Goal: Task Accomplishment & Management: Manage account settings

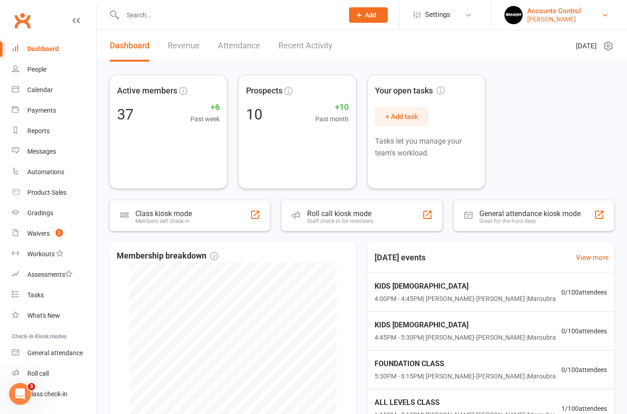
click at [581, 11] on div "Accounts Control" at bounding box center [555, 11] width 54 height 8
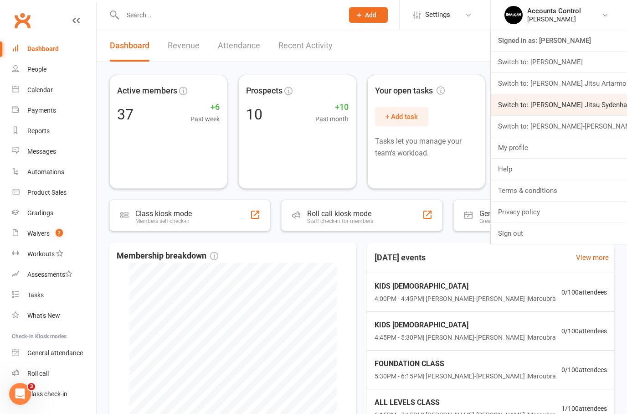
click at [595, 104] on link "Switch to: Braddah Jiu Jitsu Sydenham" at bounding box center [559, 104] width 136 height 21
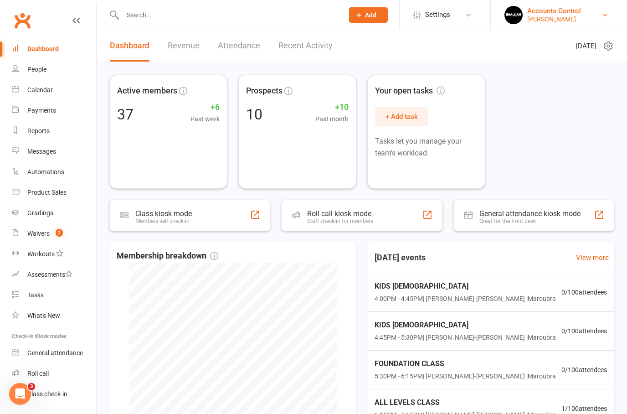
click at [581, 14] on div "Accounts Control" at bounding box center [555, 11] width 54 height 8
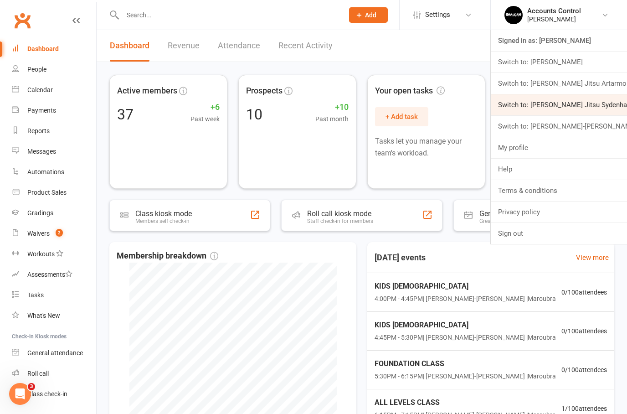
click at [595, 101] on link "Switch to: [PERSON_NAME] Jitsu Sydenham" at bounding box center [559, 104] width 136 height 21
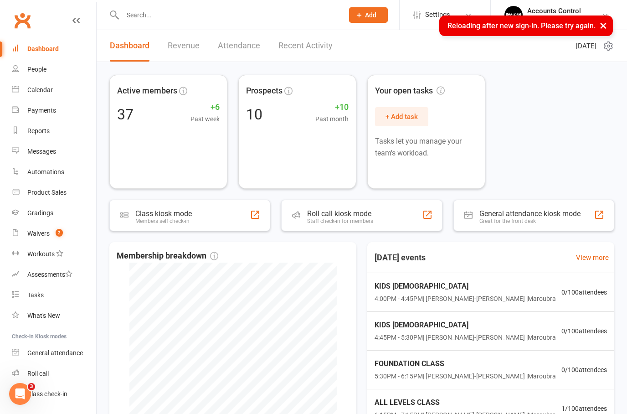
click at [608, 25] on button "×" at bounding box center [604, 26] width 16 height 20
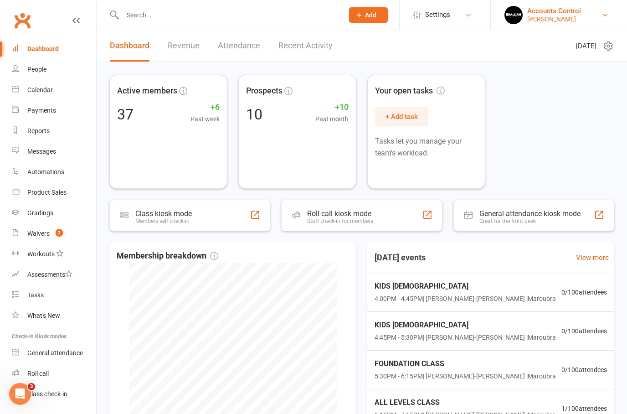
click at [581, 13] on div "Accounts Control" at bounding box center [555, 11] width 54 height 8
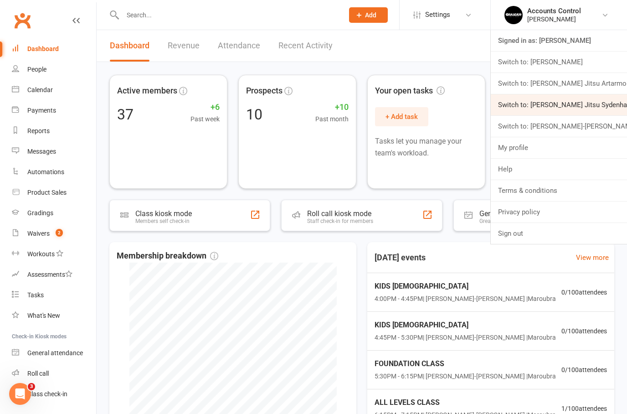
click at [590, 101] on link "Switch to: [PERSON_NAME] Jitsu Sydenham" at bounding box center [559, 104] width 136 height 21
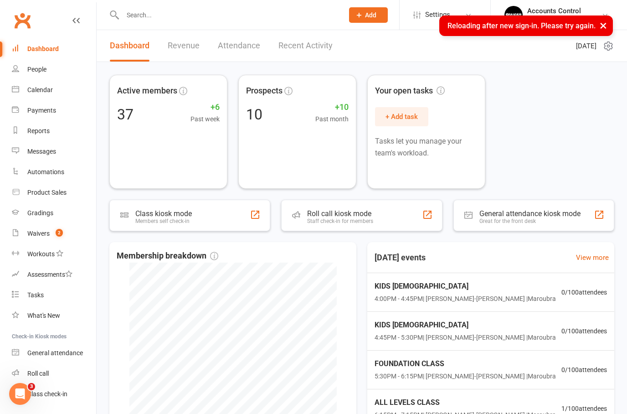
click at [606, 30] on button "×" at bounding box center [604, 26] width 16 height 20
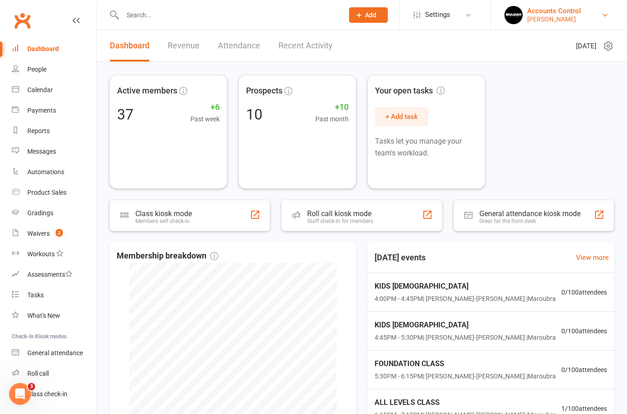
click at [581, 17] on div "Braddah Jiu Jitsu Maroubra" at bounding box center [555, 19] width 54 height 8
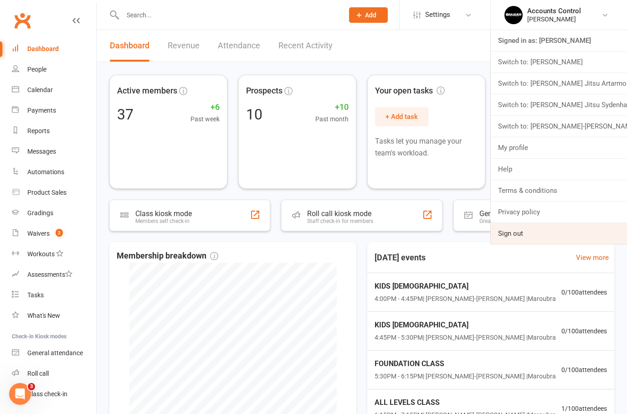
click at [529, 236] on link "Sign out" at bounding box center [559, 233] width 136 height 21
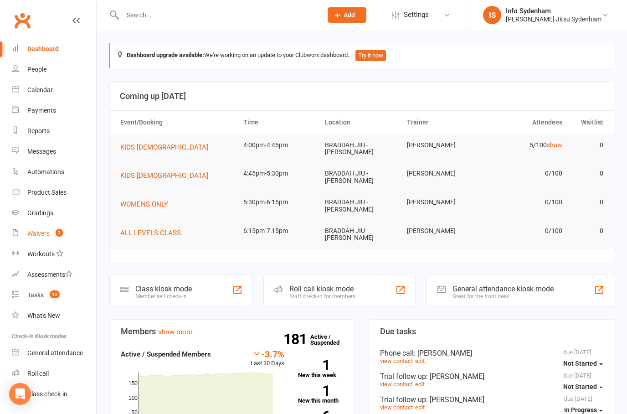
click at [41, 234] on div "Waivers" at bounding box center [38, 233] width 22 height 7
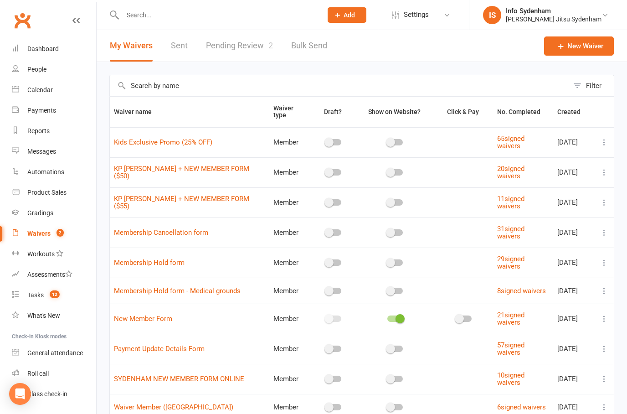
click at [220, 41] on link "Pending Review 2" at bounding box center [239, 45] width 67 height 31
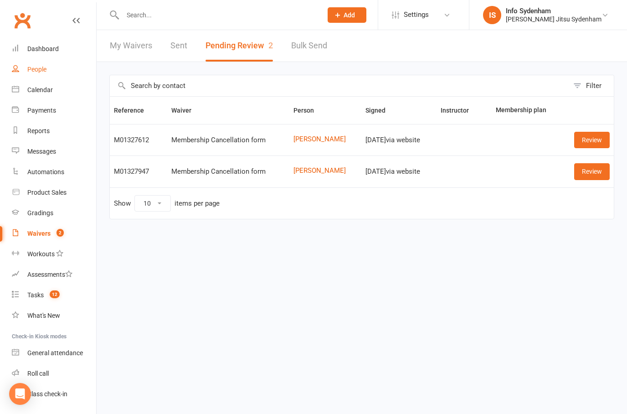
click at [32, 68] on div "People" at bounding box center [36, 69] width 19 height 7
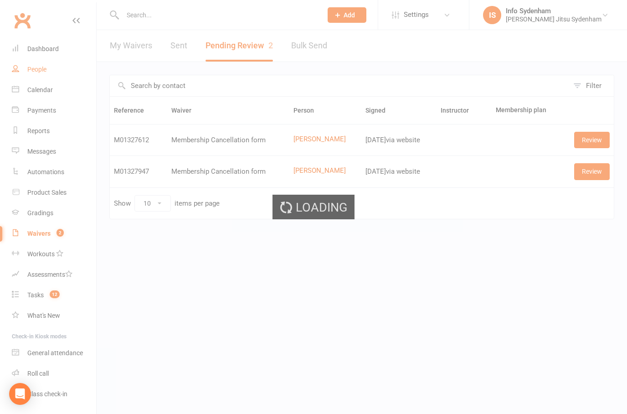
select select "50"
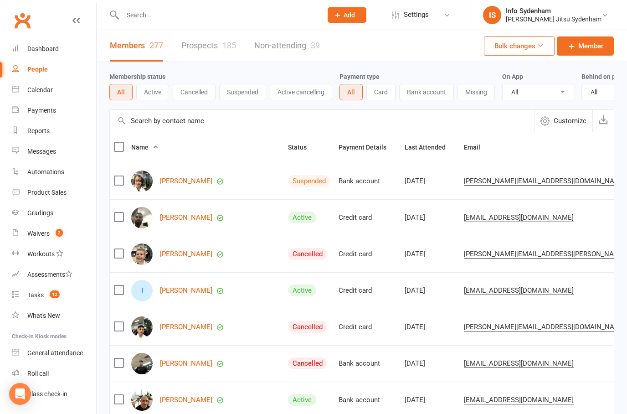
click at [207, 41] on link "Prospects 185" at bounding box center [208, 45] width 55 height 31
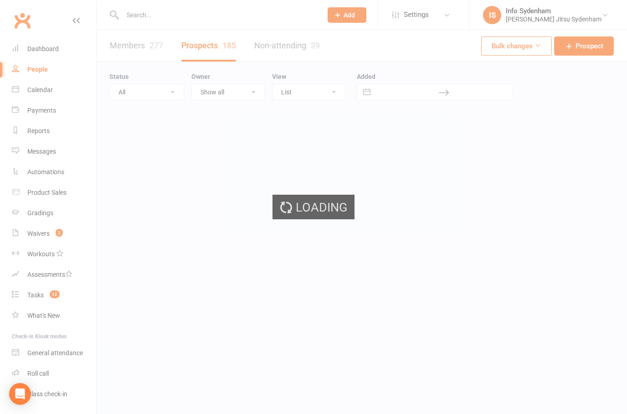
select select "50"
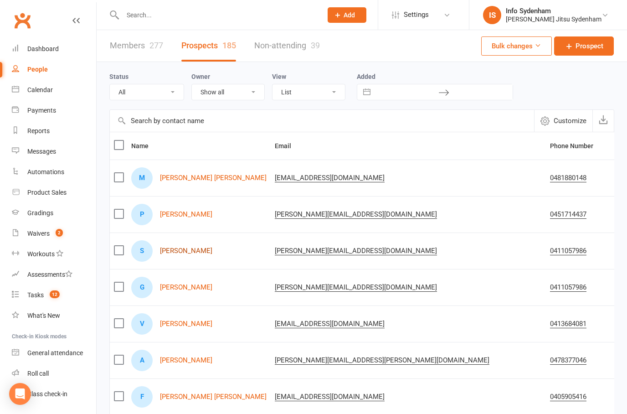
click at [184, 250] on link "Sidney Boulting" at bounding box center [186, 251] width 52 height 8
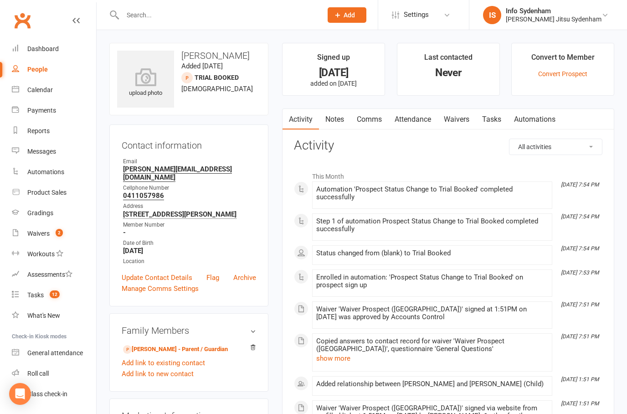
click at [457, 120] on link "Waivers" at bounding box center [457, 119] width 38 height 21
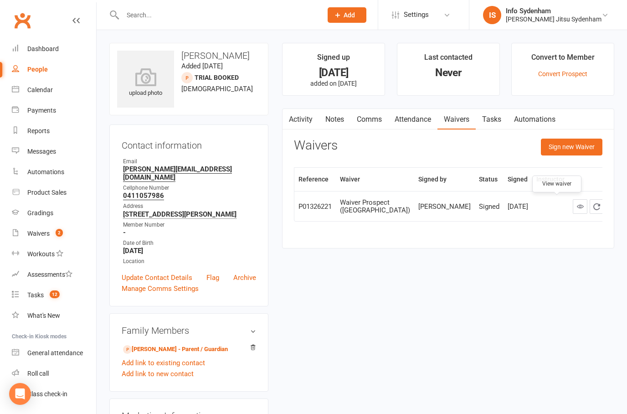
click at [573, 209] on link at bounding box center [580, 206] width 15 height 15
click at [36, 228] on link "Waivers 2" at bounding box center [54, 233] width 84 height 21
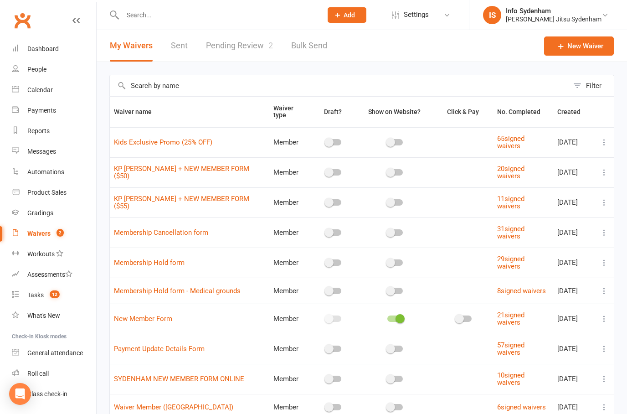
click at [41, 231] on div "Waivers" at bounding box center [38, 233] width 23 height 7
click at [227, 41] on link "Pending Review 2" at bounding box center [239, 45] width 67 height 31
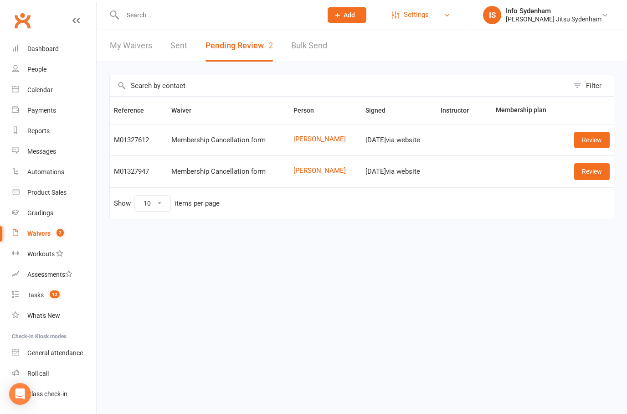
click at [429, 5] on span "Settings" at bounding box center [416, 15] width 25 height 21
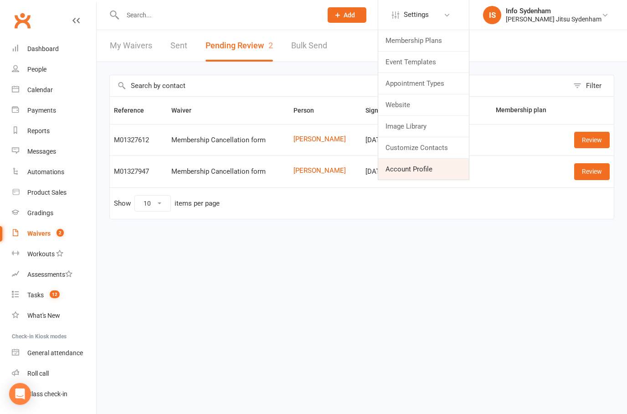
click at [449, 165] on link "Account Profile" at bounding box center [423, 169] width 91 height 21
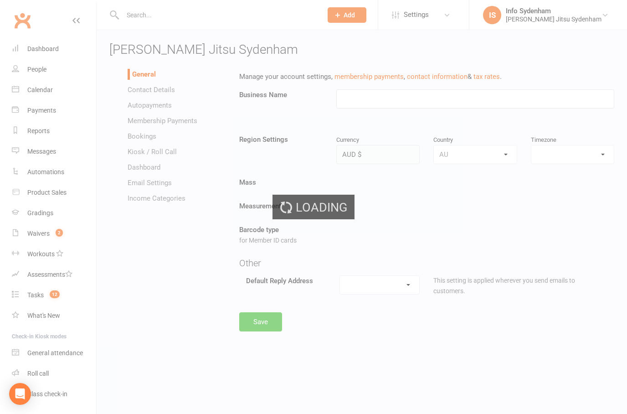
type input "Braddah Jiu Jitsu Sydenham"
select select "Australia/Sydney"
select select "info.sydenham@braddahjiujitsu.com.au"
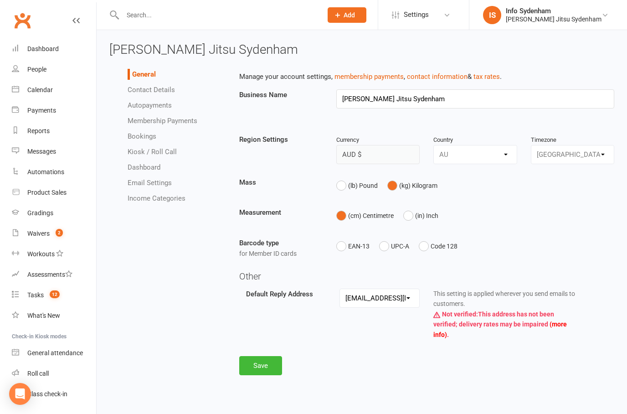
click at [150, 183] on link "Email Settings" at bounding box center [150, 183] width 44 height 8
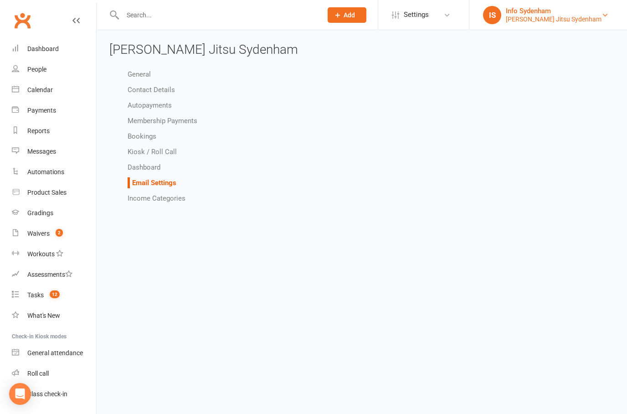
click at [590, 15] on div "Braddah Jiu Jitsu Sydenham" at bounding box center [554, 19] width 96 height 8
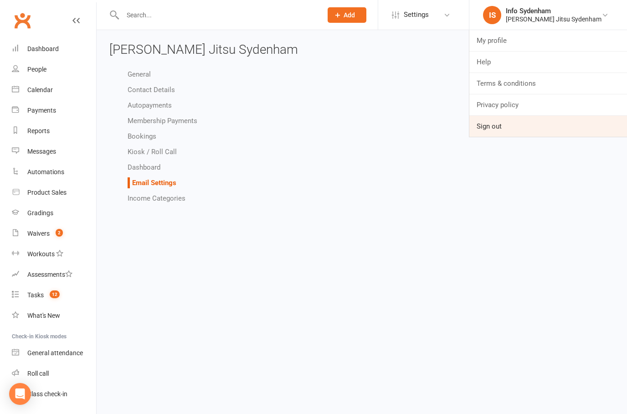
click at [528, 125] on link "Sign out" at bounding box center [549, 126] width 158 height 21
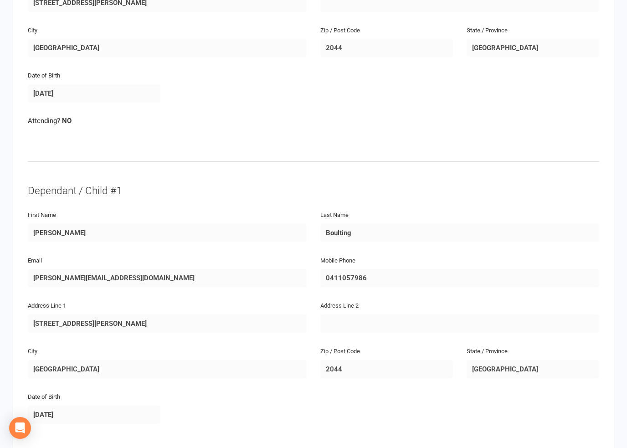
scroll to position [164, 0]
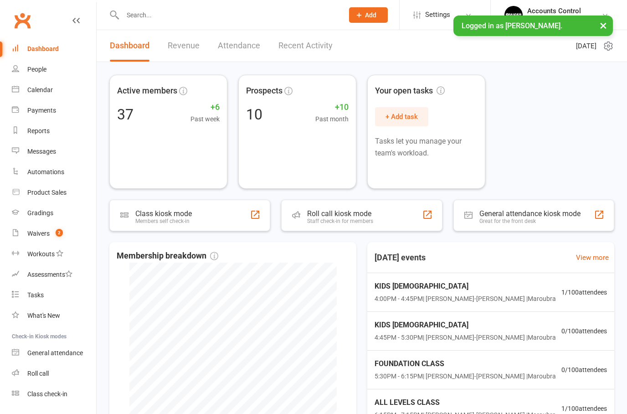
click at [609, 25] on button "×" at bounding box center [604, 26] width 16 height 20
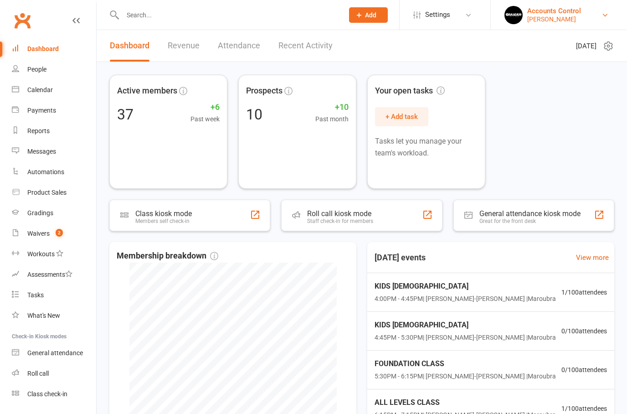
click at [581, 14] on div "Accounts Control" at bounding box center [555, 11] width 54 height 8
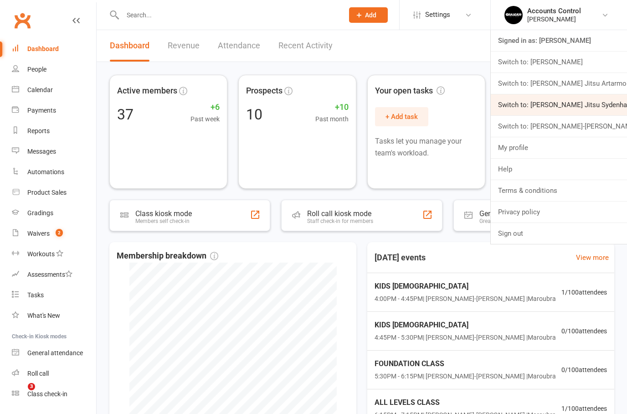
click at [596, 110] on link "Switch to: Braddah Jiu Jitsu Sydenham" at bounding box center [559, 104] width 136 height 21
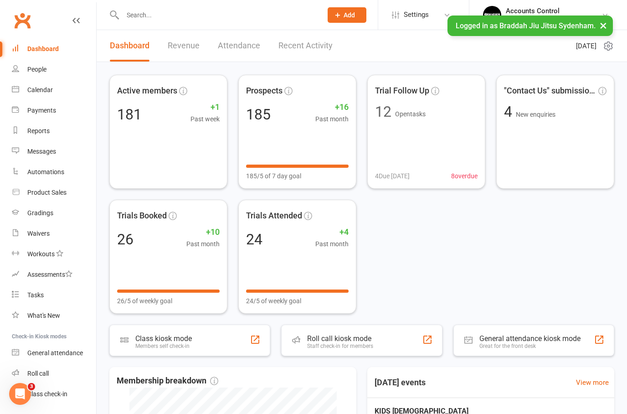
click at [606, 26] on button "×" at bounding box center [604, 26] width 16 height 20
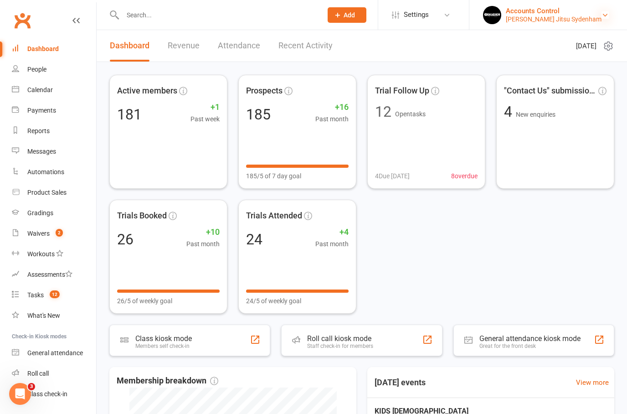
click at [603, 14] on icon at bounding box center [605, 14] width 7 height 7
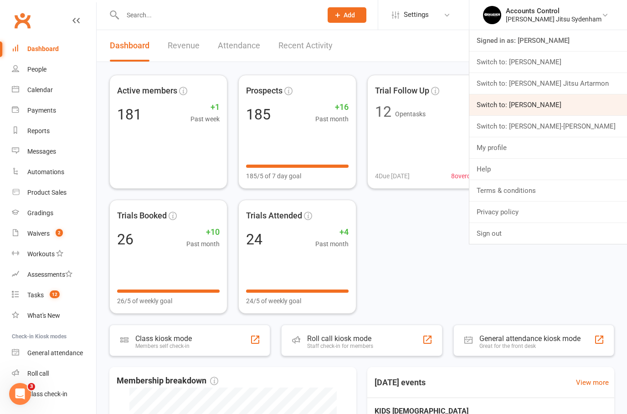
click at [596, 101] on link "Switch to: [PERSON_NAME]" at bounding box center [549, 104] width 158 height 21
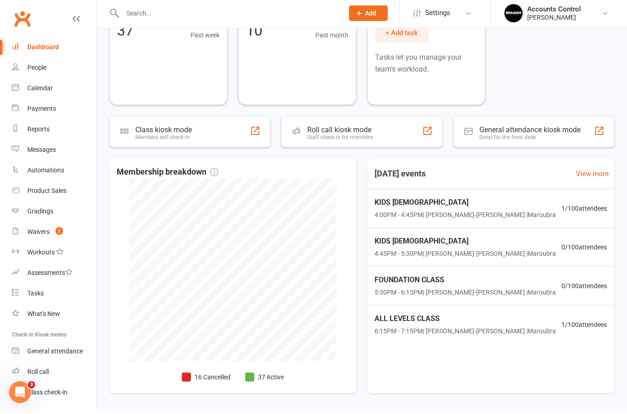
scroll to position [82, 0]
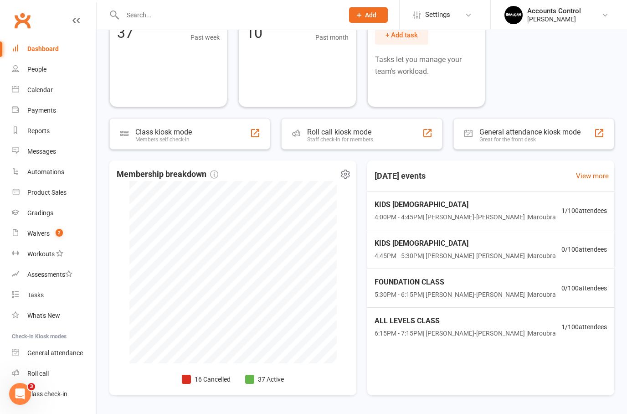
click at [200, 378] on li "16 Cancelled" at bounding box center [206, 379] width 49 height 10
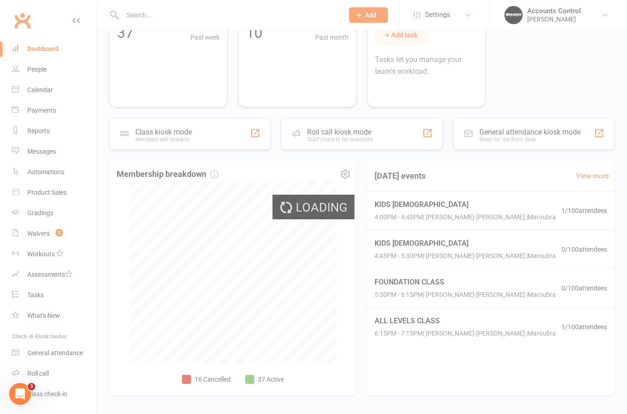
select select "no_trial"
select select "50"
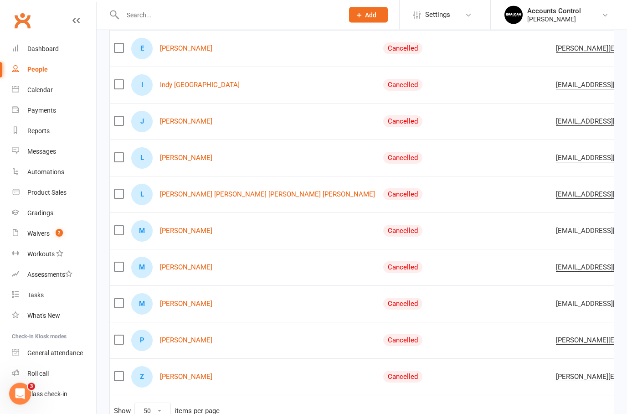
scroll to position [420, 0]
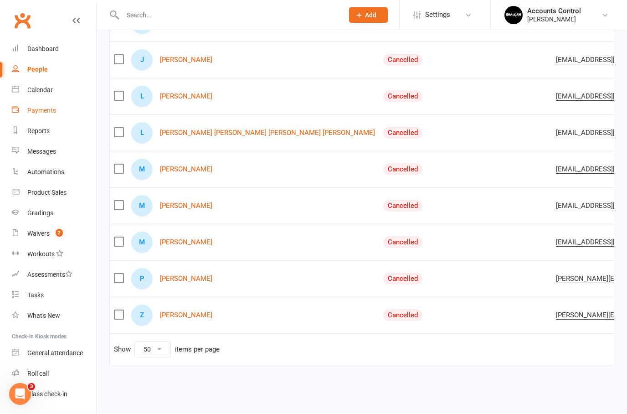
click at [35, 114] on link "Payments" at bounding box center [54, 110] width 84 height 21
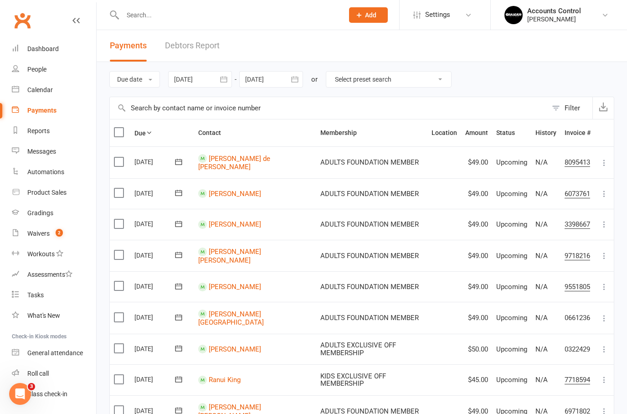
click at [420, 73] on select "Select preset search All failures All skipped payments All pending payments Suc…" at bounding box center [388, 80] width 125 height 16
select select "0"
type input "[DATE]"
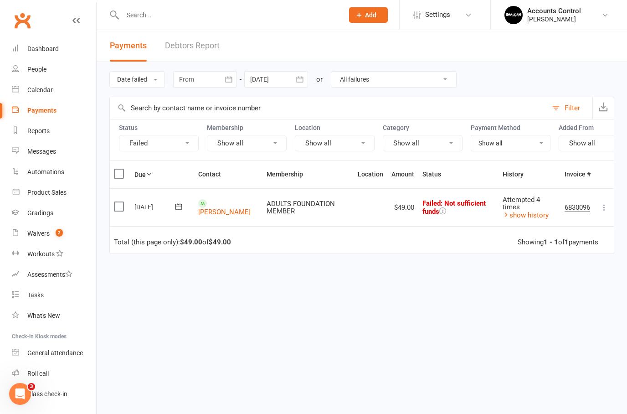
click at [179, 207] on icon at bounding box center [178, 206] width 9 height 9
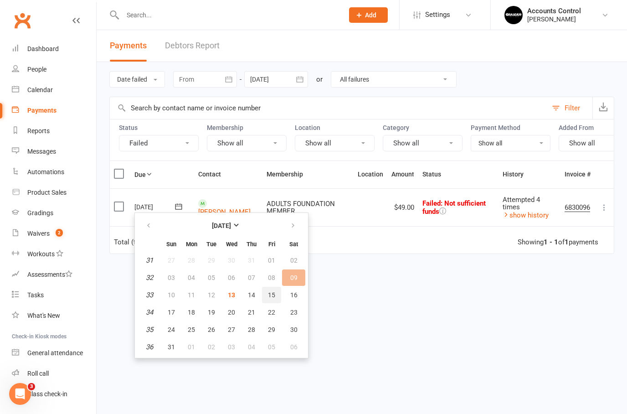
click at [275, 294] on span "15" at bounding box center [271, 294] width 7 height 7
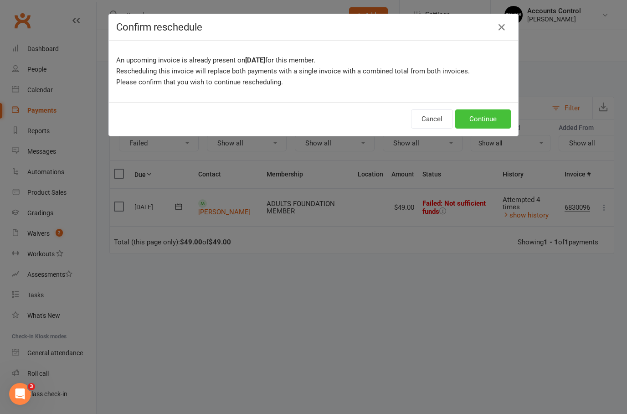
click at [481, 119] on button "Continue" at bounding box center [484, 118] width 56 height 19
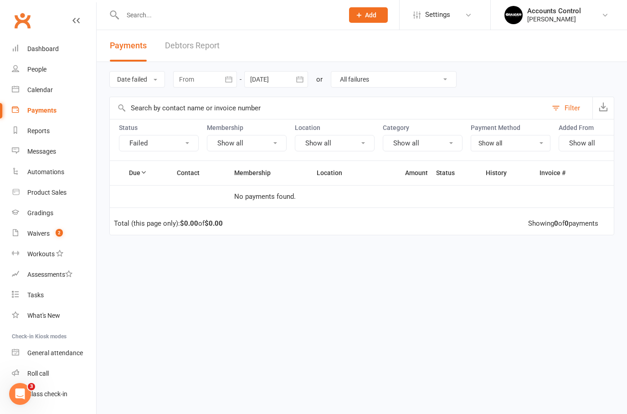
click at [213, 11] on input "text" at bounding box center [229, 15] width 218 height 13
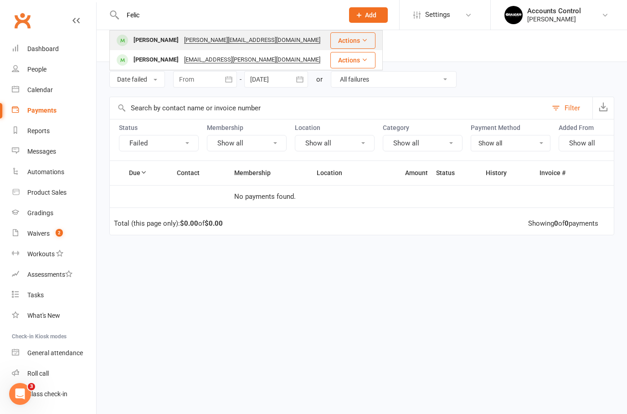
type input "Felic"
click at [145, 44] on div "Felicity Zare" at bounding box center [156, 40] width 51 height 13
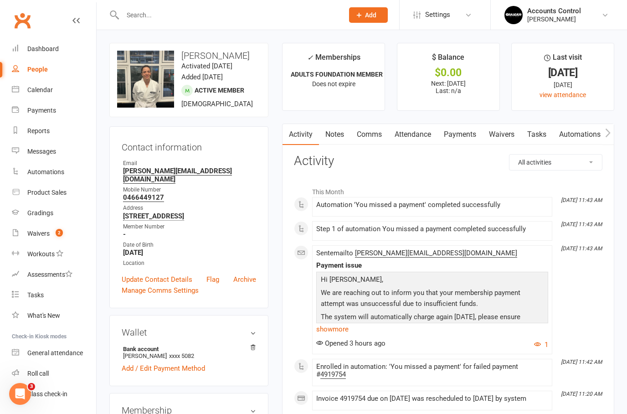
click at [473, 133] on link "Payments" at bounding box center [460, 134] width 45 height 21
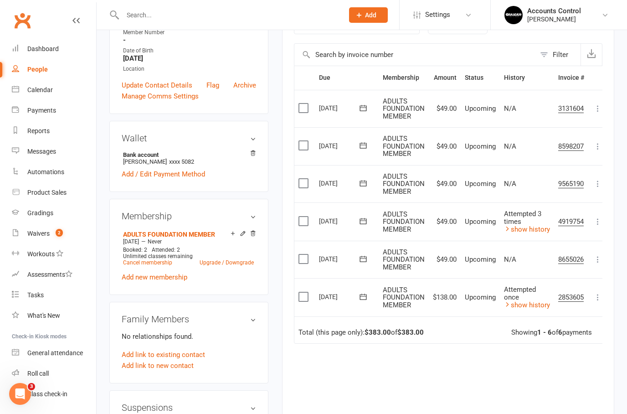
scroll to position [191, 0]
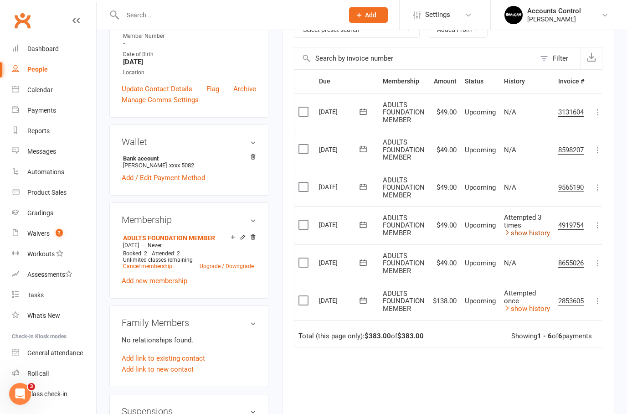
click at [542, 229] on link "show history" at bounding box center [527, 233] width 46 height 8
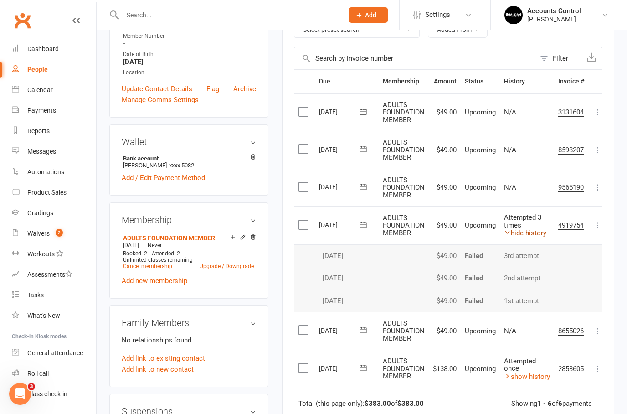
click at [542, 229] on link "hide history" at bounding box center [525, 233] width 42 height 8
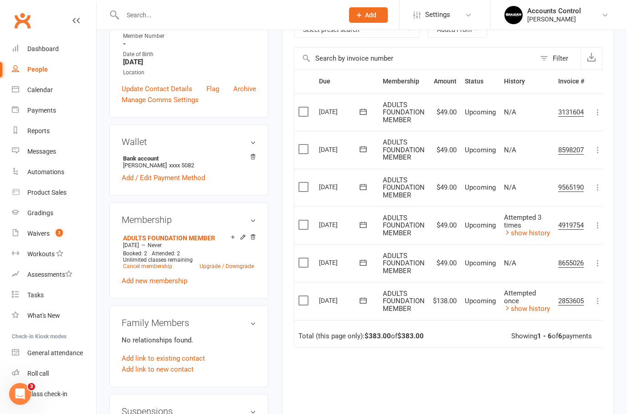
click at [367, 223] on icon at bounding box center [363, 225] width 7 height 6
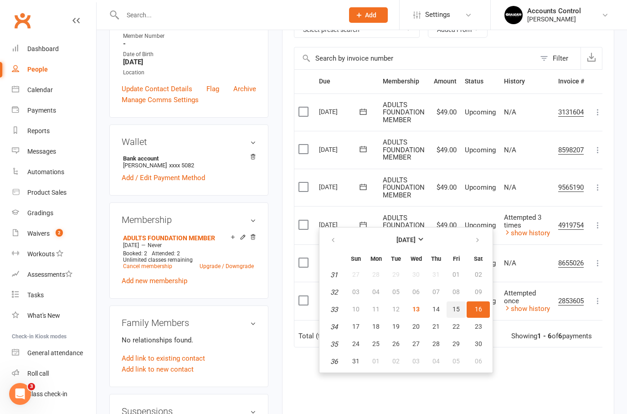
click at [458, 310] on span "15" at bounding box center [456, 309] width 7 height 7
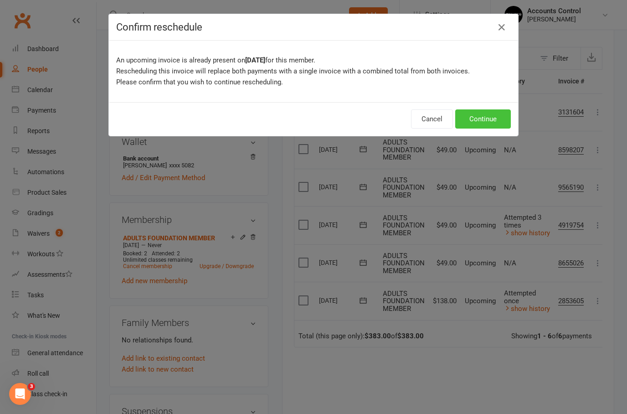
click at [490, 118] on button "Continue" at bounding box center [484, 118] width 56 height 19
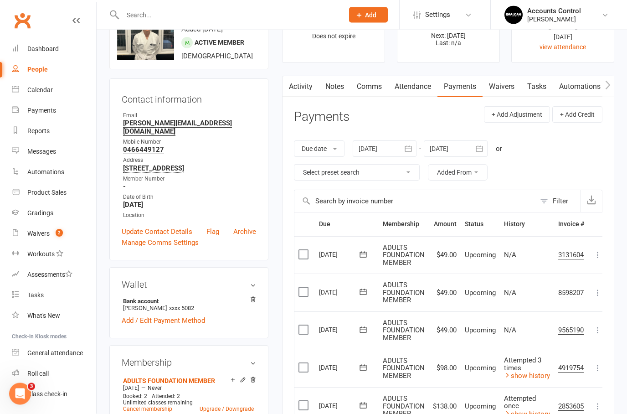
scroll to position [0, 0]
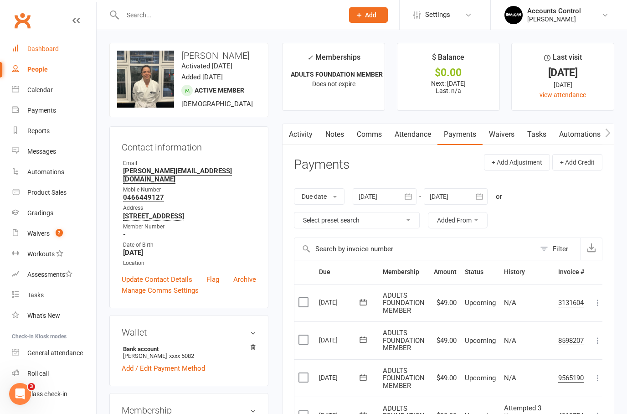
click at [52, 46] on div "Dashboard" at bounding box center [42, 48] width 31 height 7
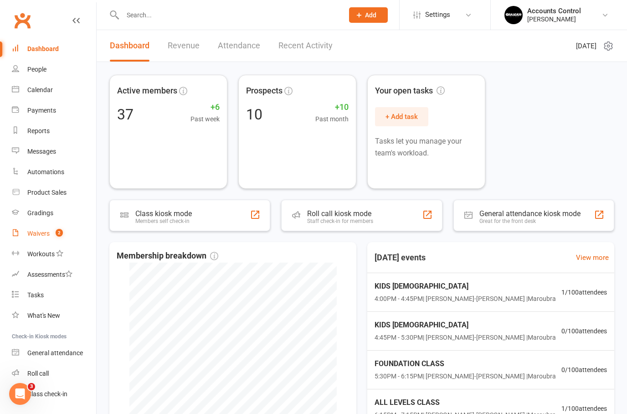
click at [37, 239] on link "Waivers 2" at bounding box center [54, 233] width 84 height 21
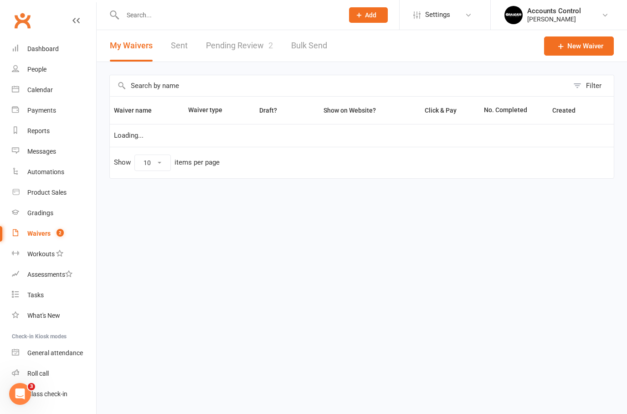
click at [241, 44] on link "Pending Review 2" at bounding box center [239, 45] width 67 height 31
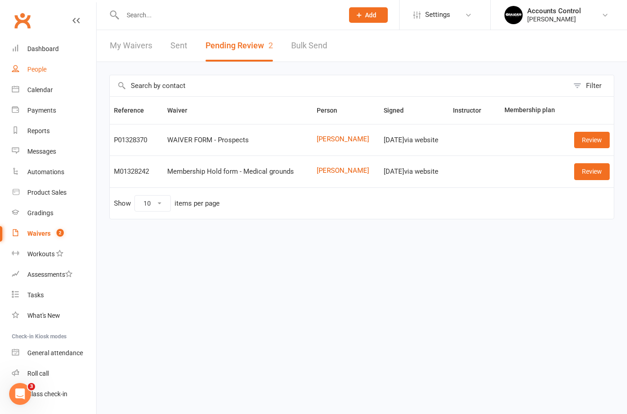
click at [29, 65] on link "People" at bounding box center [54, 69] width 84 height 21
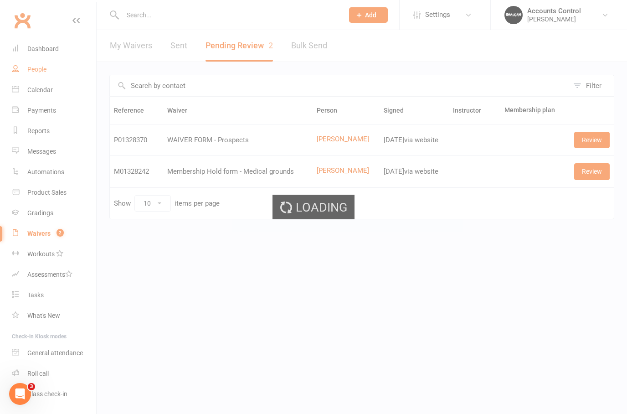
select select "50"
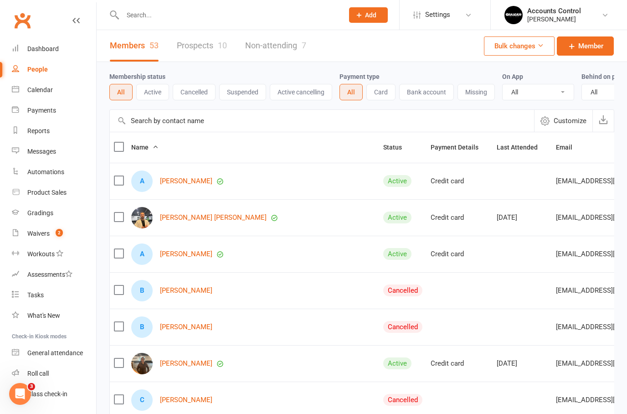
click at [192, 43] on link "Prospects 10" at bounding box center [202, 45] width 50 height 31
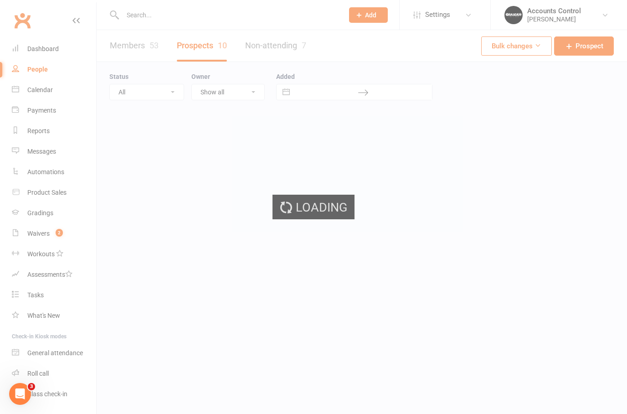
select select "100"
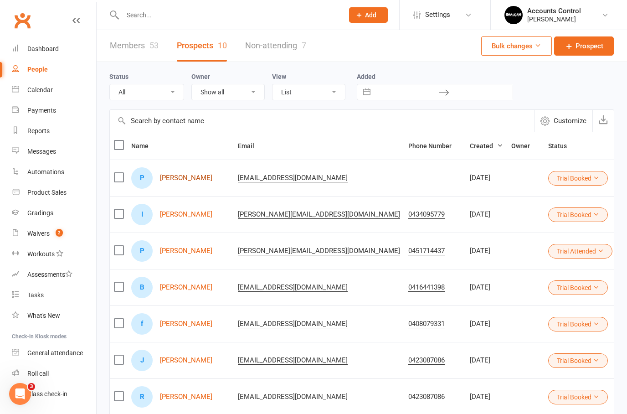
click at [183, 174] on link "Pedro Delporto" at bounding box center [186, 178] width 52 height 8
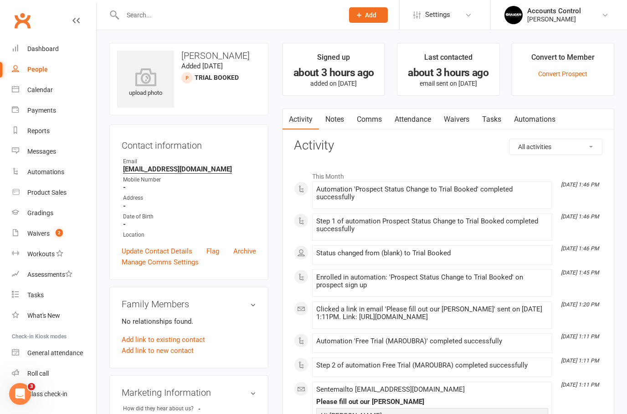
click at [464, 118] on link "Waivers" at bounding box center [457, 119] width 38 height 21
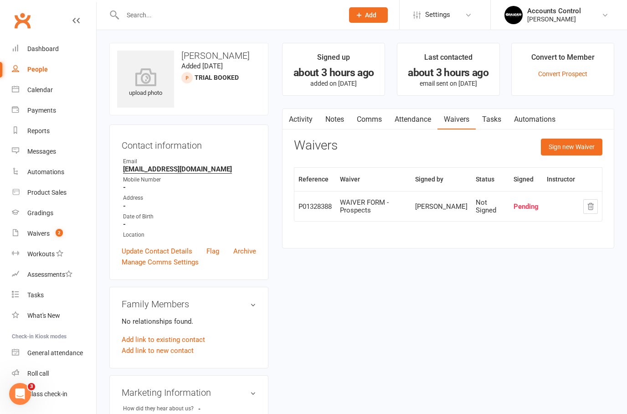
click at [39, 67] on div "People" at bounding box center [37, 69] width 21 height 7
select select "100"
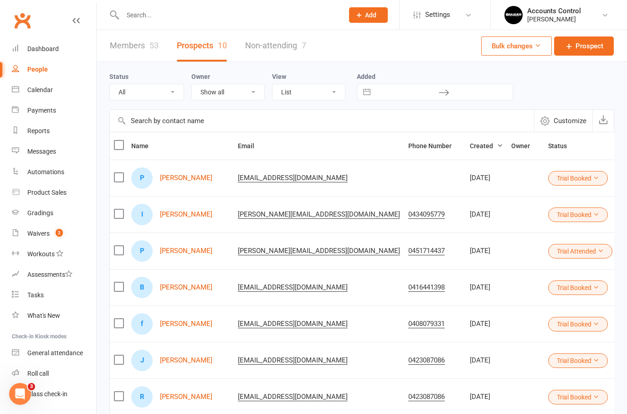
click at [188, 245] on div "P Philippe Azevedo" at bounding box center [180, 250] width 98 height 21
click at [189, 253] on link "Philippe Azevedo" at bounding box center [186, 251] width 52 height 8
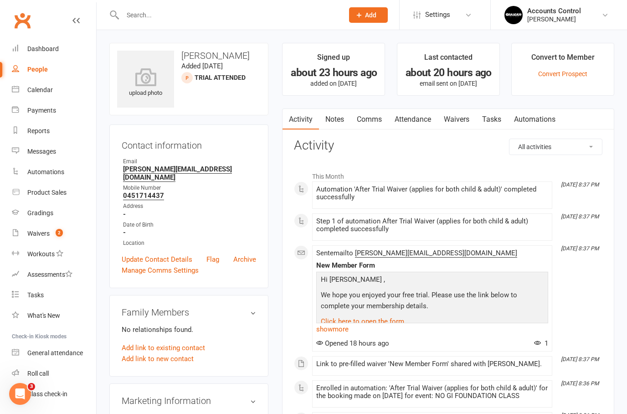
click at [464, 118] on link "Waivers" at bounding box center [457, 119] width 38 height 21
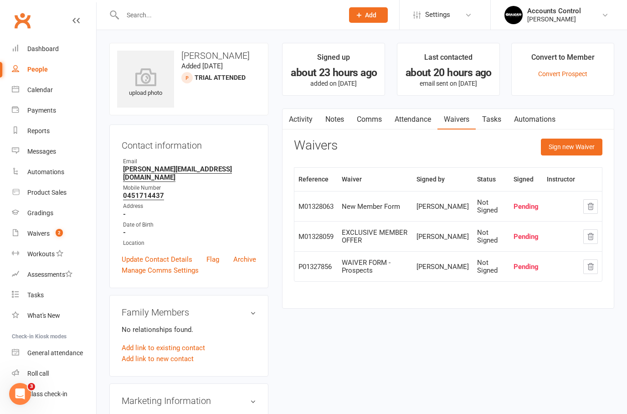
click at [595, 205] on icon "button" at bounding box center [591, 206] width 8 height 8
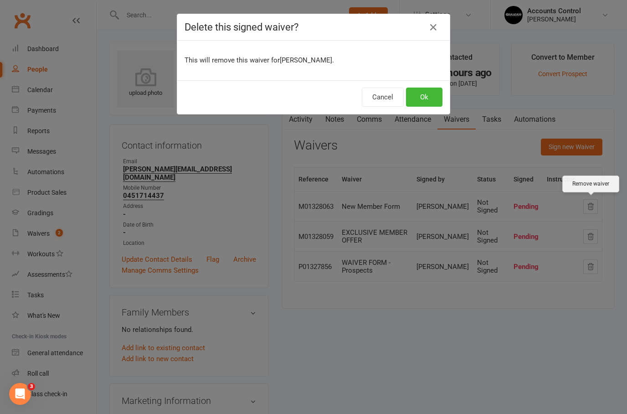
click at [431, 132] on div "Delete this signed waiver? This will remove this waiver for Philippe Azevedo . …" at bounding box center [313, 207] width 627 height 414
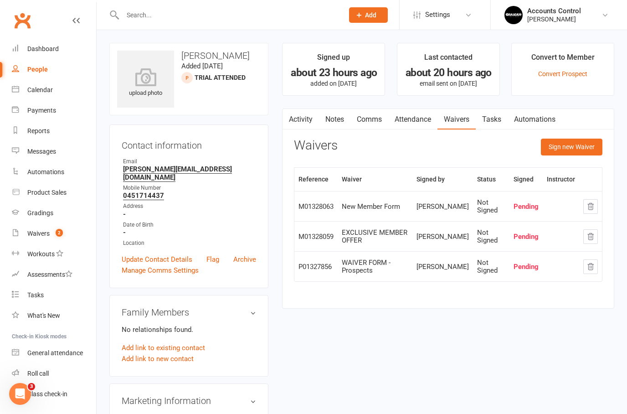
click at [34, 65] on link "People" at bounding box center [54, 69] width 84 height 21
select select "100"
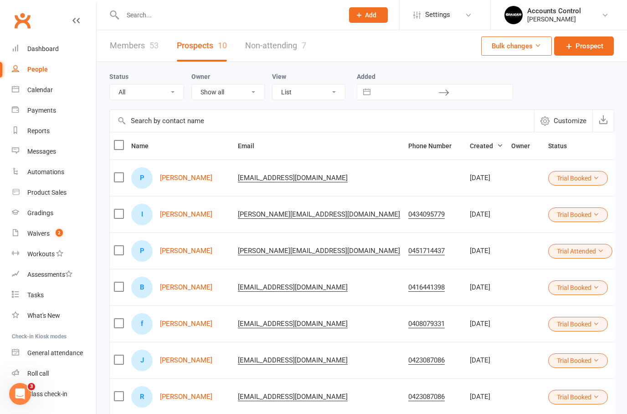
click at [127, 45] on link "Members 53" at bounding box center [134, 45] width 49 height 31
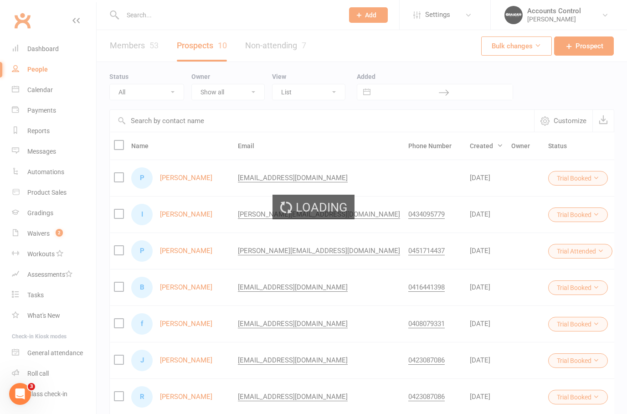
select select "50"
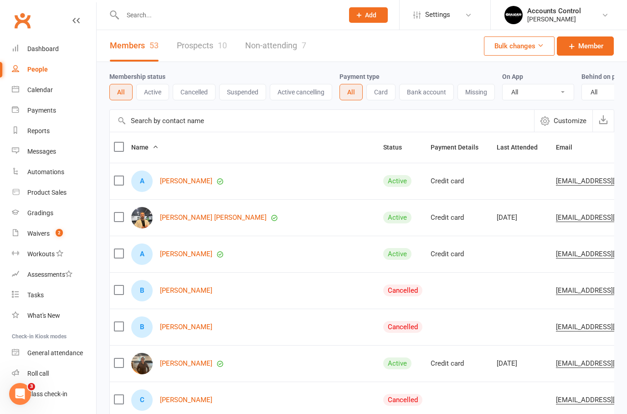
click at [189, 93] on button "Cancelled" at bounding box center [194, 92] width 43 height 16
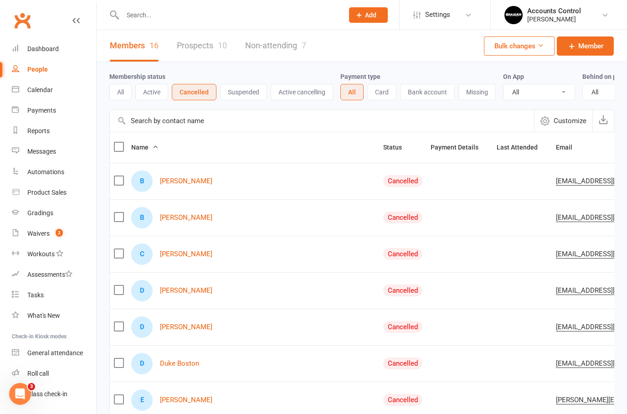
click at [271, 19] on input "text" at bounding box center [229, 15] width 218 height 13
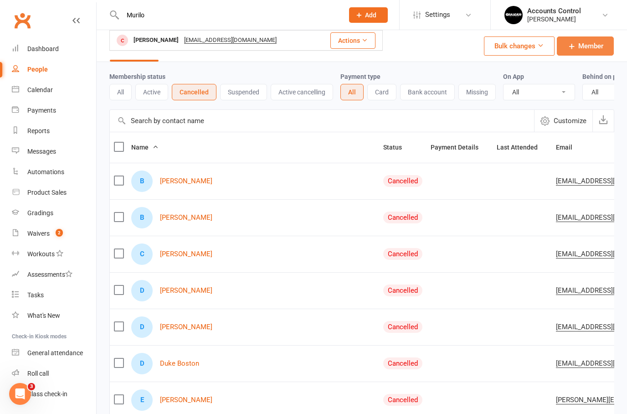
type input "Murilo"
click at [601, 41] on span "Member" at bounding box center [591, 46] width 25 height 11
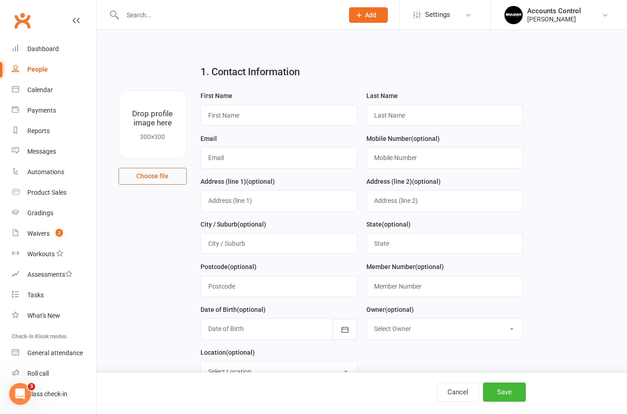
click at [304, 124] on input "text" at bounding box center [279, 115] width 157 height 21
type input "Murilo"
type input "d"
type input "De Souza"
click at [302, 159] on input "text" at bounding box center [279, 157] width 157 height 21
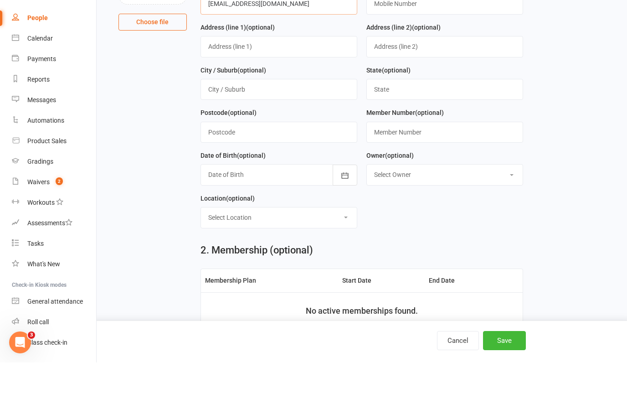
scroll to position [116, 0]
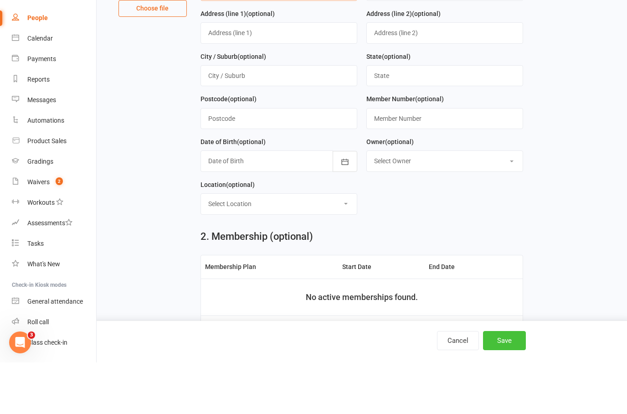
type input "mu.souza03@gmail.com"
click at [514, 383] on button "Save" at bounding box center [504, 392] width 43 height 19
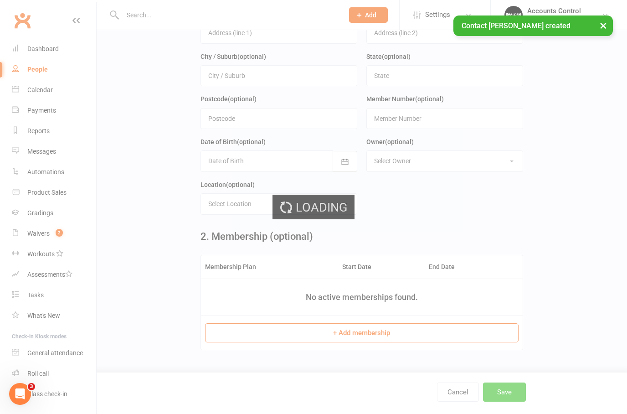
scroll to position [0, 0]
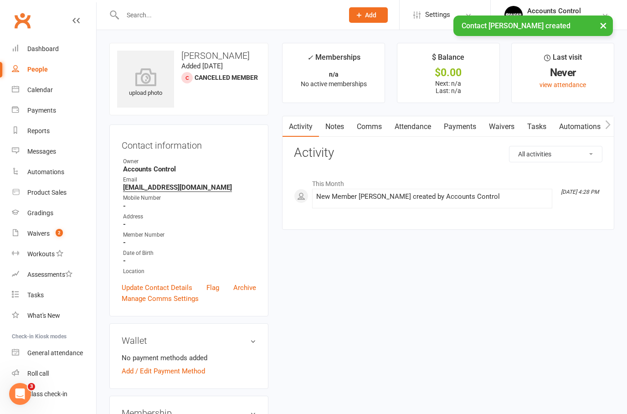
click at [36, 71] on div "People" at bounding box center [37, 69] width 21 height 7
select select "50"
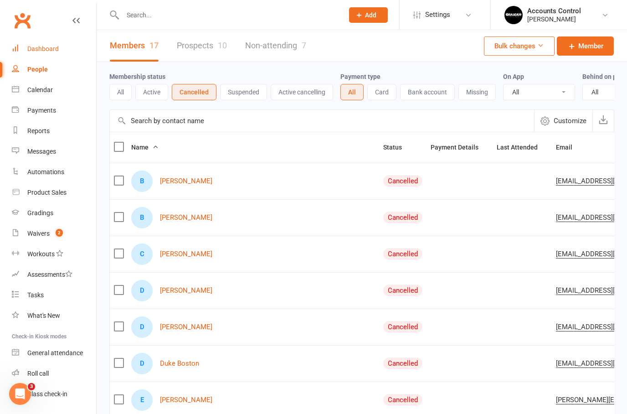
click at [41, 47] on div "Dashboard" at bounding box center [42, 48] width 31 height 7
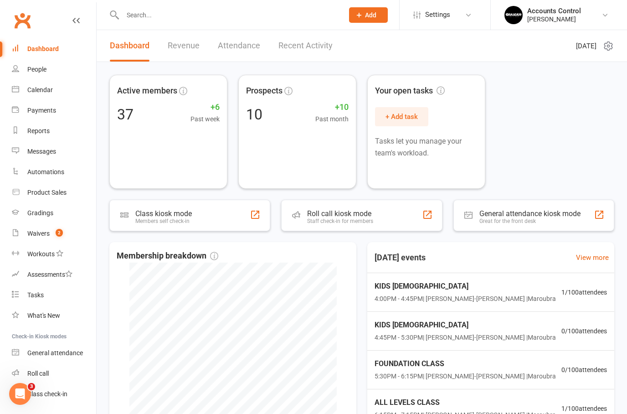
click at [221, 9] on input "text" at bounding box center [229, 15] width 218 height 13
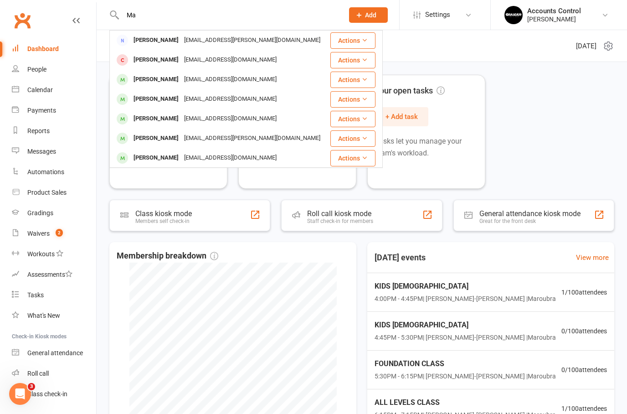
type input "M"
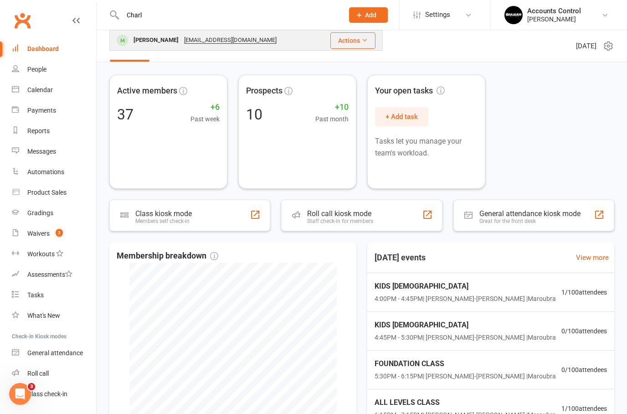
type input "Charl"
click at [149, 36] on div "Charlee Mamea" at bounding box center [156, 40] width 51 height 13
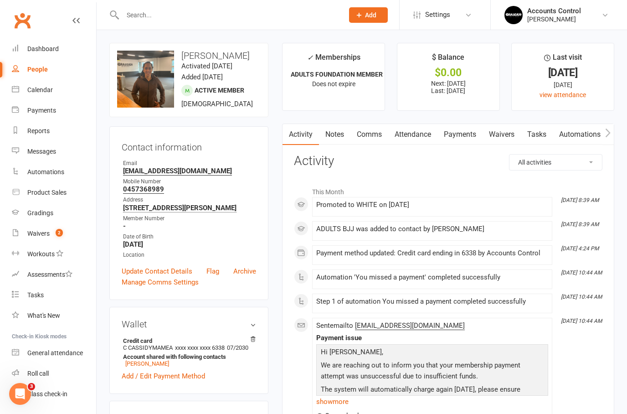
click at [467, 135] on link "Payments" at bounding box center [460, 134] width 45 height 21
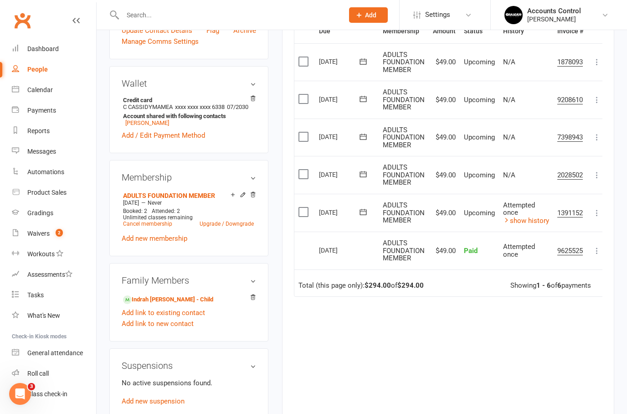
scroll to position [226, 0]
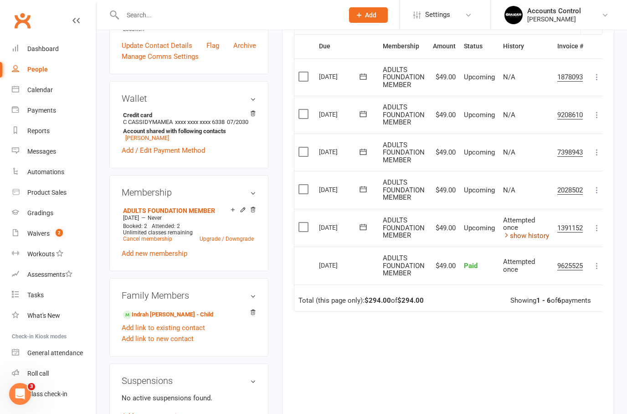
click at [532, 232] on link "show history" at bounding box center [526, 236] width 46 height 8
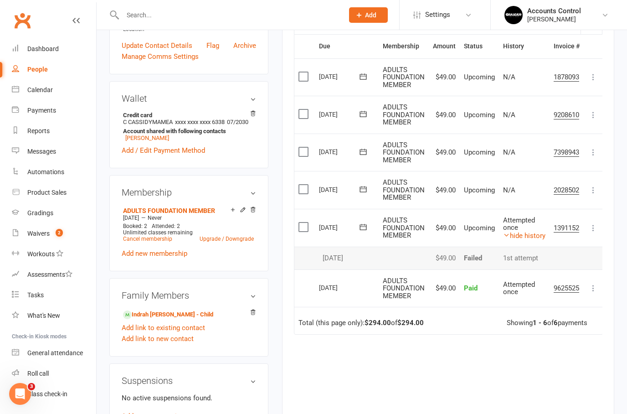
click at [520, 358] on div "Due Contact Membership Amount Status History Invoice # Select this 05 Sep 2025 …" at bounding box center [448, 243] width 309 height 418
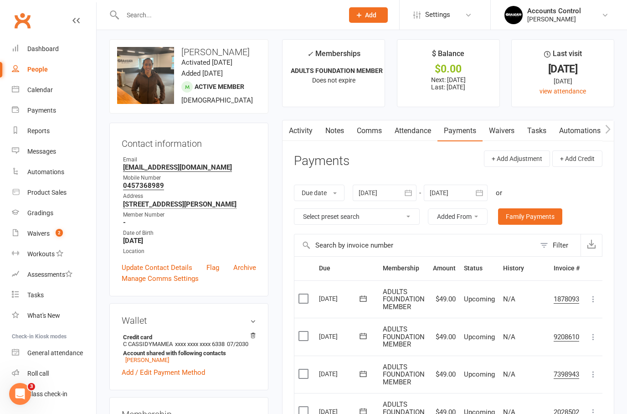
scroll to position [0, 0]
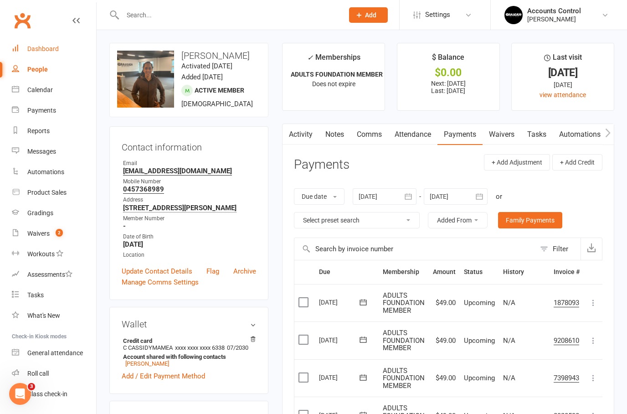
click at [39, 49] on div "Dashboard" at bounding box center [42, 48] width 31 height 7
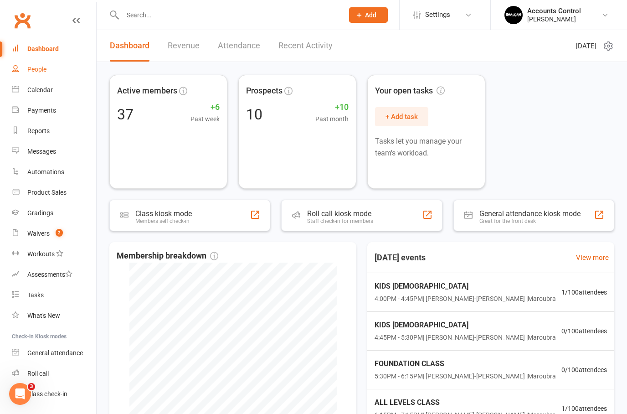
click at [30, 67] on div "People" at bounding box center [36, 69] width 19 height 7
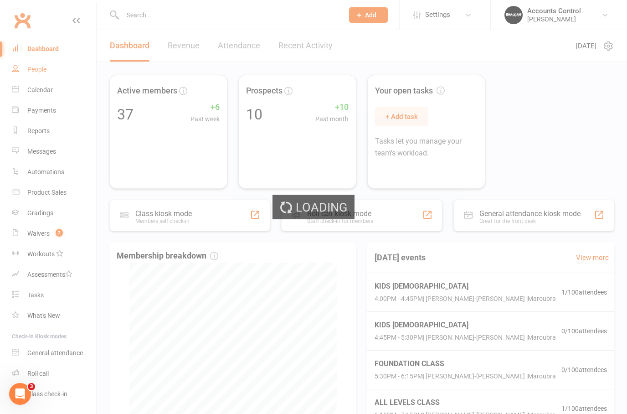
select select "50"
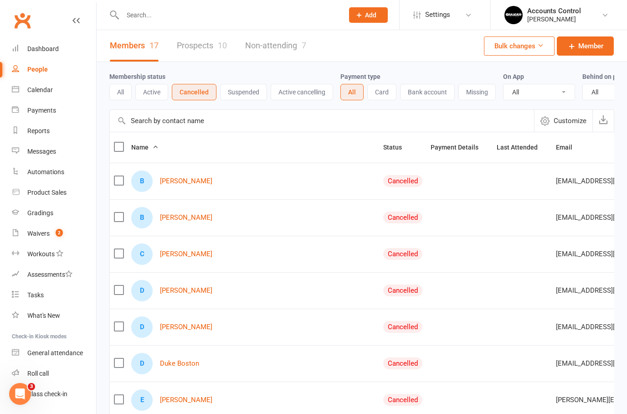
click at [202, 48] on link "Prospects 10" at bounding box center [202, 45] width 50 height 31
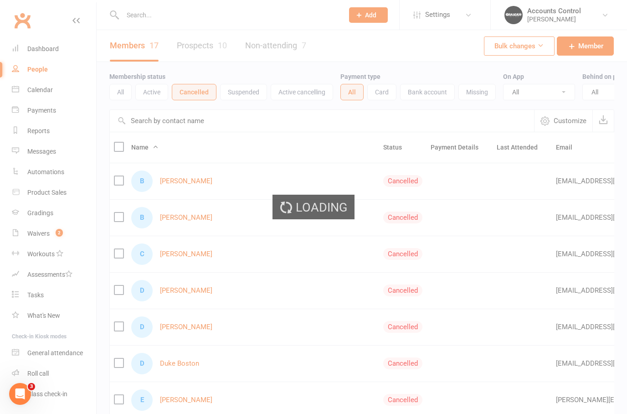
select select "100"
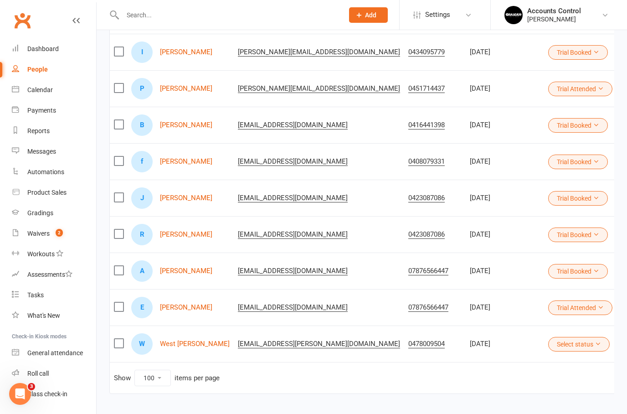
scroll to position [199, 0]
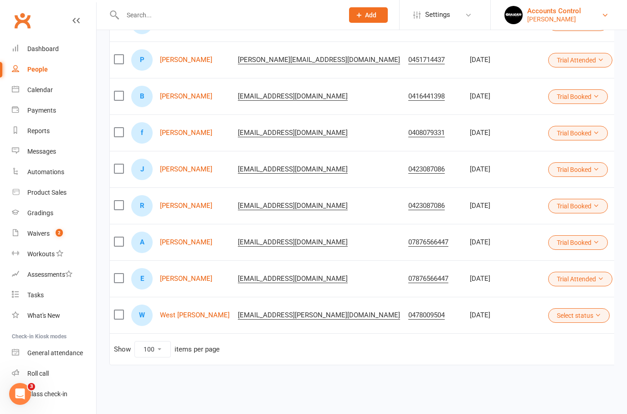
click at [581, 17] on div "Braddah Jiu Jitsu Maroubra" at bounding box center [555, 19] width 54 height 8
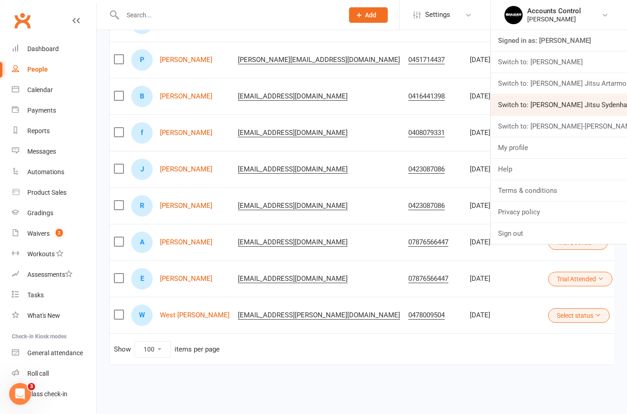
click at [596, 102] on link "Switch to: [PERSON_NAME] Jitsu Sydenham" at bounding box center [559, 104] width 136 height 21
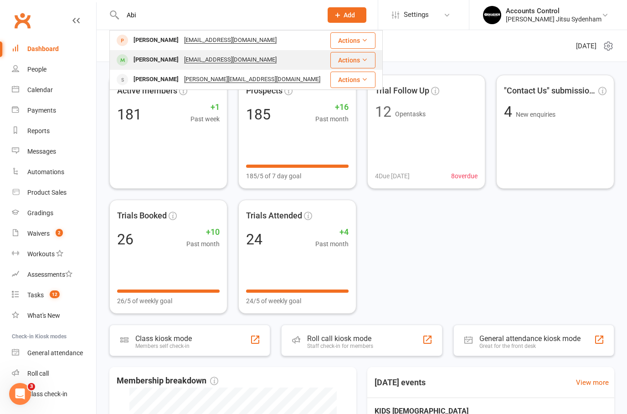
type input "Abi"
click at [148, 64] on div "Abid Hossain" at bounding box center [156, 59] width 51 height 13
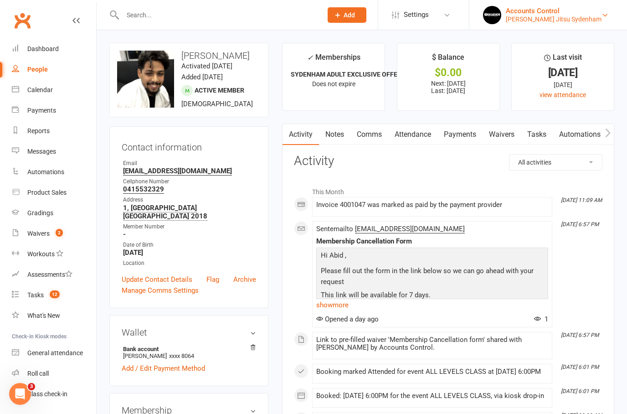
click at [585, 17] on div "Braddah Jiu Jitsu Sydenham" at bounding box center [554, 19] width 96 height 8
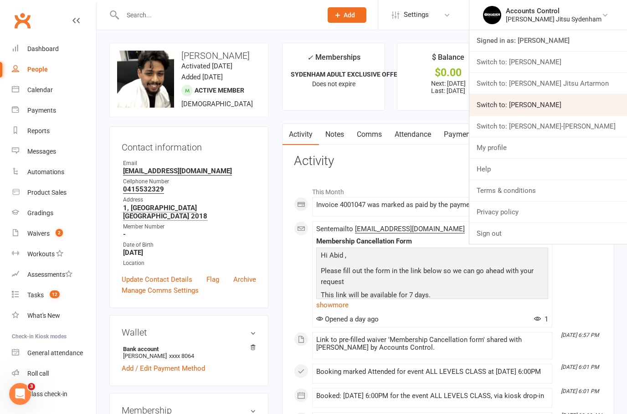
click at [592, 105] on link "Switch to: Braddah Jiu Jitsu Maroubra" at bounding box center [549, 104] width 158 height 21
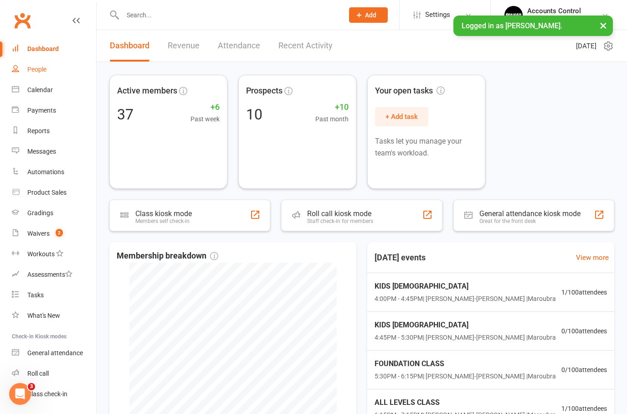
click at [36, 72] on div "People" at bounding box center [36, 69] width 19 height 7
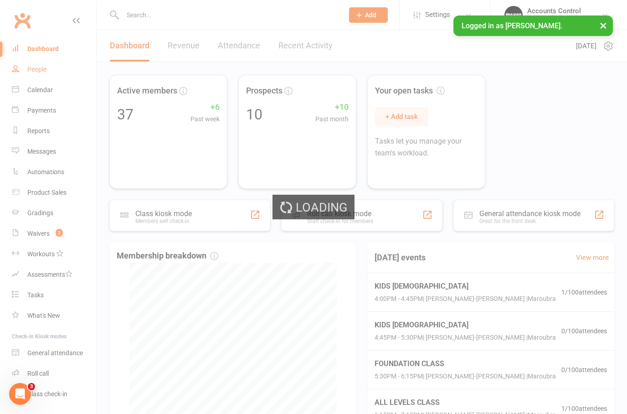
select select "100"
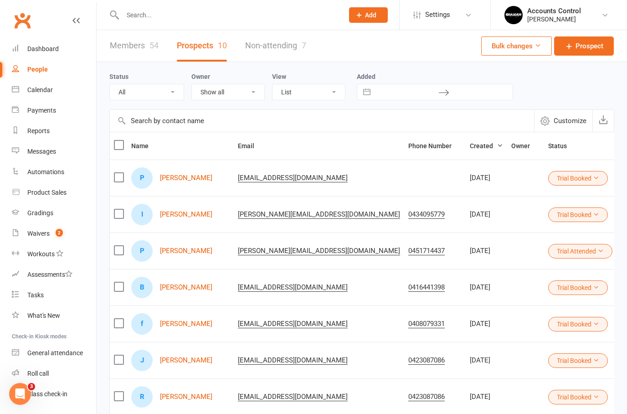
click at [129, 44] on link "Members 54" at bounding box center [134, 45] width 49 height 31
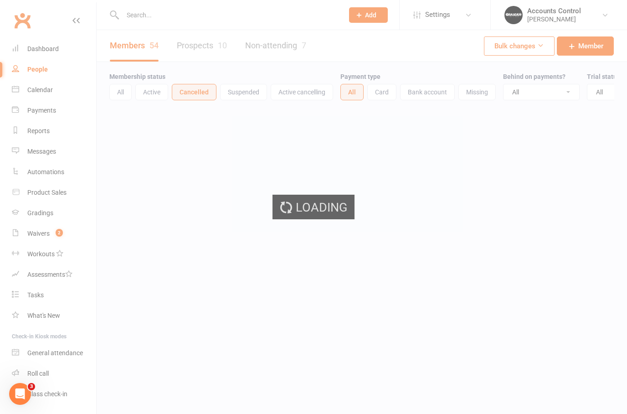
select select "50"
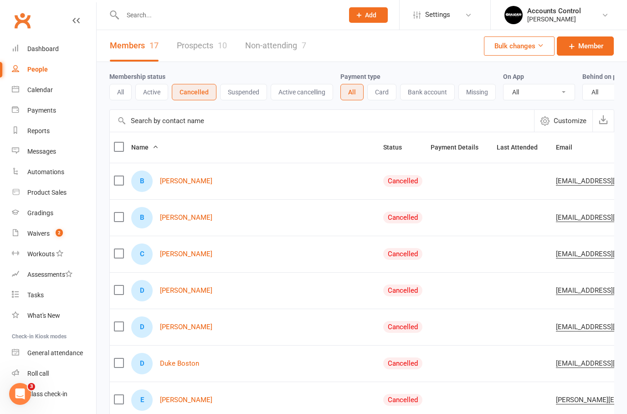
click at [150, 90] on button "Active" at bounding box center [151, 92] width 33 height 16
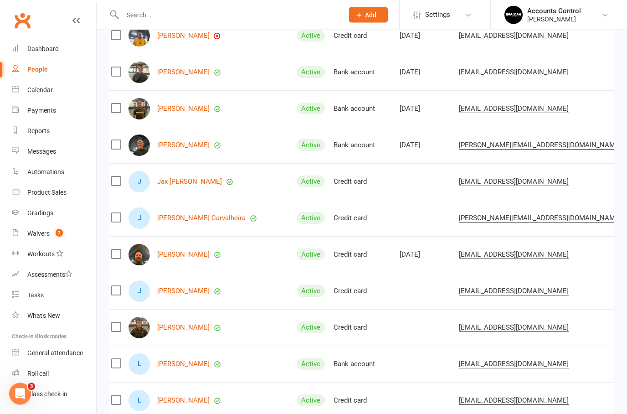
scroll to position [579, 0]
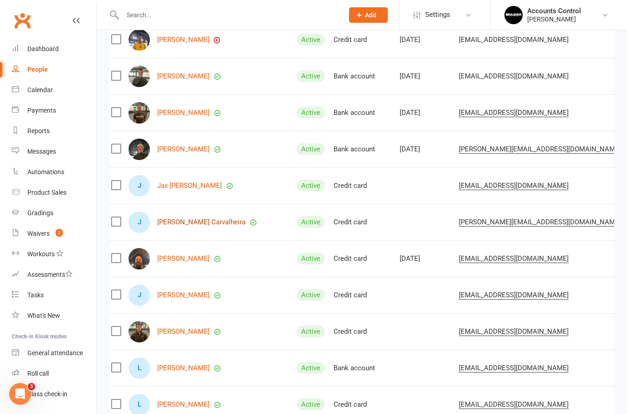
click at [198, 223] on link "Jessica Specian Carvalheira" at bounding box center [201, 222] width 88 height 8
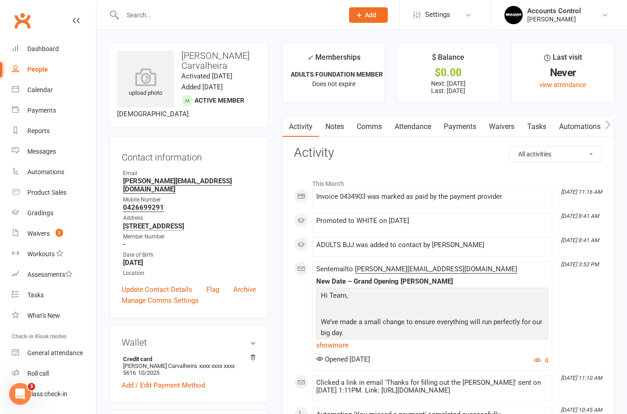
click at [480, 122] on link "Payments" at bounding box center [460, 126] width 45 height 21
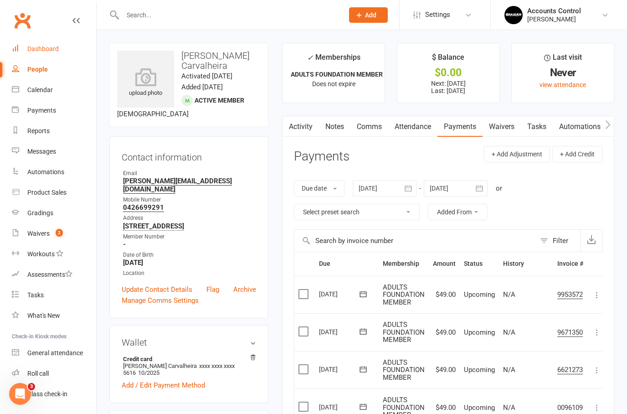
click at [51, 52] on div "Dashboard" at bounding box center [42, 48] width 31 height 7
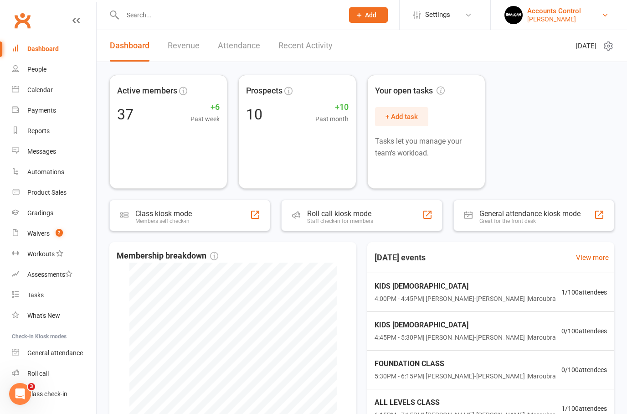
click at [581, 14] on div "Accounts Control" at bounding box center [555, 11] width 54 height 8
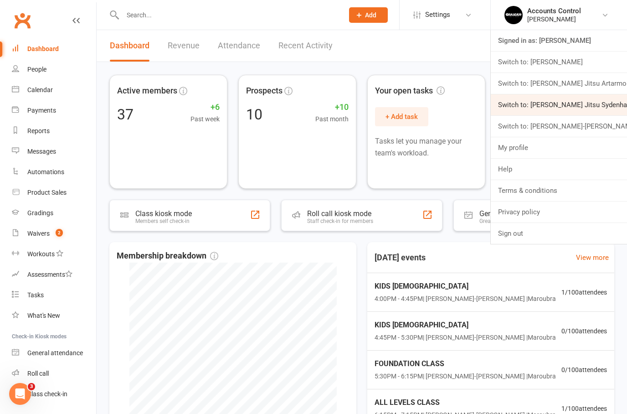
click at [599, 102] on link "Switch to: [PERSON_NAME] Jitsu Sydenham" at bounding box center [559, 104] width 136 height 21
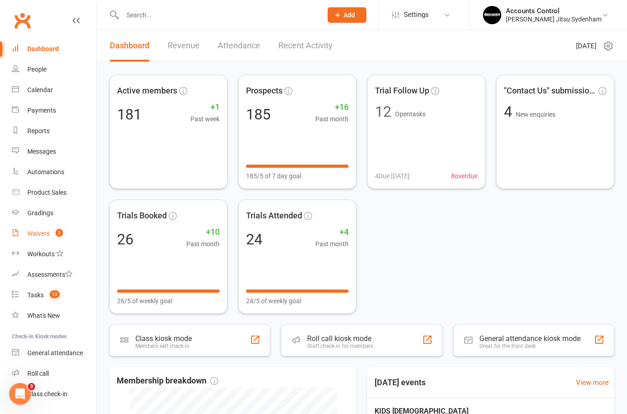
click at [46, 234] on div "Waivers" at bounding box center [38, 233] width 22 height 7
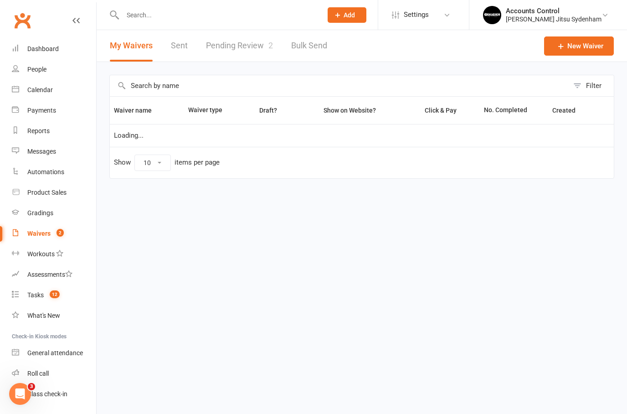
select select "25"
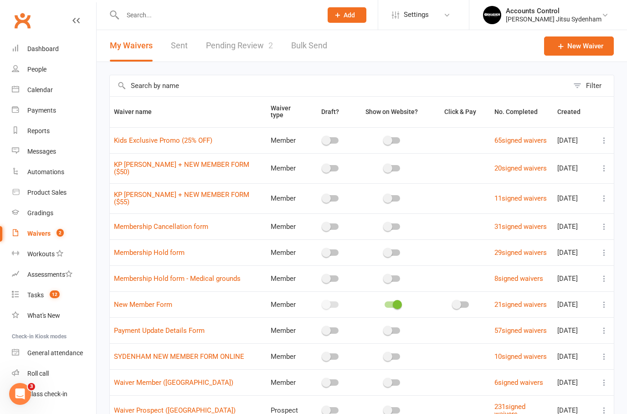
click at [231, 48] on link "Pending Review 2" at bounding box center [239, 45] width 67 height 31
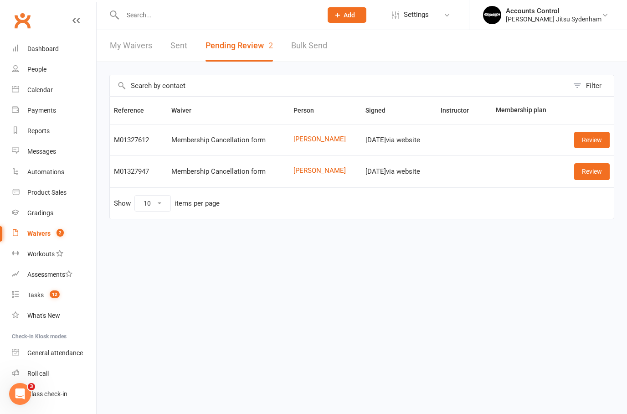
click at [195, 11] on input "text" at bounding box center [218, 15] width 196 height 13
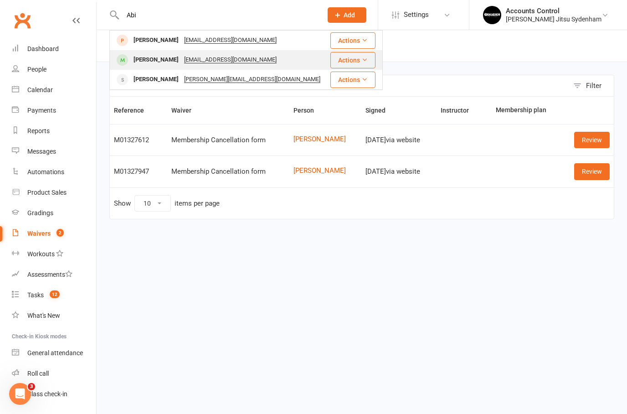
type input "Abi"
click at [157, 59] on div "Abid Hossain" at bounding box center [156, 59] width 51 height 13
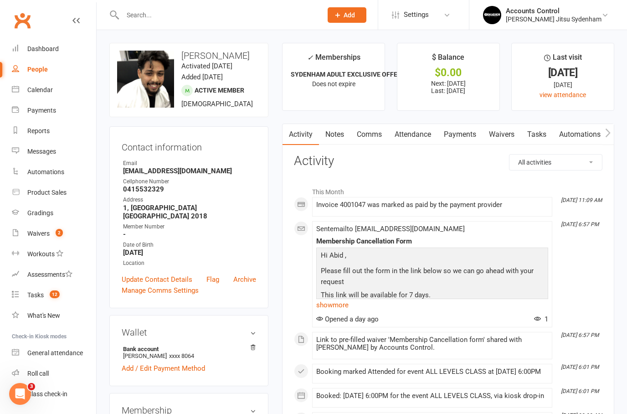
click at [508, 129] on link "Waivers" at bounding box center [502, 134] width 38 height 21
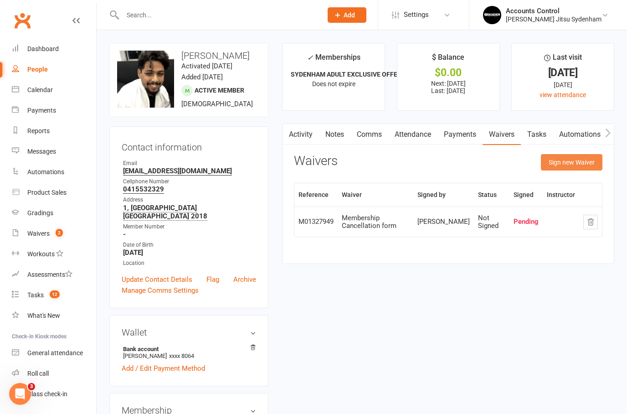
click at [571, 162] on button "Sign new Waiver" at bounding box center [572, 162] width 62 height 16
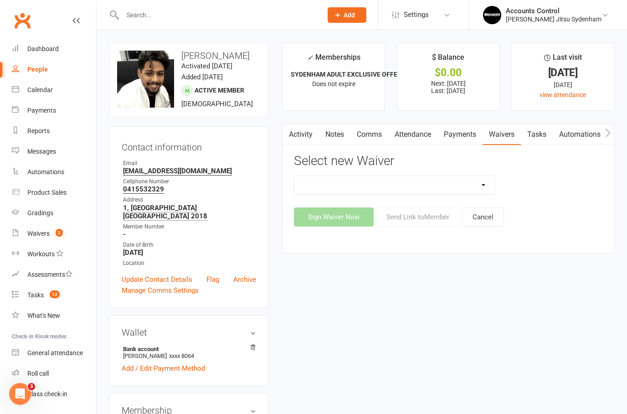
select select "13589"
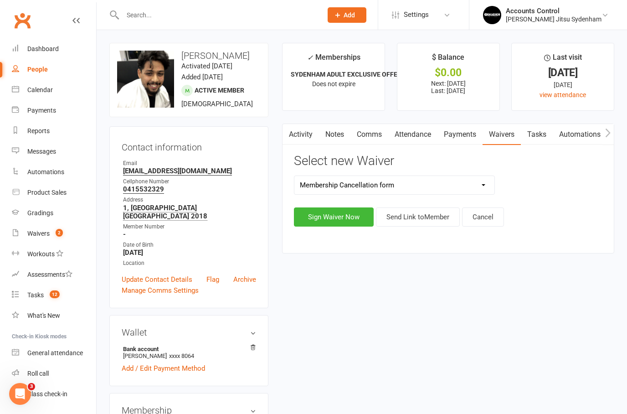
click at [428, 211] on button "Send Link to Member" at bounding box center [418, 216] width 84 height 19
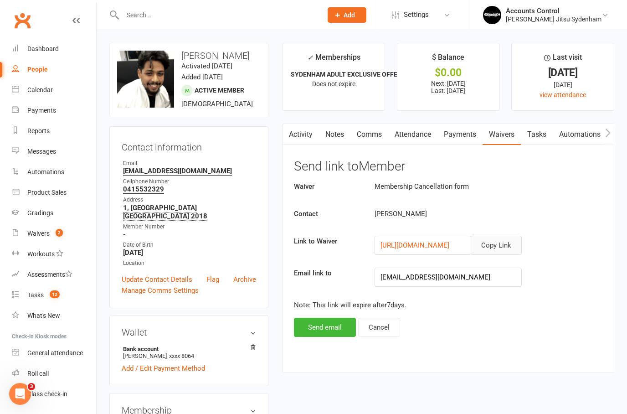
click at [502, 246] on button "Copy Link" at bounding box center [496, 245] width 51 height 19
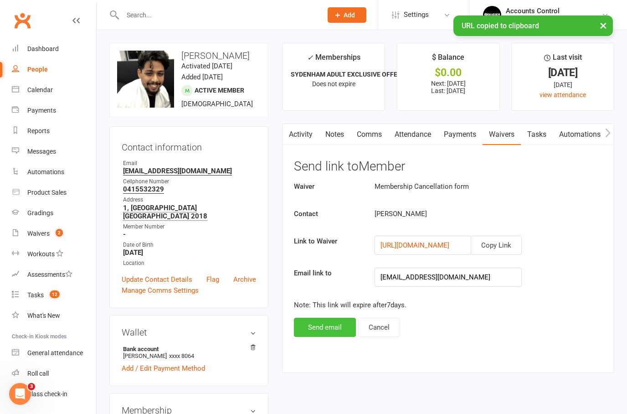
click at [330, 327] on button "Send email" at bounding box center [325, 327] width 62 height 19
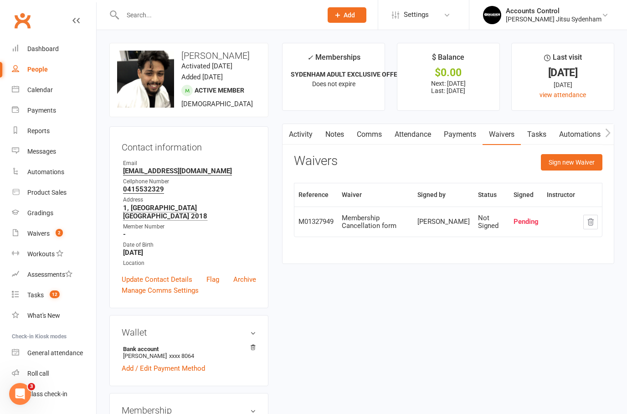
click at [208, 6] on div at bounding box center [212, 15] width 207 height 30
click at [223, 14] on input "text" at bounding box center [218, 15] width 196 height 13
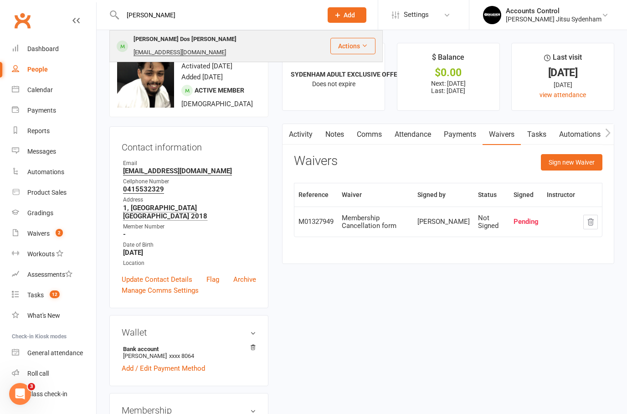
type input "Felip"
click at [166, 42] on div "Felipe Dos Santos Ferreira" at bounding box center [185, 39] width 109 height 13
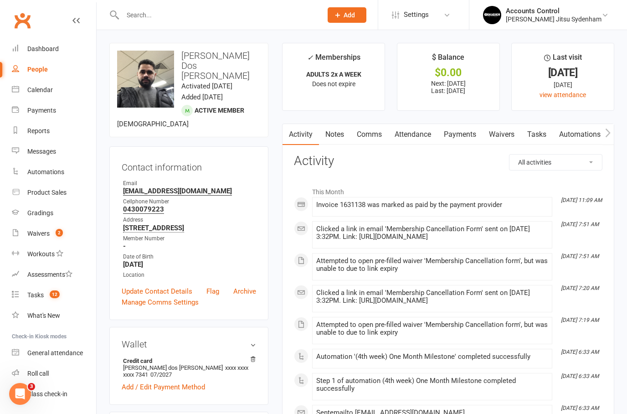
click at [510, 134] on link "Waivers" at bounding box center [502, 134] width 38 height 21
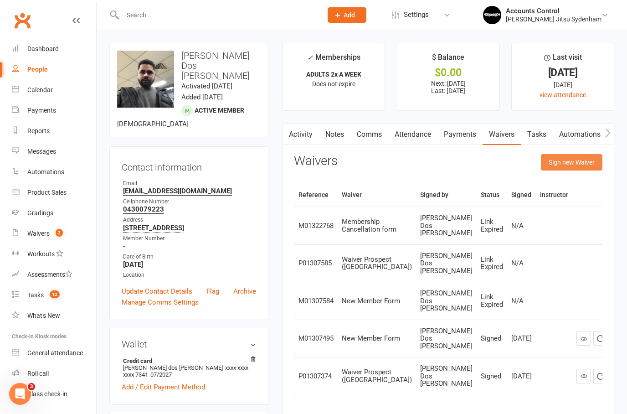
click at [582, 163] on button "Sign new Waiver" at bounding box center [572, 162] width 62 height 16
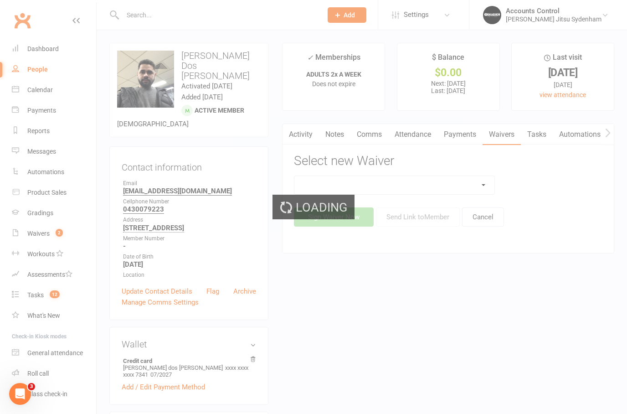
click at [488, 185] on div "Loading" at bounding box center [313, 207] width 627 height 414
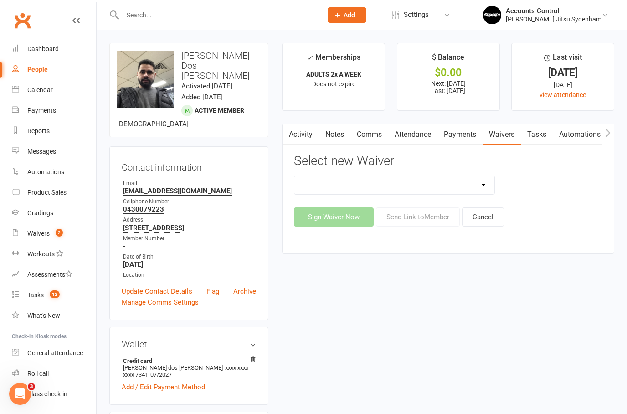
click at [489, 183] on select "Kids Exclusive Promo (25% OFF) KP SYDENHAM WAIVER + NEW MEMBER FORM ($50) KP SY…" at bounding box center [395, 185] width 200 height 18
select select "13589"
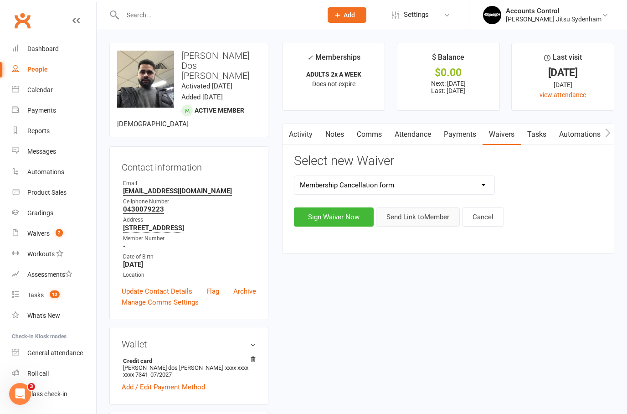
click at [421, 217] on button "Send Link to Member" at bounding box center [418, 216] width 84 height 19
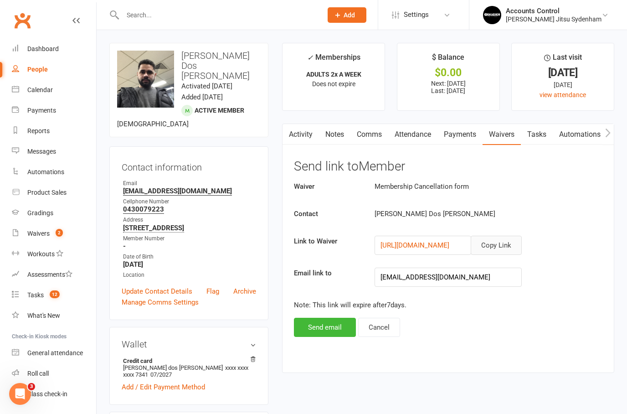
click at [501, 243] on button "Copy Link" at bounding box center [496, 245] width 51 height 19
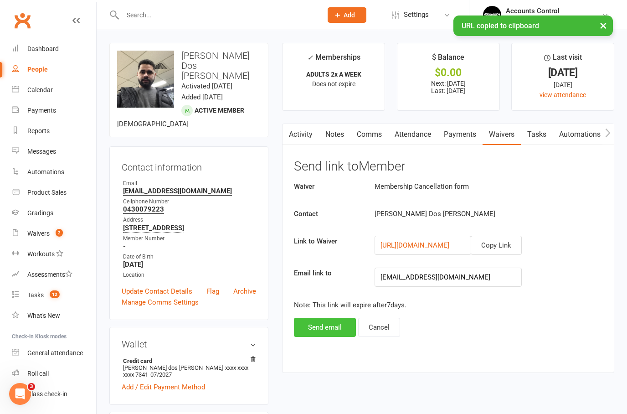
click at [322, 329] on button "Send email" at bounding box center [325, 327] width 62 height 19
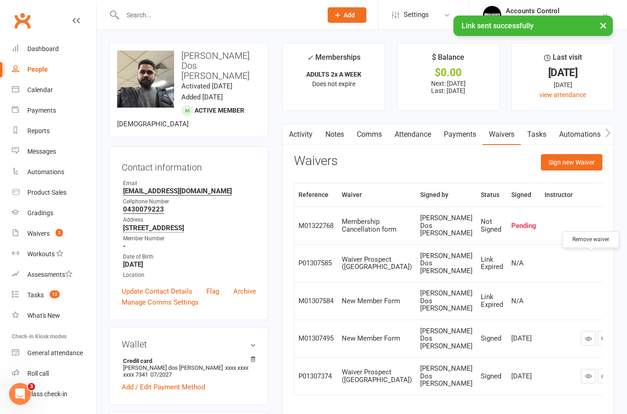
click at [618, 263] on icon "button" at bounding box center [622, 263] width 8 height 8
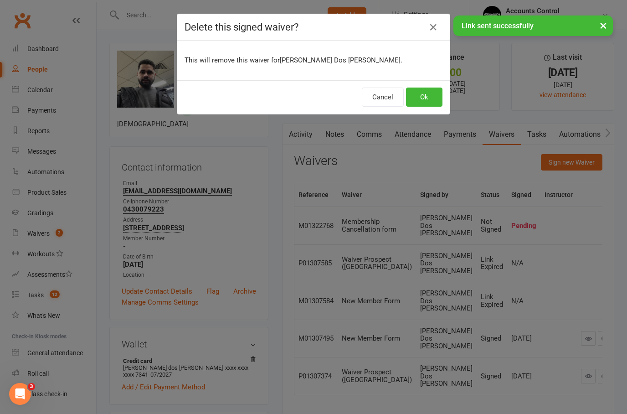
click at [437, 86] on div "Cancel Ok" at bounding box center [313, 97] width 273 height 34
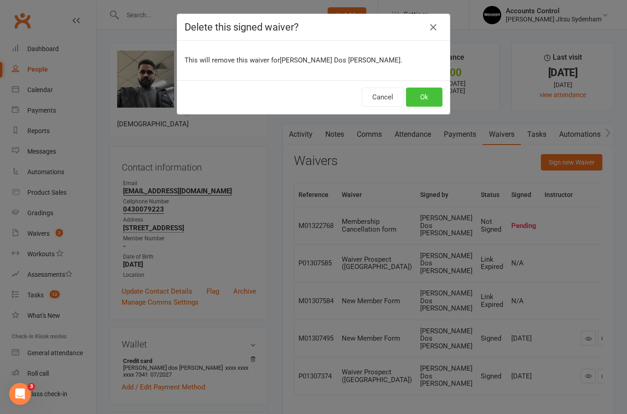
click at [434, 92] on button "Ok" at bounding box center [424, 97] width 36 height 19
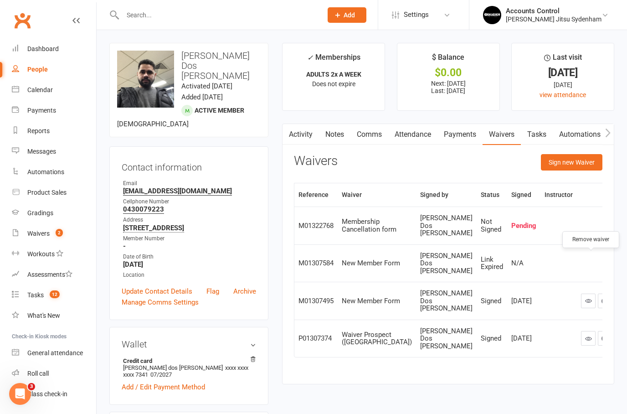
click at [618, 260] on icon "button" at bounding box center [622, 263] width 8 height 8
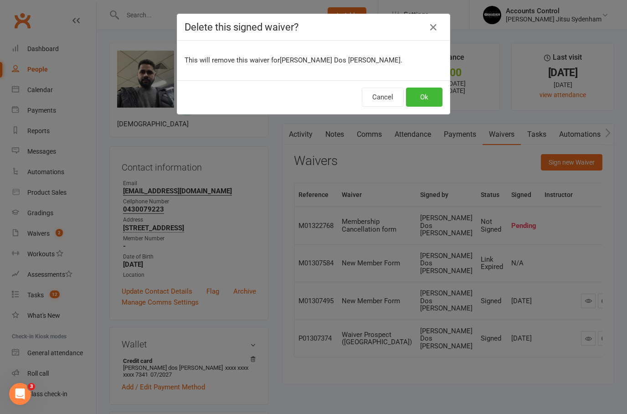
click at [425, 102] on button "Ok" at bounding box center [424, 97] width 36 height 19
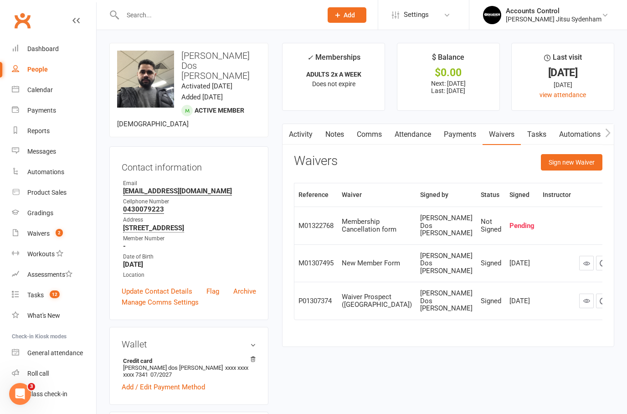
click at [207, 7] on div at bounding box center [212, 15] width 207 height 30
click at [204, 14] on input "text" at bounding box center [218, 15] width 196 height 13
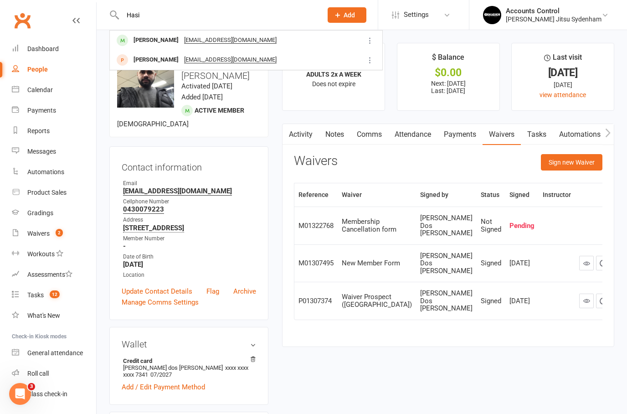
type input "Hasi"
drag, startPoint x: 204, startPoint y: 15, endPoint x: 146, endPoint y: 42, distance: 64.0
click at [146, 42] on div "Hasibul Alam" at bounding box center [156, 40] width 51 height 13
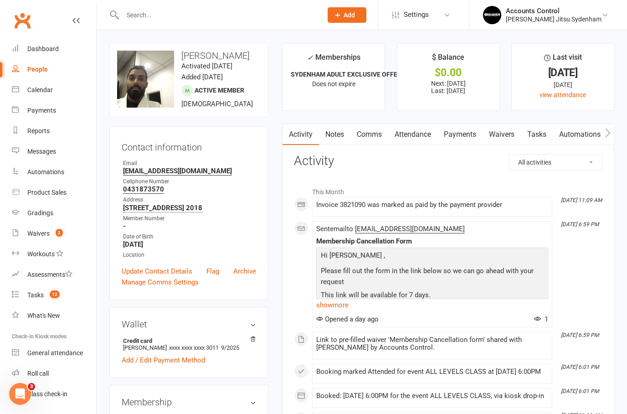
click at [500, 135] on link "Waivers" at bounding box center [502, 134] width 38 height 21
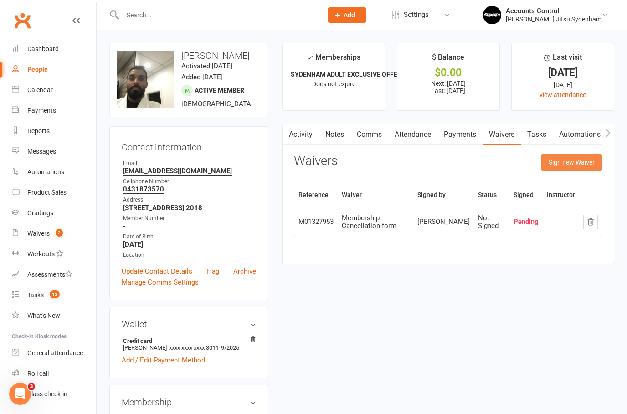
click at [567, 167] on button "Sign new Waiver" at bounding box center [572, 162] width 62 height 16
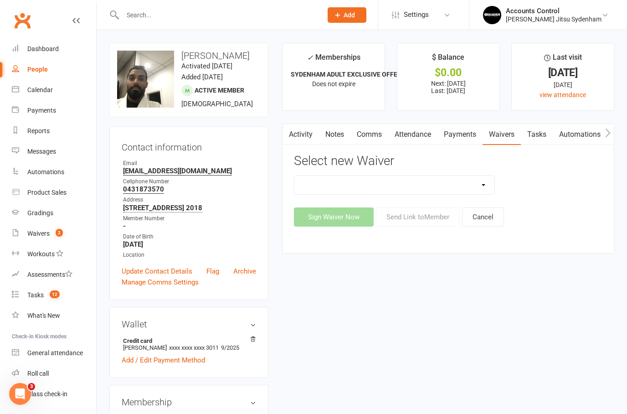
select select "13589"
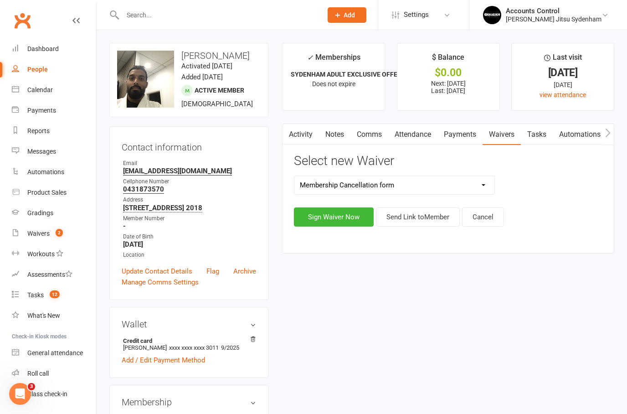
click at [396, 212] on button "Send Link to Member" at bounding box center [418, 216] width 84 height 19
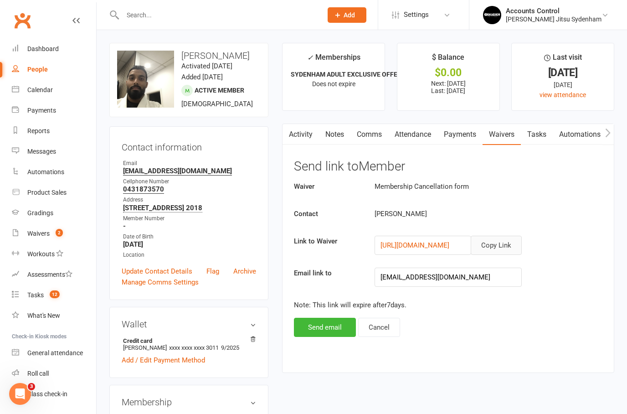
click at [493, 245] on button "Copy Link" at bounding box center [496, 245] width 51 height 19
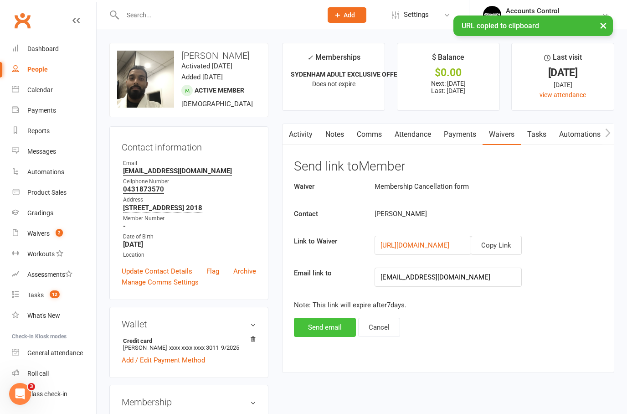
click at [329, 319] on button "Send email" at bounding box center [325, 327] width 62 height 19
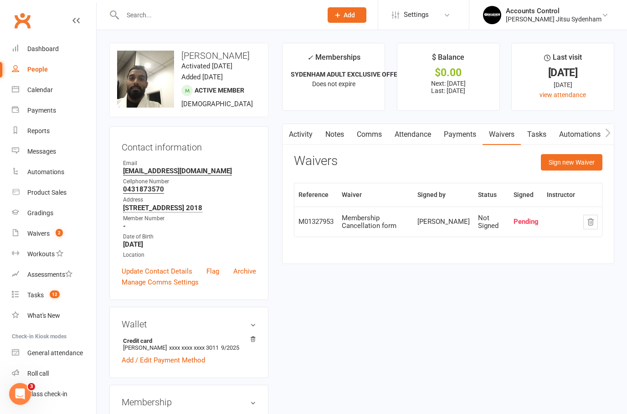
click at [213, 10] on input "text" at bounding box center [218, 15] width 196 height 13
click at [251, 21] on input "text" at bounding box center [218, 15] width 196 height 13
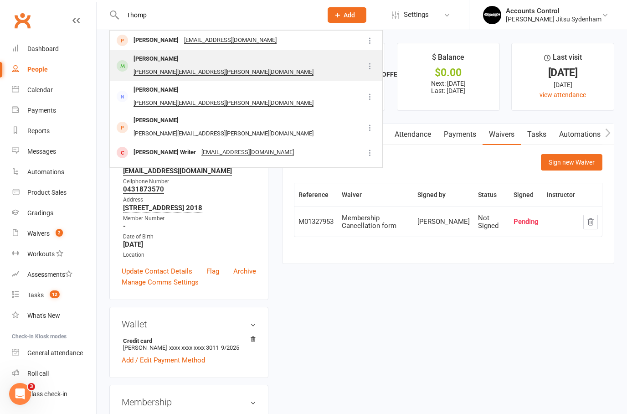
type input "Thomp"
click at [146, 55] on div "Damien Thompson" at bounding box center [156, 58] width 51 height 13
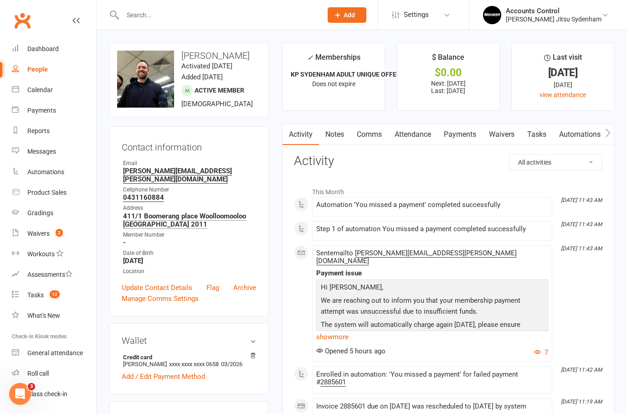
click at [502, 134] on link "Waivers" at bounding box center [502, 134] width 38 height 21
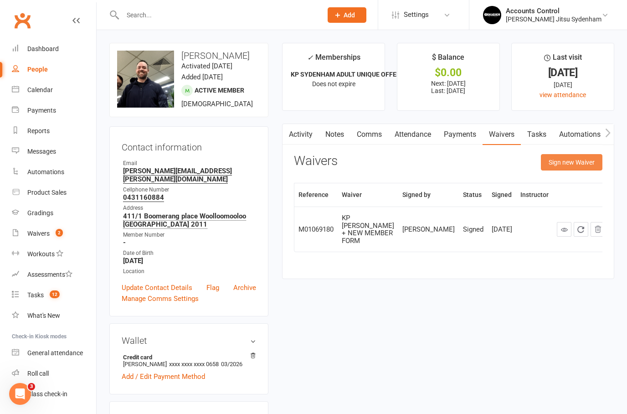
click at [574, 162] on button "Sign new Waiver" at bounding box center [572, 162] width 62 height 16
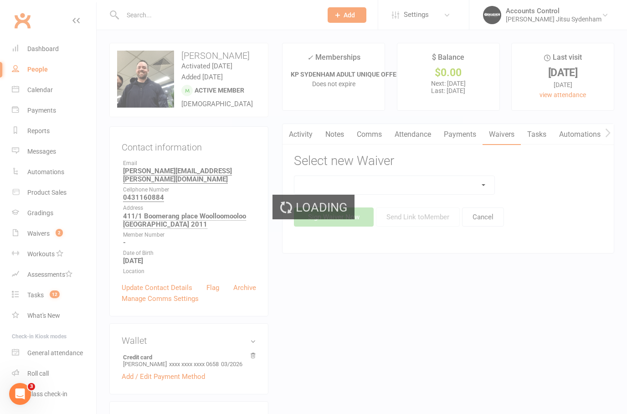
click at [484, 185] on div "Loading" at bounding box center [313, 207] width 627 height 414
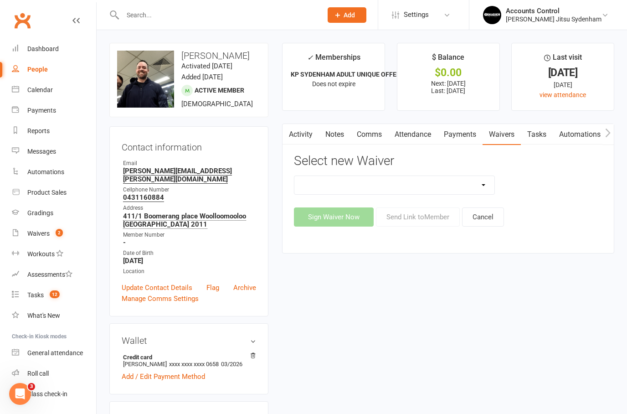
select select "13589"
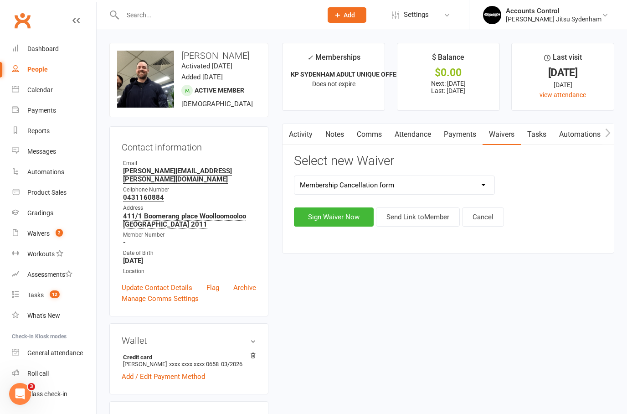
click at [418, 217] on button "Send Link to Member" at bounding box center [418, 216] width 84 height 19
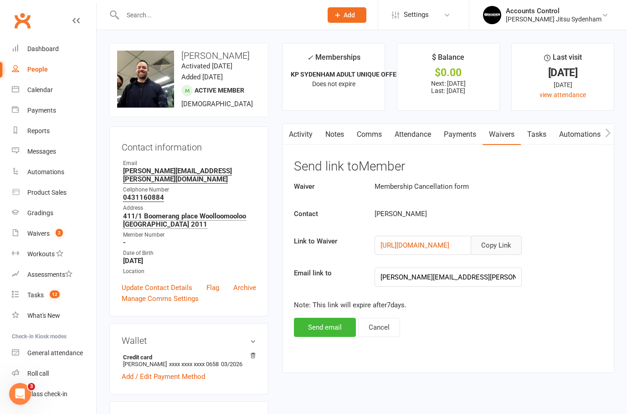
click at [500, 246] on button "Copy Link" at bounding box center [496, 245] width 51 height 19
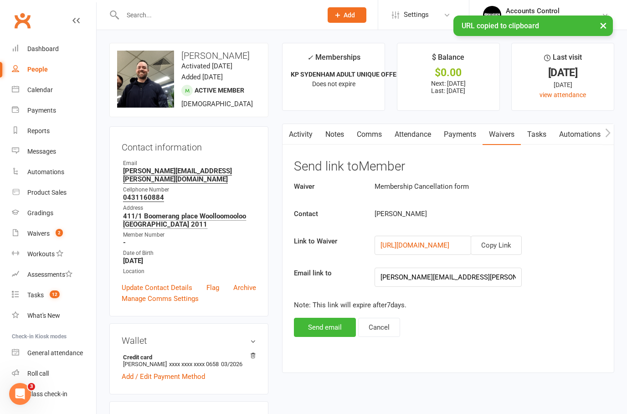
click at [324, 337] on div "Activity Notes Comms Attendance Payments Waivers Tasks Automations Gradings / P…" at bounding box center [448, 248] width 332 height 249
click at [333, 318] on button "Send email" at bounding box center [325, 327] width 62 height 19
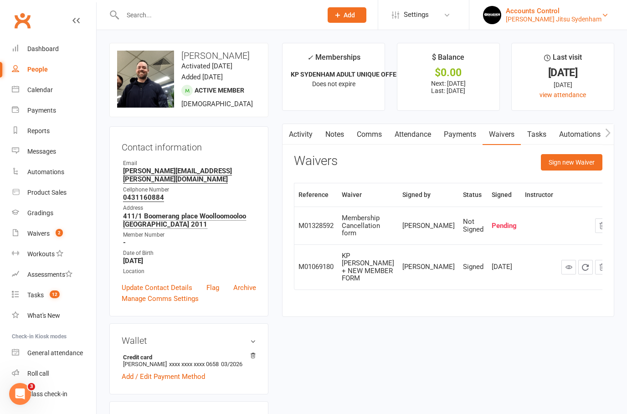
click at [575, 14] on div "Accounts Control" at bounding box center [554, 11] width 96 height 8
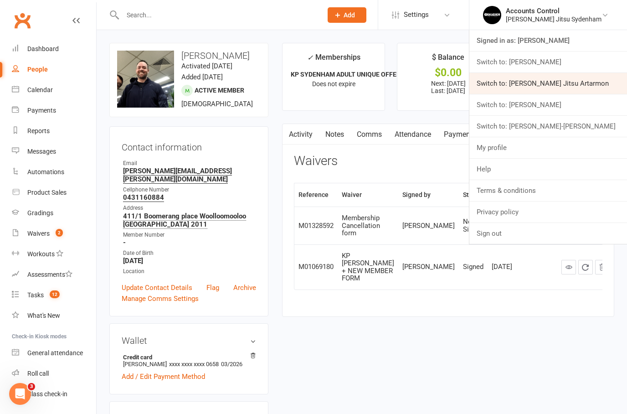
click at [583, 84] on link "Switch to: Braddah Jiu Jitsu Artarmon" at bounding box center [549, 83] width 158 height 21
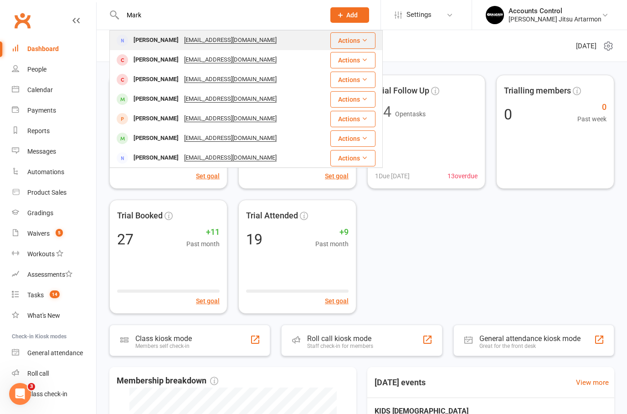
type input "Mark"
click at [147, 37] on div "[PERSON_NAME]" at bounding box center [156, 40] width 51 height 13
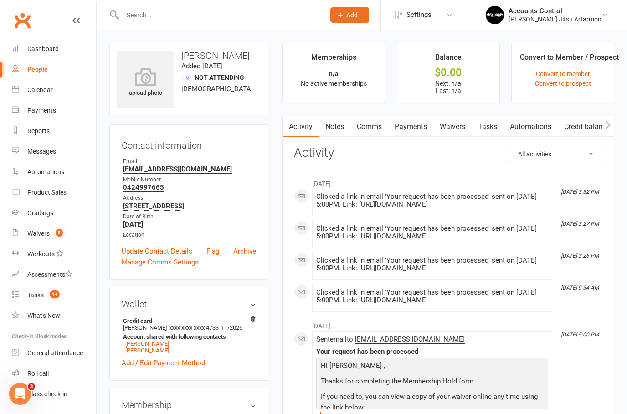
click at [461, 127] on link "Waivers" at bounding box center [453, 126] width 38 height 21
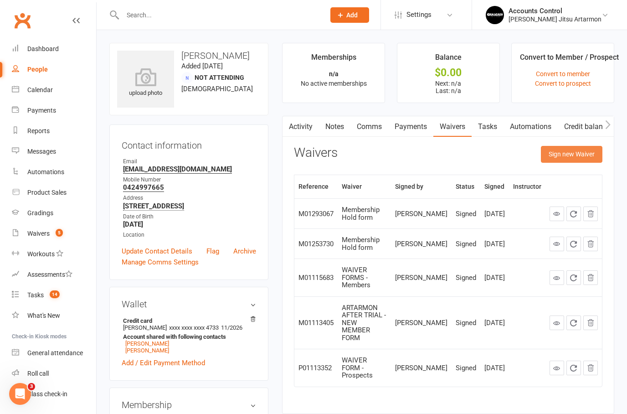
click at [578, 157] on button "Sign new Waiver" at bounding box center [572, 154] width 62 height 16
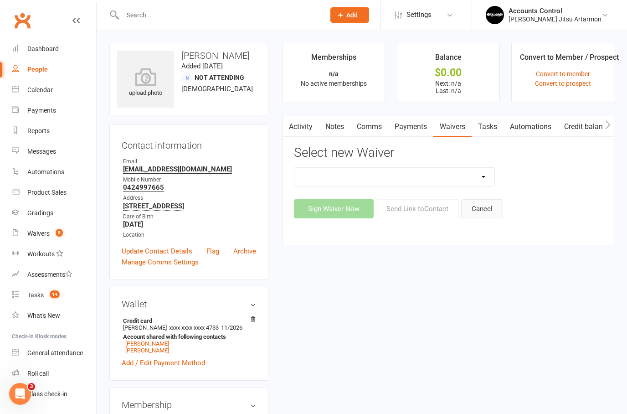
click at [487, 206] on button "Cancel" at bounding box center [482, 208] width 42 height 19
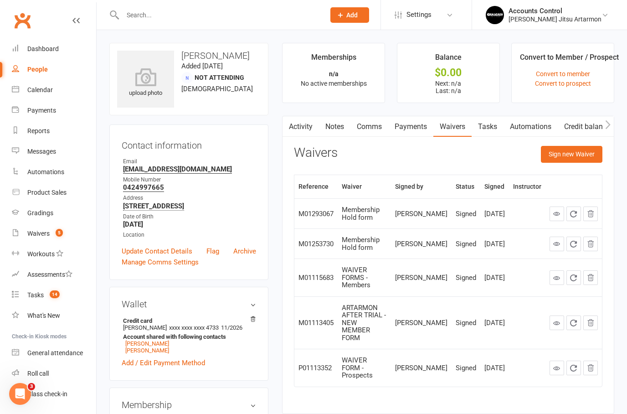
click at [591, 156] on button "Sign new Waiver" at bounding box center [572, 154] width 62 height 16
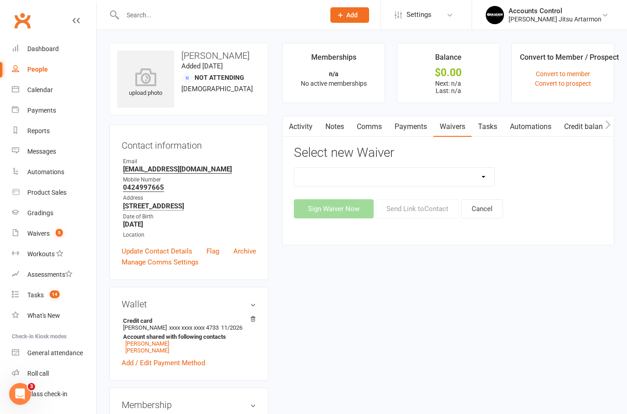
click at [489, 173] on select "KIDS HOLIDAY CAMP (10th - 17th of July) LANE COVE PUBLIC SCHOOL Membership Canc…" at bounding box center [395, 177] width 200 height 18
select select "13587"
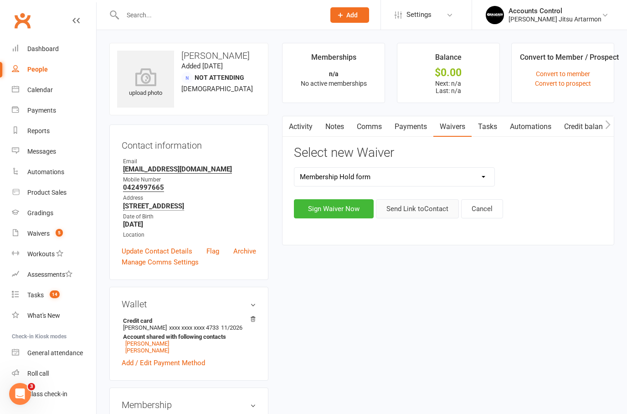
click at [420, 205] on button "Send Link to Contact" at bounding box center [417, 208] width 83 height 19
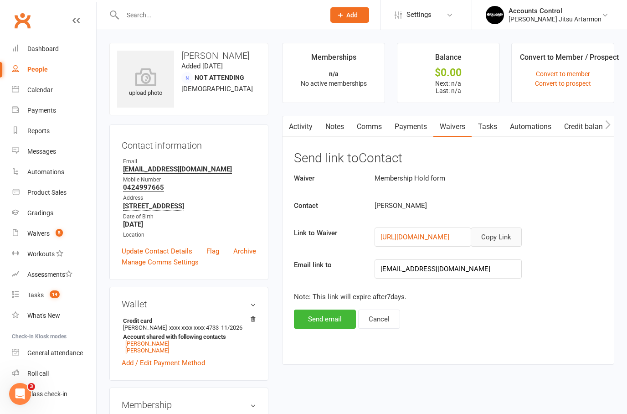
click at [509, 231] on button "Copy Link" at bounding box center [496, 237] width 51 height 19
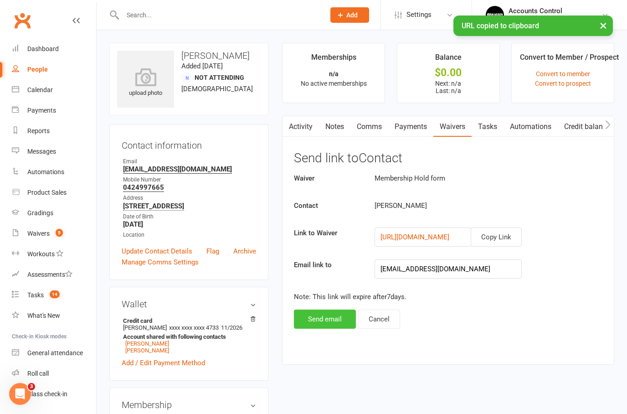
click at [326, 321] on button "Send email" at bounding box center [325, 319] width 62 height 19
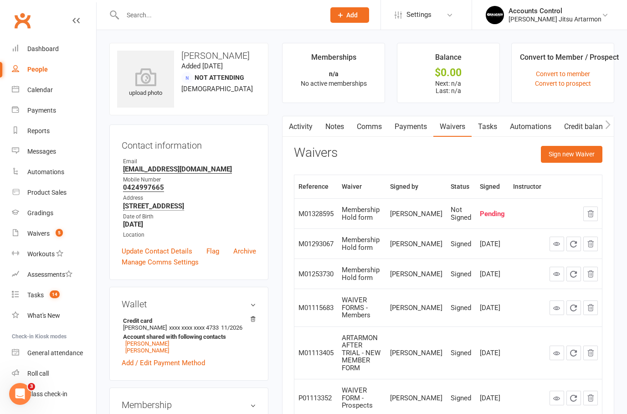
click at [252, 22] on div at bounding box center [213, 15] width 209 height 30
click at [213, 16] on input "text" at bounding box center [219, 15] width 199 height 13
paste input "https://app.clubworx.com/websites/braddahjiujitsu/waivers/membership-hold-form/…"
type input "https://app.clubworx.com/websites/braddahjiujitsu/waivers/membership-hold-form/…"
click at [260, 12] on input "text" at bounding box center [219, 15] width 199 height 13
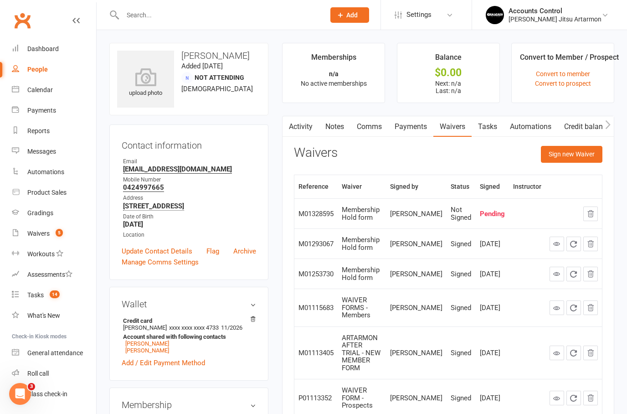
paste input "[EMAIL_ADDRESS][DOMAIN_NAME]"
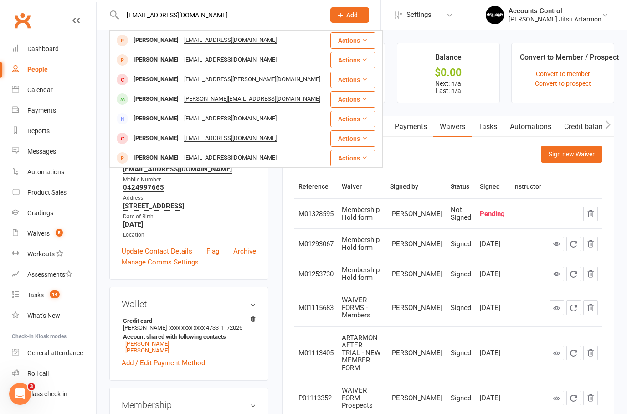
type input "[EMAIL_ADDRESS][DOMAIN_NAME]"
click at [595, 10] on div "Accounts Control" at bounding box center [555, 11] width 93 height 8
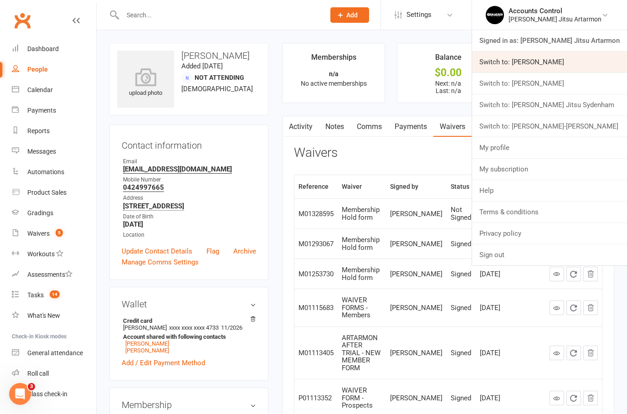
click at [583, 64] on link "Switch to: Braddah Eastwood" at bounding box center [549, 62] width 155 height 21
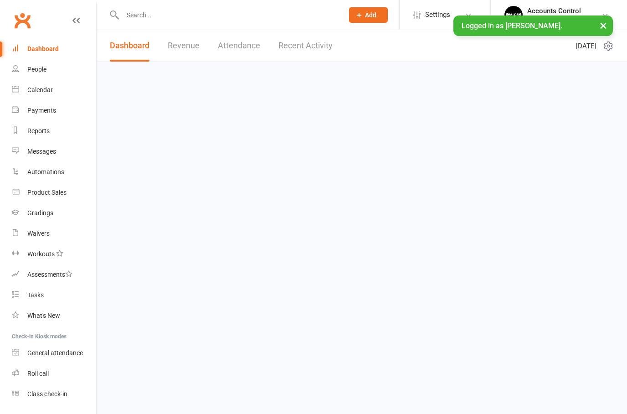
click at [186, 13] on input "text" at bounding box center [229, 15] width 218 height 13
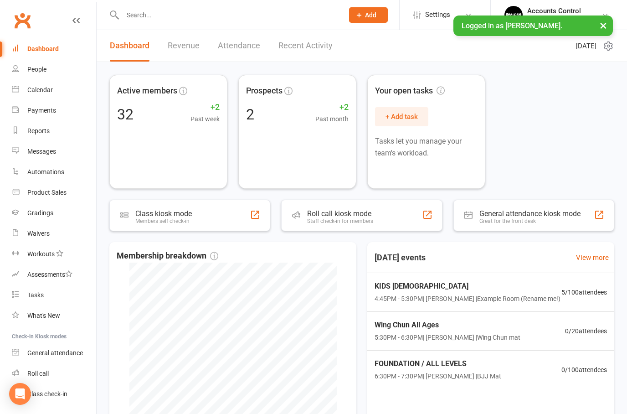
paste input "[EMAIL_ADDRESS][DOMAIN_NAME]"
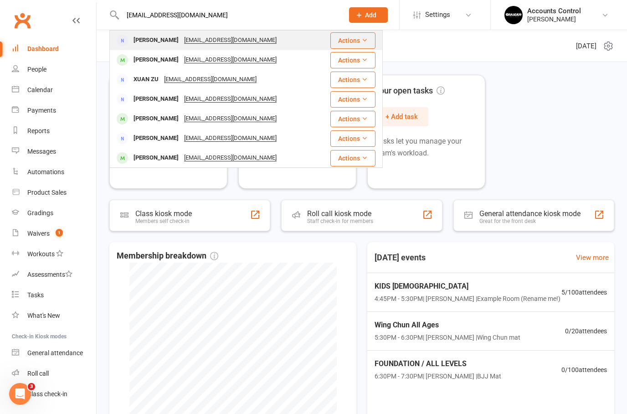
type input "[EMAIL_ADDRESS][DOMAIN_NAME]"
click at [145, 42] on div "[PERSON_NAME]" at bounding box center [156, 40] width 51 height 13
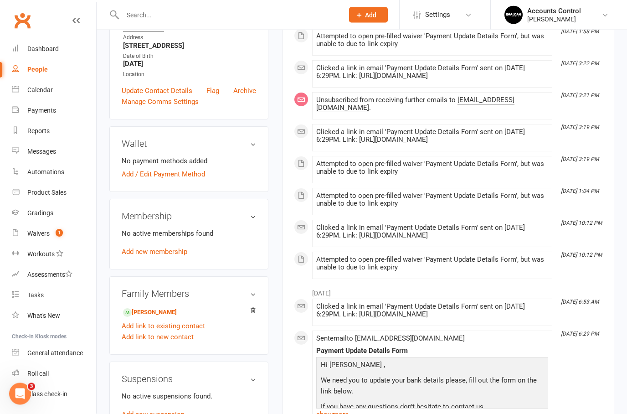
scroll to position [161, 0]
click at [155, 310] on link "[PERSON_NAME]" at bounding box center [150, 313] width 54 height 10
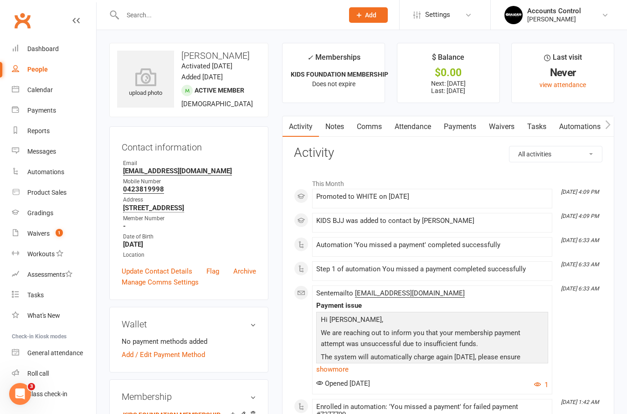
click at [459, 129] on link "Payments" at bounding box center [460, 126] width 45 height 21
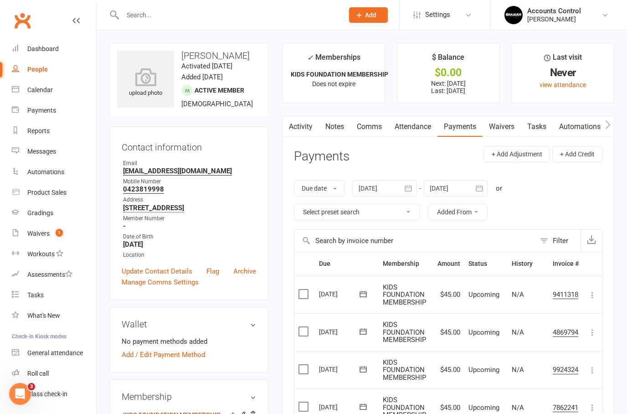
click at [500, 124] on link "Waivers" at bounding box center [502, 126] width 38 height 21
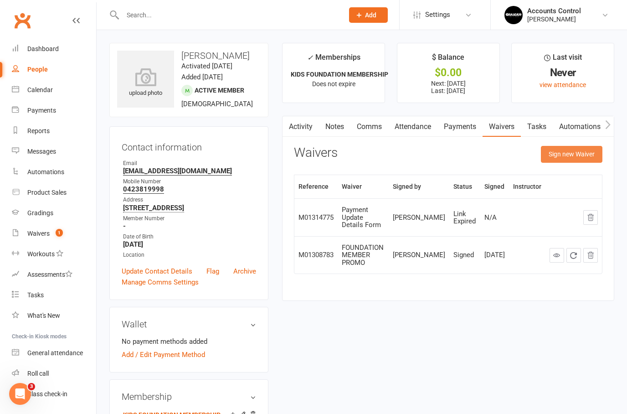
click at [584, 146] on button "Sign new Waiver" at bounding box center [572, 154] width 62 height 16
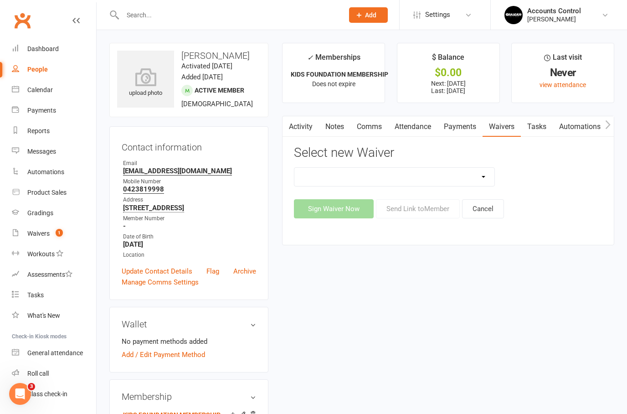
click at [484, 178] on select "EXCLUSIVE MEMBER OFFER FOUNDATION MEMBER PROMO KIDS HOLIDAY CAMP ([DATE] - [DAT…" at bounding box center [395, 177] width 200 height 18
select select "14502"
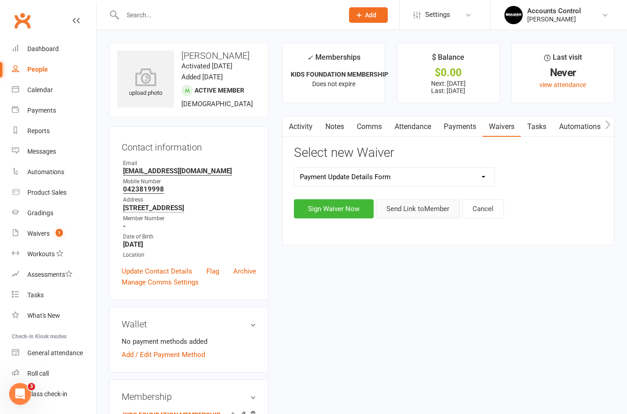
click at [420, 213] on button "Send Link to Member" at bounding box center [418, 208] width 84 height 19
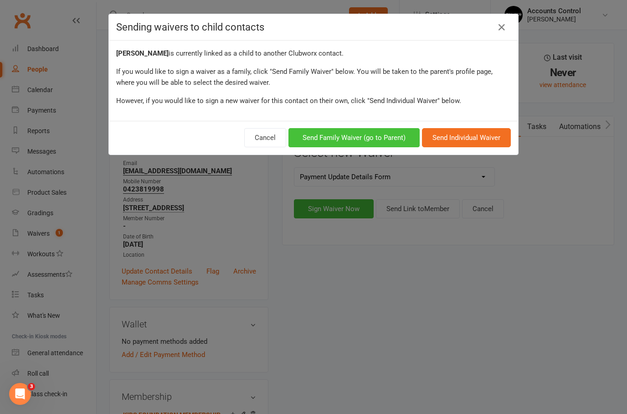
click at [363, 137] on button "Send Family Waiver (go to Parent)" at bounding box center [354, 137] width 131 height 19
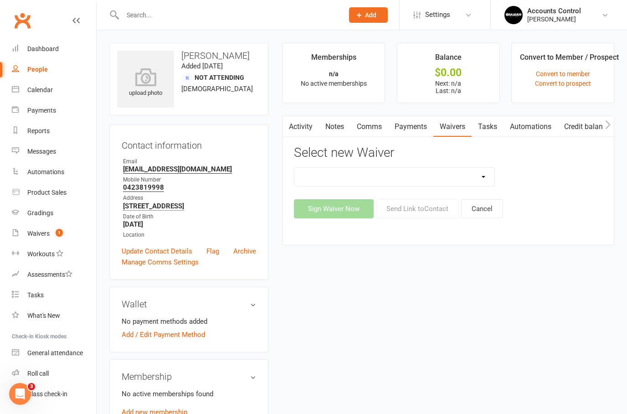
click at [475, 181] on select "EXCLUSIVE MEMBER OFFER FOUNDATION MEMBER PROMO KIDS HOLIDAY CAMP ([DATE] - [DAT…" at bounding box center [395, 177] width 200 height 18
select select "14502"
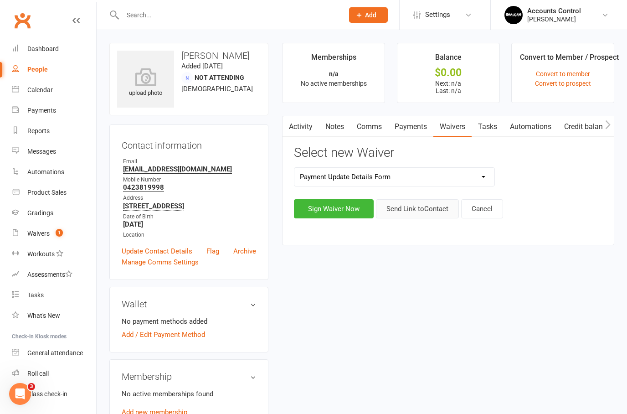
click at [426, 210] on button "Send Link to Contact" at bounding box center [417, 208] width 83 height 19
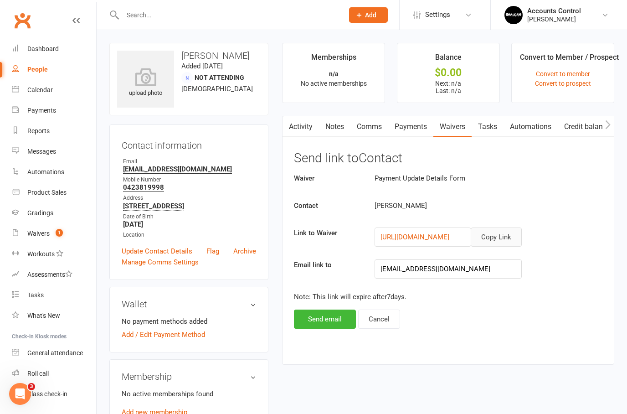
click at [502, 234] on button "Copy Link" at bounding box center [496, 237] width 51 height 19
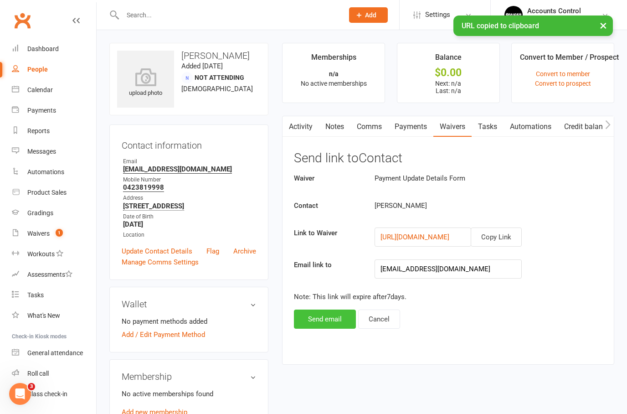
click at [326, 321] on button "Send email" at bounding box center [325, 319] width 62 height 19
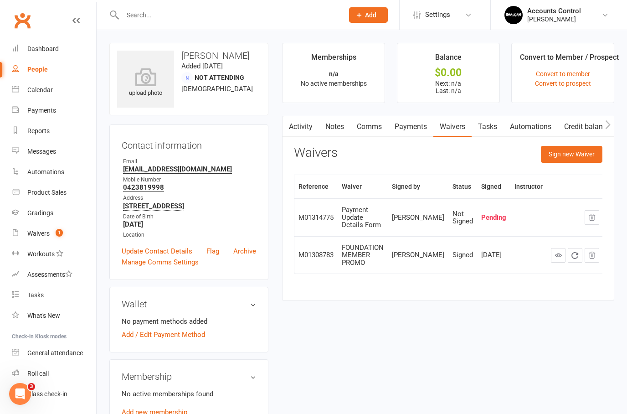
click at [232, 16] on input "text" at bounding box center [229, 15] width 218 height 13
type input "[PERSON_NAME]"
click at [577, 10] on div "Accounts Control" at bounding box center [555, 11] width 54 height 8
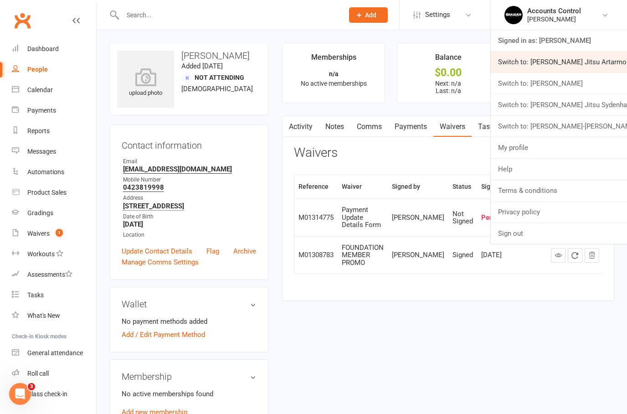
click at [603, 55] on link "Switch to: [PERSON_NAME] Jitsu Artarmon" at bounding box center [559, 62] width 136 height 21
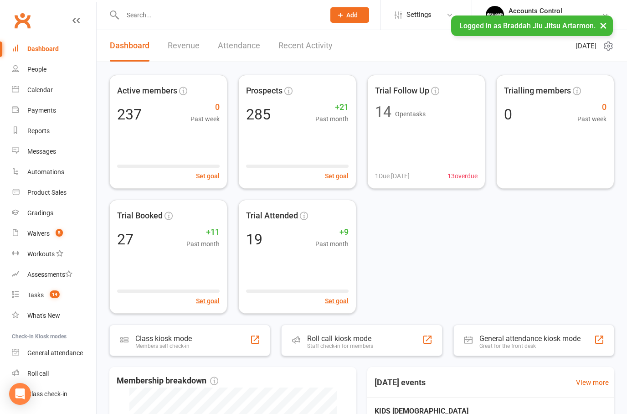
click at [203, 11] on input "text" at bounding box center [219, 15] width 199 height 13
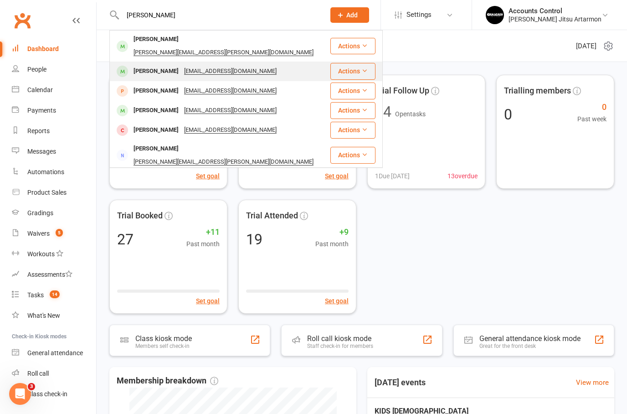
type input "Leo"
click at [141, 65] on div "Leo Kwok" at bounding box center [156, 71] width 51 height 13
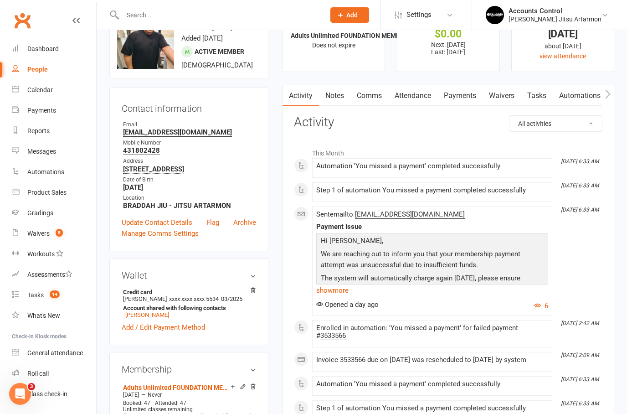
scroll to position [109, 0]
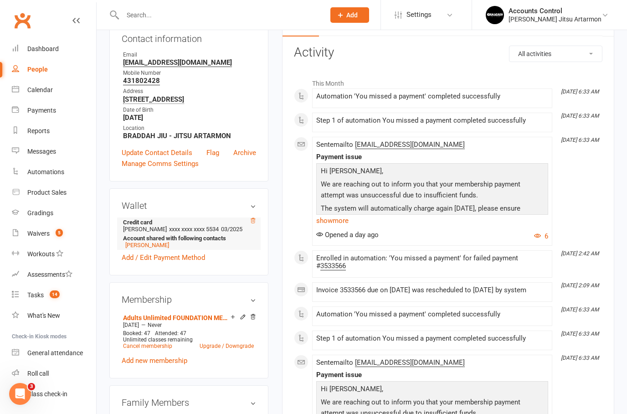
click at [254, 223] on icon at bounding box center [253, 220] width 5 height 5
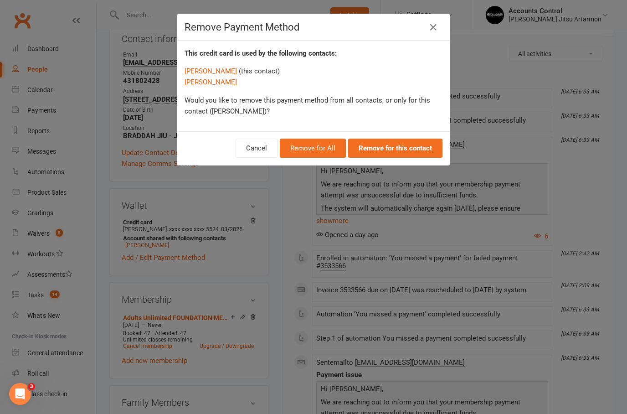
click at [331, 150] on button "Remove for All" at bounding box center [313, 148] width 66 height 19
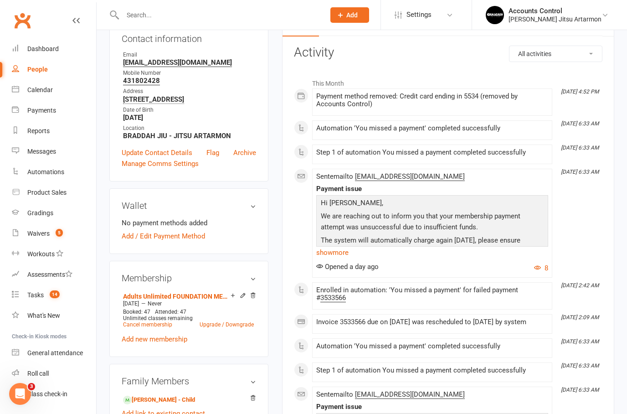
click at [241, 297] on icon at bounding box center [243, 295] width 4 height 4
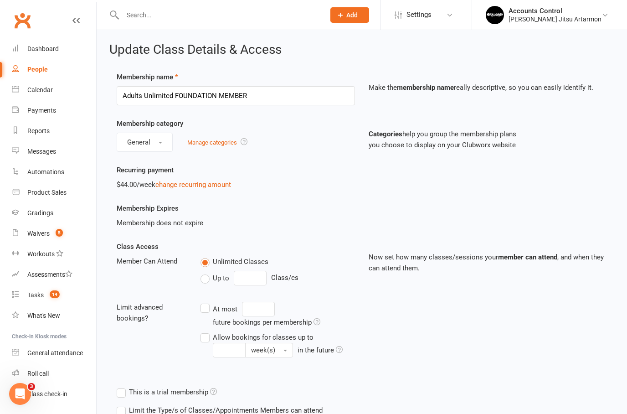
click at [193, 185] on link "change recurring amount" at bounding box center [193, 185] width 76 height 8
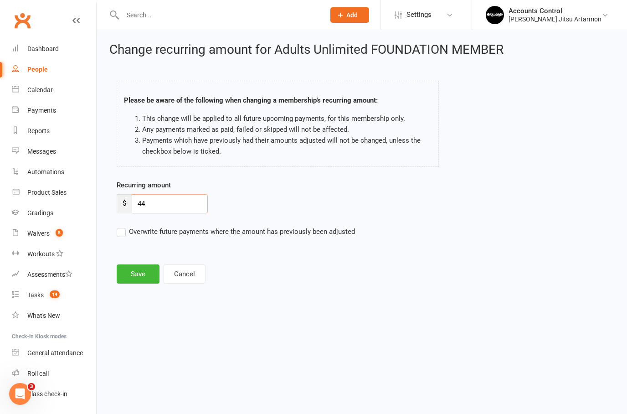
drag, startPoint x: 155, startPoint y: 203, endPoint x: 122, endPoint y: 203, distance: 32.8
click at [122, 203] on div "$ 44" at bounding box center [162, 203] width 91 height 19
type input "4"
type input "0"
click at [121, 235] on label "Overwrite future payments where the amount has previously been adjusted" at bounding box center [236, 231] width 238 height 11
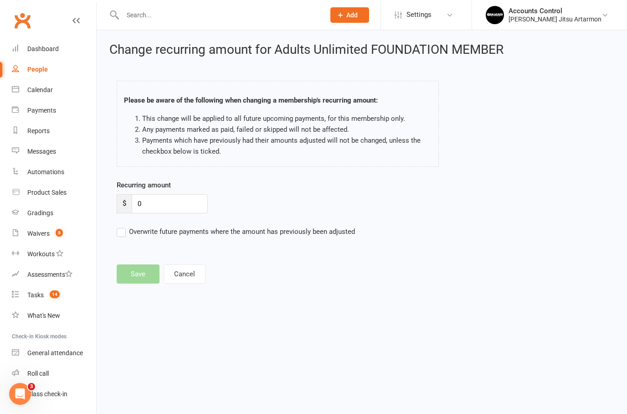
click at [121, 226] on input "Overwrite future payments where the amount has previously been adjusted" at bounding box center [236, 226] width 238 height 0
checkbox input "true"
click at [139, 275] on main "Please be aware of the following when changing a membership's recurring amount:…" at bounding box center [361, 178] width 505 height 212
click at [169, 206] on input "0" at bounding box center [170, 203] width 76 height 19
click at [184, 276] on button "Cancel" at bounding box center [185, 273] width 42 height 19
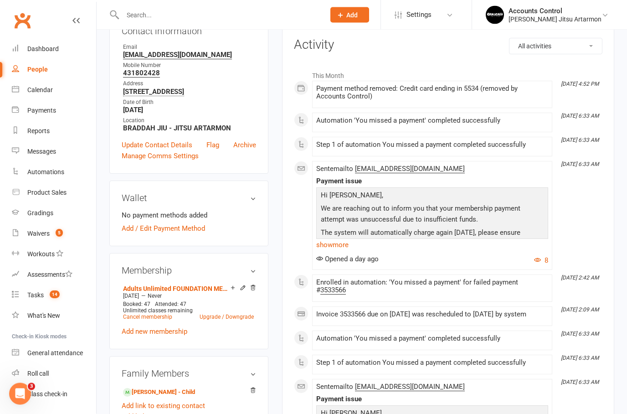
scroll to position [116, 0]
click at [254, 292] on icon at bounding box center [253, 288] width 6 height 7
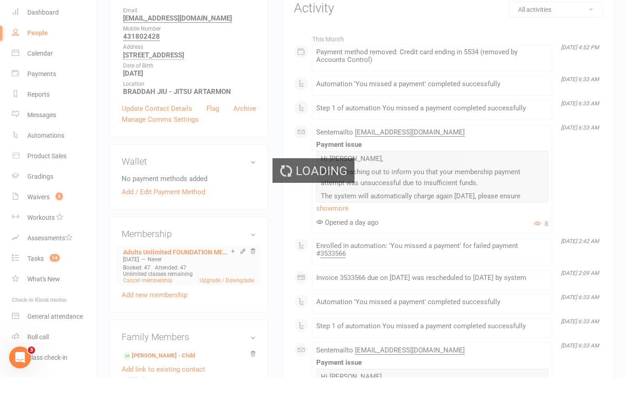
scroll to position [153, 0]
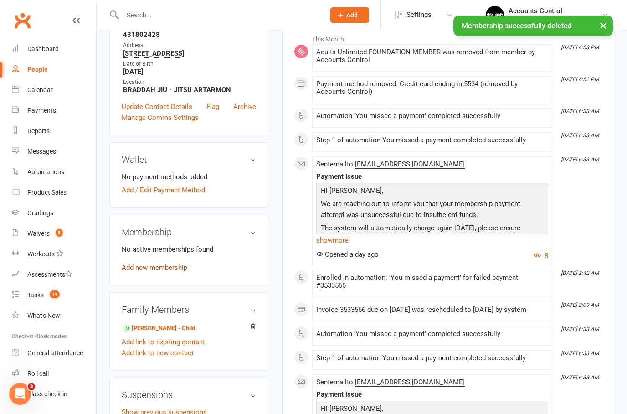
click at [171, 271] on link "Add new membership" at bounding box center [155, 268] width 66 height 8
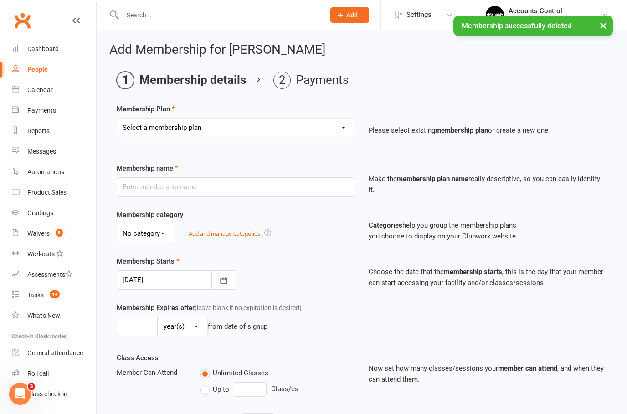
click at [241, 129] on select "Select a membership plan Create new Membership Plan ADULTS UNLIMITED ADULTS 2x …" at bounding box center [236, 128] width 238 height 18
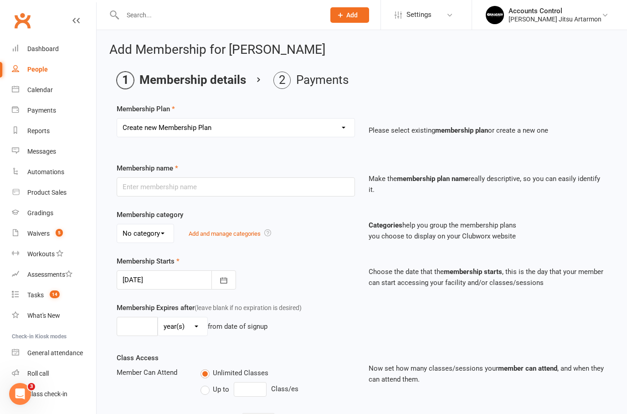
click at [288, 126] on select "Select a membership plan Create new Membership Plan ADULTS UNLIMITED ADULTS 2x …" at bounding box center [236, 128] width 238 height 18
select select "7"
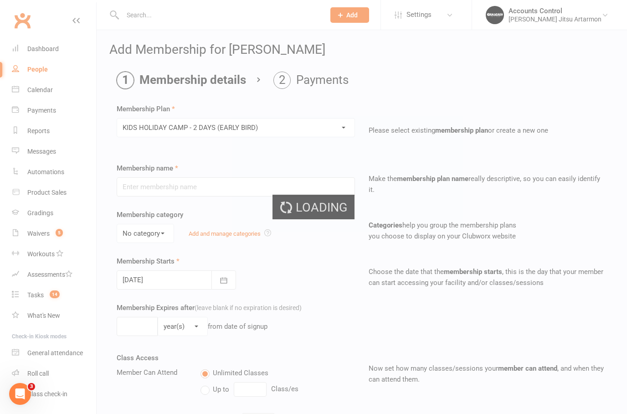
type input "KIDS HOLIDAY CAMP - 2 DAYS (EARLY BIRD)"
select select "0"
type input "0"
type input "2"
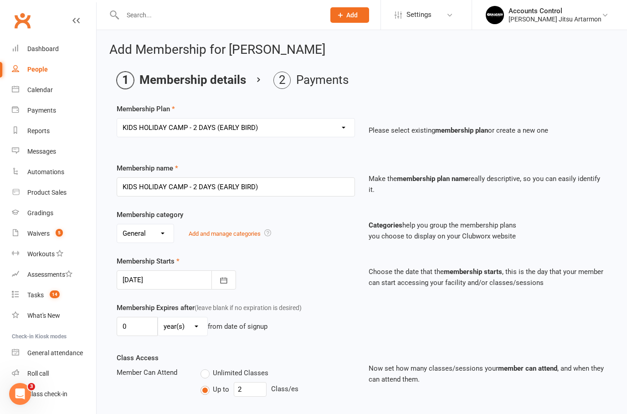
click at [347, 129] on select "Select a membership plan Create new Membership Plan ADULTS UNLIMITED ADULTS 2x …" at bounding box center [236, 128] width 238 height 18
select select "1"
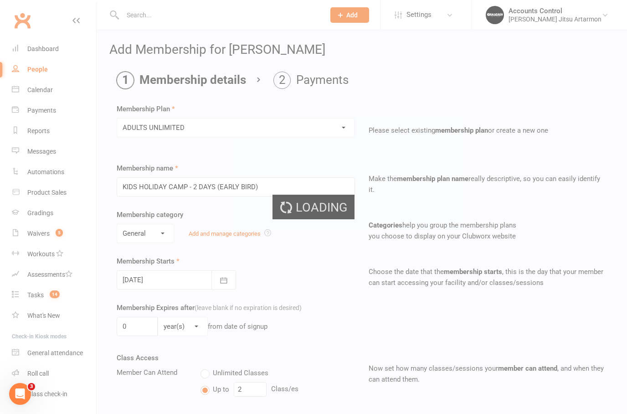
type input "ADULTS UNLIMITED"
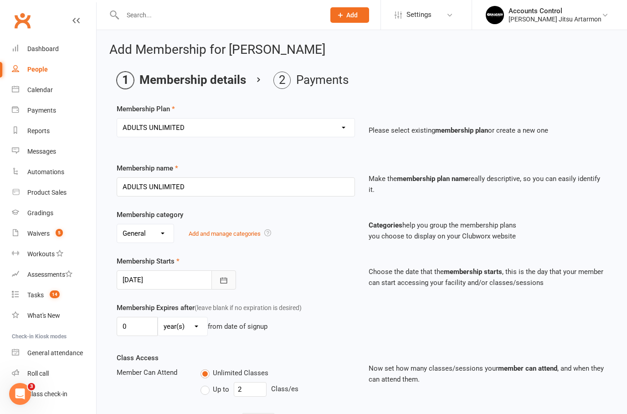
click at [232, 280] on button "button" at bounding box center [224, 279] width 25 height 19
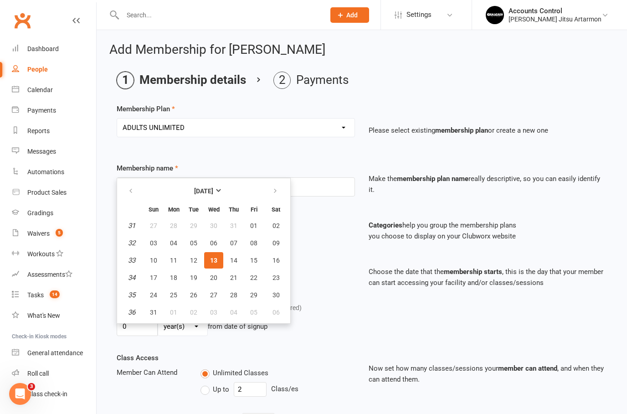
click at [325, 246] on div "Membership category No category General Add and manage categories Categories he…" at bounding box center [362, 232] width 504 height 47
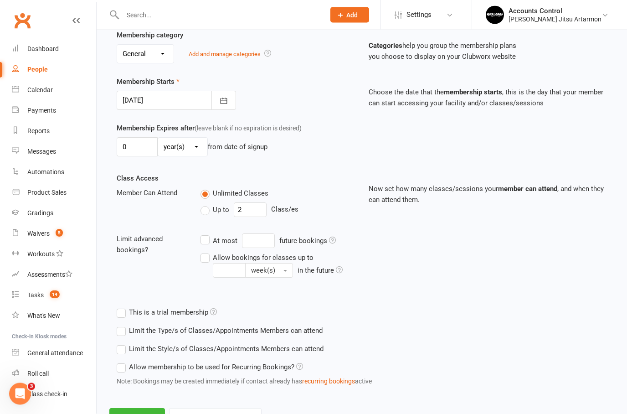
scroll to position [190, 0]
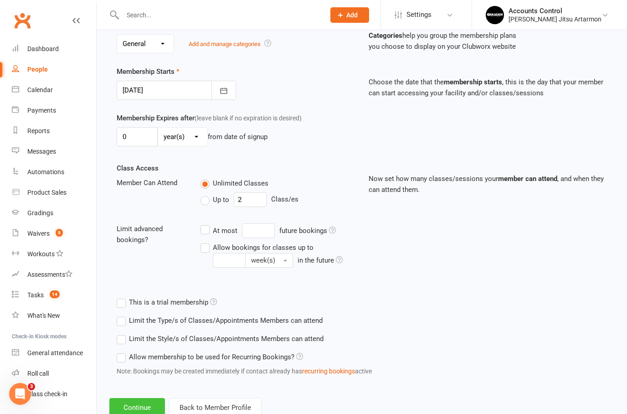
click at [140, 403] on button "Continue" at bounding box center [137, 407] width 56 height 19
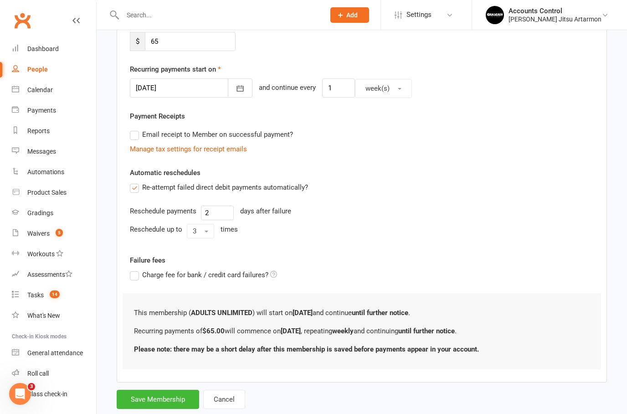
scroll to position [0, 0]
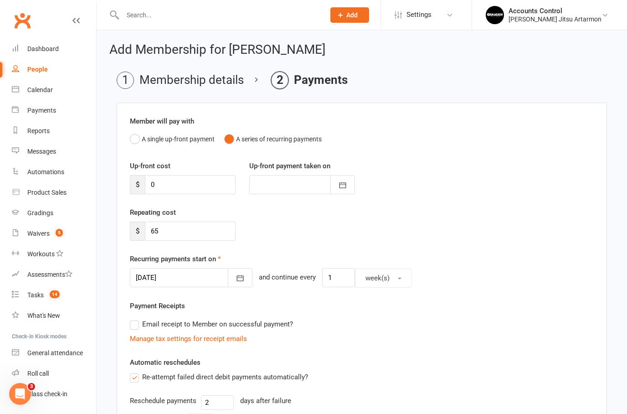
click at [205, 229] on input "65" at bounding box center [190, 231] width 91 height 19
type input "6"
click at [236, 274] on icon "button" at bounding box center [240, 278] width 9 height 9
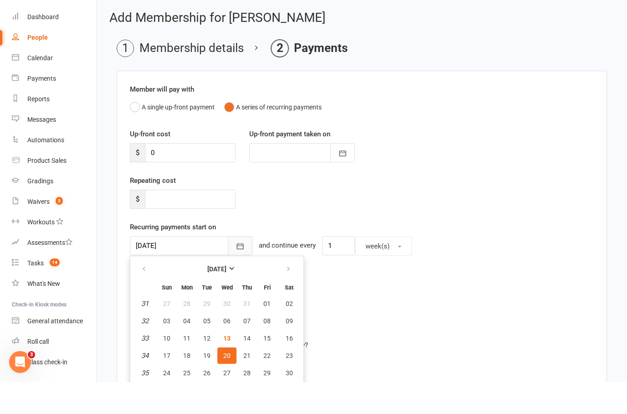
scroll to position [32, 0]
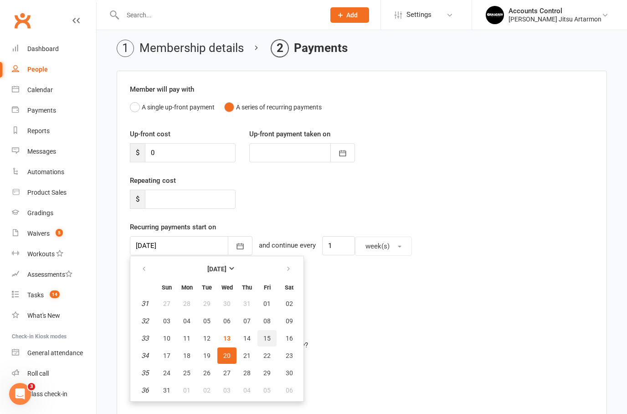
click at [270, 335] on span "15" at bounding box center [267, 338] width 7 height 7
type input "15 Aug 2025"
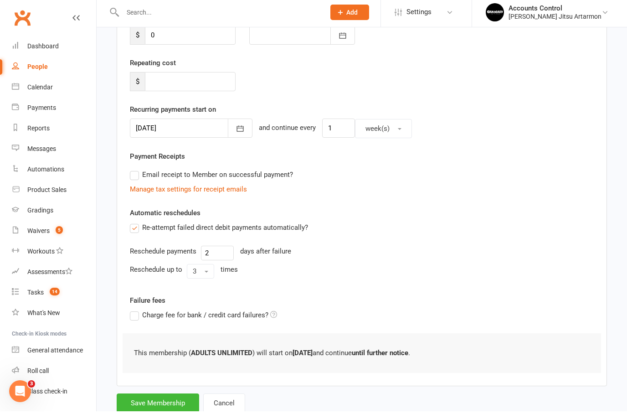
scroll to position [183, 0]
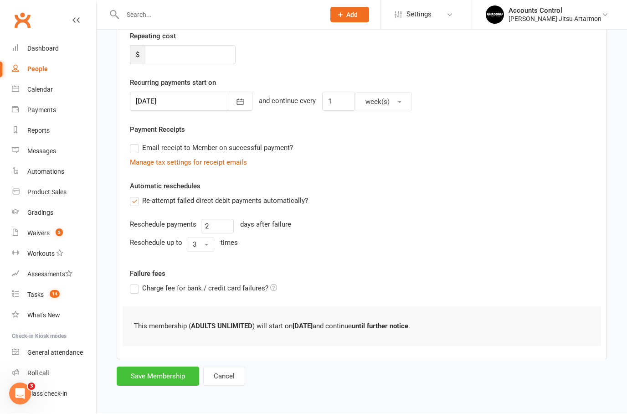
click at [156, 368] on button "Save Membership" at bounding box center [158, 376] width 83 height 19
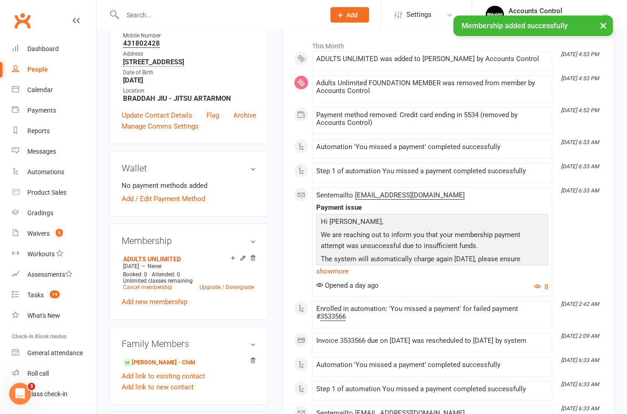
scroll to position [153, 0]
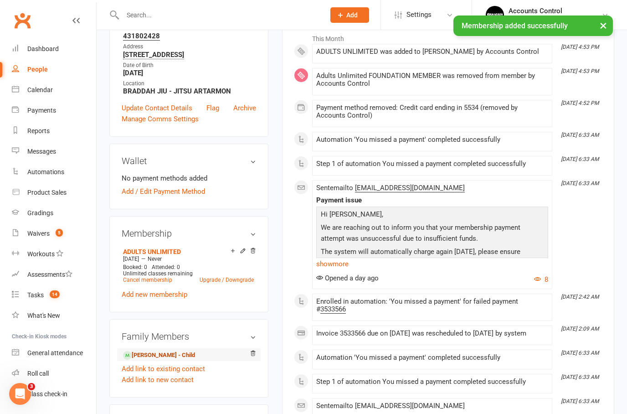
click at [156, 360] on link "Rachel Kwok - Child" at bounding box center [159, 356] width 72 height 10
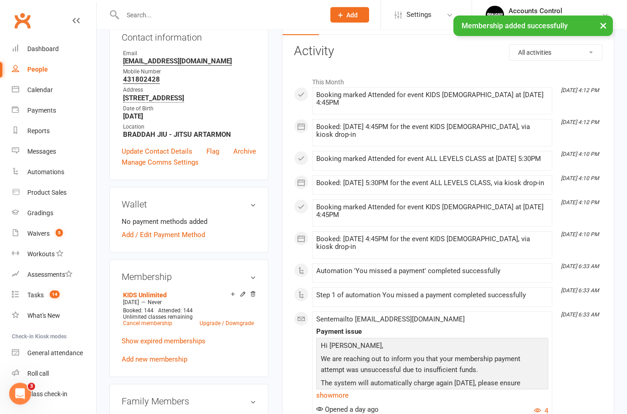
scroll to position [110, 0]
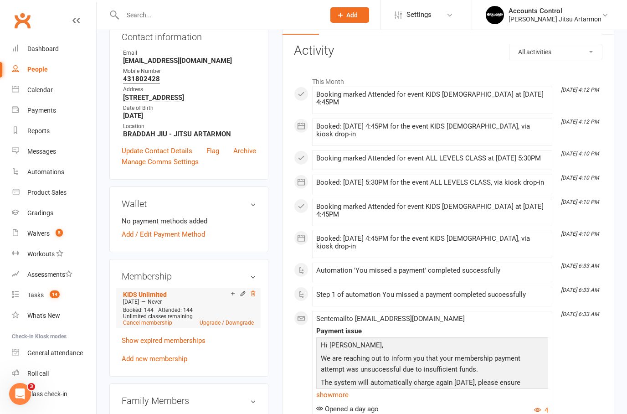
click at [255, 297] on icon at bounding box center [253, 293] width 6 height 6
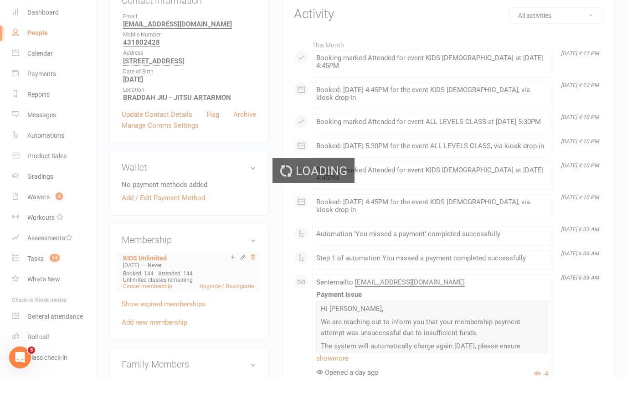
scroll to position [147, 0]
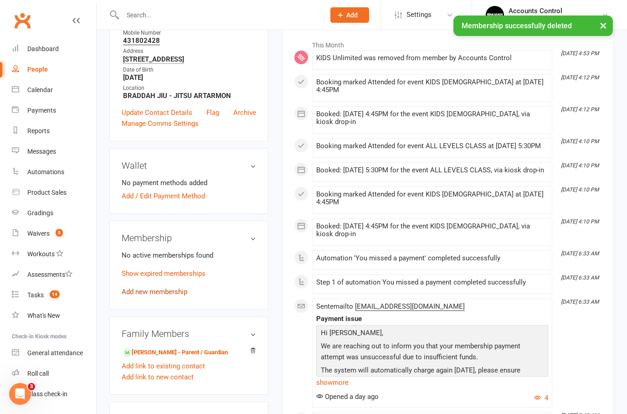
click at [161, 296] on link "Add new membership" at bounding box center [155, 292] width 66 height 8
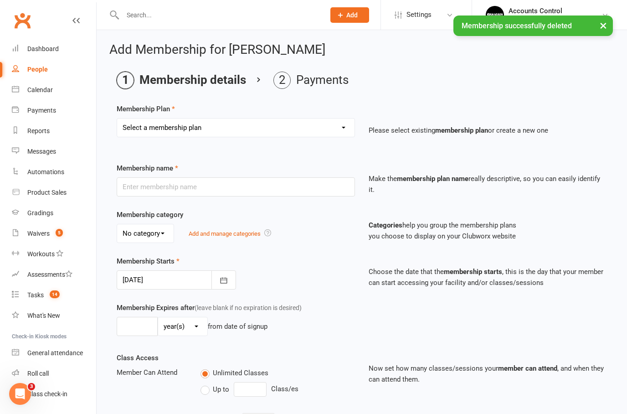
click at [320, 127] on select "Select a membership plan Create new Membership Plan ADULTS UNLIMITED ADULTS 2x …" at bounding box center [236, 128] width 238 height 18
select select "4"
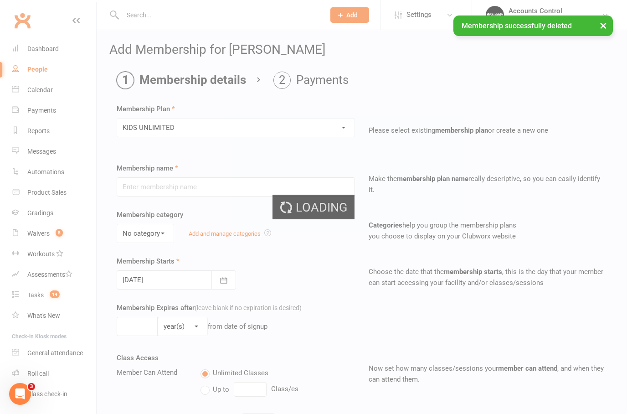
type input "KIDS UNLIMITED"
select select "0"
type input "0"
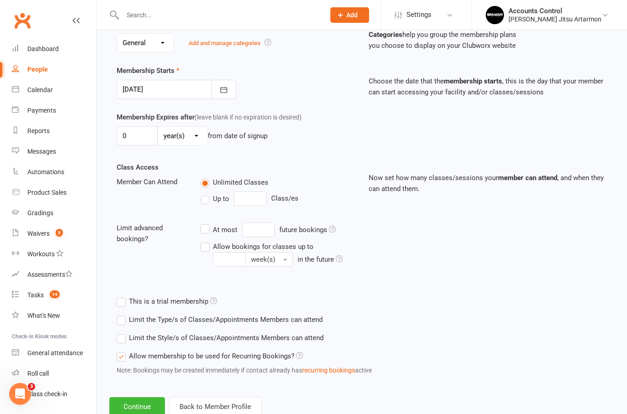
scroll to position [190, 0]
click at [140, 401] on button "Continue" at bounding box center [137, 407] width 56 height 19
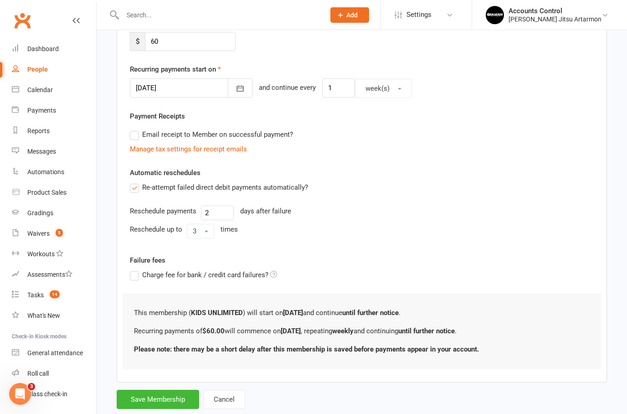
scroll to position [0, 0]
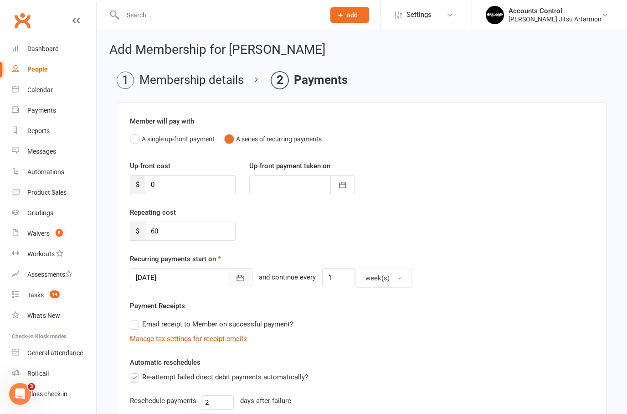
click at [236, 280] on icon "button" at bounding box center [240, 278] width 9 height 9
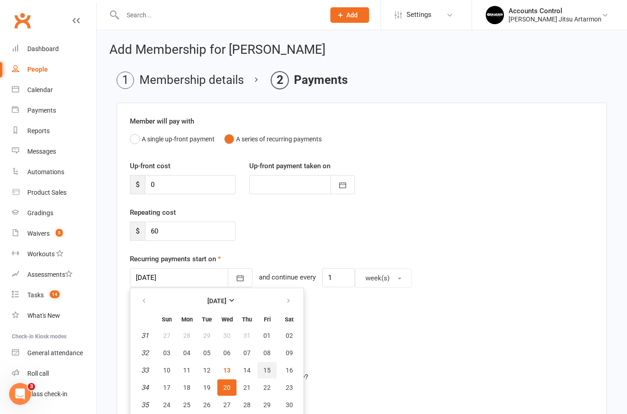
click at [271, 366] on button "15" at bounding box center [267, 370] width 19 height 16
type input "[DATE]"
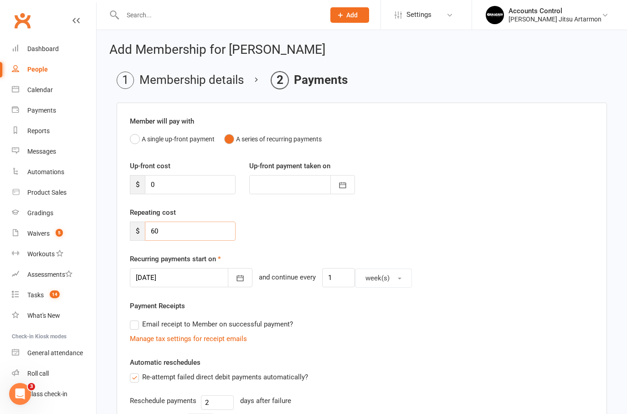
click at [200, 234] on input "60" at bounding box center [190, 231] width 91 height 19
type input "6"
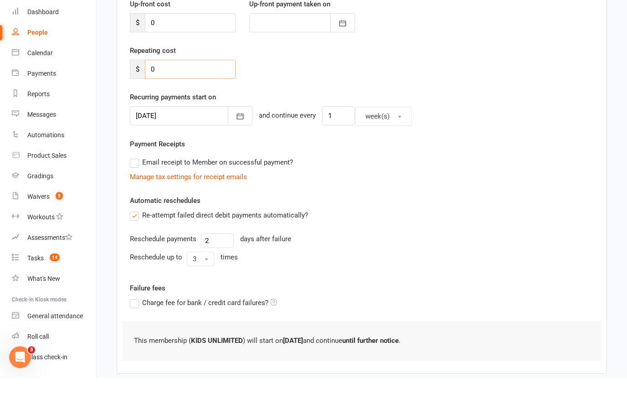
scroll to position [183, 0]
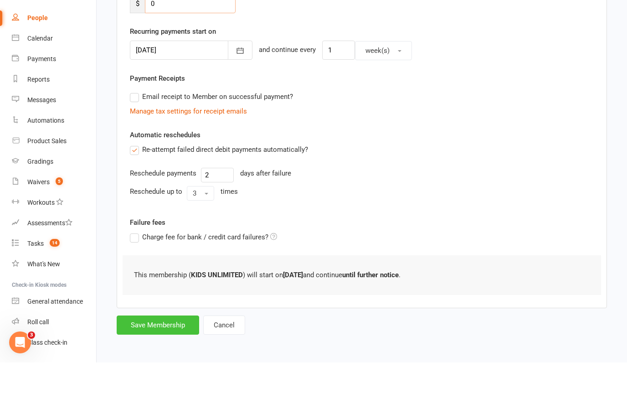
type input "0"
click at [162, 367] on button "Save Membership" at bounding box center [158, 376] width 83 height 19
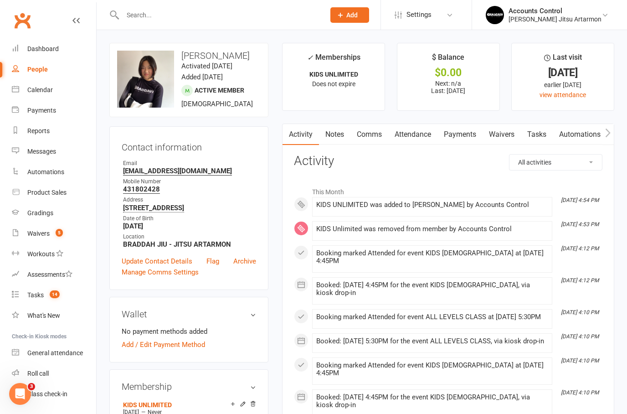
click at [260, 19] on input "text" at bounding box center [219, 15] width 199 height 13
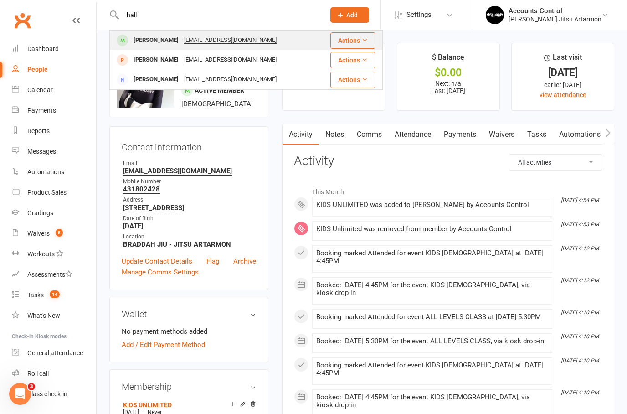
type input "hall"
click at [146, 50] on div "Joshua Hall joshuahalldesign@gmail.com" at bounding box center [214, 40] width 208 height 19
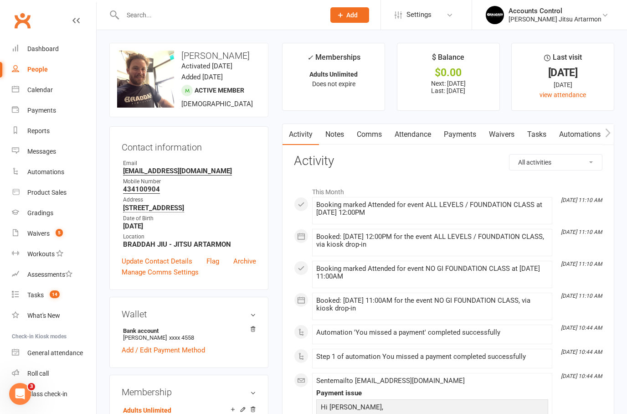
click at [501, 133] on link "Waivers" at bounding box center [502, 134] width 38 height 21
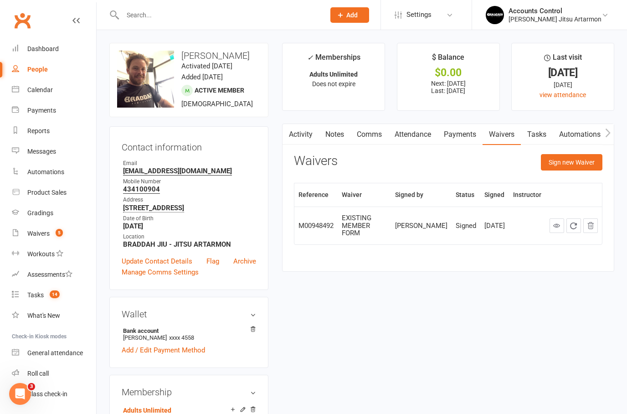
click at [448, 133] on link "Payments" at bounding box center [460, 134] width 45 height 21
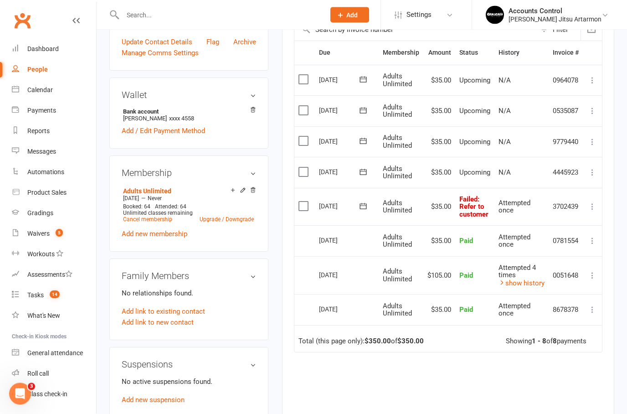
scroll to position [219, 0]
click at [361, 202] on icon at bounding box center [363, 206] width 9 height 9
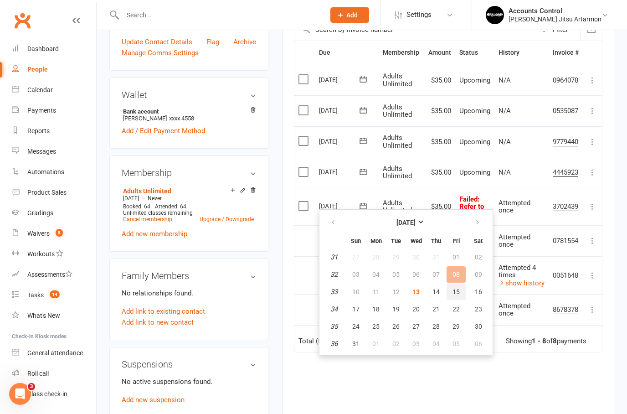
click at [456, 290] on span "15" at bounding box center [456, 291] width 7 height 7
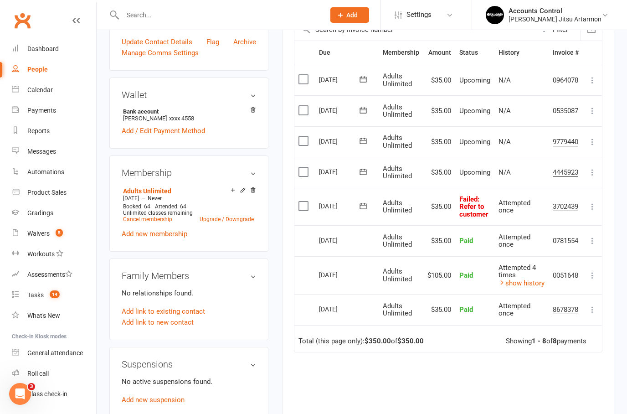
scroll to position [256, 0]
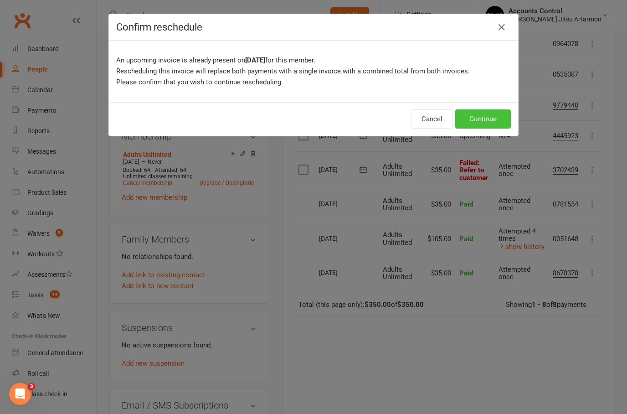
click at [489, 122] on button "Continue" at bounding box center [484, 118] width 56 height 19
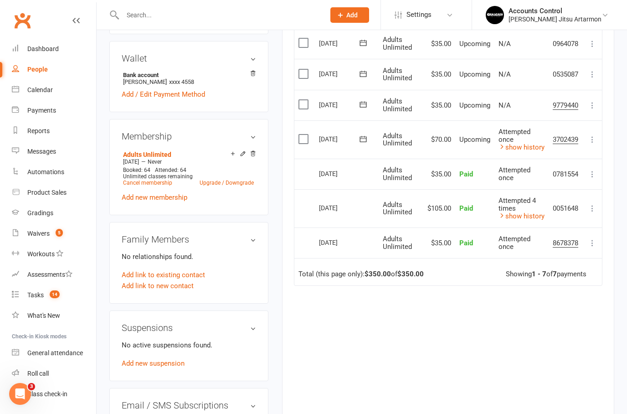
click at [217, 15] on input "text" at bounding box center [219, 15] width 199 height 13
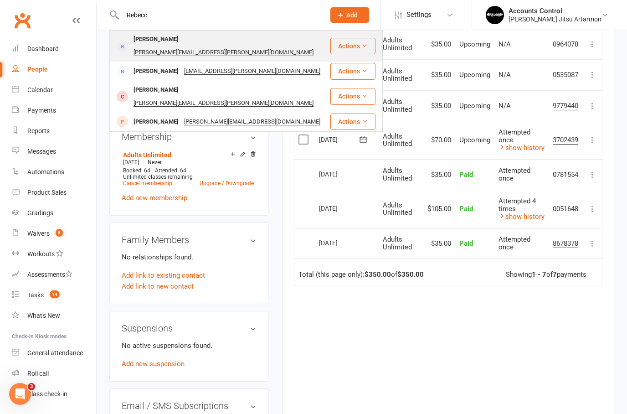
type input "Rebecc"
click at [156, 41] on div "Rebecca Hanifin" at bounding box center [156, 39] width 51 height 13
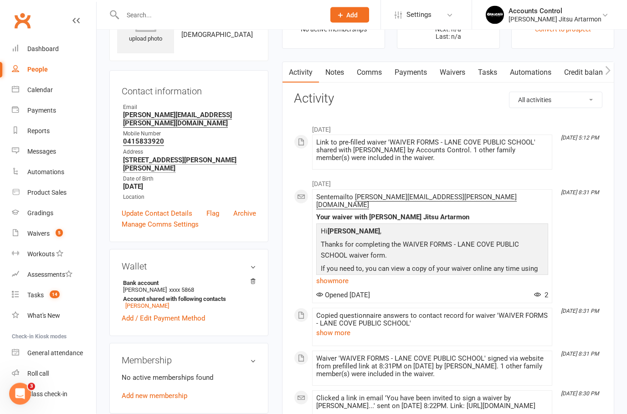
scroll to position [103, 0]
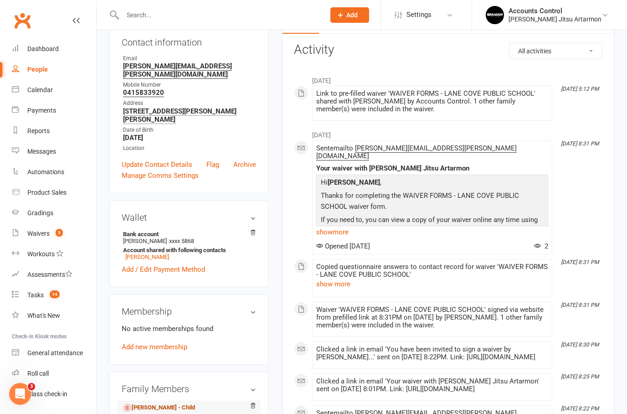
click at [159, 403] on link "Alexander Hanifin - Child" at bounding box center [159, 408] width 72 height 10
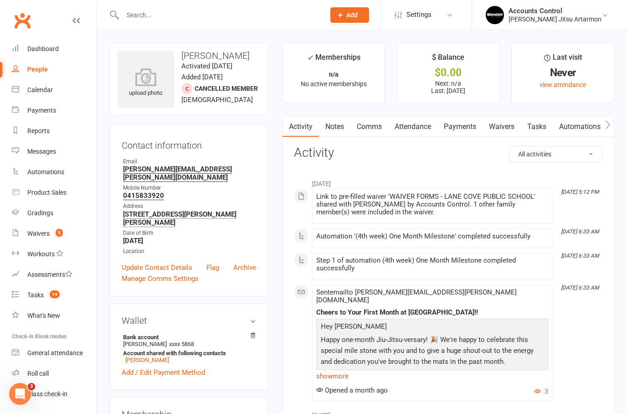
click at [456, 132] on link "Payments" at bounding box center [460, 126] width 45 height 21
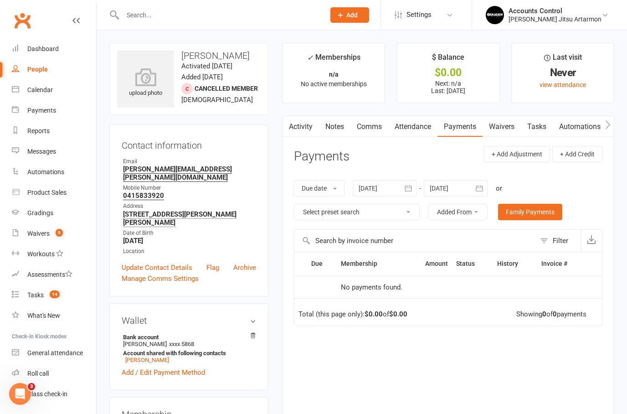
click at [370, 188] on div at bounding box center [385, 188] width 64 height 16
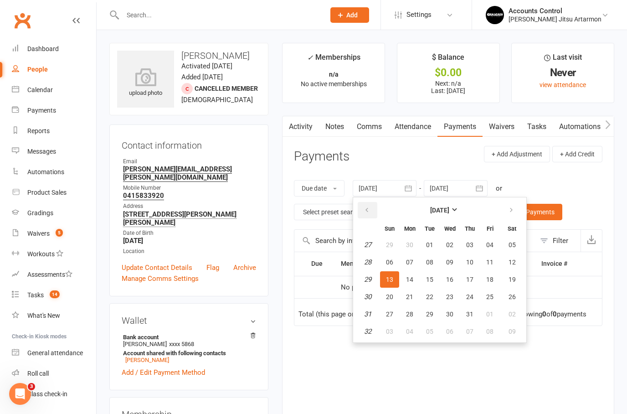
click at [365, 210] on button "button" at bounding box center [368, 210] width 20 height 16
click at [363, 212] on button "button" at bounding box center [368, 210] width 20 height 16
click at [474, 242] on span "01" at bounding box center [469, 244] width 7 height 7
type input "01 May 2025"
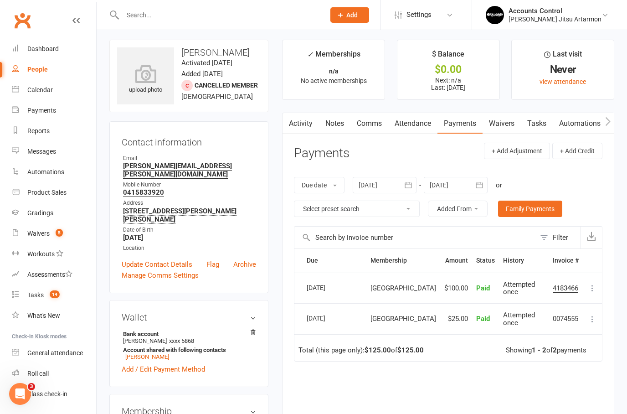
scroll to position [40, 0]
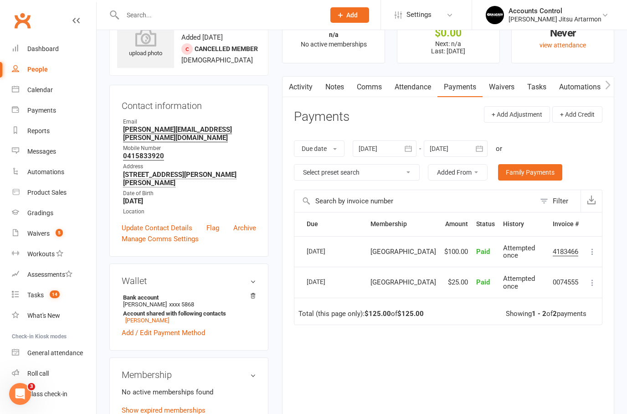
click at [147, 16] on input "text" at bounding box center [219, 15] width 199 height 13
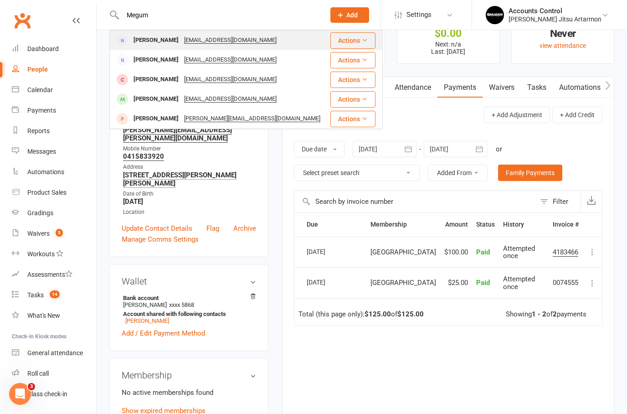
type input "Megum"
click at [142, 35] on div "Megumi Tobe" at bounding box center [156, 40] width 51 height 13
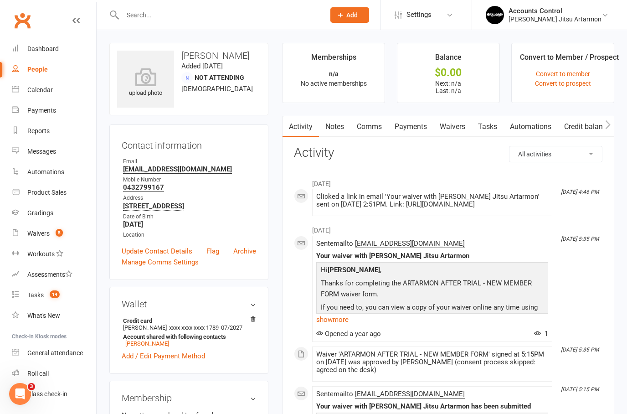
click at [186, 20] on input "text" at bounding box center [219, 15] width 199 height 13
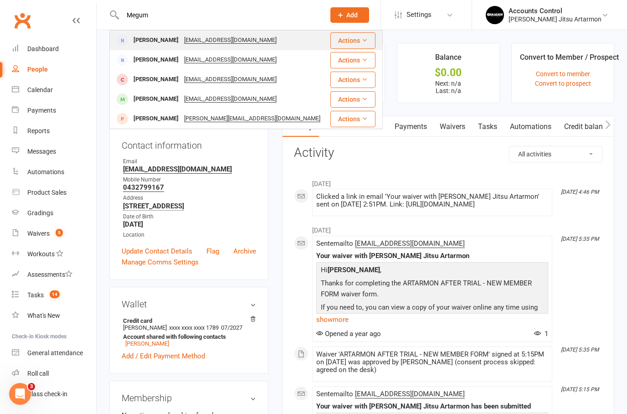
type input "Megum"
click at [154, 42] on div "Megumi Tobe" at bounding box center [156, 40] width 51 height 13
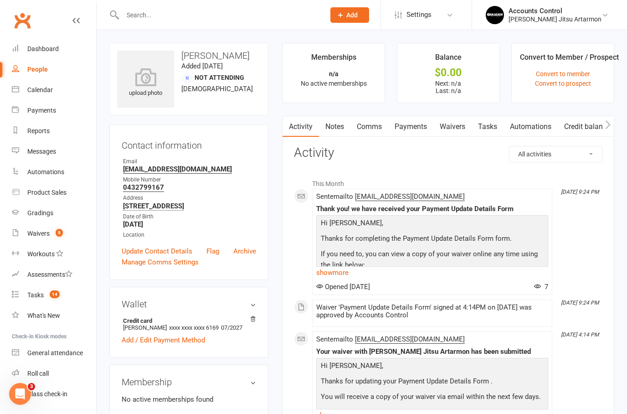
drag, startPoint x: 248, startPoint y: 252, endPoint x: 316, endPoint y: 181, distance: 98.0
click at [248, 252] on link "Archive" at bounding box center [244, 251] width 23 height 11
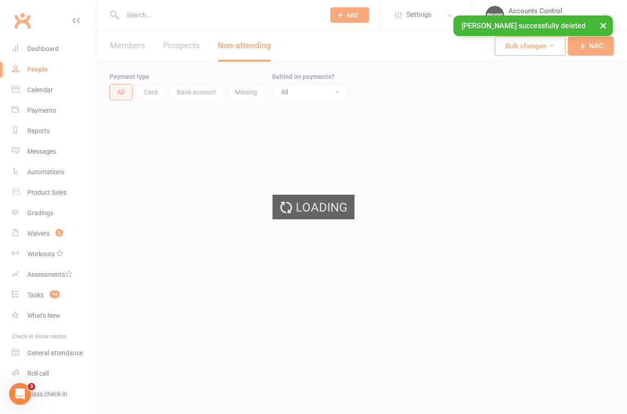
select select "100"
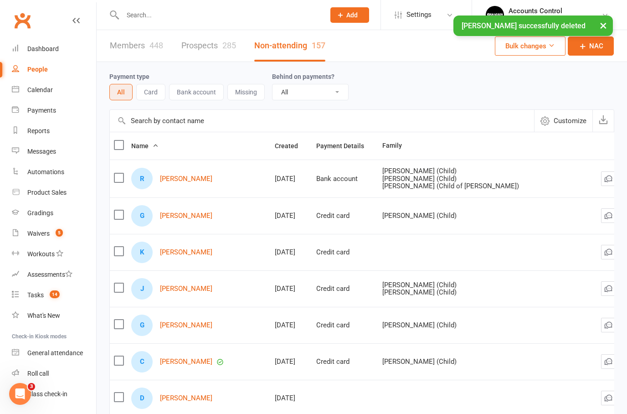
click at [206, 12] on input "text" at bounding box center [219, 15] width 199 height 13
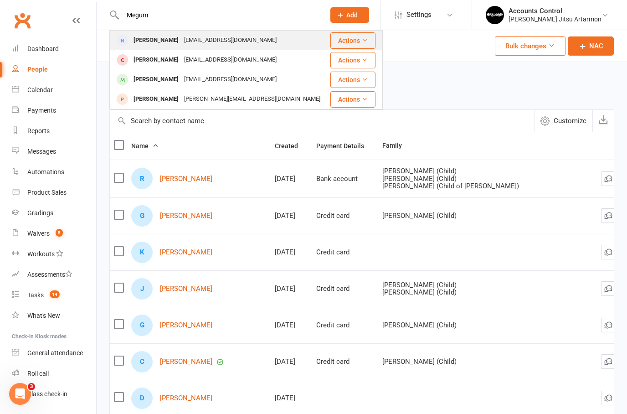
type input "Megum"
click at [147, 43] on div "Megumi Tobe" at bounding box center [156, 40] width 51 height 13
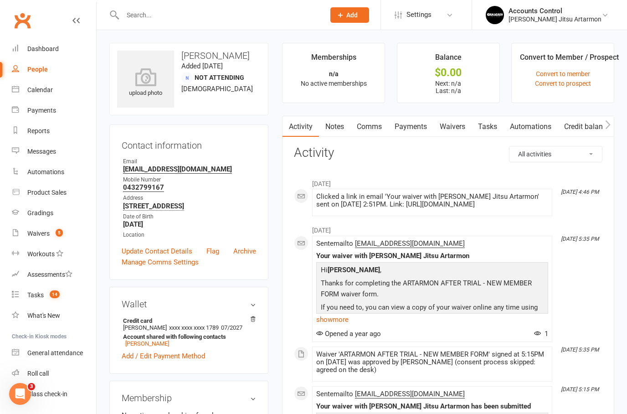
click at [135, 19] on input "text" at bounding box center [219, 15] width 199 height 13
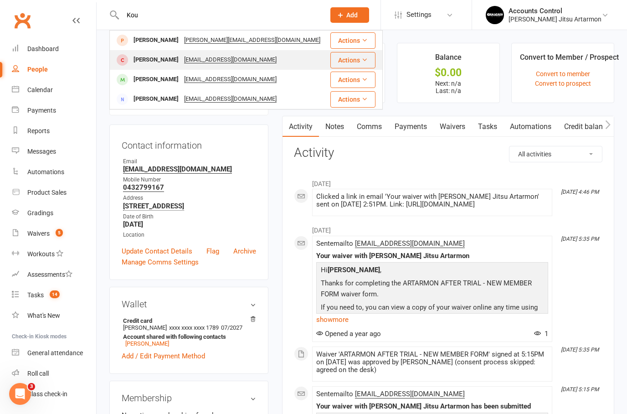
type input "Kou"
click at [149, 61] on div "Koutarou Tobe" at bounding box center [156, 59] width 51 height 13
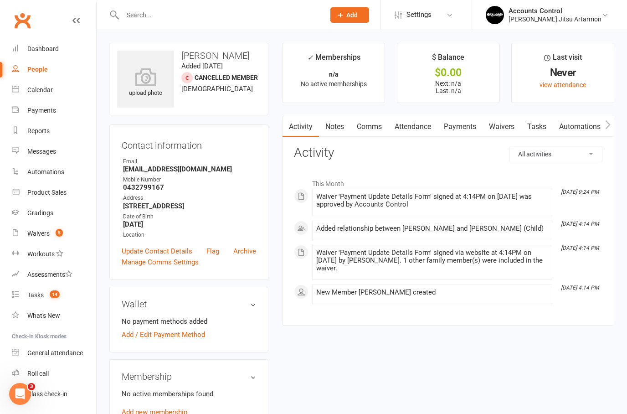
drag, startPoint x: 245, startPoint y: 251, endPoint x: 319, endPoint y: 176, distance: 104.8
click at [245, 251] on link "Archive" at bounding box center [244, 251] width 23 height 11
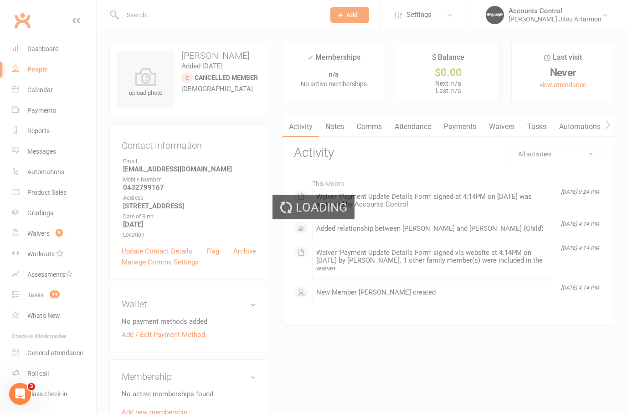
select select "100"
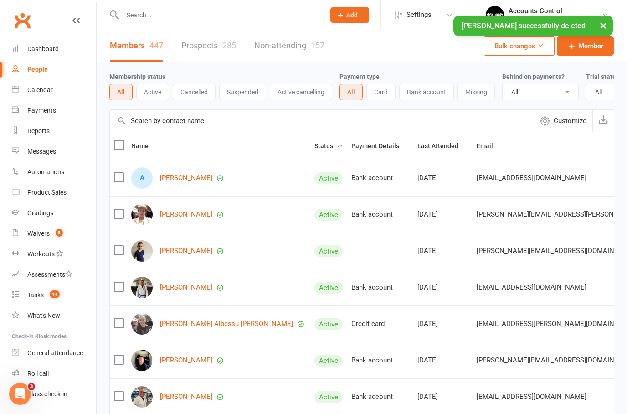
click at [143, 15] on input "text" at bounding box center [219, 15] width 199 height 13
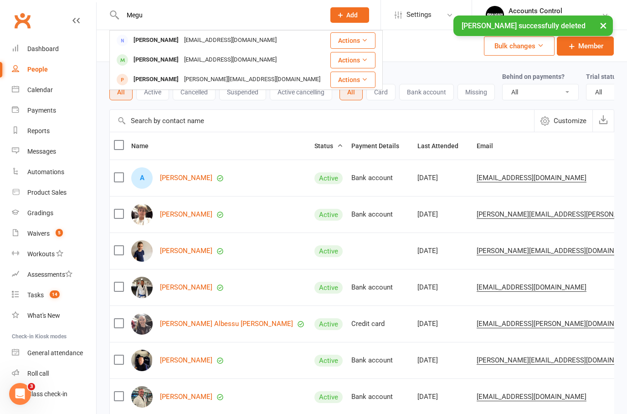
type input "Megu"
click at [151, 42] on div "Megumi Tobe" at bounding box center [156, 40] width 51 height 13
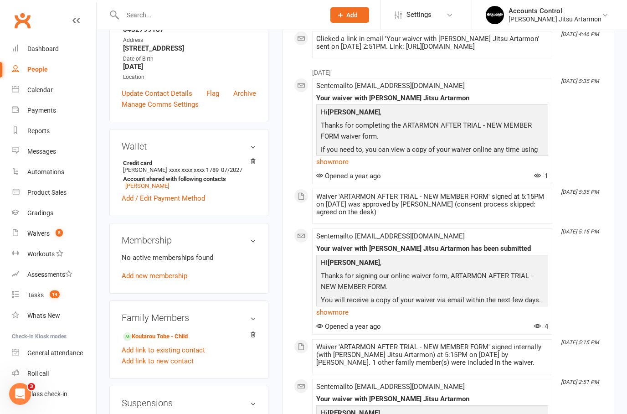
scroll to position [6, 0]
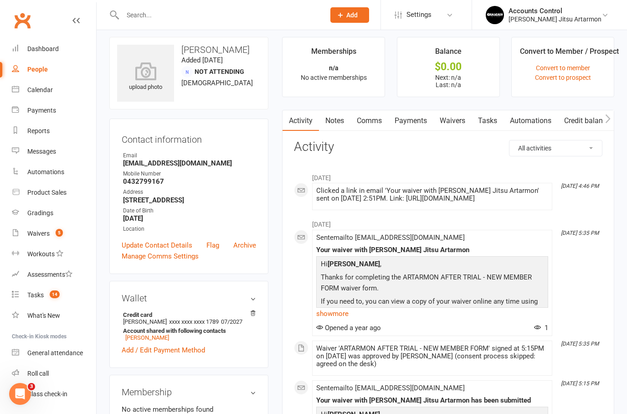
click at [420, 123] on link "Payments" at bounding box center [410, 120] width 45 height 21
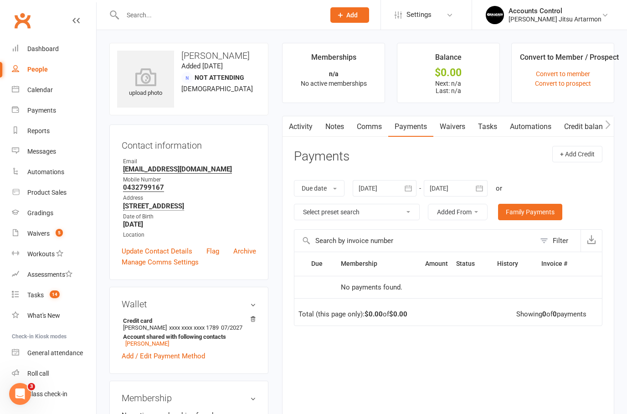
click at [369, 190] on div at bounding box center [385, 188] width 64 height 16
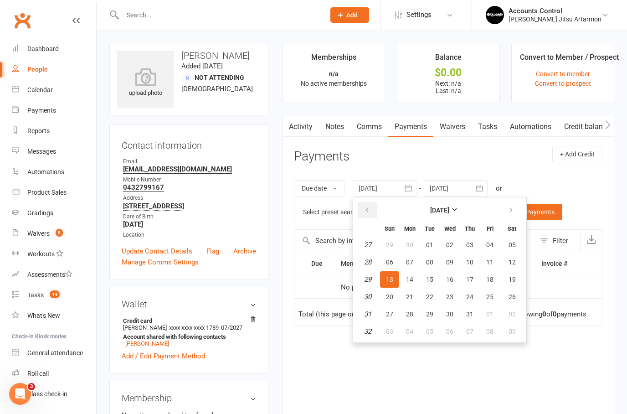
click at [365, 207] on button "button" at bounding box center [368, 210] width 20 height 16
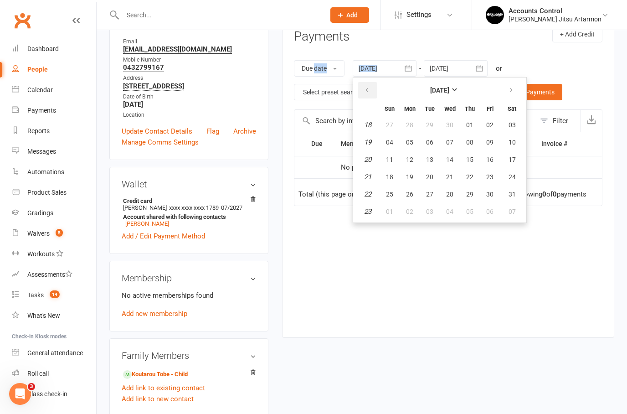
scroll to position [124, 0]
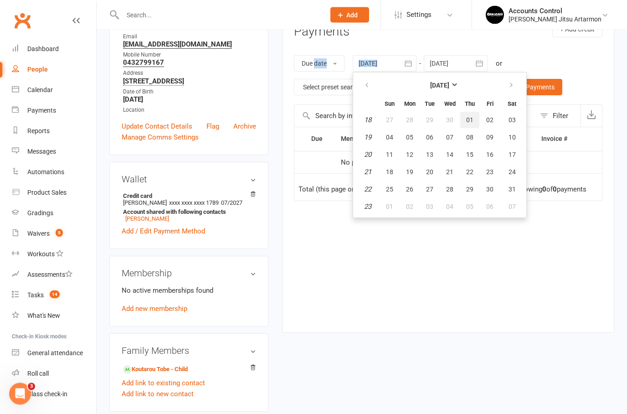
click at [474, 118] on span "01" at bounding box center [469, 120] width 7 height 7
type input "01 May 2025"
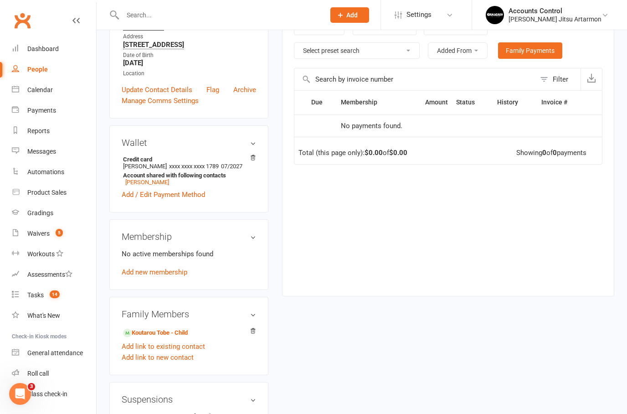
scroll to position [212, 0]
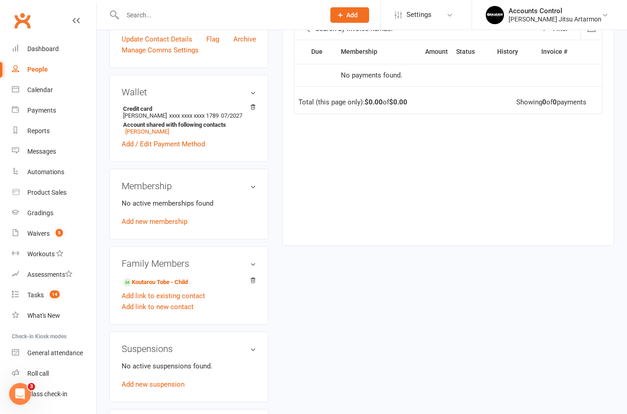
click at [157, 287] on link "Koutarou Tobe - Child" at bounding box center [155, 283] width 65 height 10
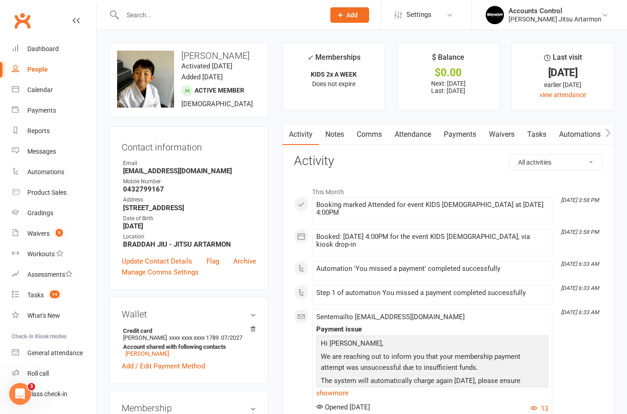
click at [465, 135] on link "Payments" at bounding box center [460, 134] width 45 height 21
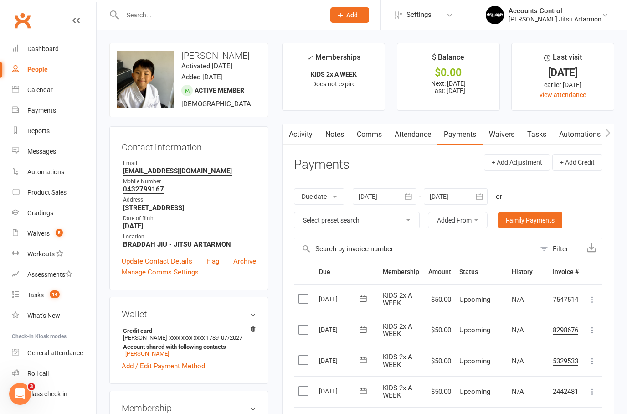
click at [497, 137] on link "Waivers" at bounding box center [502, 134] width 38 height 21
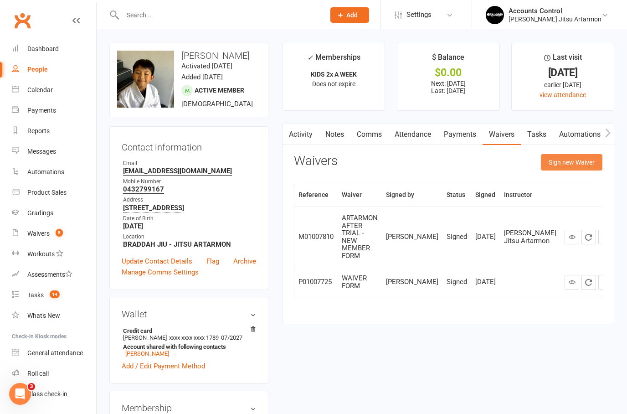
click at [572, 169] on button "Sign new Waiver" at bounding box center [572, 162] width 62 height 16
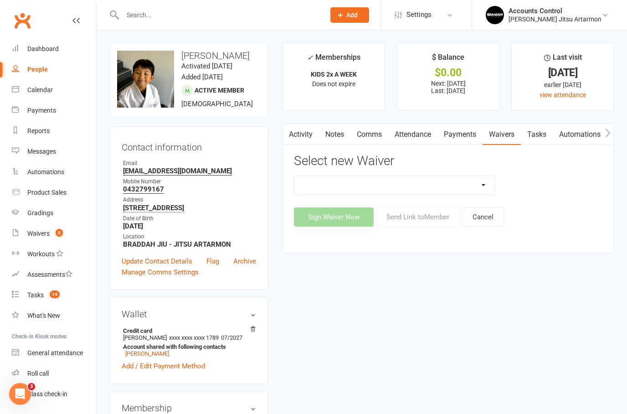
select select "10936"
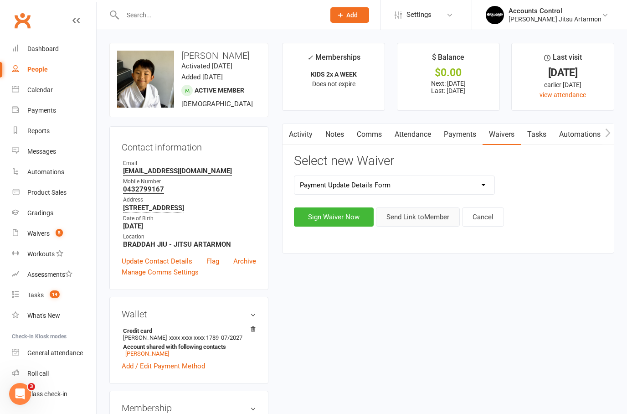
click at [392, 216] on button "Send Link to Member" at bounding box center [418, 216] width 84 height 19
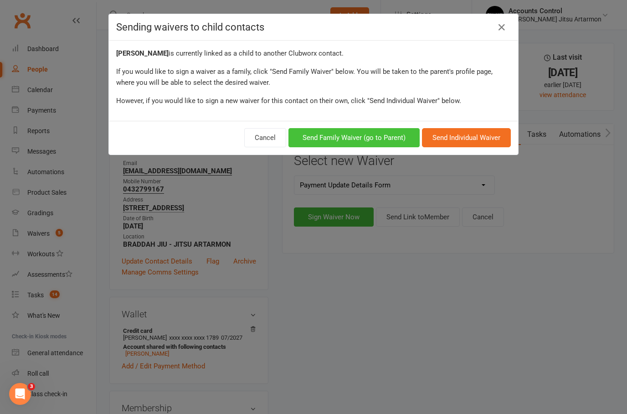
click at [385, 135] on button "Send Family Waiver (go to Parent)" at bounding box center [354, 137] width 131 height 19
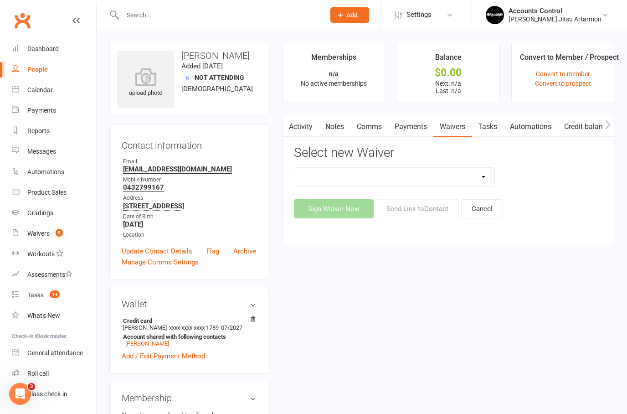
select select "10936"
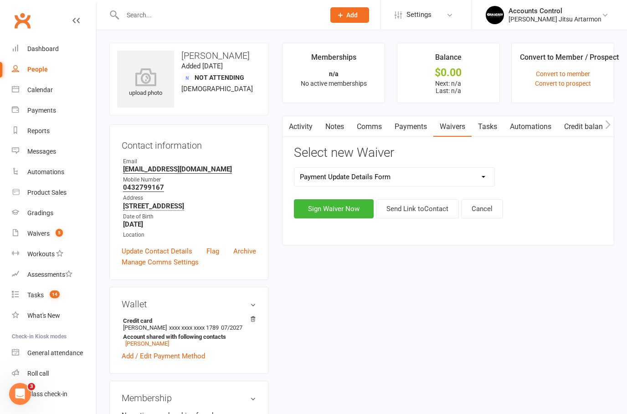
click at [420, 211] on button "Send Link to Contact" at bounding box center [417, 208] width 83 height 19
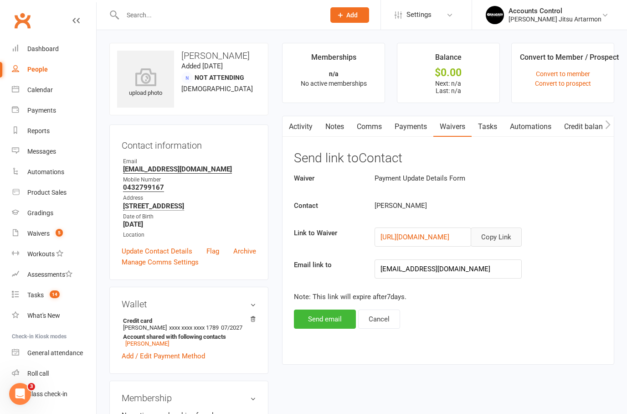
click at [489, 238] on button "Copy Link" at bounding box center [496, 237] width 51 height 19
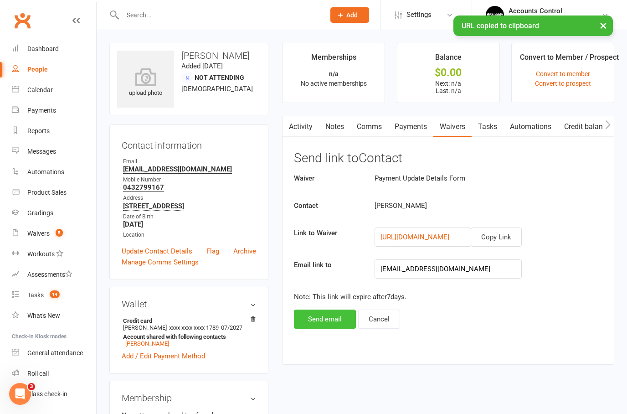
click at [337, 320] on button "Send email" at bounding box center [325, 319] width 62 height 19
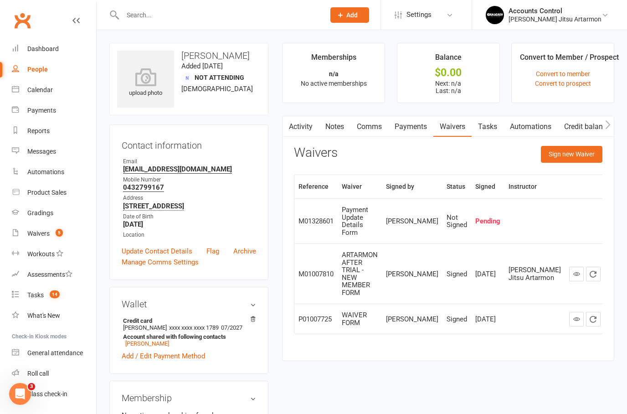
click at [207, 20] on input "text" at bounding box center [219, 15] width 199 height 13
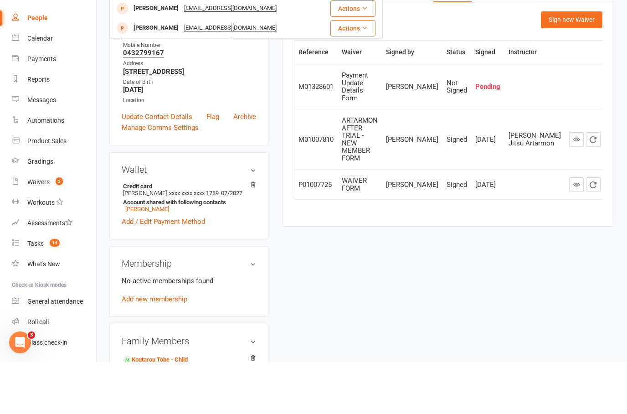
scroll to position [129, 0]
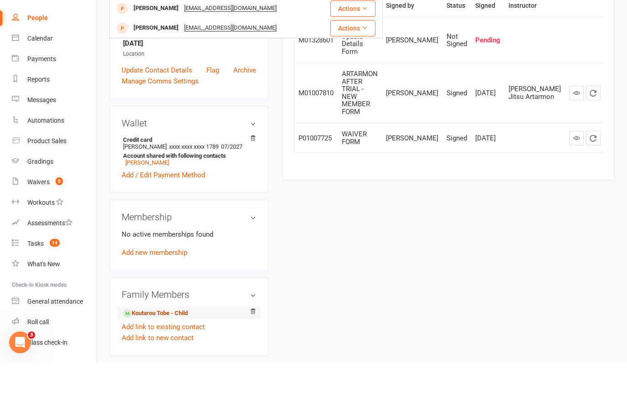
type input "Phi"
click at [166, 360] on link "Koutarou Tobe - Child" at bounding box center [155, 365] width 65 height 10
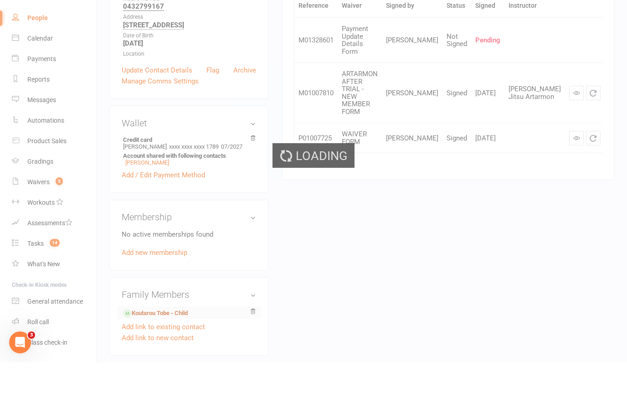
scroll to position [181, 0]
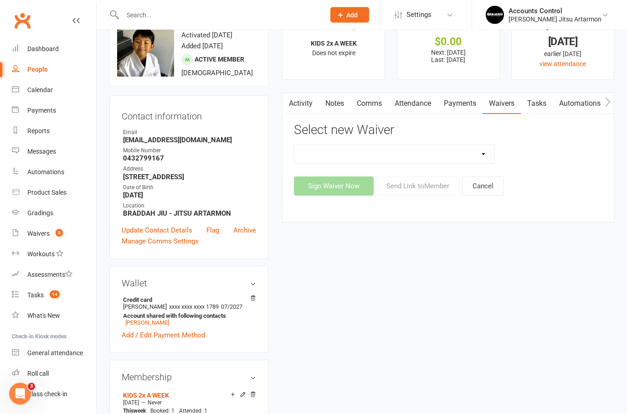
click at [468, 100] on link "Payments" at bounding box center [460, 103] width 45 height 21
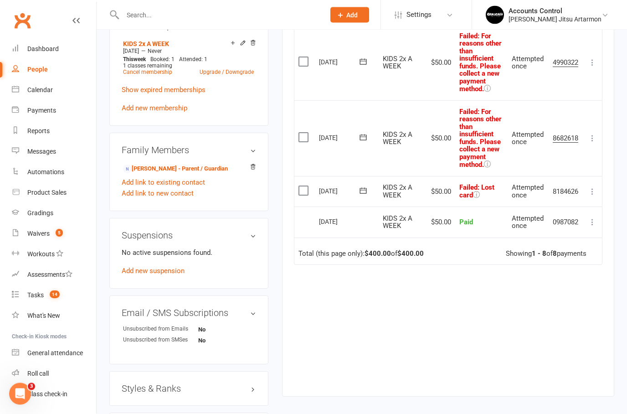
scroll to position [383, 0]
click at [364, 186] on icon at bounding box center [363, 190] width 9 height 9
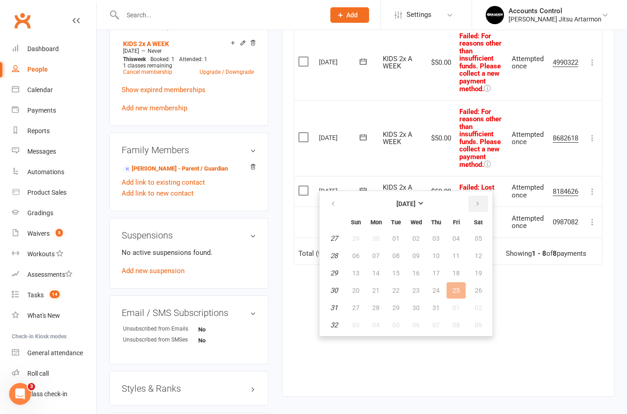
click at [477, 202] on icon "button" at bounding box center [478, 203] width 6 height 7
click at [455, 270] on span "15" at bounding box center [456, 272] width 7 height 7
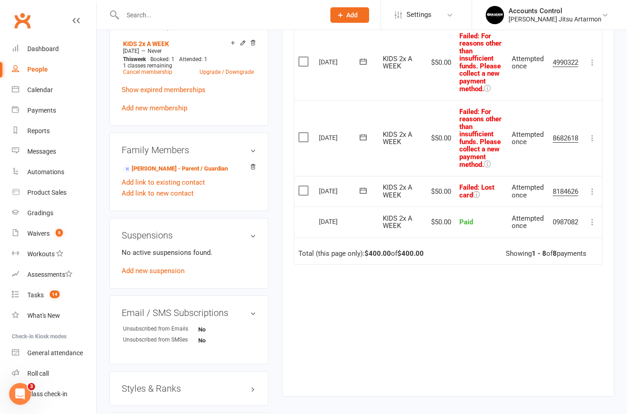
scroll to position [419, 0]
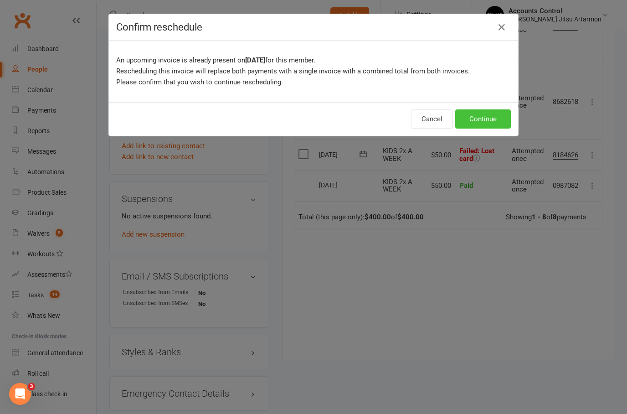
click at [477, 113] on button "Continue" at bounding box center [484, 118] width 56 height 19
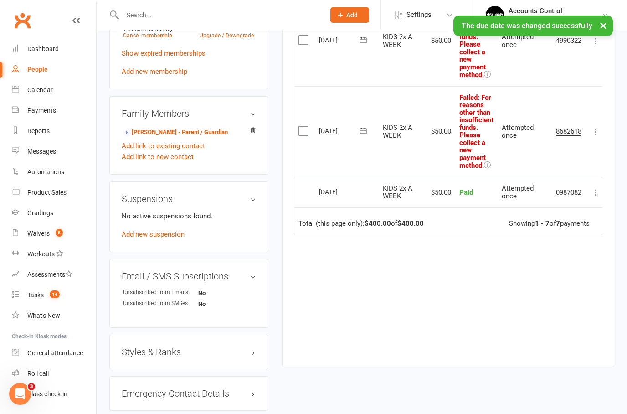
click at [355, 126] on button at bounding box center [363, 131] width 18 height 10
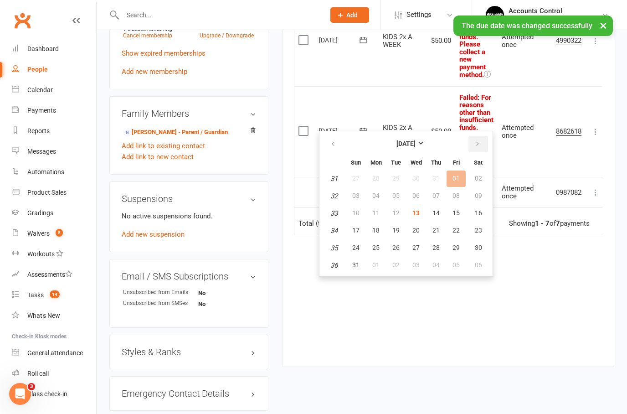
click at [479, 140] on icon "button" at bounding box center [478, 143] width 6 height 7
click at [316, 141] on td "01 Aug 2025 2025-08-01" at bounding box center [347, 131] width 64 height 91
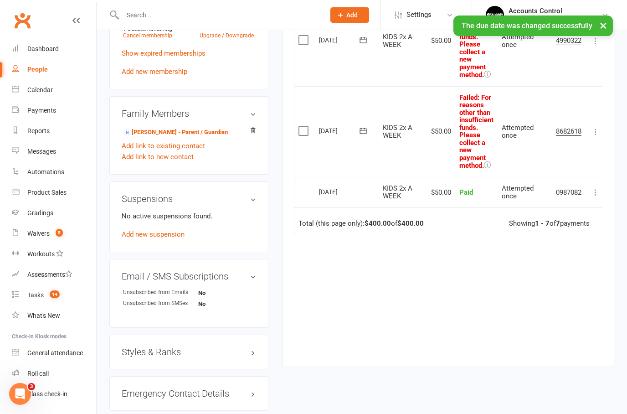
click at [363, 128] on icon at bounding box center [363, 131] width 7 height 6
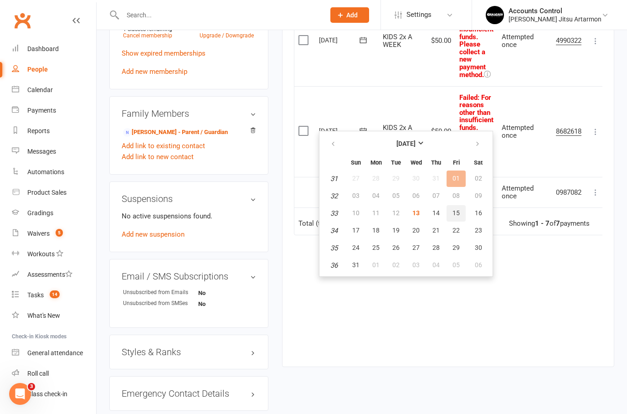
click at [455, 209] on span "15" at bounding box center [456, 212] width 7 height 7
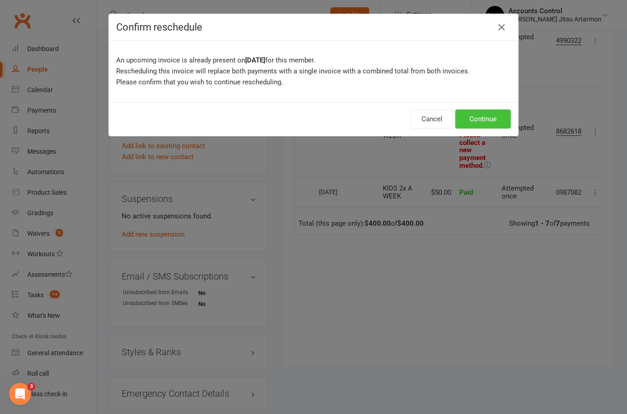
click at [490, 114] on button "Continue" at bounding box center [484, 118] width 56 height 19
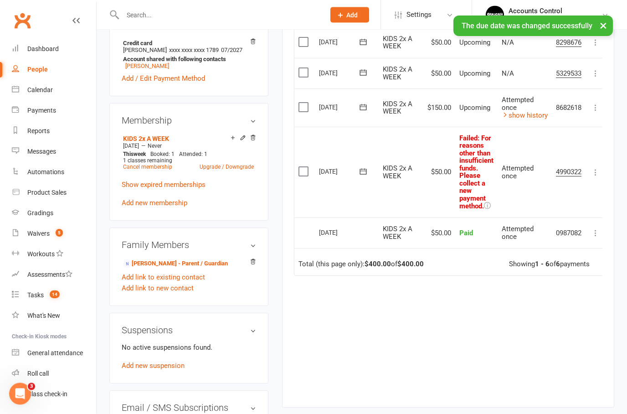
scroll to position [275, 0]
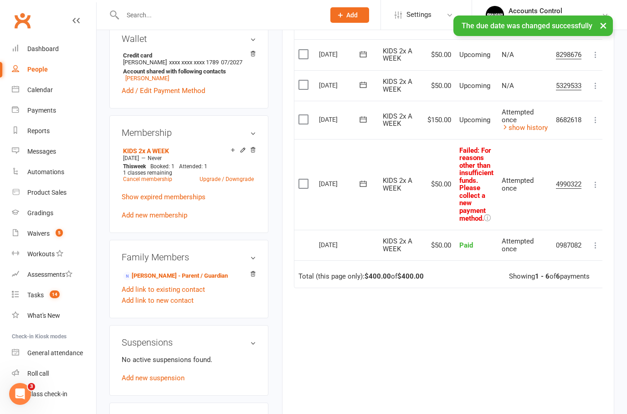
click at [367, 179] on icon at bounding box center [363, 183] width 9 height 9
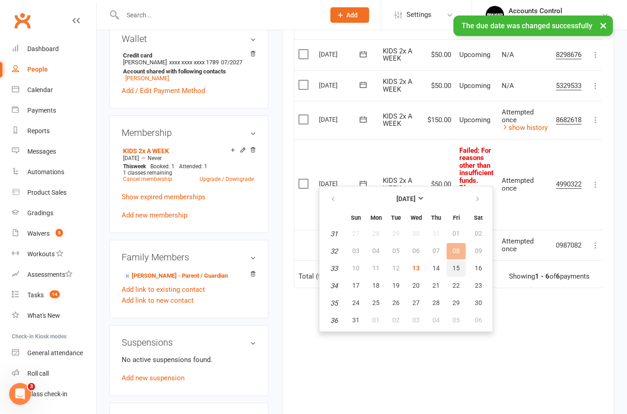
click at [456, 272] on button "15" at bounding box center [456, 268] width 19 height 16
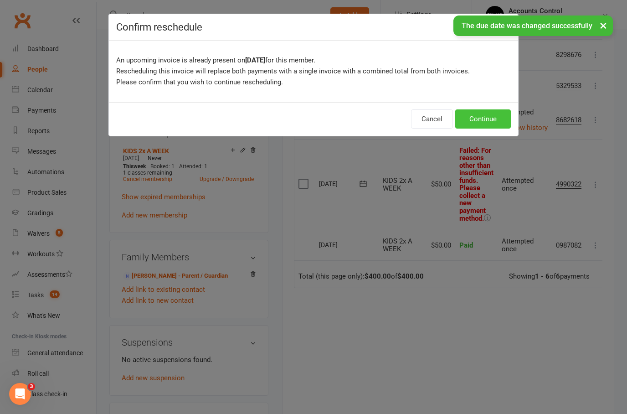
click at [487, 120] on button "Continue" at bounding box center [484, 118] width 56 height 19
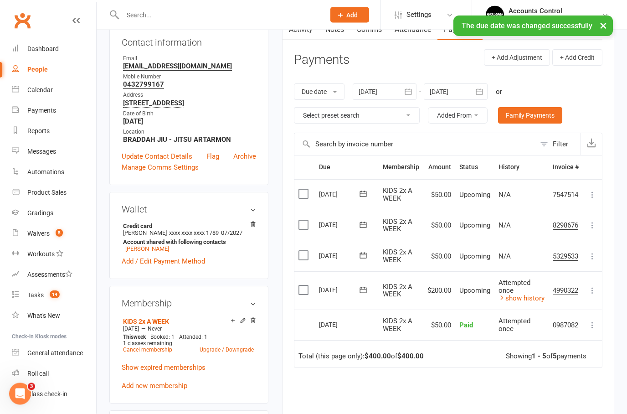
scroll to position [0, 0]
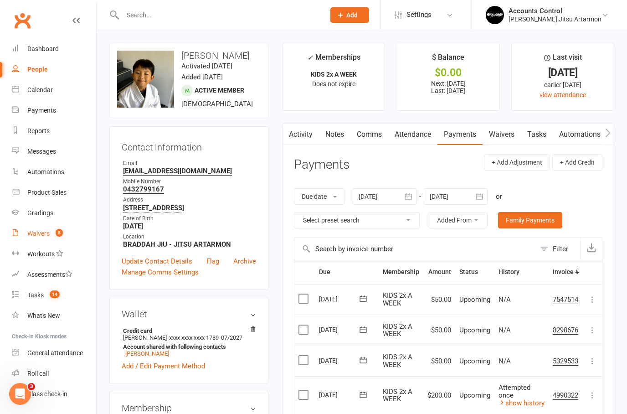
click at [50, 235] on link "Waivers 5" at bounding box center [54, 233] width 84 height 21
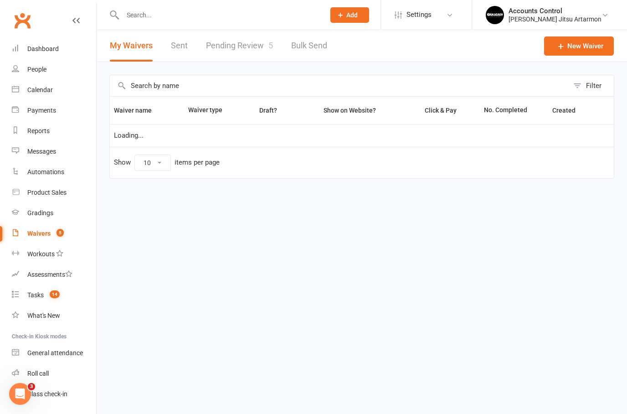
select select "50"
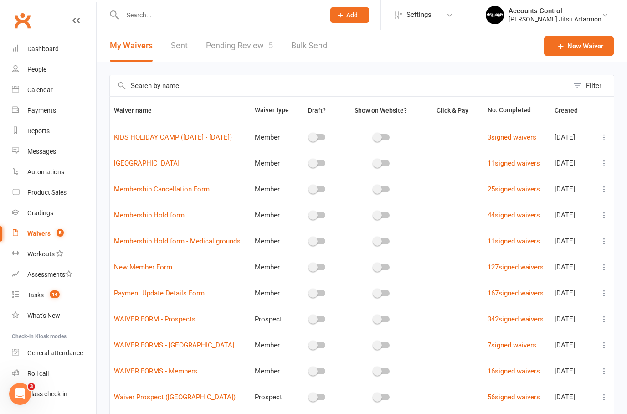
click at [232, 52] on link "Pending Review 5" at bounding box center [239, 45] width 67 height 31
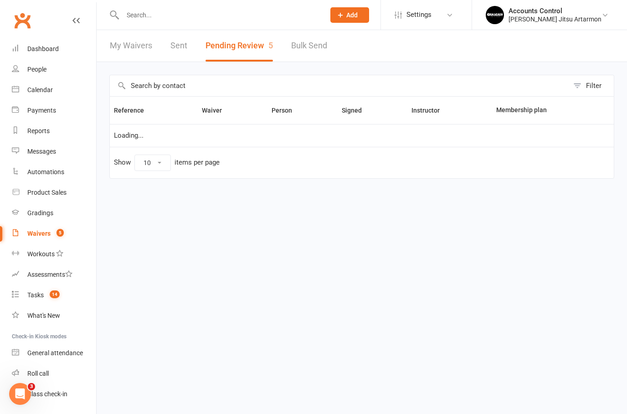
select select "50"
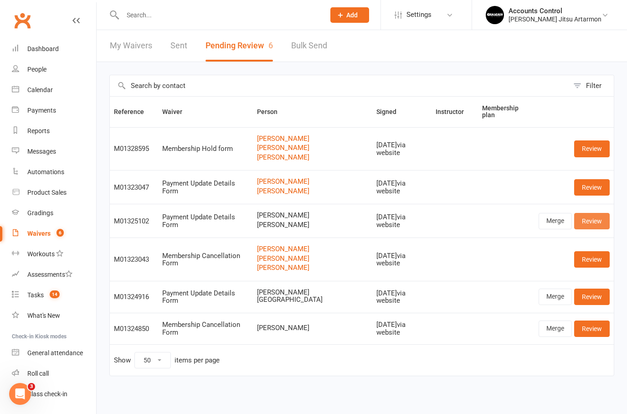
click at [601, 216] on link "Review" at bounding box center [593, 221] width 36 height 16
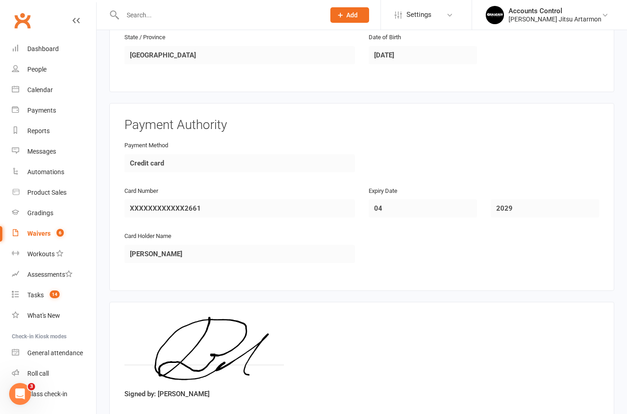
scroll to position [784, 0]
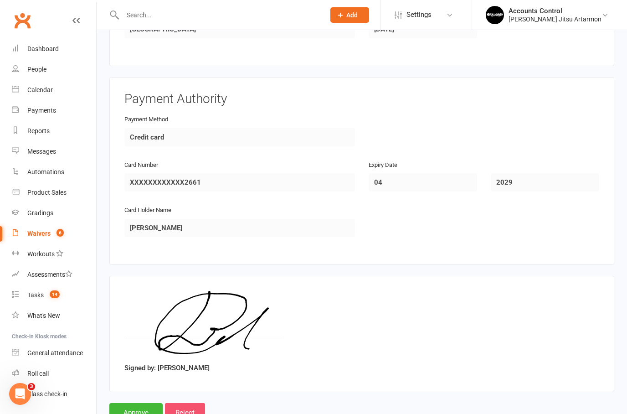
click at [185, 407] on input "Reject" at bounding box center [185, 412] width 40 height 19
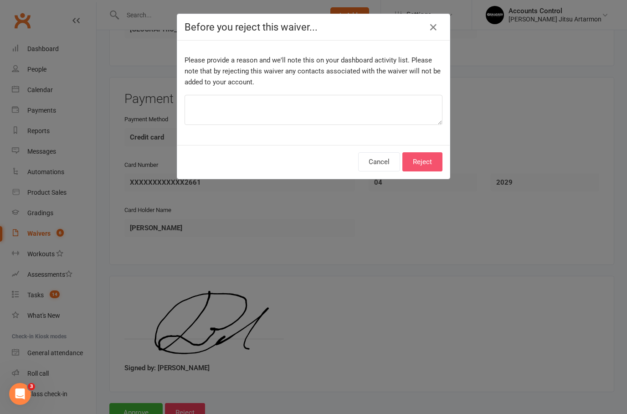
click at [428, 159] on button "Reject" at bounding box center [423, 161] width 40 height 19
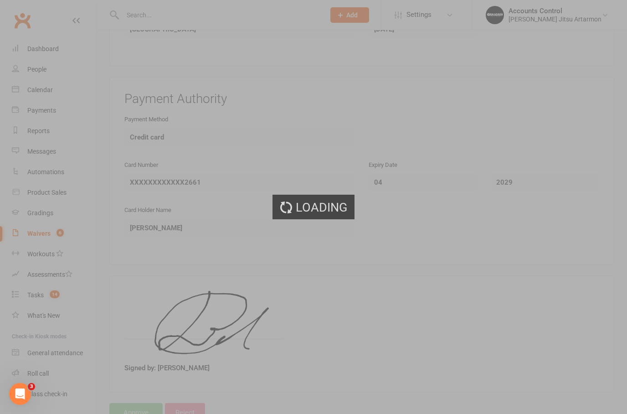
select select "50"
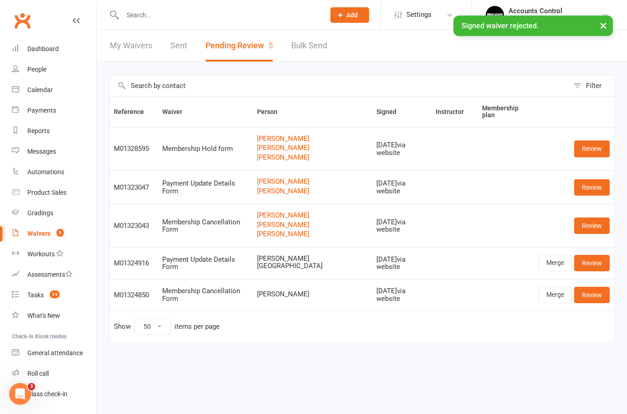
click at [602, 22] on button "×" at bounding box center [604, 26] width 16 height 20
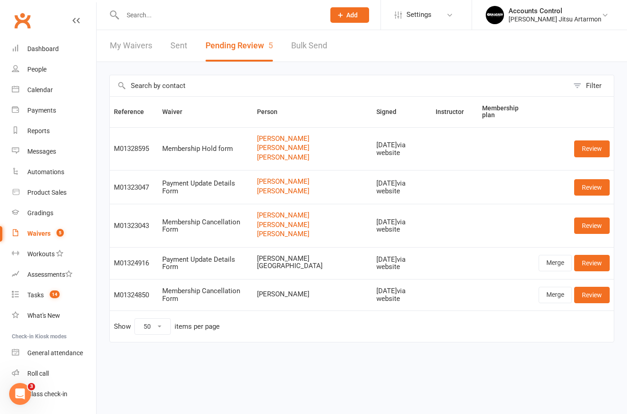
click at [195, 290] on div "Membership Cancellation Form" at bounding box center [205, 294] width 87 height 15
click at [598, 293] on link "Review" at bounding box center [593, 295] width 36 height 16
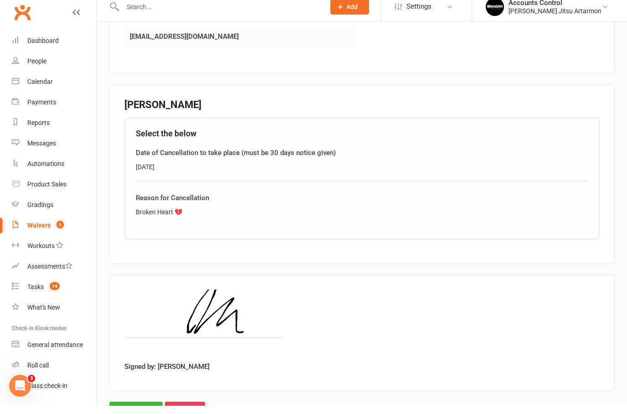
scroll to position [257, 0]
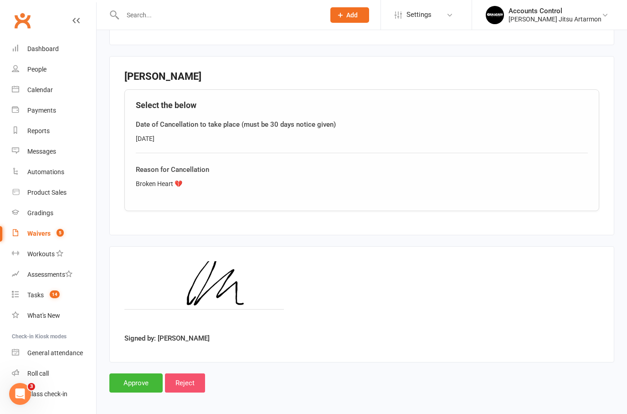
click at [190, 373] on input "Reject" at bounding box center [185, 382] width 40 height 19
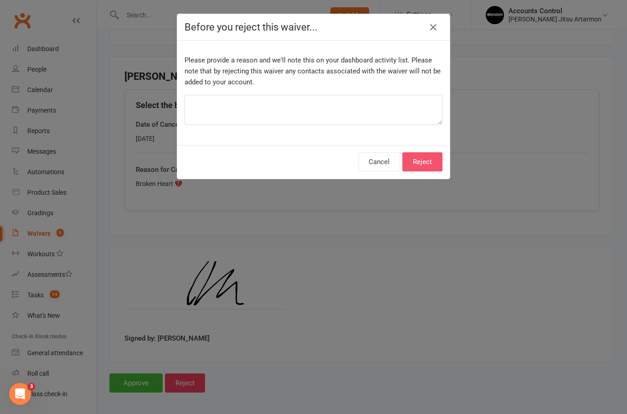
click at [425, 164] on button "Reject" at bounding box center [423, 161] width 40 height 19
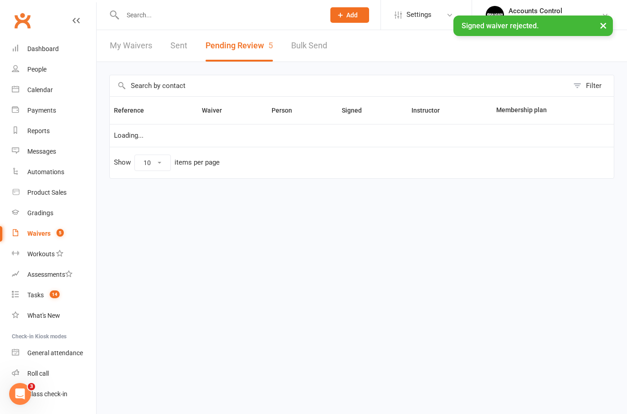
select select "50"
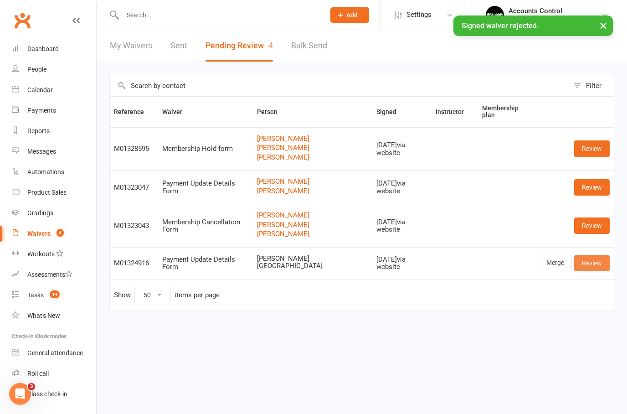
click at [606, 258] on link "Review" at bounding box center [593, 263] width 36 height 16
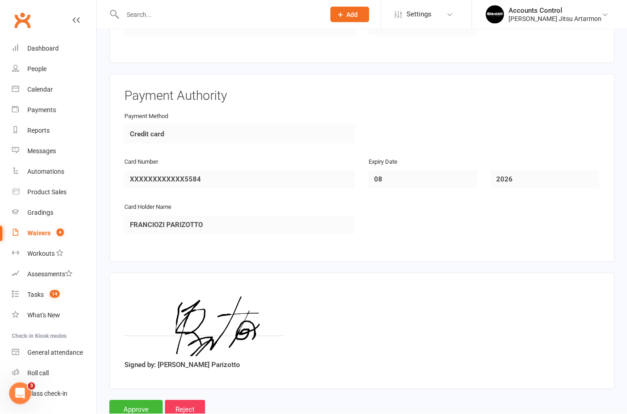
scroll to position [374, 0]
click at [189, 406] on input "Reject" at bounding box center [185, 410] width 40 height 19
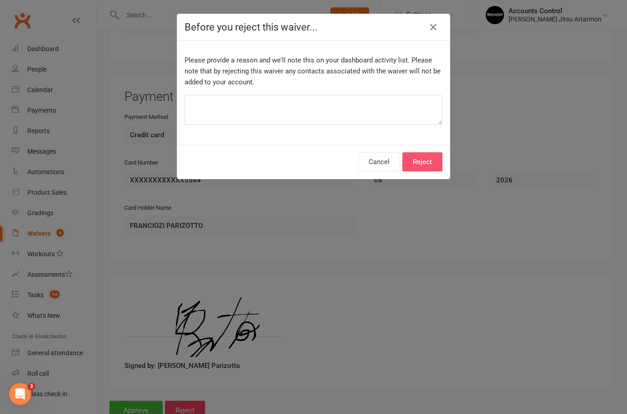
click at [427, 169] on button "Reject" at bounding box center [423, 161] width 40 height 19
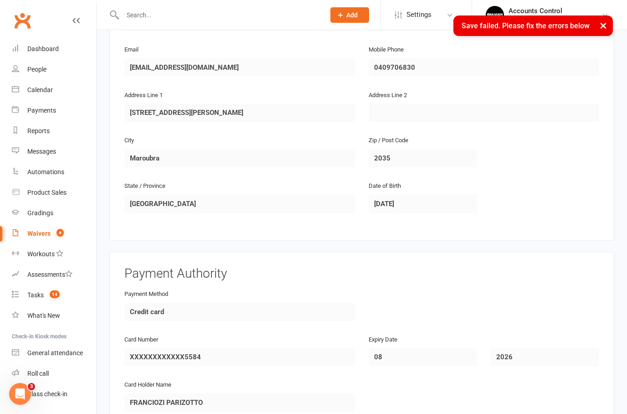
scroll to position [0, 0]
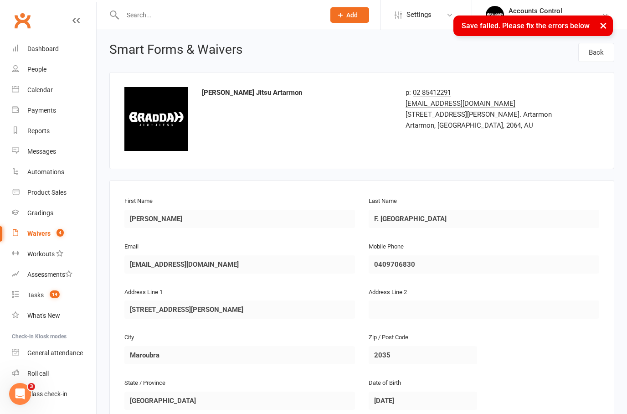
click at [611, 26] on button "×" at bounding box center [604, 26] width 16 height 20
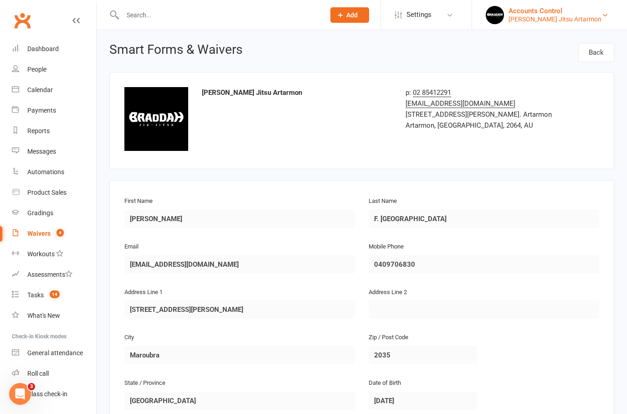
click at [593, 20] on div "Braddah Jiu Jitsu Artarmon" at bounding box center [555, 19] width 93 height 8
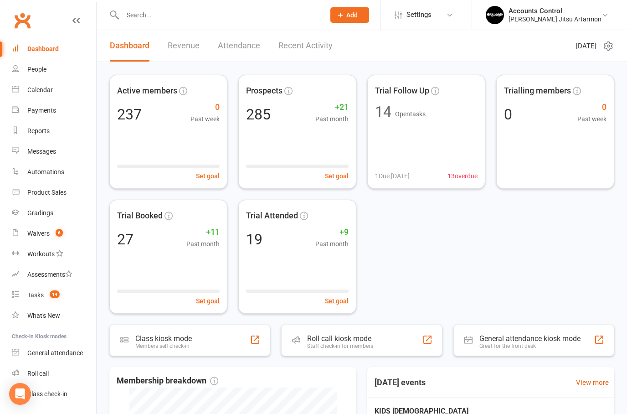
click at [572, 3] on li "Accounts Control [PERSON_NAME] Jitsu Artarmon Signed in as: [PERSON_NAME] Jitsu…" at bounding box center [549, 15] width 155 height 30
click at [598, 24] on link "Accounts Control [PERSON_NAME] Jitsu Artarmon" at bounding box center [550, 15] width 128 height 18
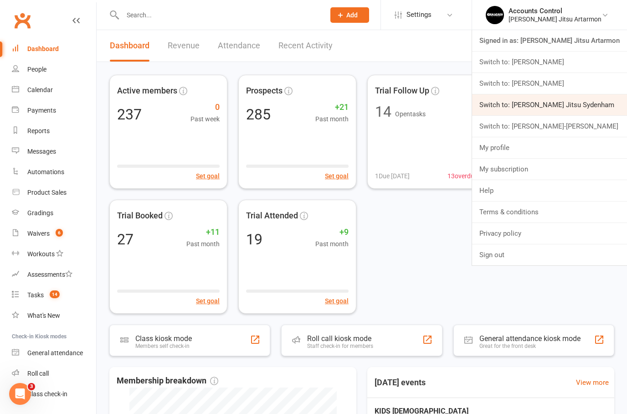
click at [613, 101] on link "Switch to: [PERSON_NAME] Jitsu Sydenham" at bounding box center [549, 104] width 155 height 21
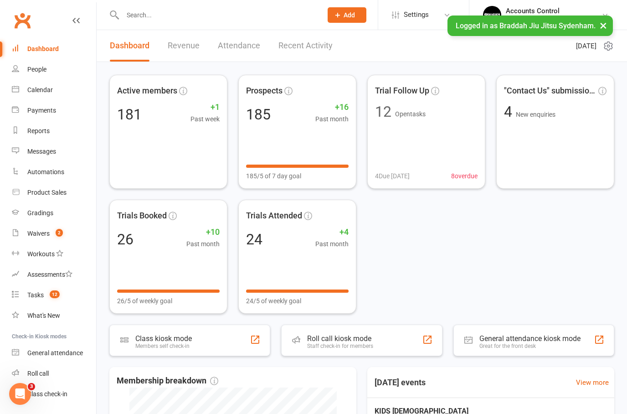
click at [606, 28] on button "×" at bounding box center [604, 26] width 16 height 20
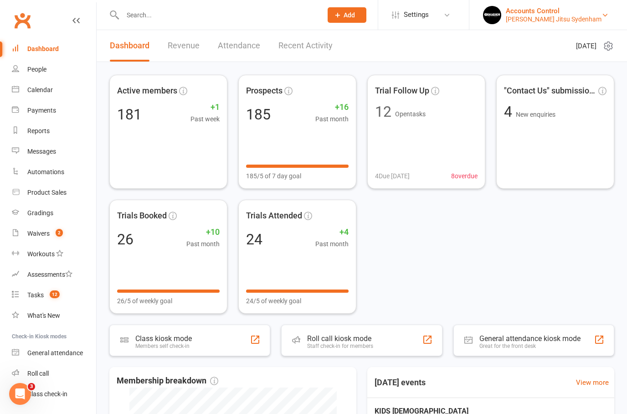
click at [590, 16] on div "[PERSON_NAME] Jitsu Sydenham" at bounding box center [554, 19] width 96 height 8
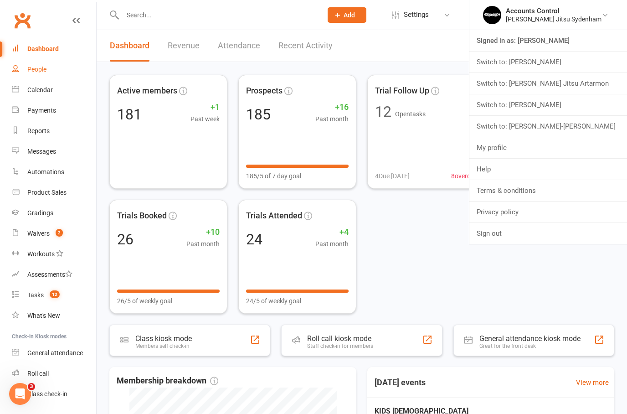
click at [37, 74] on link "People" at bounding box center [54, 69] width 84 height 21
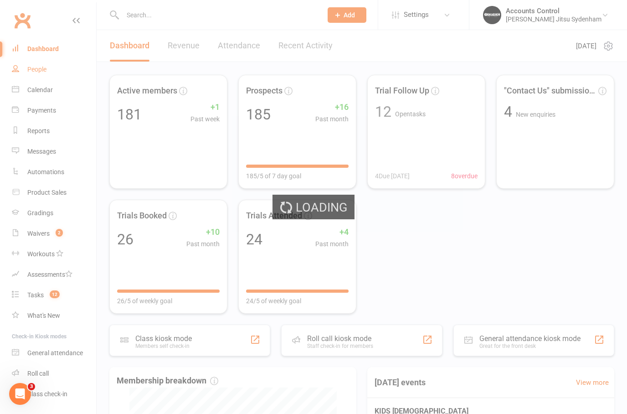
select select "100"
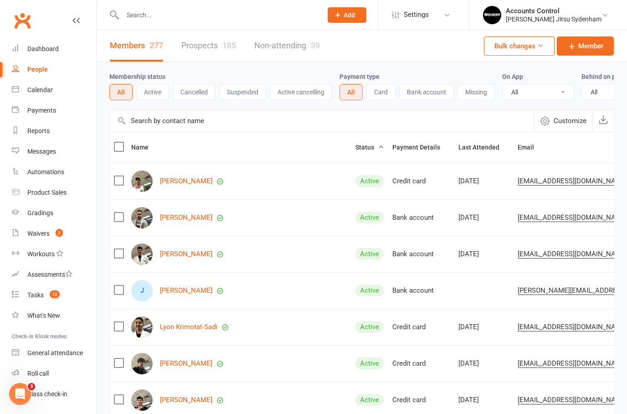
click at [205, 50] on link "Prospects 185" at bounding box center [208, 45] width 55 height 31
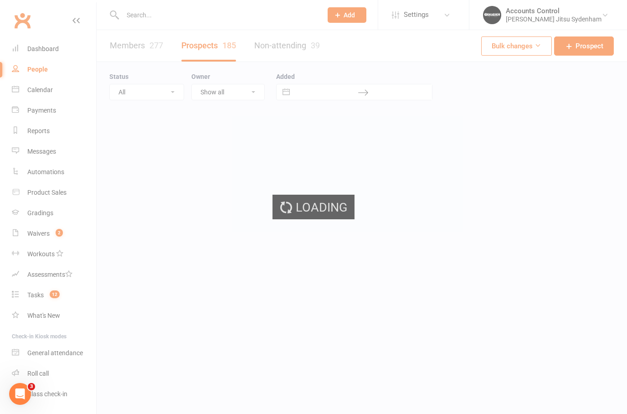
select select "100"
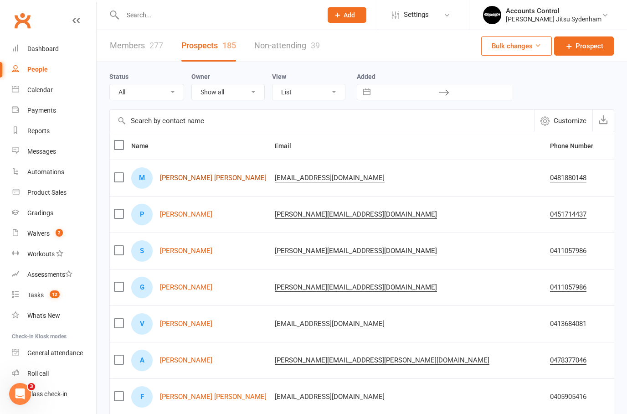
click at [182, 174] on link "Moran O'Neill" at bounding box center [213, 178] width 107 height 8
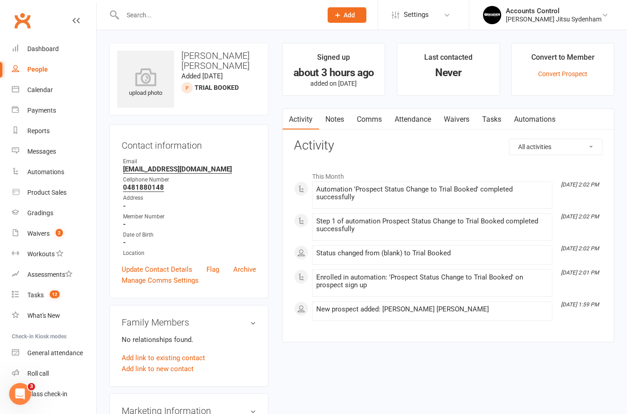
select select "100"
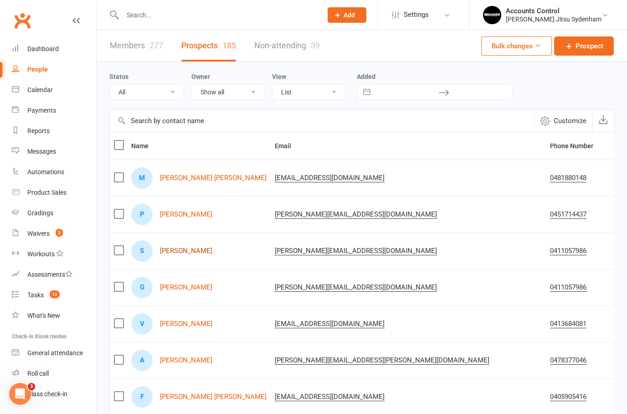
click at [190, 253] on link "Sidney Boulting" at bounding box center [186, 251] width 52 height 8
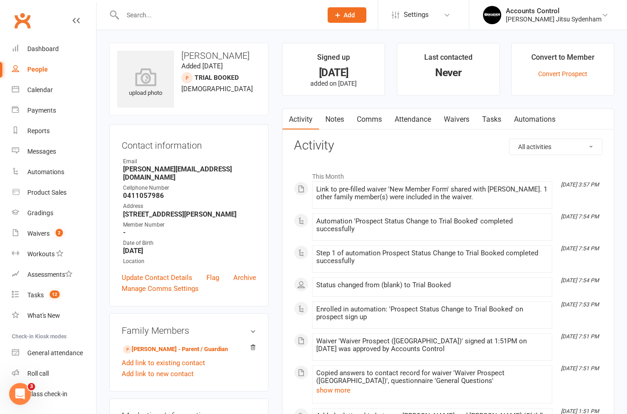
click at [456, 118] on link "Waivers" at bounding box center [457, 119] width 38 height 21
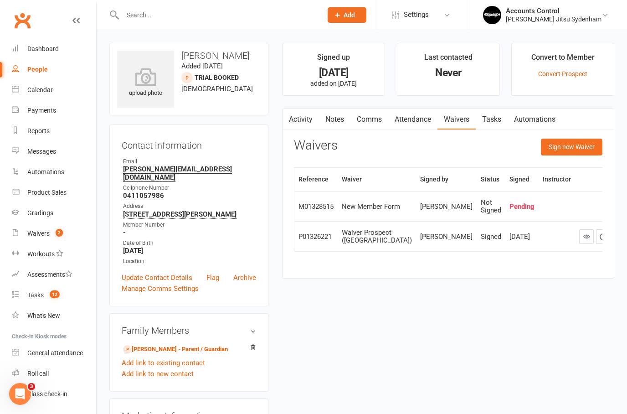
scroll to position [12, 0]
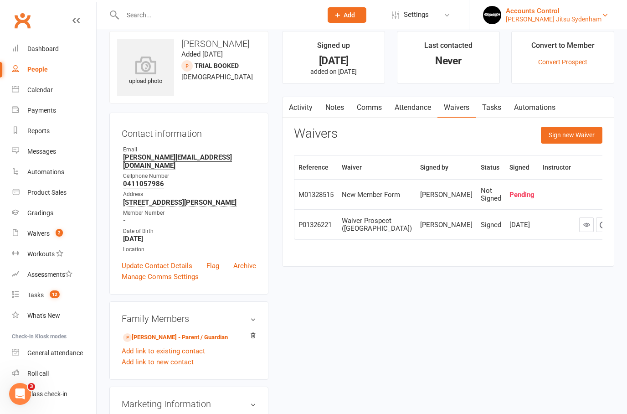
click at [584, 14] on div "Accounts Control" at bounding box center [554, 11] width 96 height 8
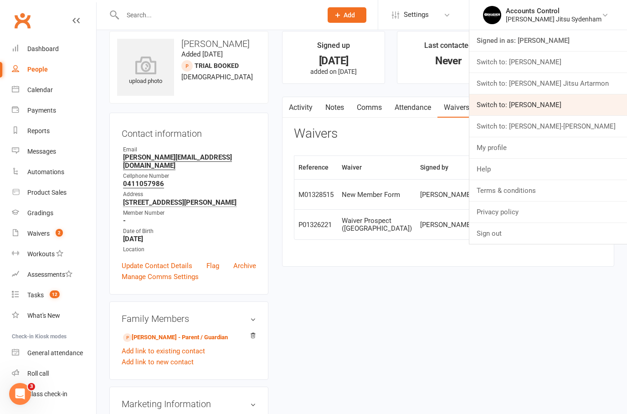
click at [602, 99] on link "Switch to: [PERSON_NAME]" at bounding box center [549, 104] width 158 height 21
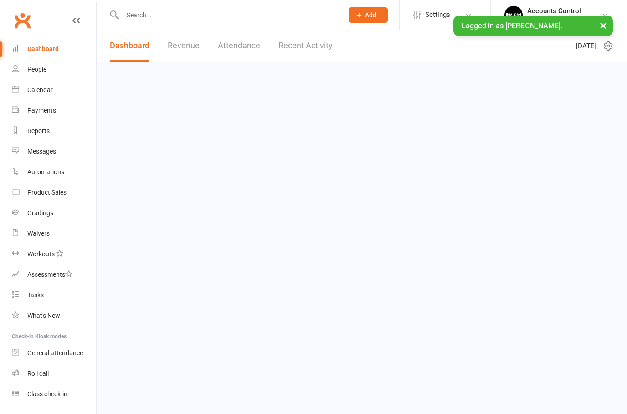
click at [176, 13] on input "text" at bounding box center [229, 15] width 218 height 13
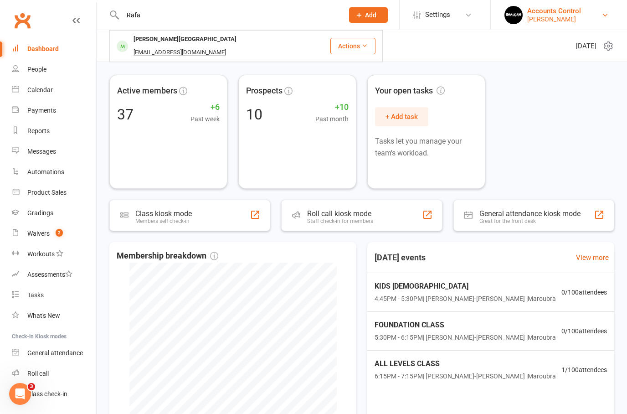
type input "Rafa"
click at [581, 7] on div "Accounts Control" at bounding box center [555, 11] width 54 height 8
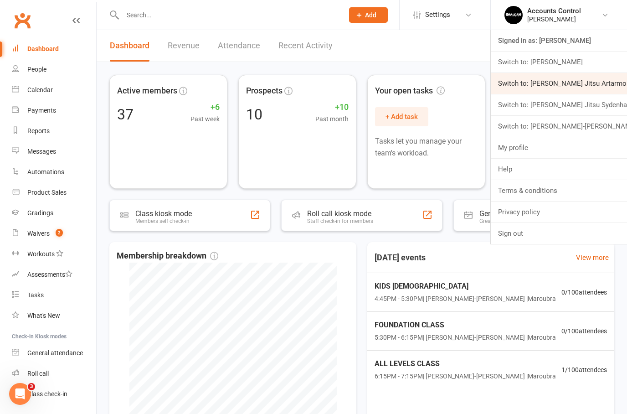
click at [606, 82] on link "Switch to: [PERSON_NAME] Jitsu Artarmon" at bounding box center [559, 83] width 136 height 21
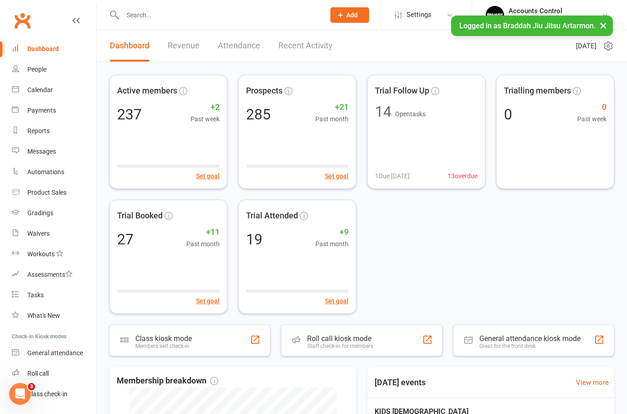
click at [148, 12] on input "text" at bounding box center [219, 15] width 199 height 13
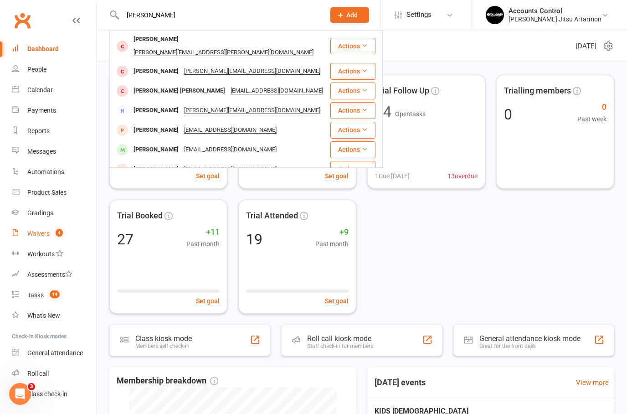
type input "[PERSON_NAME]"
click at [45, 233] on div "Waivers" at bounding box center [38, 233] width 22 height 7
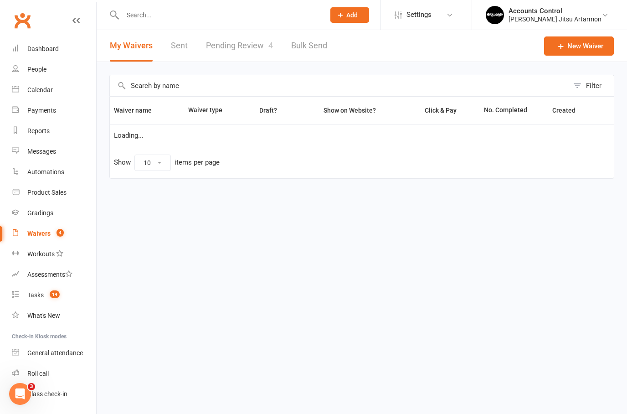
select select "50"
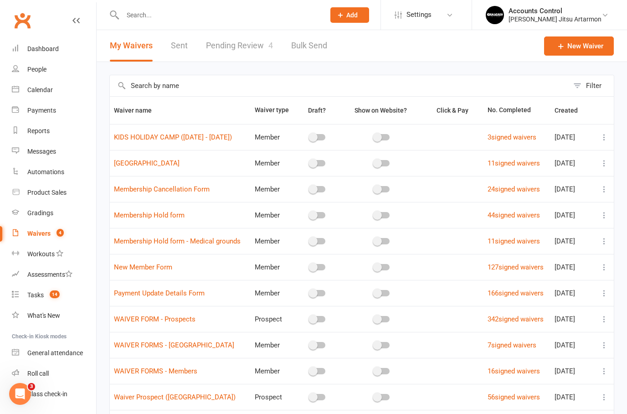
click at [264, 51] on link "Pending Review 4" at bounding box center [239, 45] width 67 height 31
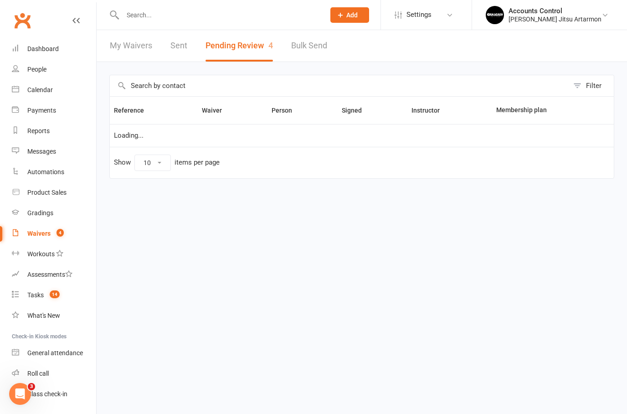
select select "50"
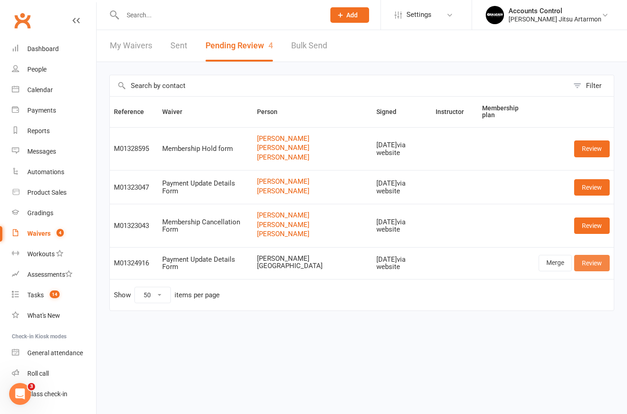
click at [595, 256] on link "Review" at bounding box center [593, 263] width 36 height 16
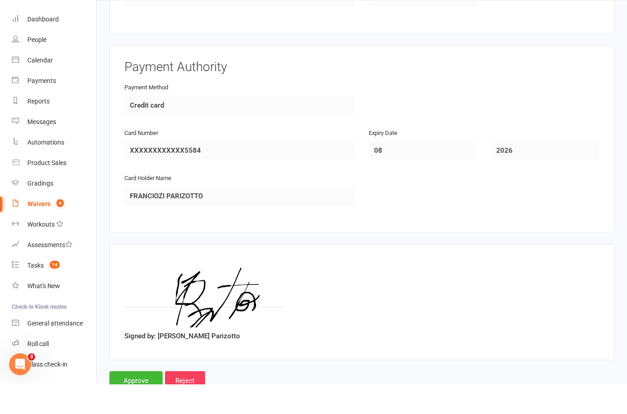
scroll to position [410, 0]
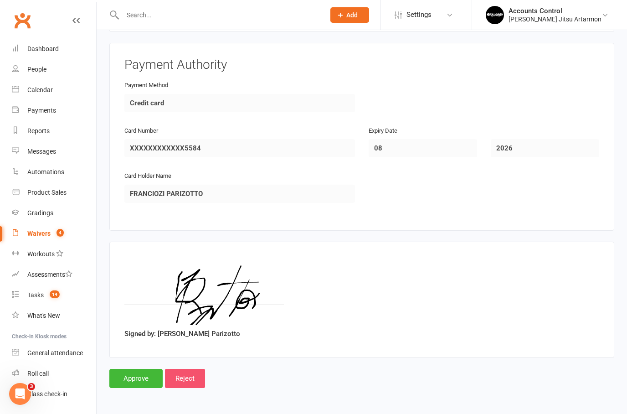
click at [186, 370] on input "Reject" at bounding box center [185, 378] width 40 height 19
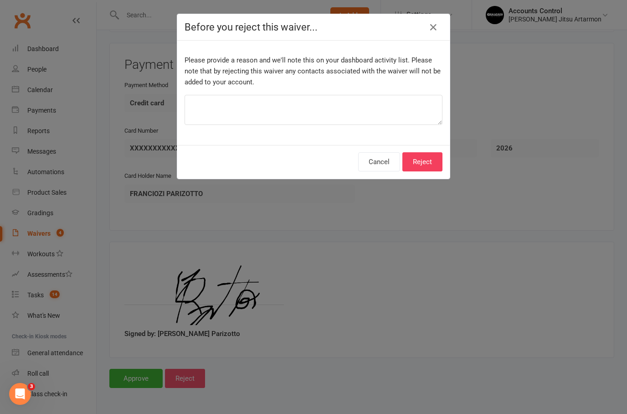
click at [426, 165] on button "Reject" at bounding box center [423, 161] width 40 height 19
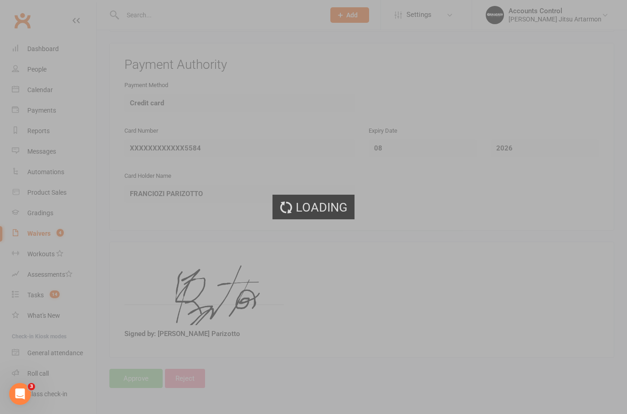
select select "50"
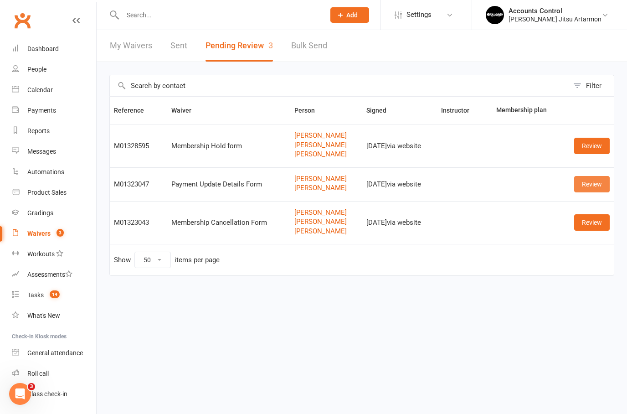
click at [591, 188] on link "Review" at bounding box center [593, 184] width 36 height 16
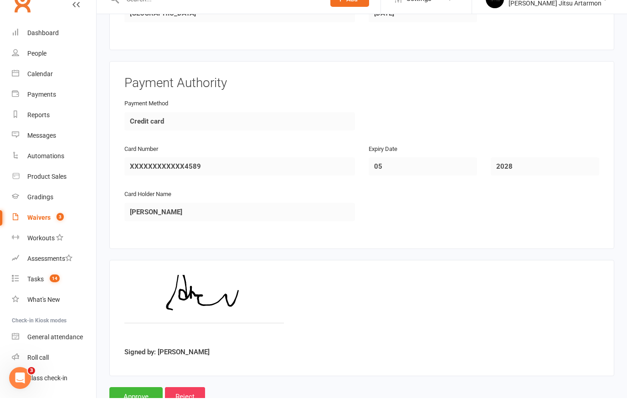
scroll to position [718, 0]
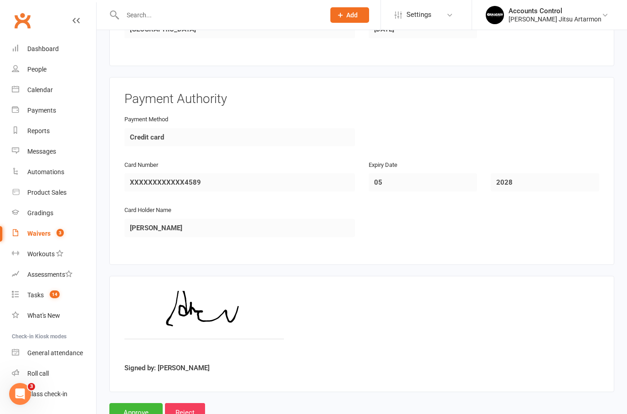
click at [128, 409] on input "Approve" at bounding box center [135, 412] width 53 height 19
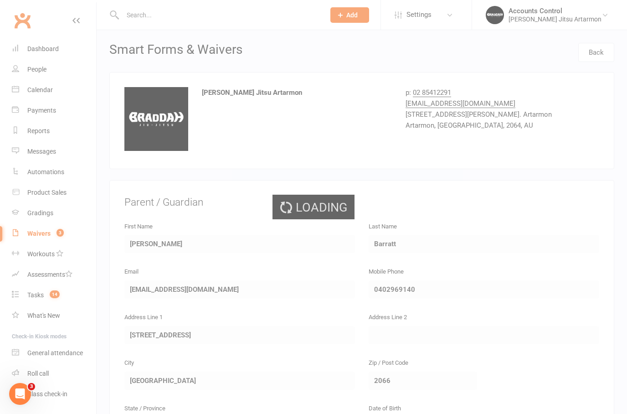
select select "50"
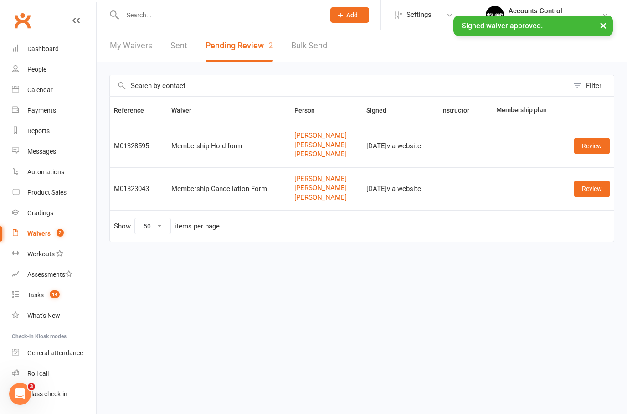
click at [214, 17] on input "text" at bounding box center [219, 15] width 199 height 13
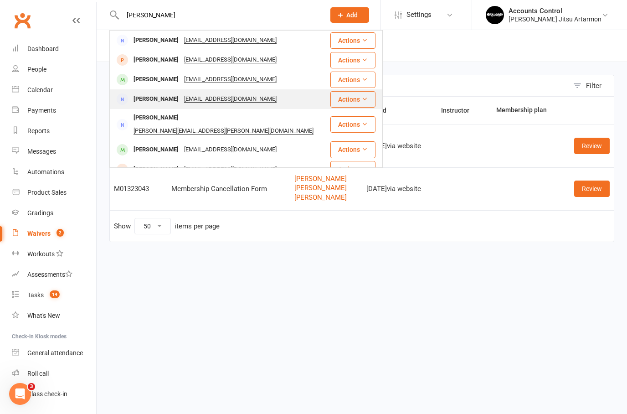
type input "Sarah"
click at [152, 98] on div "Sarah Barratt" at bounding box center [156, 99] width 51 height 13
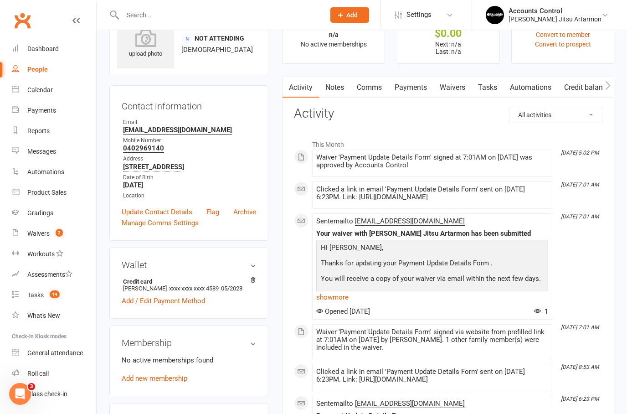
scroll to position [94, 0]
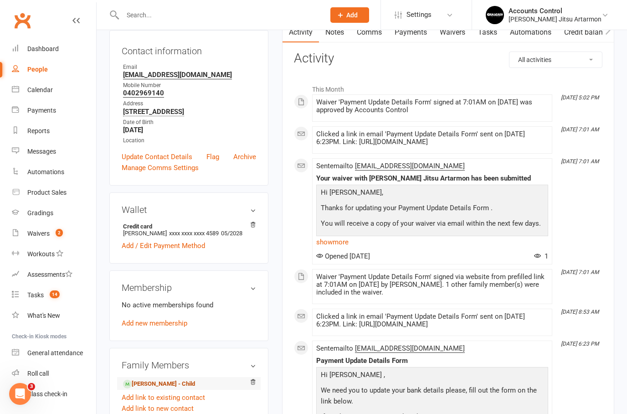
click at [175, 389] on link "William Barratt - Child" at bounding box center [159, 384] width 72 height 10
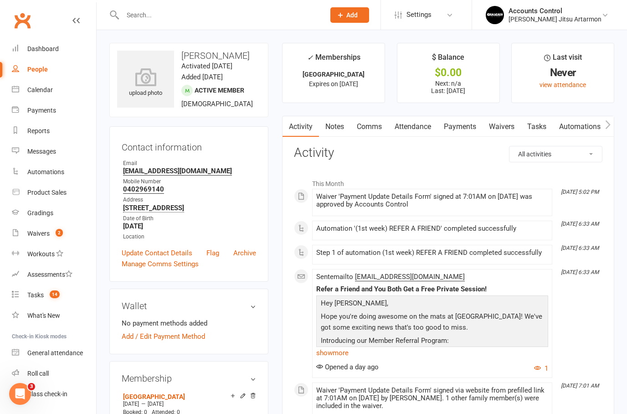
click at [458, 127] on link "Payments" at bounding box center [460, 126] width 45 height 21
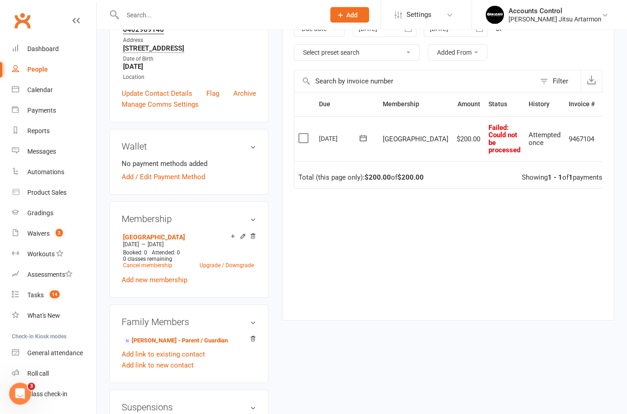
scroll to position [160, 0]
click at [359, 134] on icon at bounding box center [363, 138] width 9 height 9
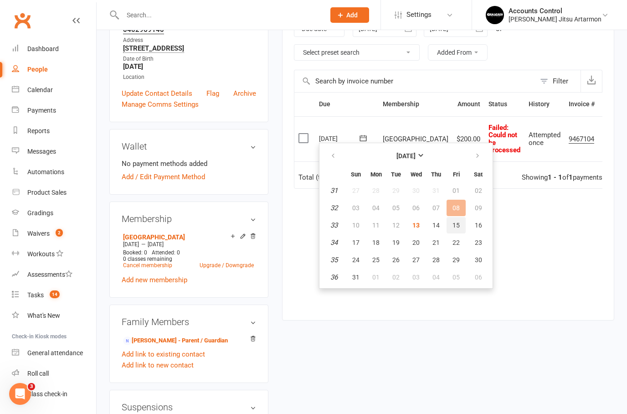
click at [460, 225] on span "15" at bounding box center [456, 225] width 7 height 7
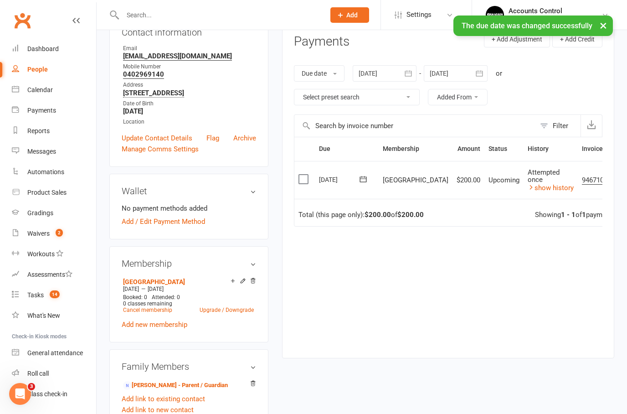
scroll to position [0, 0]
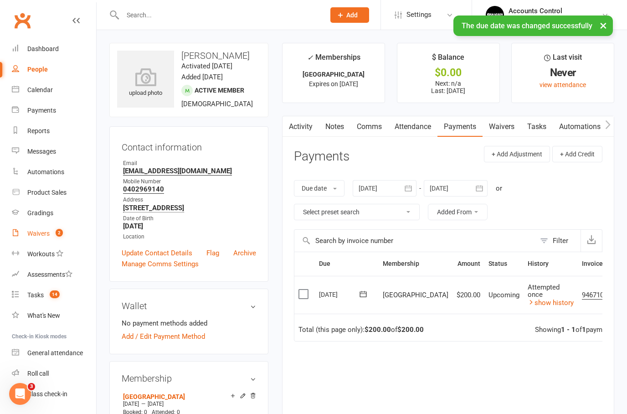
click at [41, 230] on div "Waivers" at bounding box center [38, 233] width 22 height 7
select select "50"
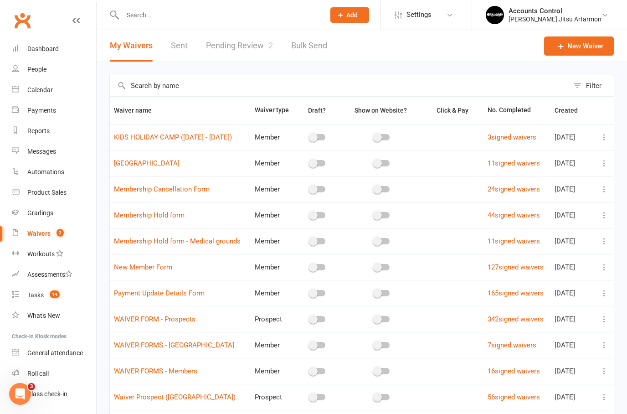
click at [257, 13] on input "text" at bounding box center [219, 15] width 199 height 13
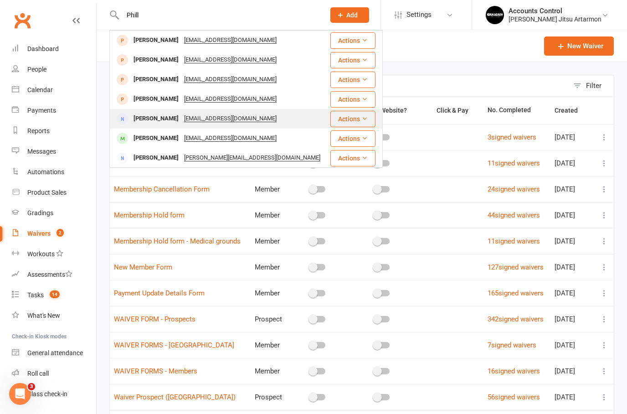
type input "Phill"
click at [152, 119] on div "Sarah Barratt" at bounding box center [156, 118] width 51 height 13
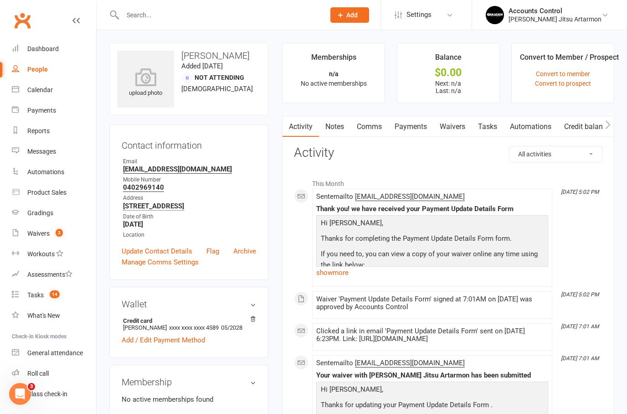
click at [420, 125] on link "Payments" at bounding box center [410, 126] width 45 height 21
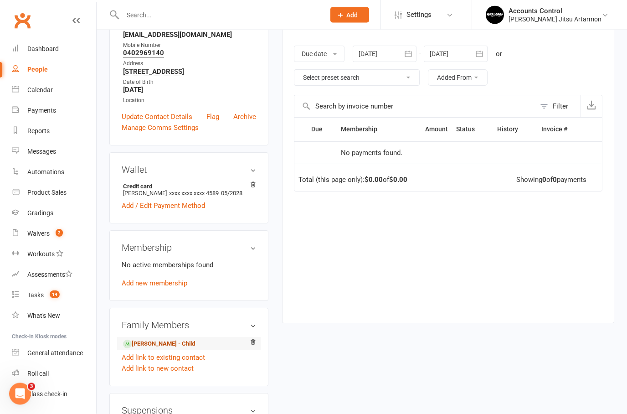
scroll to position [135, 0]
click at [152, 343] on link "William Barratt - Child" at bounding box center [159, 344] width 72 height 10
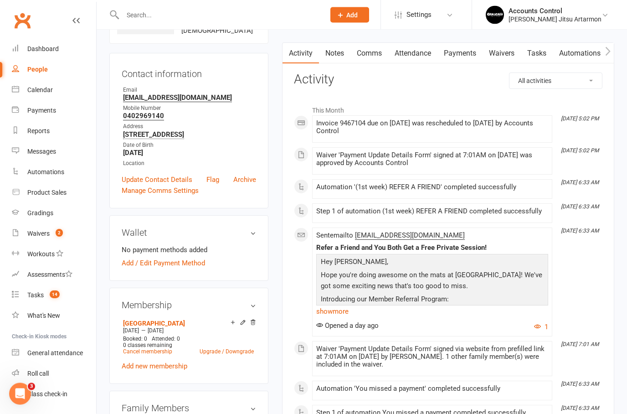
click at [464, 53] on link "Payments" at bounding box center [460, 53] width 45 height 21
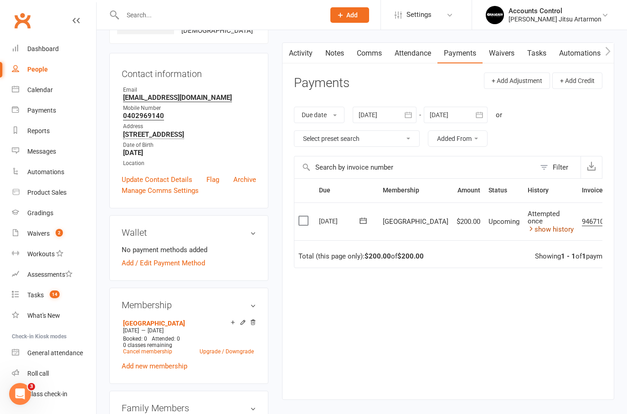
click at [532, 227] on link "show history" at bounding box center [551, 229] width 46 height 8
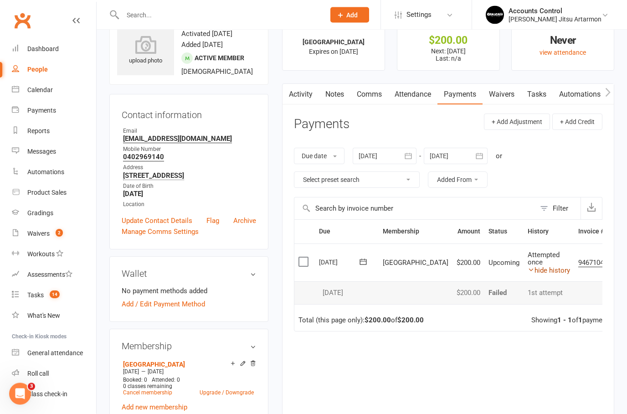
scroll to position [0, 0]
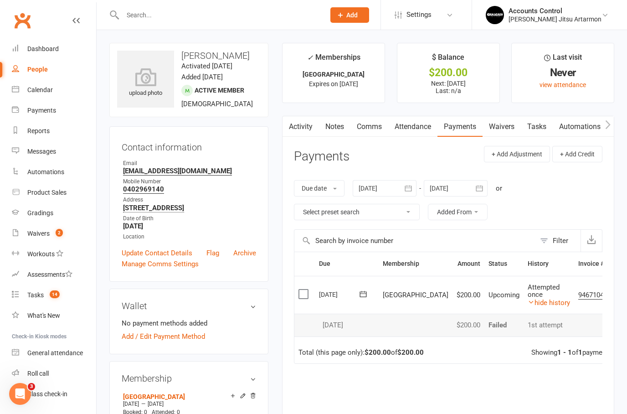
click at [387, 180] on div at bounding box center [385, 188] width 64 height 16
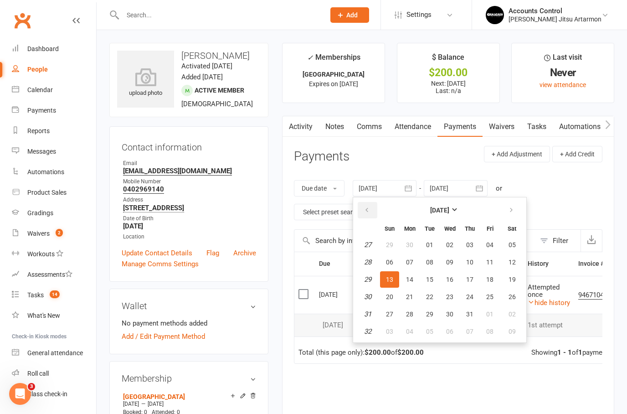
click at [370, 204] on button "button" at bounding box center [368, 210] width 20 height 16
click at [372, 205] on button "button" at bounding box center [368, 210] width 20 height 16
click at [373, 203] on button "button" at bounding box center [368, 210] width 20 height 16
click at [372, 202] on button "button" at bounding box center [368, 210] width 20 height 16
click at [370, 204] on button "button" at bounding box center [368, 210] width 20 height 16
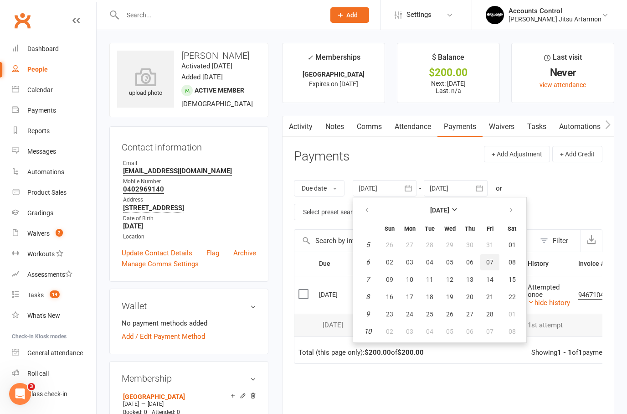
click at [494, 259] on span "07" at bounding box center [490, 262] width 7 height 7
type input "07 Feb 2025"
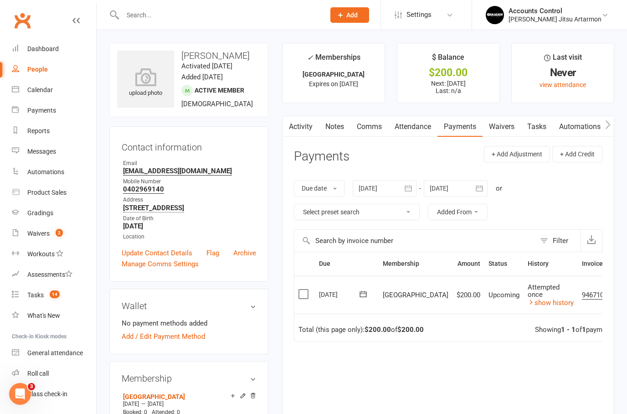
click at [188, 3] on div at bounding box center [213, 15] width 209 height 30
click at [173, 14] on input "text" at bounding box center [219, 15] width 199 height 13
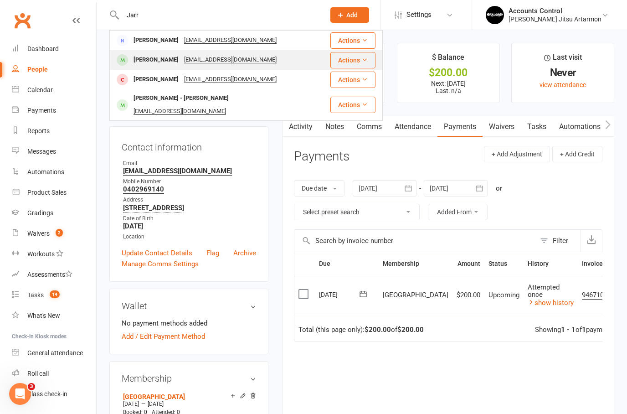
type input "Jarr"
click at [147, 59] on div "Jared O'chee" at bounding box center [156, 59] width 51 height 13
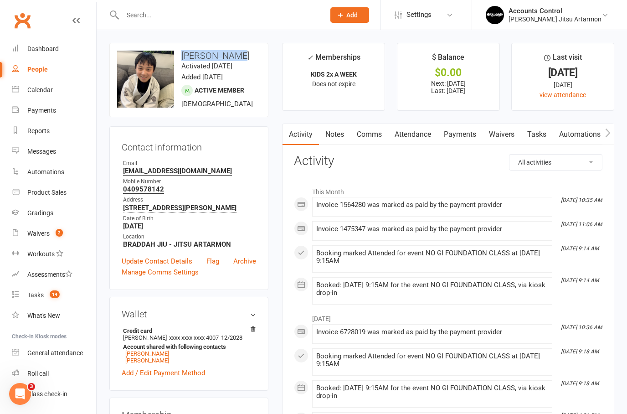
drag, startPoint x: 181, startPoint y: 57, endPoint x: 235, endPoint y: 57, distance: 53.8
click at [235, 57] on h3 "Jared O'chee" at bounding box center [189, 56] width 144 height 10
copy h3 "Jared O'chee"
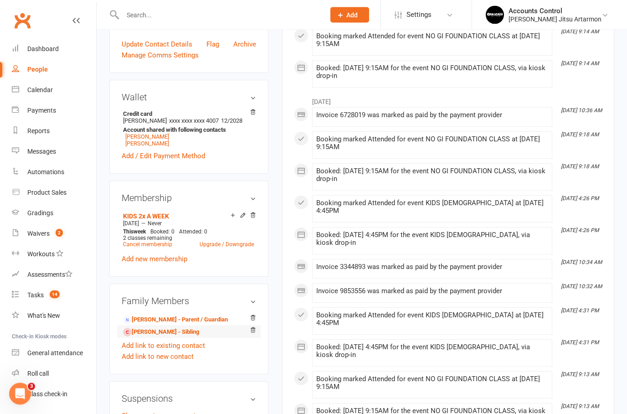
scroll to position [217, 0]
click at [244, 218] on icon at bounding box center [243, 215] width 6 height 6
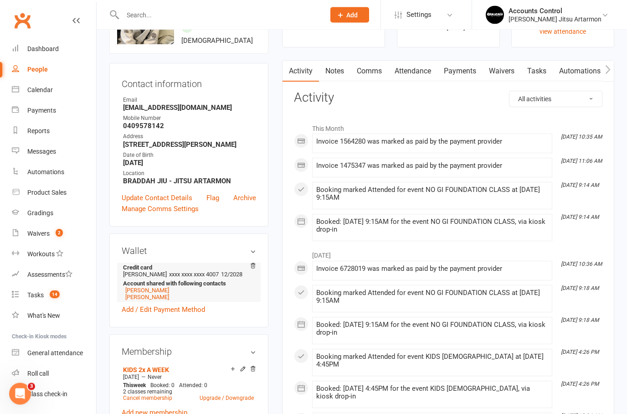
scroll to position [145, 0]
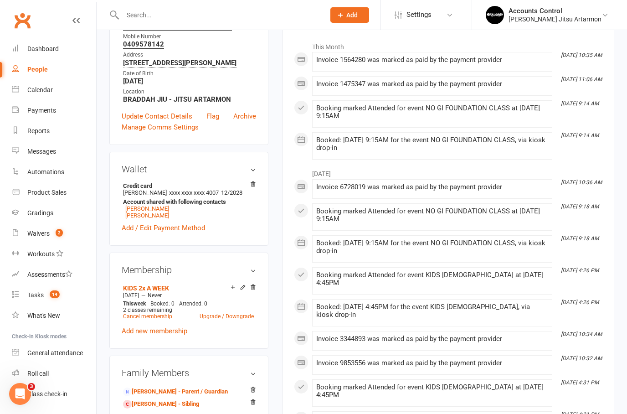
click at [154, 320] on link "Cancel membership" at bounding box center [147, 316] width 49 height 6
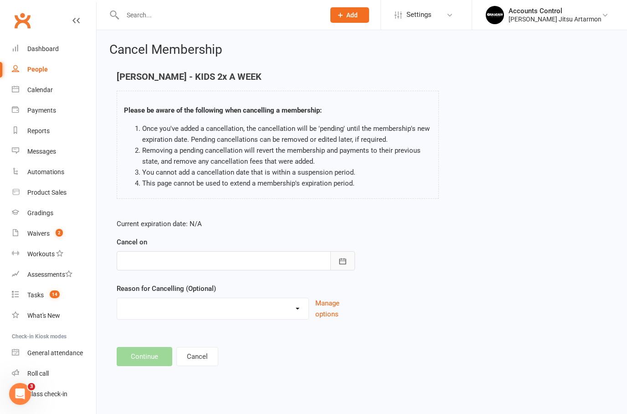
click at [347, 260] on icon "button" at bounding box center [342, 261] width 9 height 9
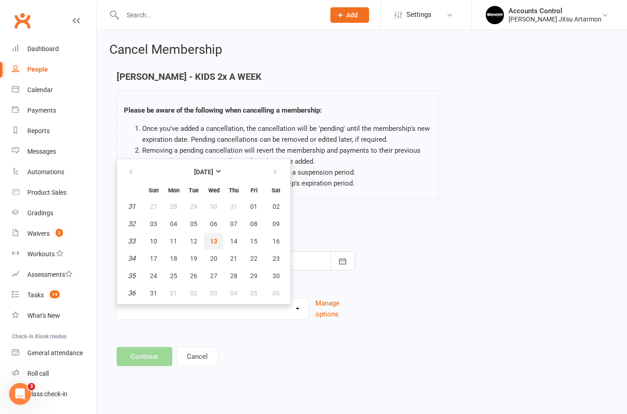
click at [216, 240] on span "13" at bounding box center [213, 241] width 7 height 7
type input "13 Aug 2025"
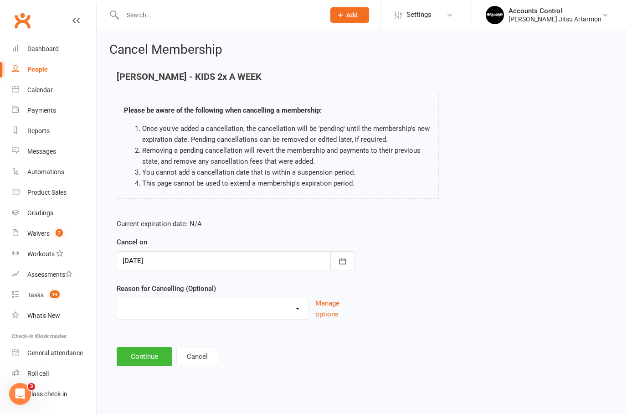
select select "2"
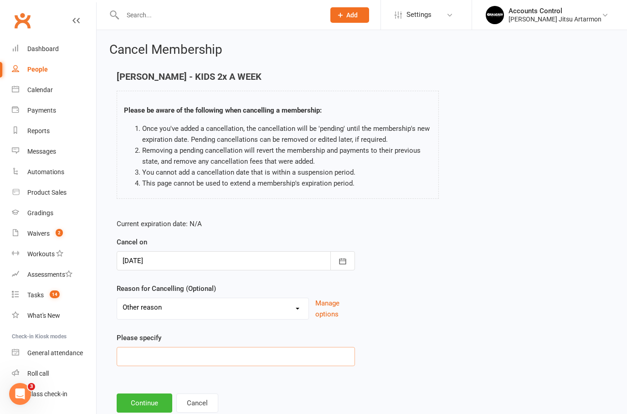
click at [156, 352] on input at bounding box center [236, 356] width 238 height 19
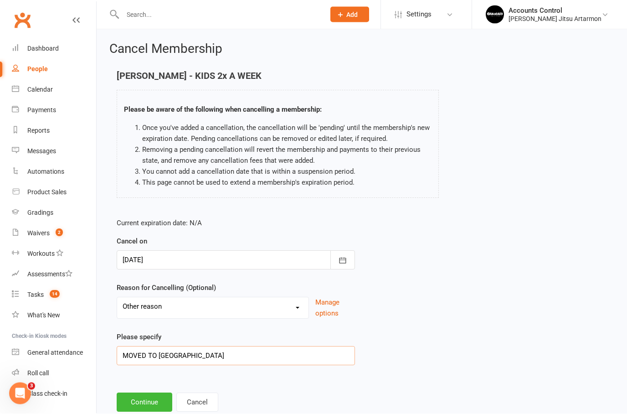
type input "MOVED TO EASTWOOD"
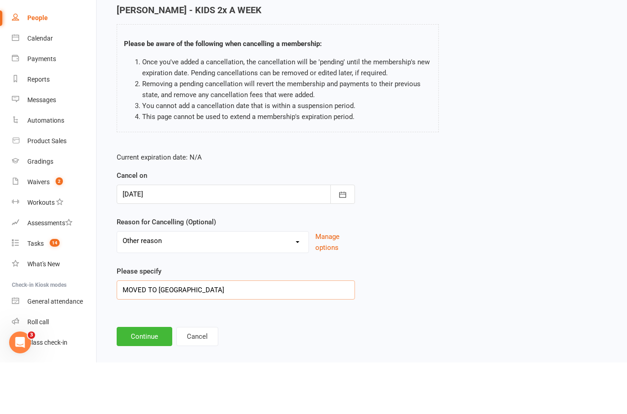
scroll to position [34, 0]
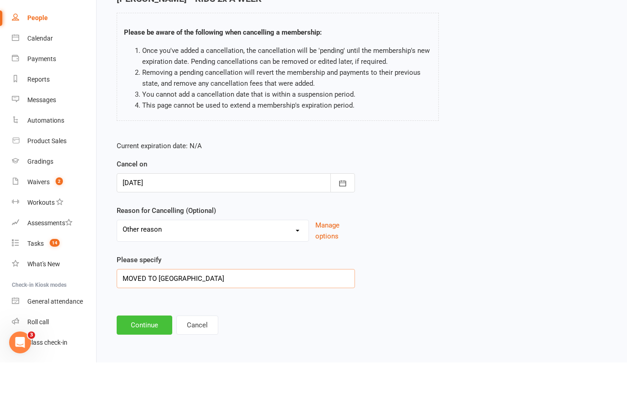
click at [137, 367] on button "Continue" at bounding box center [145, 376] width 56 height 19
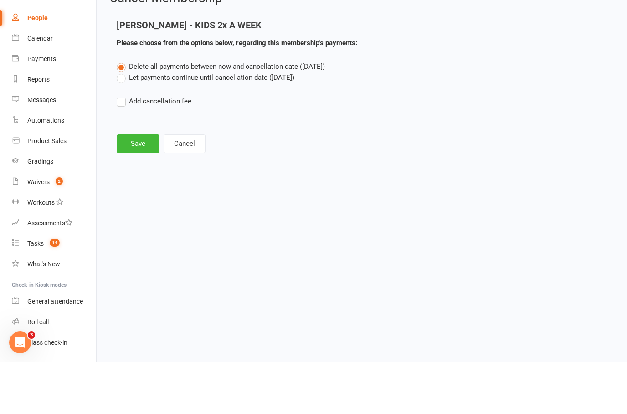
scroll to position [0, 0]
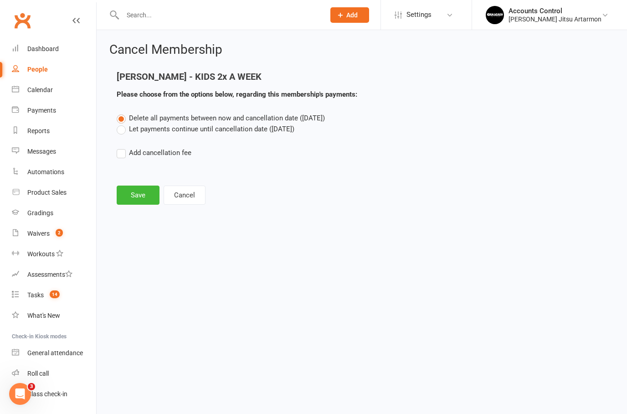
click at [114, 128] on div "Delete all payments between now and cancellation date (Aug 13, 2025) Let paymen…" at bounding box center [362, 142] width 504 height 58
click at [120, 130] on label "Let payments continue until cancellation date (Aug 13, 2025)" at bounding box center [206, 129] width 178 height 11
click at [120, 124] on input "Let payments continue until cancellation date (Aug 13, 2025)" at bounding box center [120, 124] width 6 height 0
click at [135, 194] on button "Save" at bounding box center [138, 195] width 43 height 19
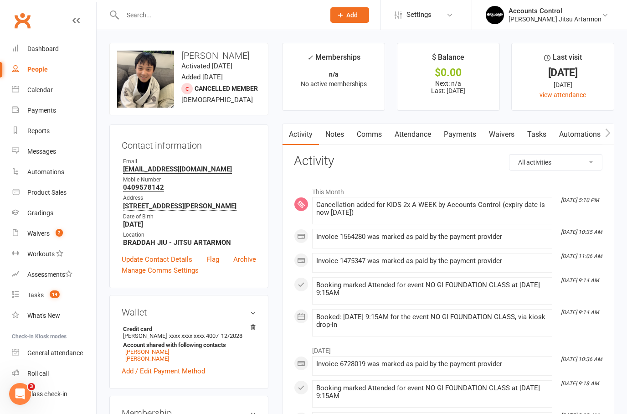
click at [254, 16] on input "text" at bounding box center [219, 15] width 199 height 13
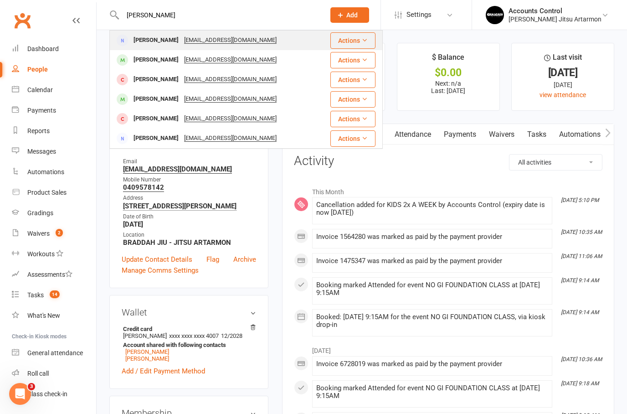
type input "KERRY"
click at [145, 41] on div "Kerry Long" at bounding box center [156, 40] width 51 height 13
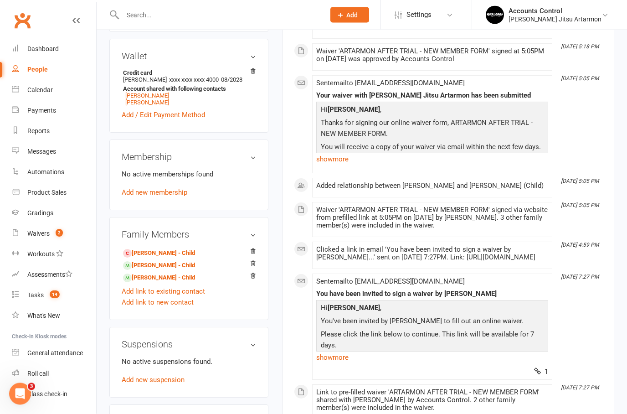
scroll to position [248, 0]
click at [157, 270] on link "JACOB Long - Child" at bounding box center [159, 266] width 72 height 10
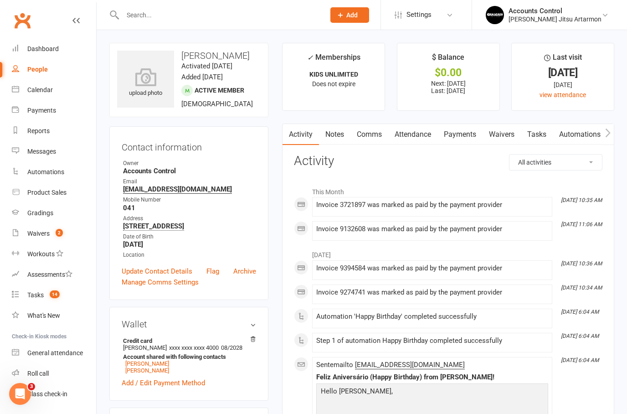
click at [507, 131] on link "Waivers" at bounding box center [502, 134] width 38 height 21
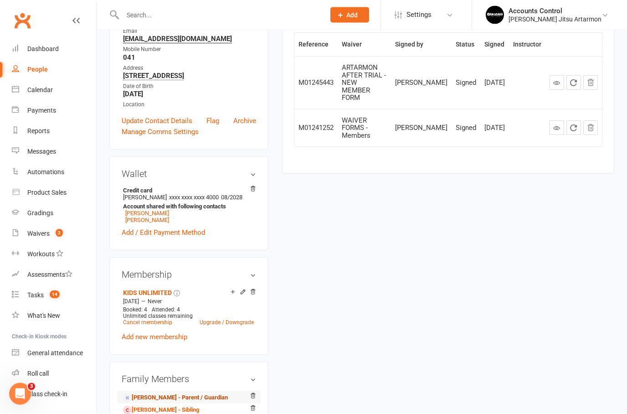
scroll to position [150, 0]
click at [166, 403] on link "Kerry Long - Parent / Guardian" at bounding box center [175, 398] width 105 height 10
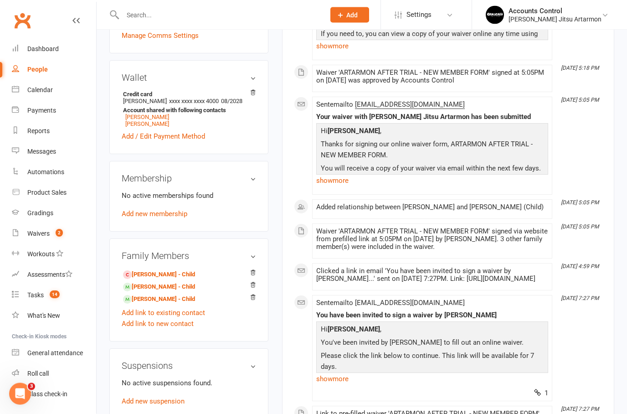
scroll to position [311, 0]
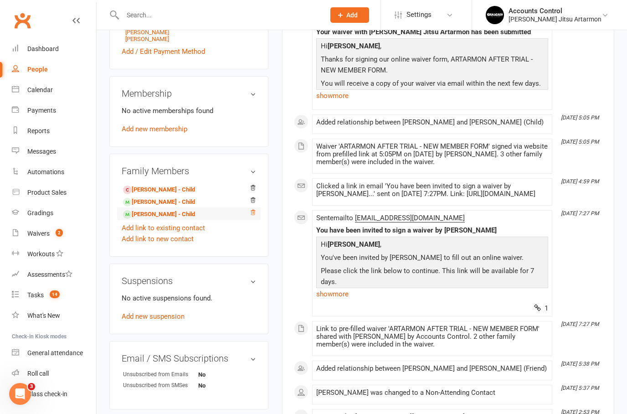
click at [254, 216] on icon at bounding box center [253, 212] width 6 height 6
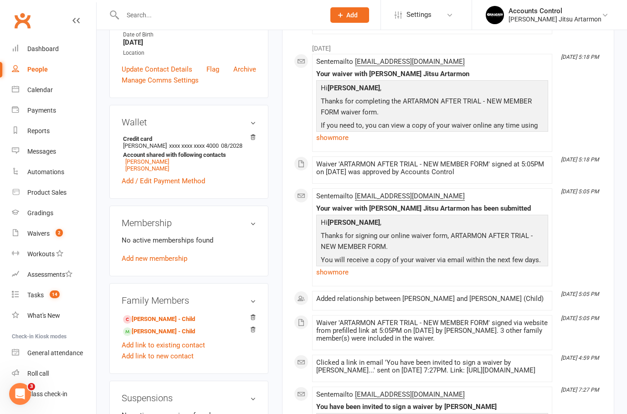
scroll to position [0, 0]
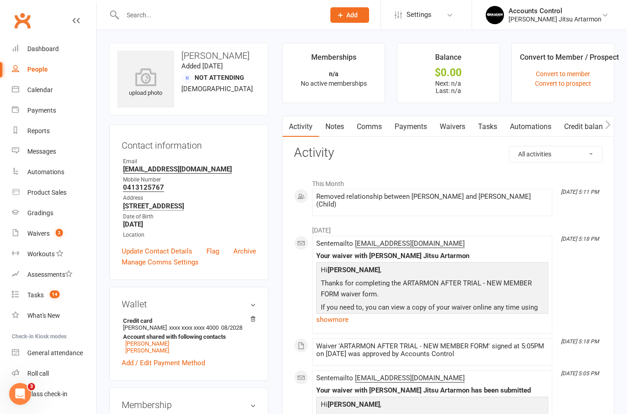
click at [452, 129] on link "Waivers" at bounding box center [453, 126] width 38 height 21
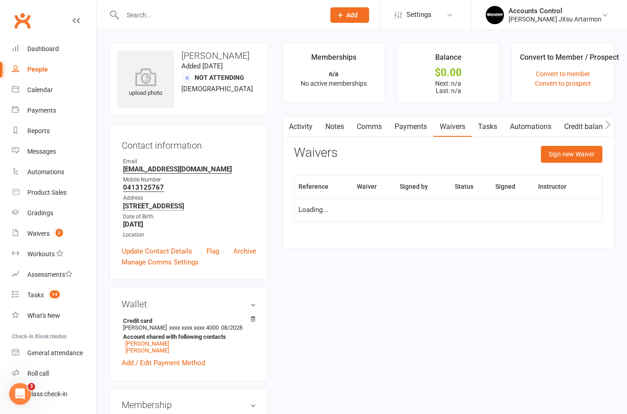
click at [580, 151] on button "Sign new Waiver" at bounding box center [572, 154] width 62 height 16
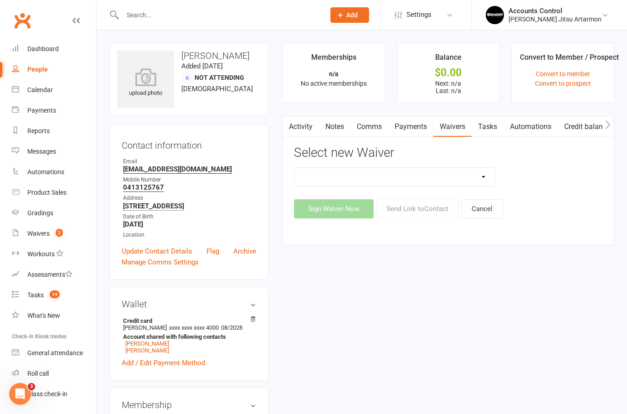
select select "13586"
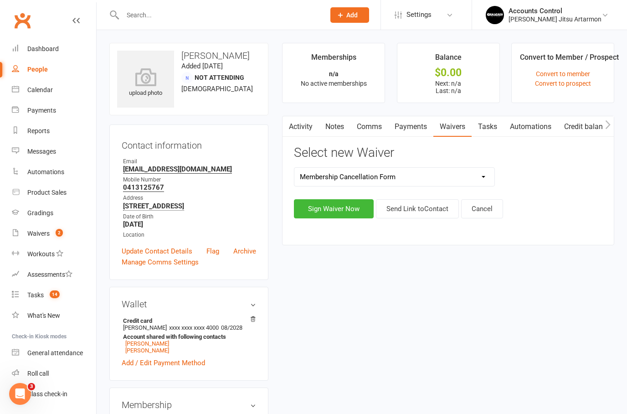
click at [409, 211] on button "Send Link to Contact" at bounding box center [417, 208] width 83 height 19
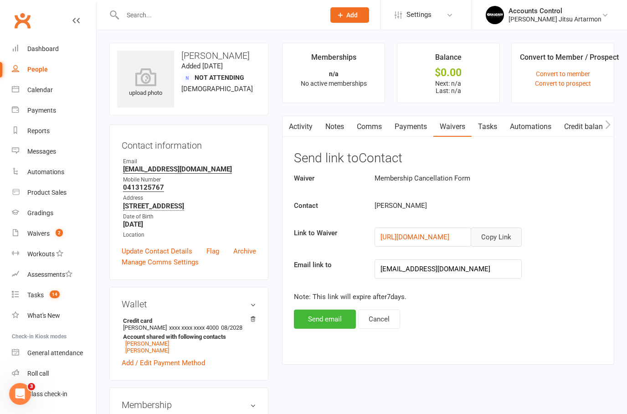
click at [498, 234] on button "Copy Link" at bounding box center [496, 237] width 51 height 19
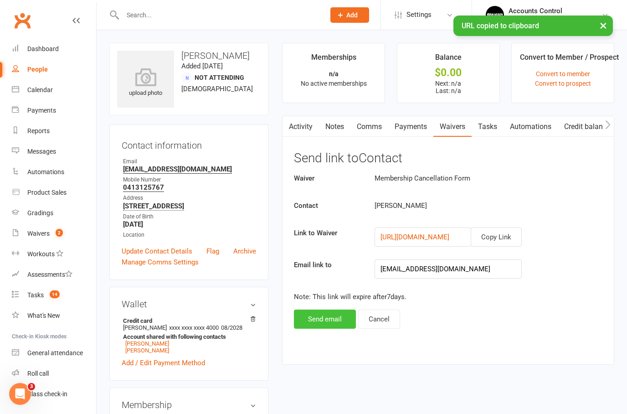
click at [325, 315] on button "Send email" at bounding box center [325, 319] width 62 height 19
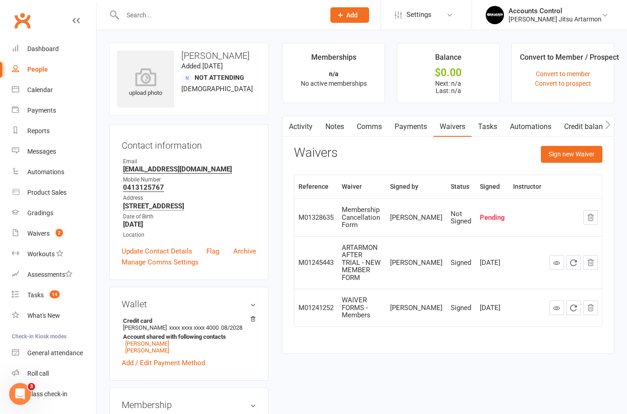
click at [244, 12] on input "text" at bounding box center [219, 15] width 199 height 13
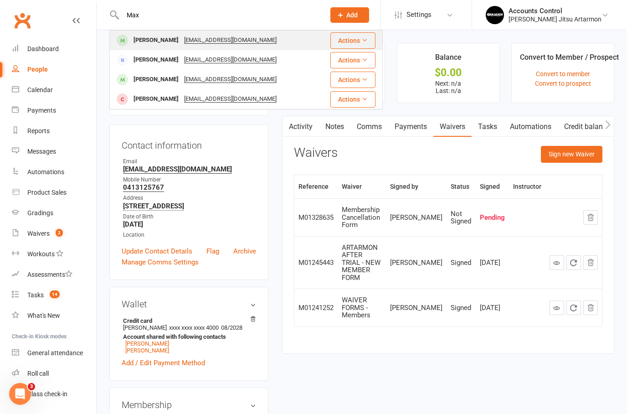
type input "Max"
click at [156, 46] on div "Max Voulgaris" at bounding box center [156, 40] width 51 height 13
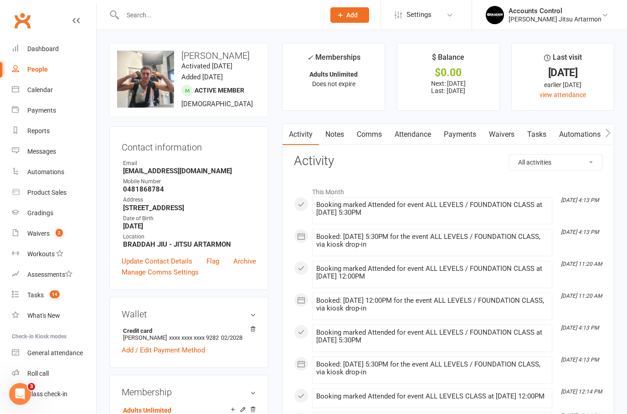
click at [464, 134] on link "Payments" at bounding box center [460, 134] width 45 height 21
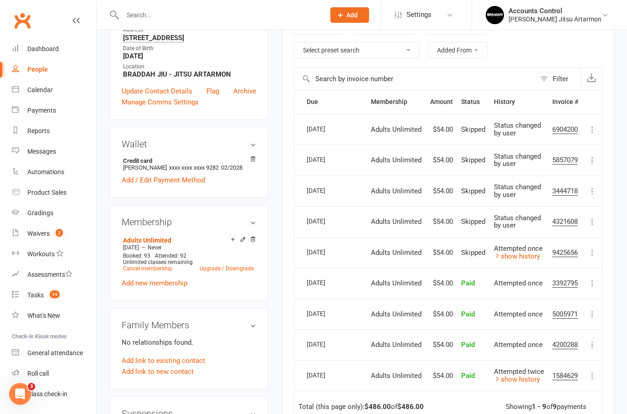
scroll to position [138, 0]
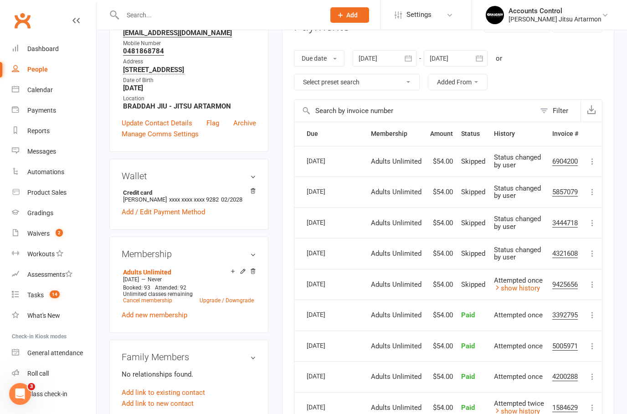
click at [447, 57] on div at bounding box center [456, 58] width 64 height 16
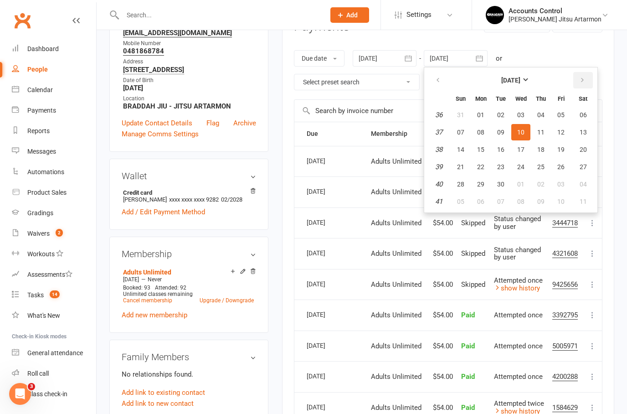
click at [584, 79] on icon "button" at bounding box center [583, 80] width 6 height 7
click at [561, 112] on span "03" at bounding box center [561, 114] width 7 height 7
type input "03 Oct 2025"
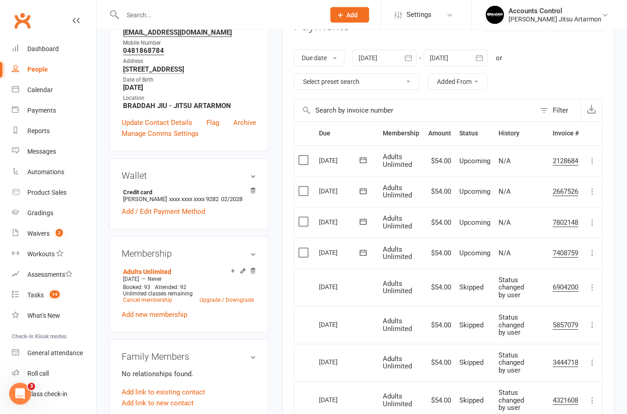
scroll to position [139, 0]
click at [244, 274] on icon at bounding box center [243, 270] width 6 height 6
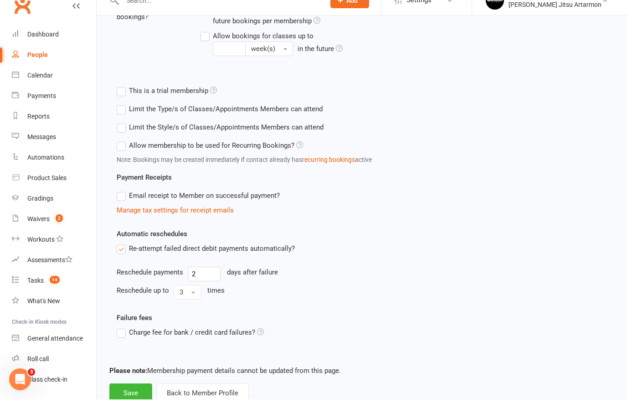
scroll to position [287, 0]
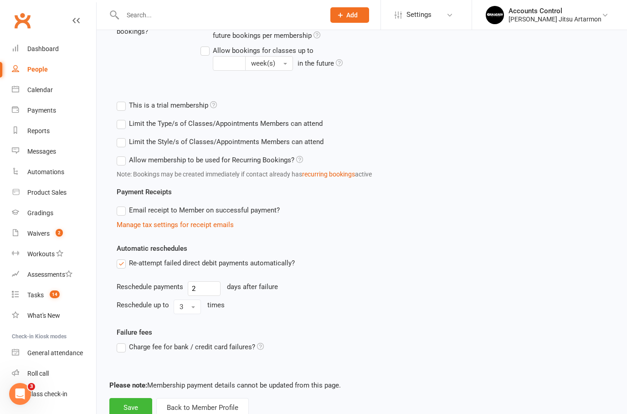
click at [175, 408] on button "Back to Member Profile" at bounding box center [202, 407] width 93 height 19
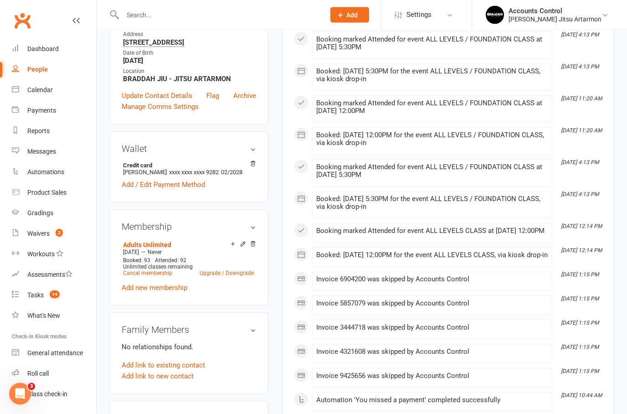
scroll to position [166, 0]
drag, startPoint x: 253, startPoint y: 271, endPoint x: 318, endPoint y: 181, distance: 111.0
click at [253, 247] on icon at bounding box center [253, 244] width 6 height 6
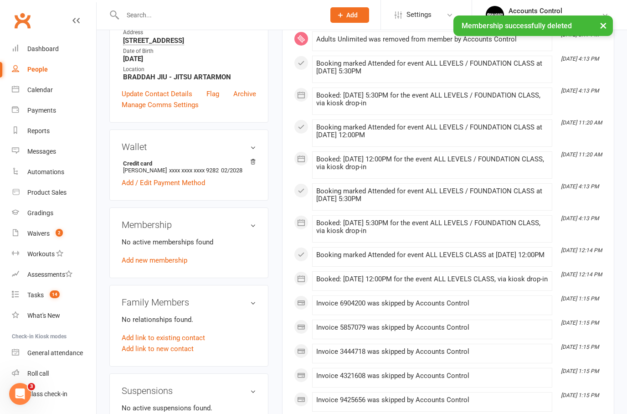
click at [167, 264] on link "Add new membership" at bounding box center [155, 260] width 66 height 8
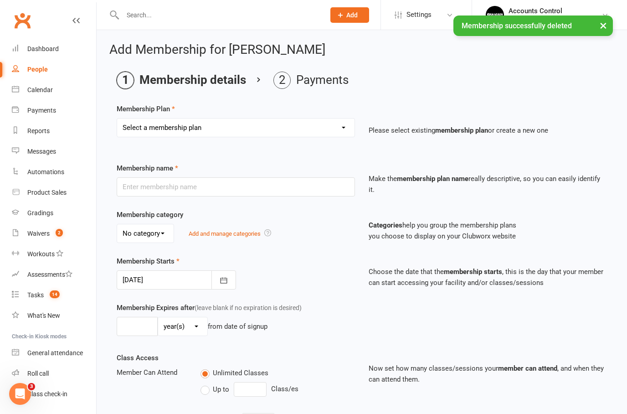
select select "1"
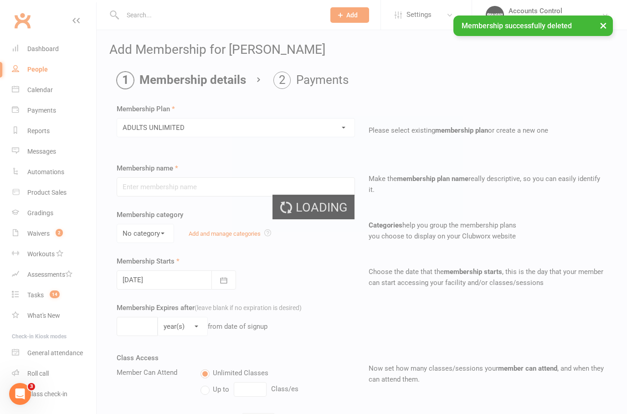
type input "ADULTS UNLIMITED"
select select "0"
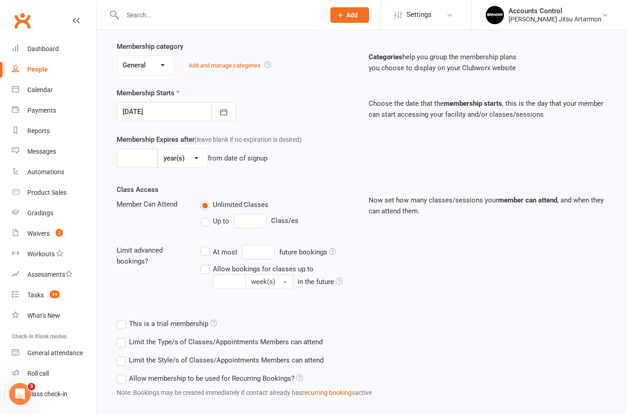
scroll to position [190, 0]
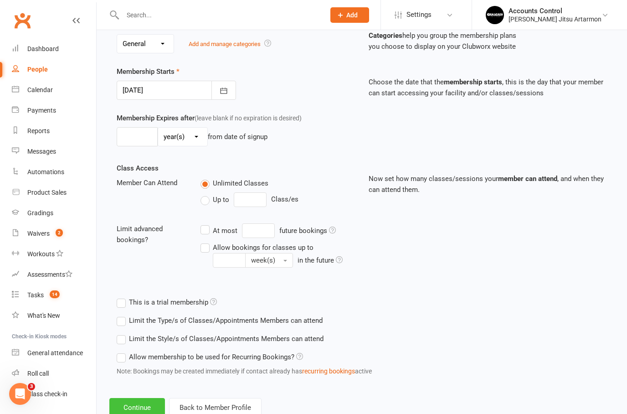
click at [140, 409] on button "Continue" at bounding box center [137, 407] width 56 height 19
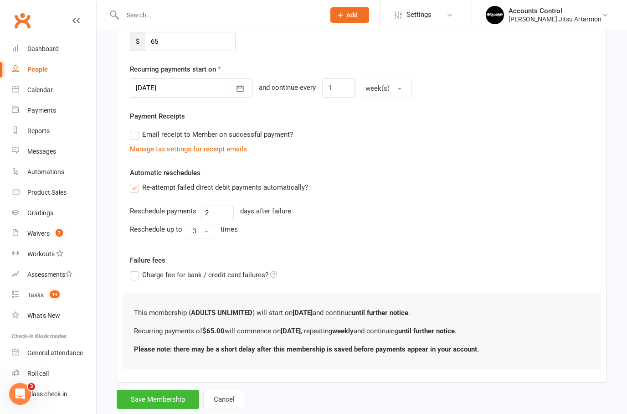
scroll to position [0, 0]
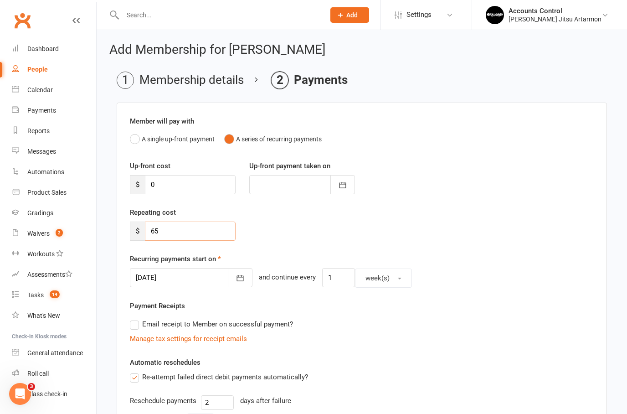
click at [179, 229] on input "65" at bounding box center [190, 231] width 91 height 19
type input "6"
type input "0"
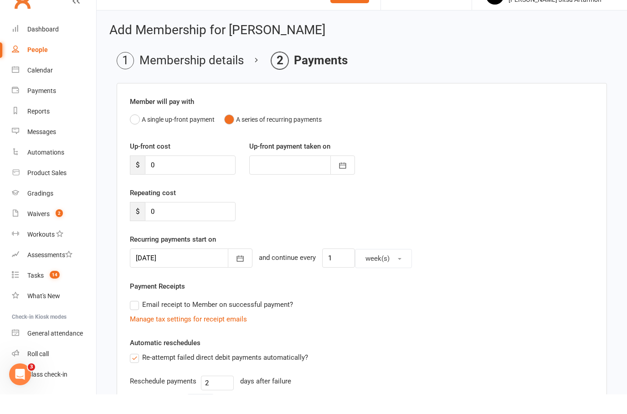
click at [236, 274] on icon "button" at bounding box center [240, 278] width 9 height 9
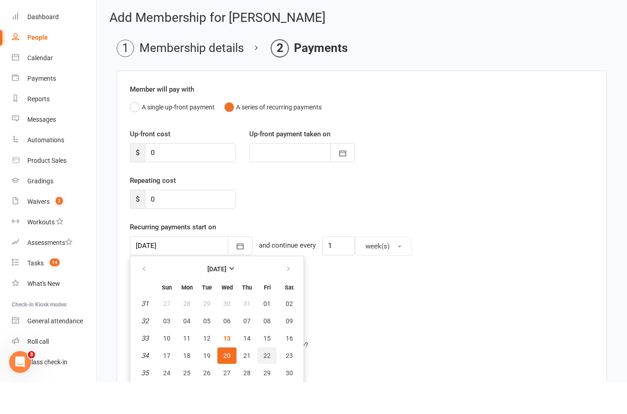
scroll to position [32, 0]
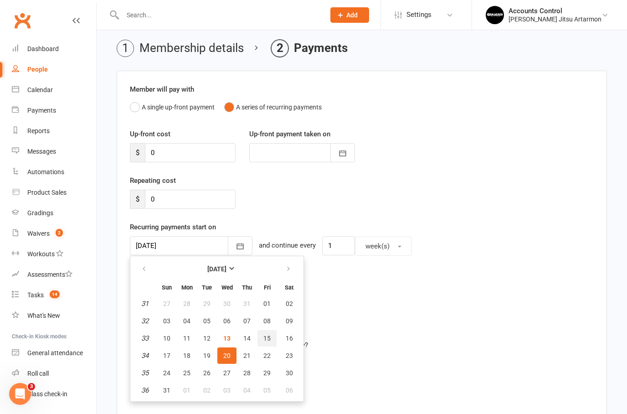
click at [269, 344] on button "15" at bounding box center [267, 338] width 19 height 16
type input "15 Aug 2025"
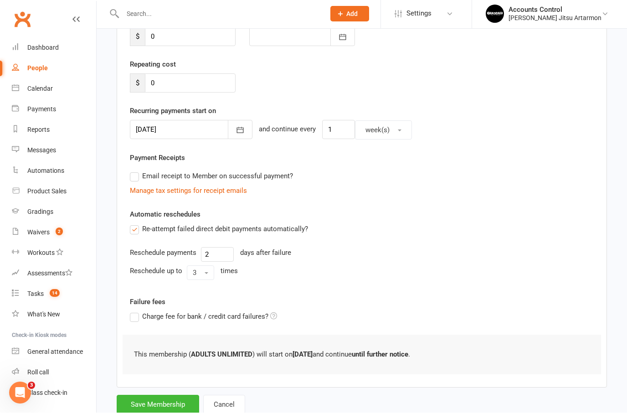
scroll to position [183, 0]
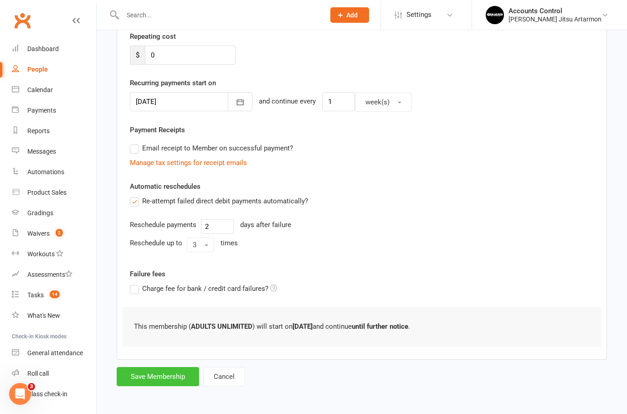
click at [179, 376] on button "Save Membership" at bounding box center [158, 376] width 83 height 19
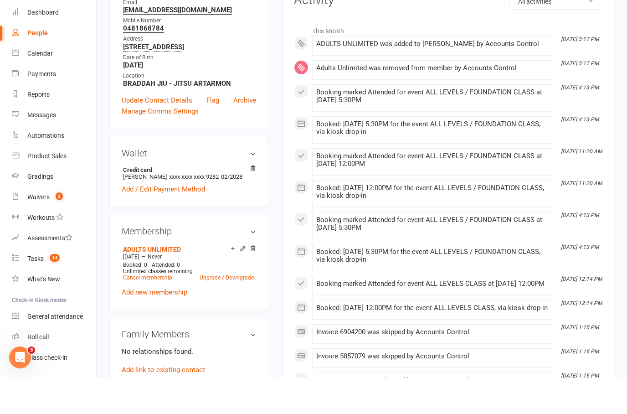
scroll to position [161, 0]
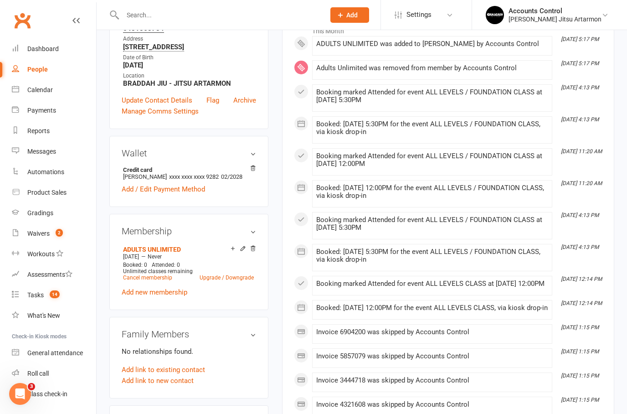
click at [209, 16] on input "text" at bounding box center [219, 15] width 199 height 13
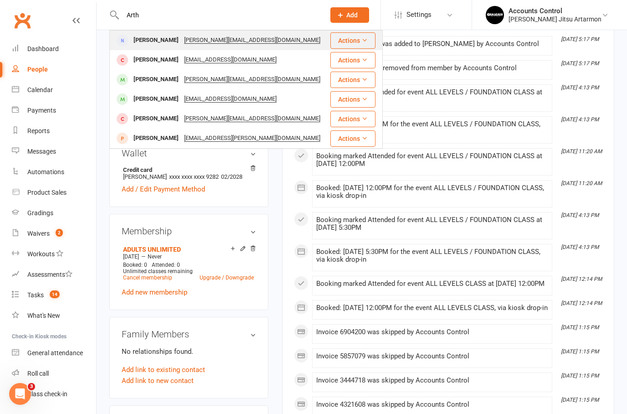
type input "Arth"
click at [148, 40] on div "Artur Kogay" at bounding box center [156, 40] width 51 height 13
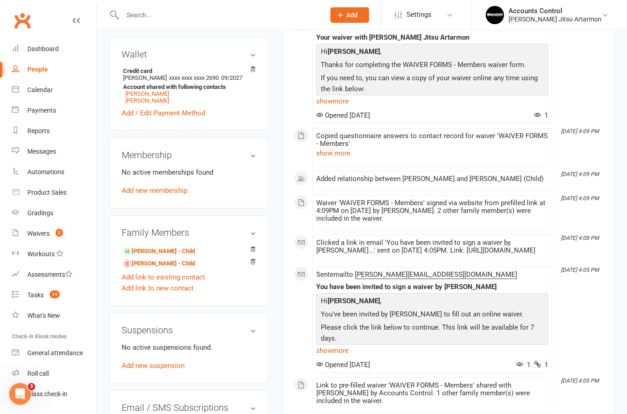
scroll to position [259, 0]
click at [152, 13] on input "text" at bounding box center [219, 15] width 199 height 13
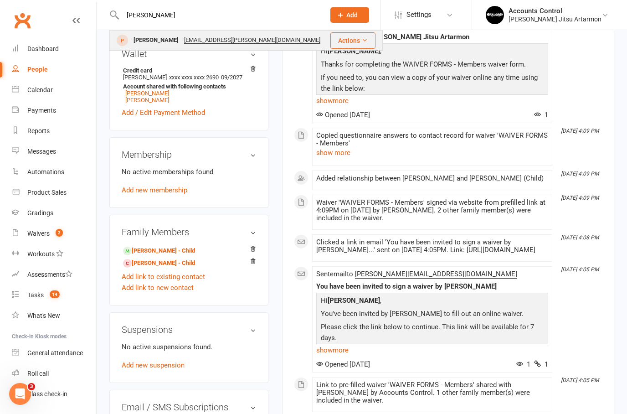
type input "Lawr"
click at [152, 35] on div "Lawrence Woo" at bounding box center [156, 40] width 51 height 13
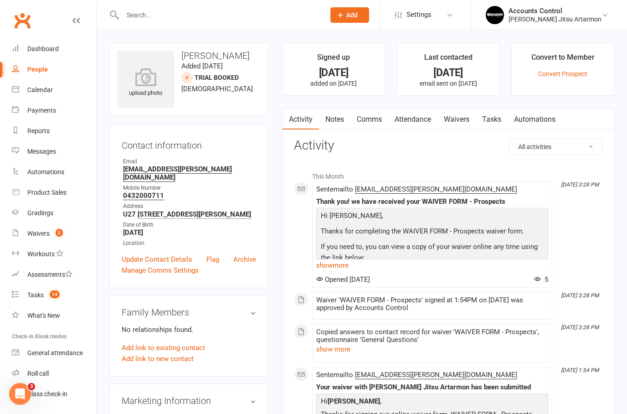
click at [461, 121] on link "Waivers" at bounding box center [457, 119] width 38 height 21
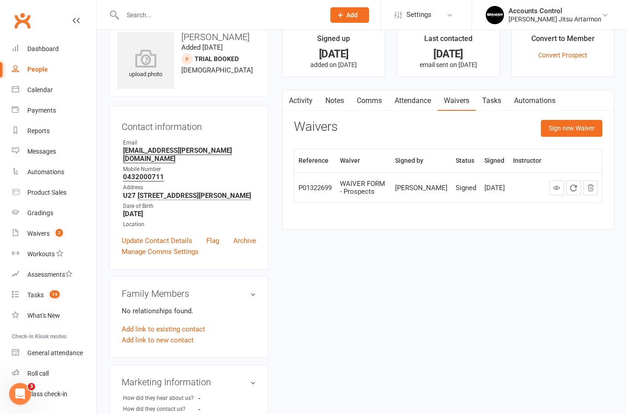
scroll to position [18, 0]
click at [34, 293] on div "Tasks" at bounding box center [35, 294] width 16 height 7
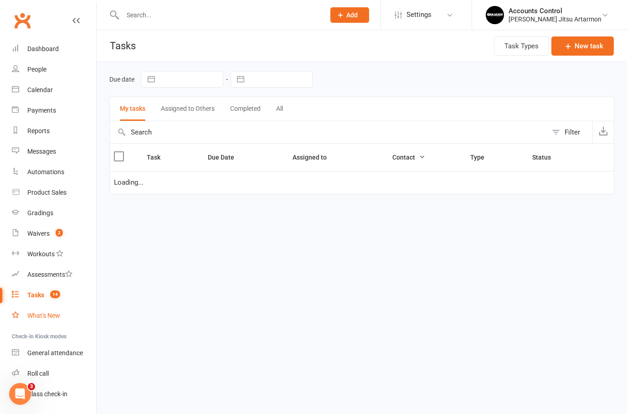
select select "started"
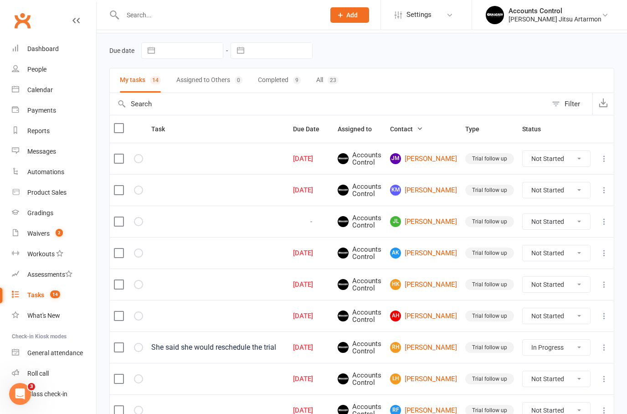
scroll to position [28, 0]
click at [442, 159] on link "JM Joey Mui" at bounding box center [423, 159] width 67 height 11
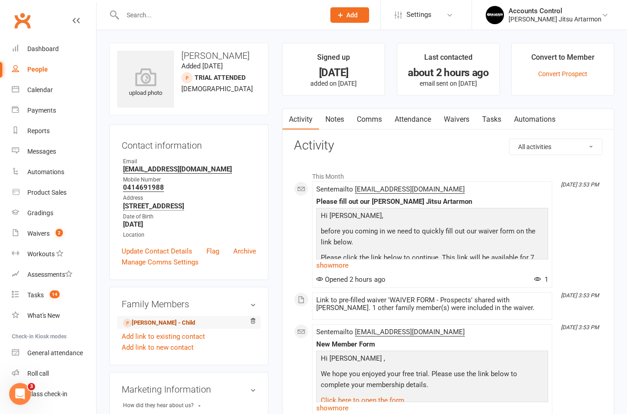
click at [152, 328] on link "Amelia Mui - Child" at bounding box center [159, 323] width 72 height 10
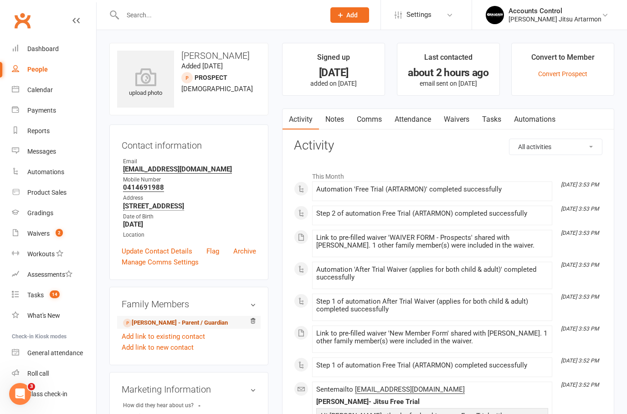
click at [155, 328] on link "Joey Mui - Parent / Guardian" at bounding box center [175, 323] width 105 height 10
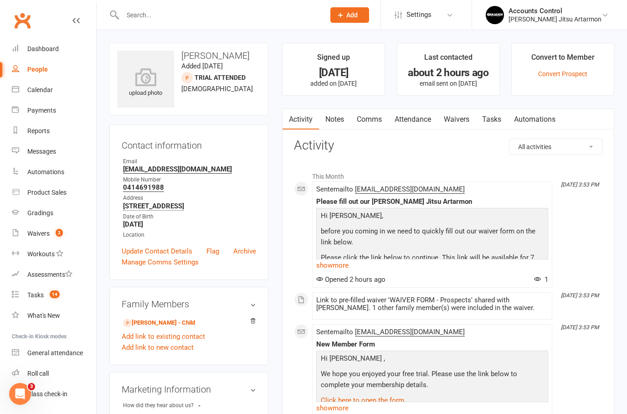
click at [457, 120] on link "Waivers" at bounding box center [457, 119] width 38 height 21
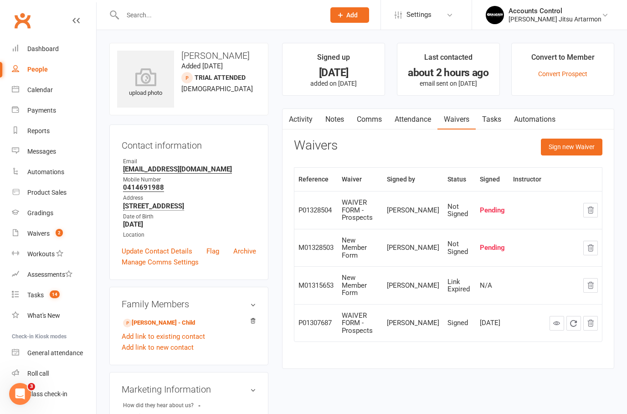
click at [588, 278] on button "button" at bounding box center [591, 285] width 15 height 15
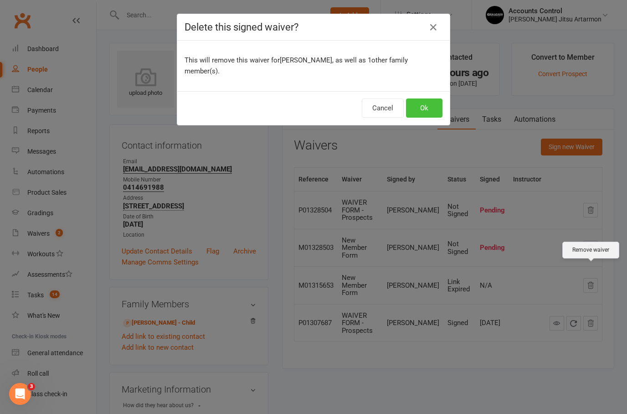
click at [434, 98] on button "Ok" at bounding box center [424, 107] width 36 height 19
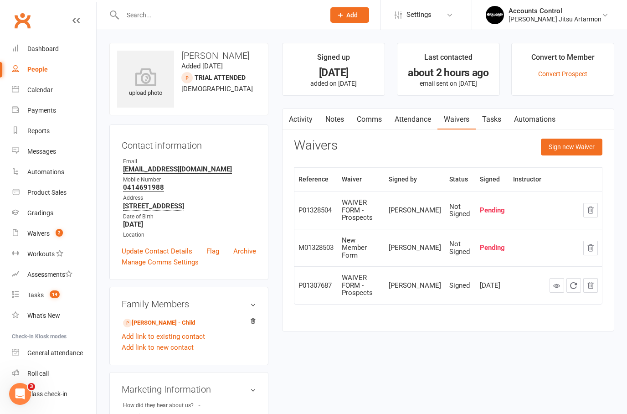
click at [597, 209] on button "button" at bounding box center [591, 210] width 15 height 15
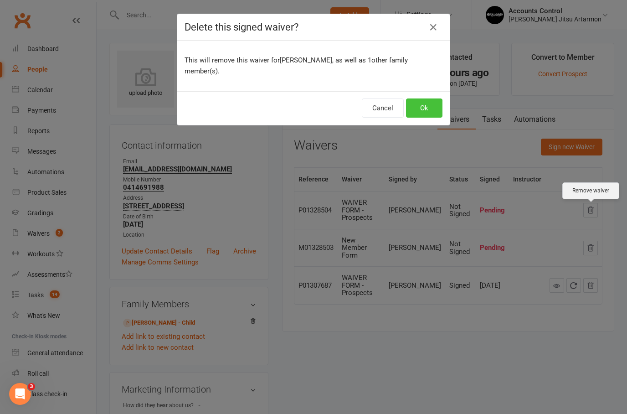
click at [434, 98] on button "Ok" at bounding box center [424, 107] width 36 height 19
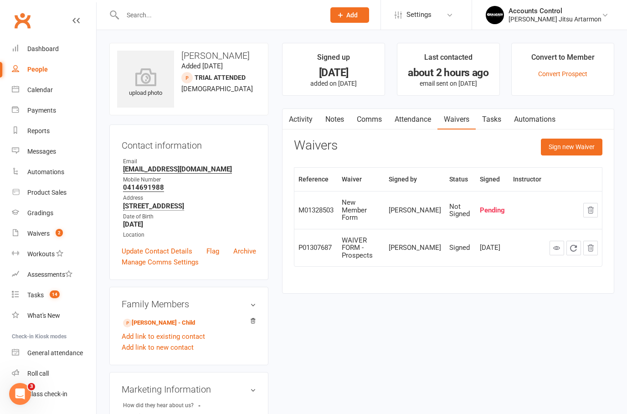
click at [220, 20] on input "text" at bounding box center [219, 15] width 199 height 13
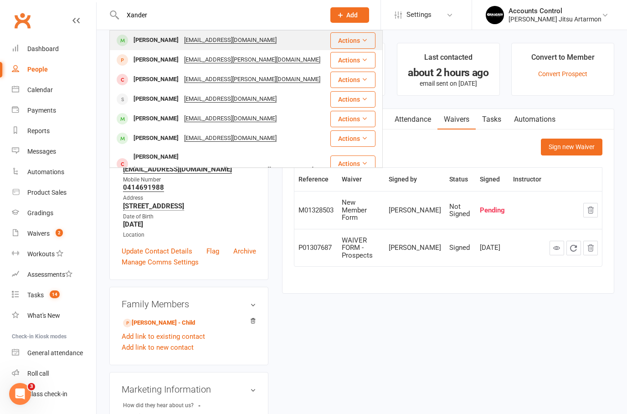
type input "Xander"
click at [155, 40] on div "Xander Schwarz" at bounding box center [156, 40] width 51 height 13
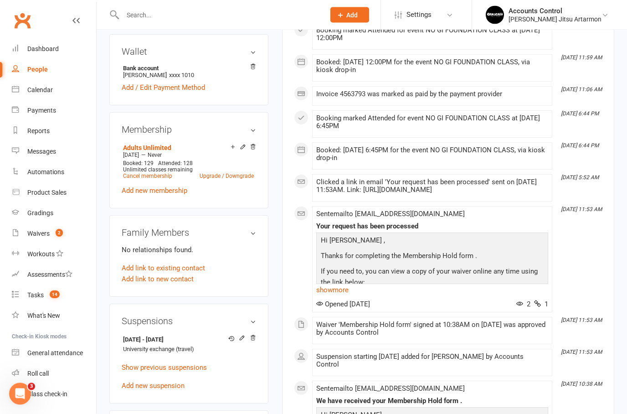
scroll to position [263, 0]
click at [0, 0] on html "Prospect Member Non-attending contact Class / event Appointment Grading event T…" at bounding box center [313, 382] width 627 height 1290
click at [243, 326] on h3 "Suspensions" at bounding box center [189, 321] width 135 height 10
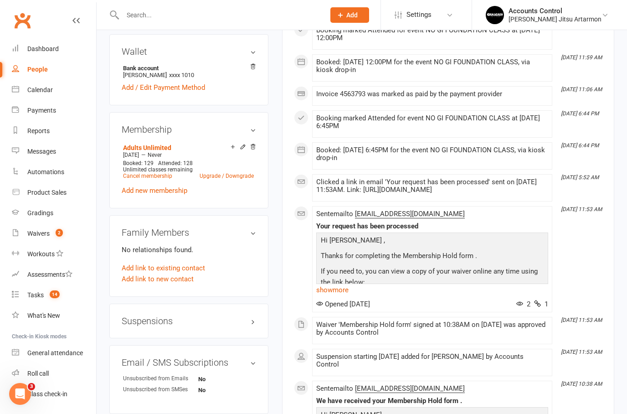
click at [243, 337] on html "Prospect Member Non-attending contact Class / event Appointment Grading event T…" at bounding box center [313, 382] width 627 height 1290
click at [243, 326] on h3 "Suspensions" at bounding box center [189, 321] width 135 height 10
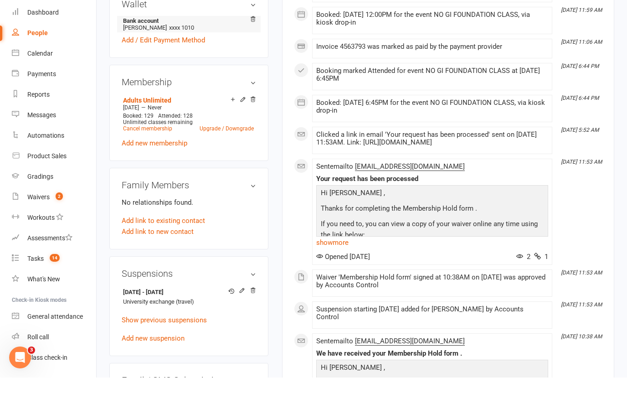
scroll to position [310, 0]
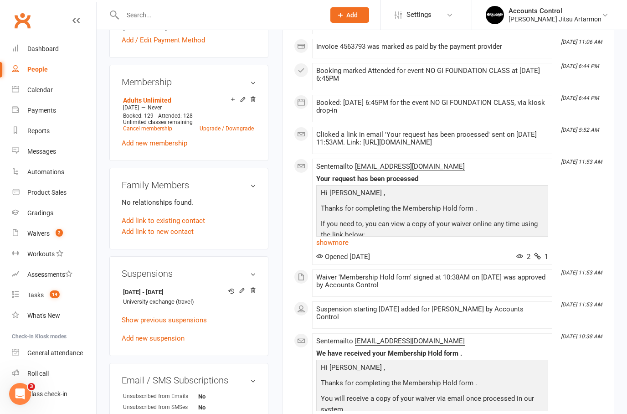
click at [209, 16] on input "text" at bounding box center [219, 15] width 199 height 13
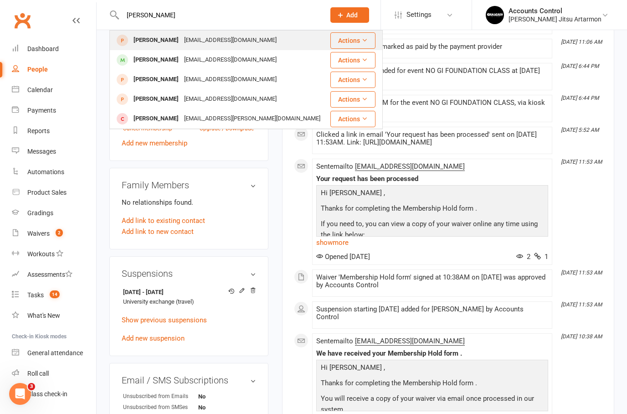
type input "Chu"
click at [158, 43] on div "Kingston Chu" at bounding box center [156, 40] width 51 height 13
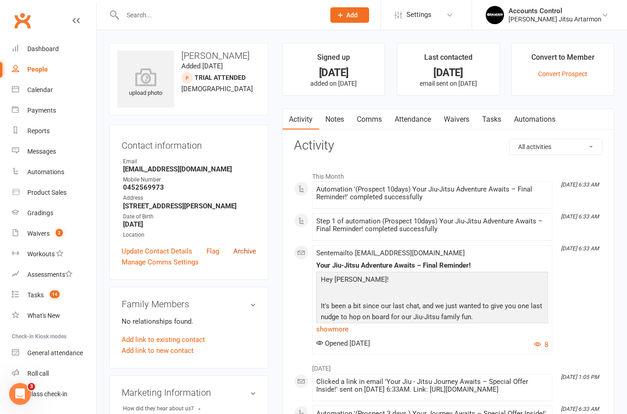
click at [248, 251] on link "Archive" at bounding box center [244, 251] width 23 height 11
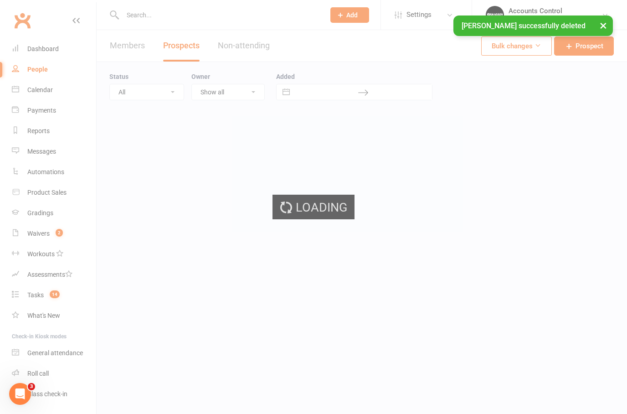
select select "100"
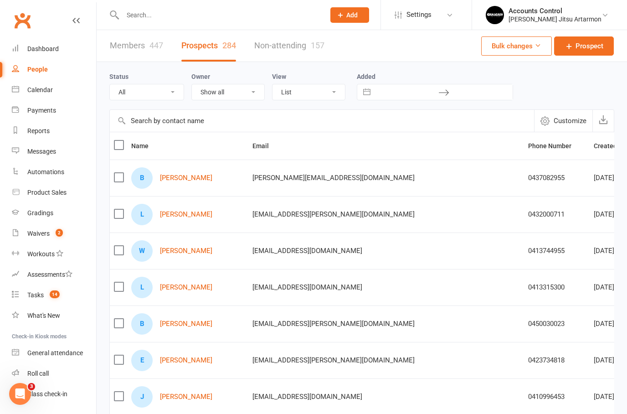
click at [228, 16] on input "text" at bounding box center [219, 15] width 199 height 13
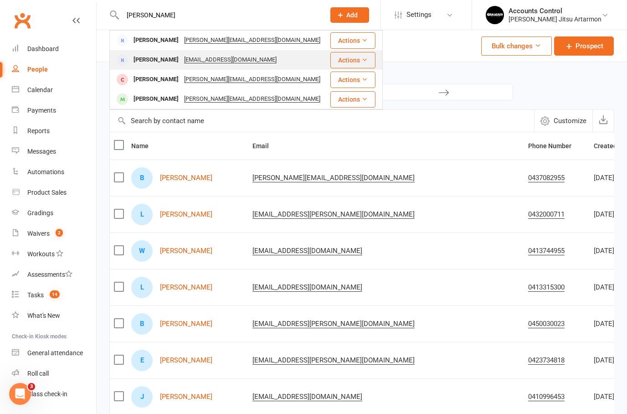
type input "Jade"
click at [139, 62] on div "Jade Campbell" at bounding box center [156, 59] width 51 height 13
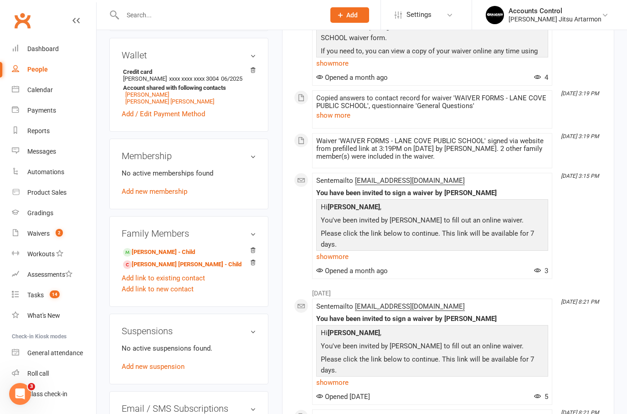
scroll to position [285, 0]
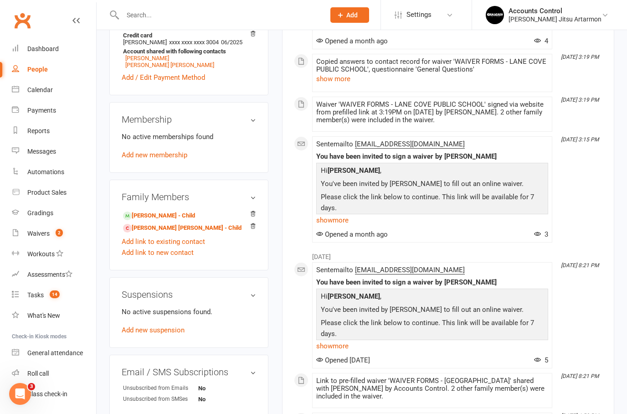
click at [224, 10] on input "text" at bounding box center [219, 15] width 199 height 13
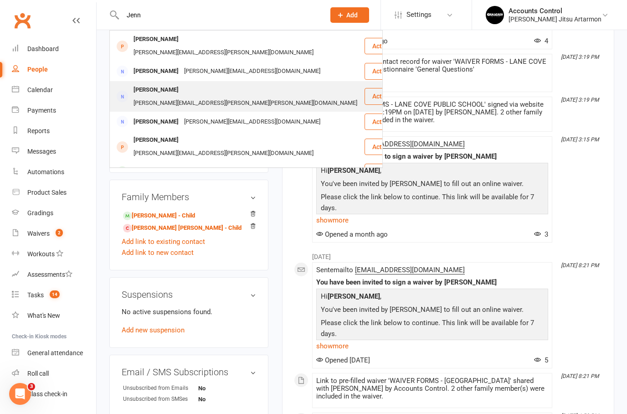
type input "Jenn"
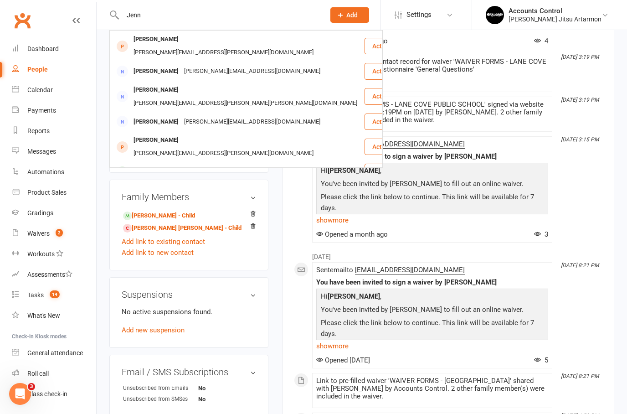
click at [143, 84] on div "Jennifer Schlosser" at bounding box center [156, 89] width 51 height 13
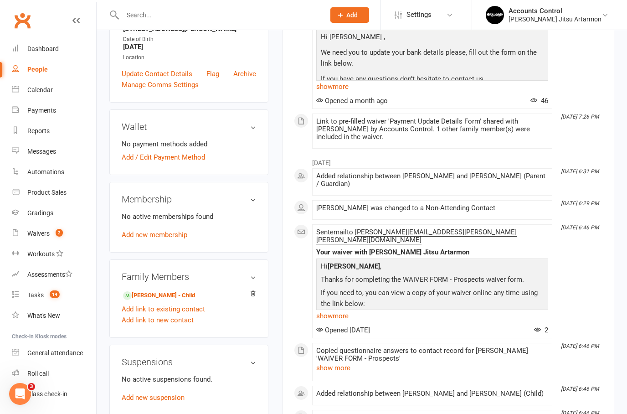
scroll to position [208, 0]
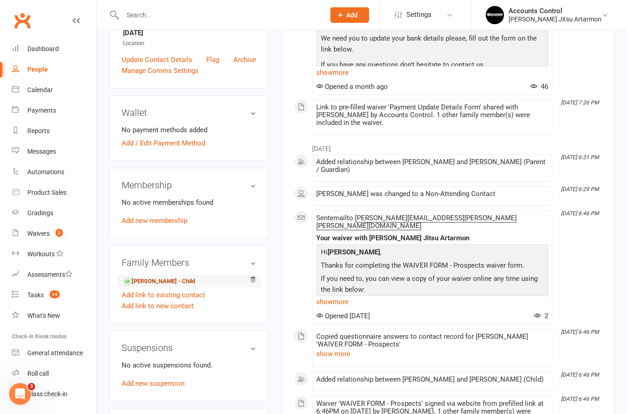
click at [162, 277] on link "Oliver Schlosser - Child" at bounding box center [159, 282] width 72 height 10
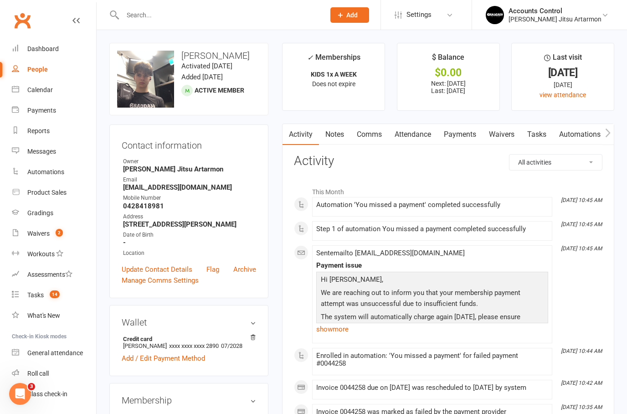
click at [458, 135] on link "Payments" at bounding box center [460, 134] width 45 height 21
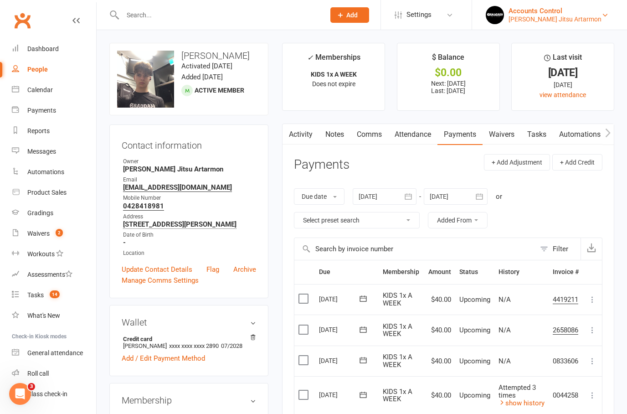
click at [586, 14] on div "Accounts Control" at bounding box center [555, 11] width 93 height 8
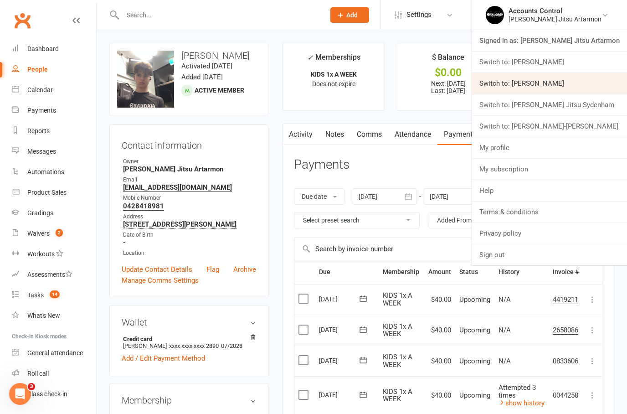
click at [614, 89] on link "Switch to: [PERSON_NAME]" at bounding box center [549, 83] width 155 height 21
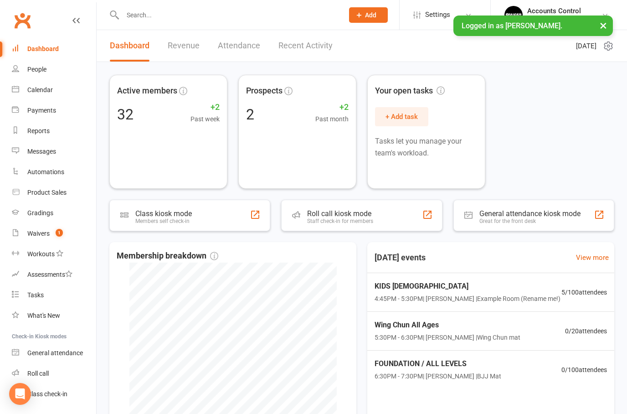
click at [611, 23] on button "×" at bounding box center [604, 26] width 16 height 20
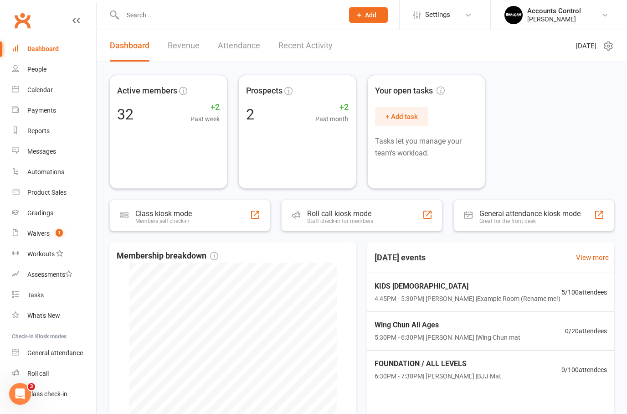
click at [152, 15] on input "text" at bounding box center [229, 15] width 218 height 13
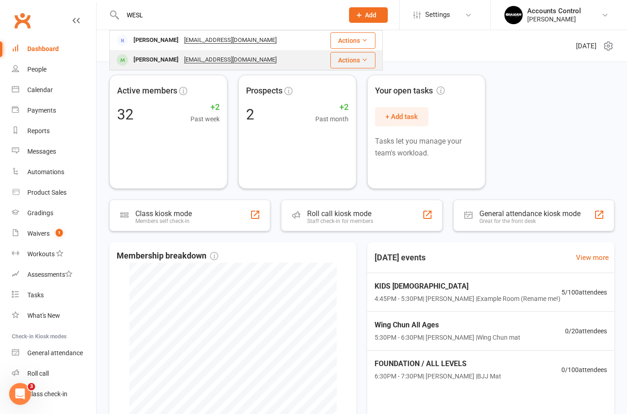
type input "WESL"
click at [150, 62] on div "[PERSON_NAME]" at bounding box center [156, 59] width 51 height 13
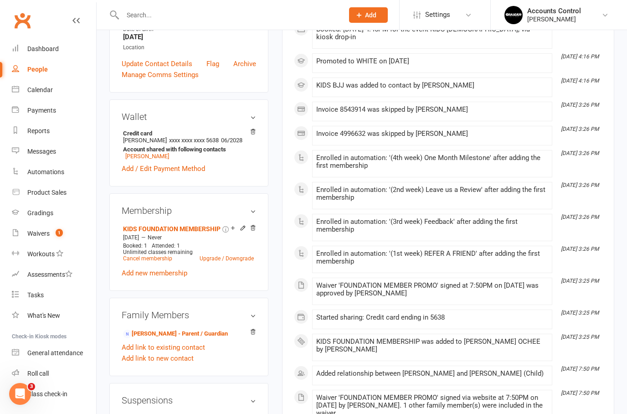
scroll to position [211, 0]
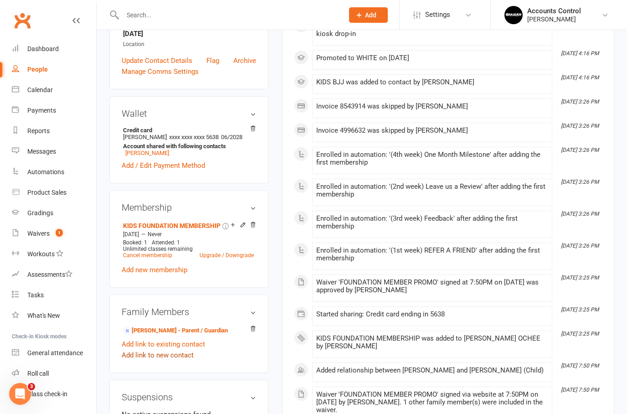
click at [172, 360] on link "Add link to new contact" at bounding box center [158, 355] width 72 height 11
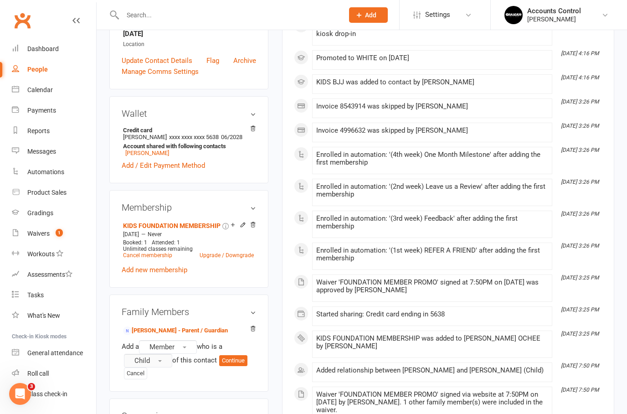
click at [153, 360] on button "Child" at bounding box center [148, 361] width 48 height 14
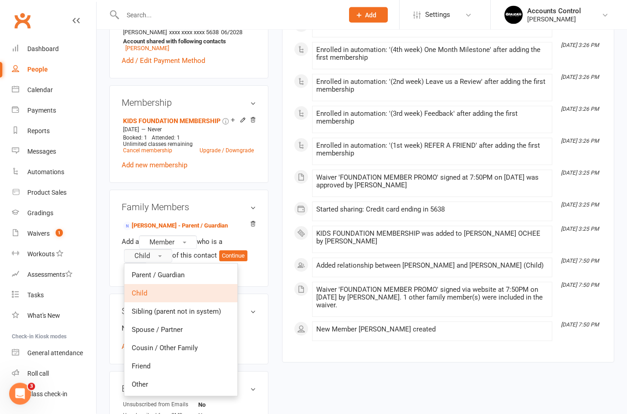
scroll to position [316, 0]
click at [113, 234] on div "Family Members [PERSON_NAME] - Parent / Guardian Add a Member who is a Child Pa…" at bounding box center [188, 238] width 159 height 97
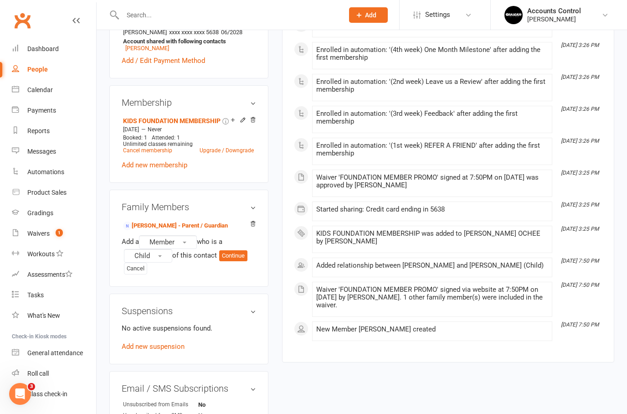
click at [159, 230] on link "[PERSON_NAME] - Parent / Guardian" at bounding box center [175, 226] width 105 height 10
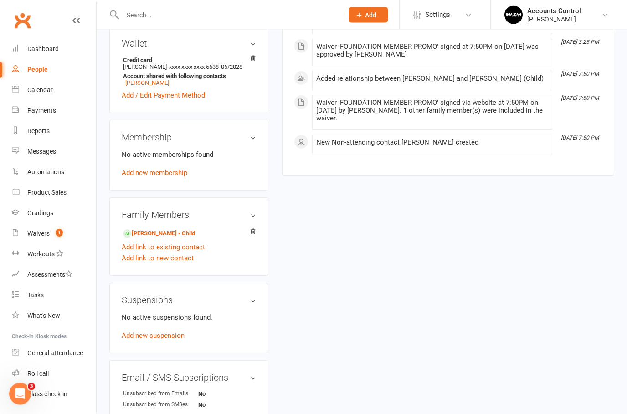
scroll to position [261, 0]
click at [159, 262] on link "Add link to new contact" at bounding box center [158, 258] width 72 height 11
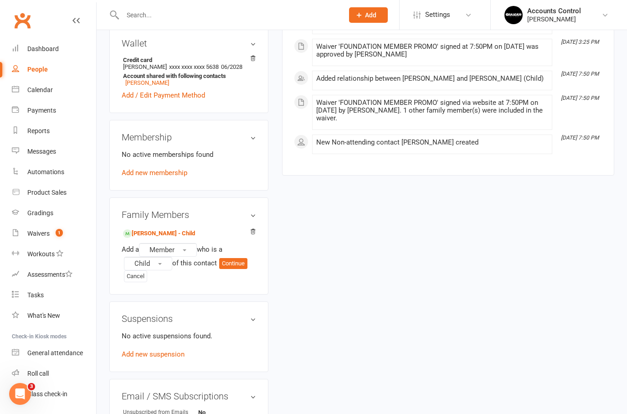
click at [245, 265] on button "Continue" at bounding box center [233, 263] width 28 height 11
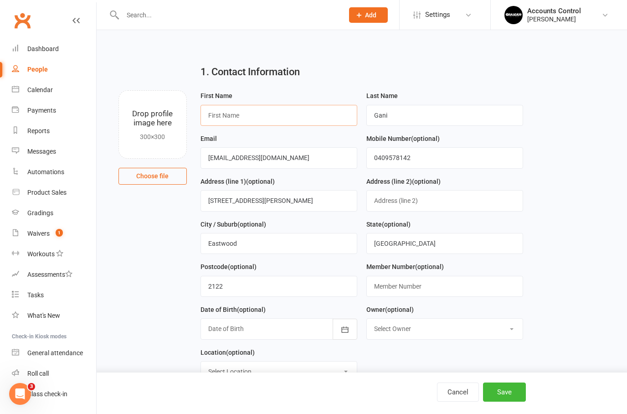
click at [233, 112] on input "text" at bounding box center [279, 115] width 157 height 21
click at [300, 110] on input "text" at bounding box center [279, 115] width 157 height 21
paste input "[PERSON_NAME]"
type input "[PERSON_NAME]"
paste input "[PERSON_NAME]"
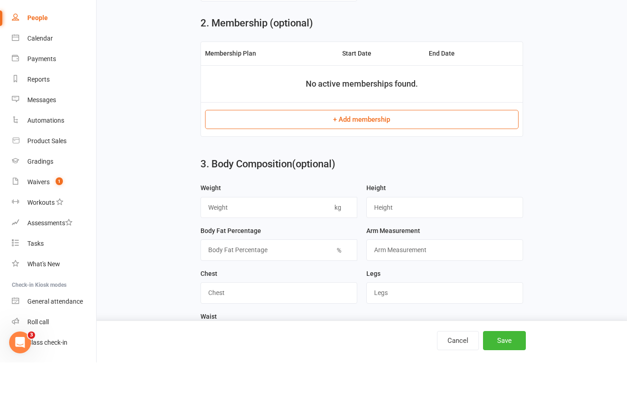
scroll to position [330, 0]
type input "[PERSON_NAME]"
click at [352, 161] on button "+ Add membership" at bounding box center [362, 170] width 314 height 19
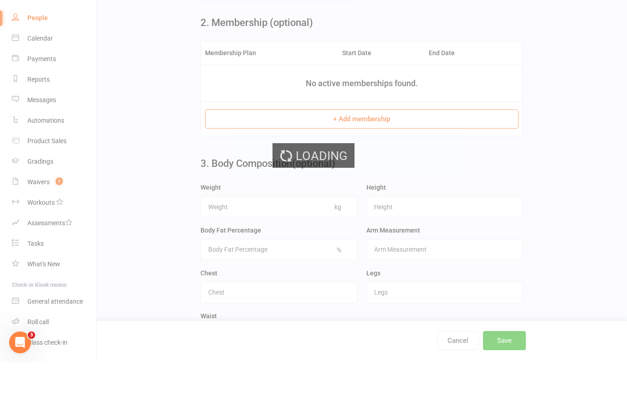
scroll to position [382, 0]
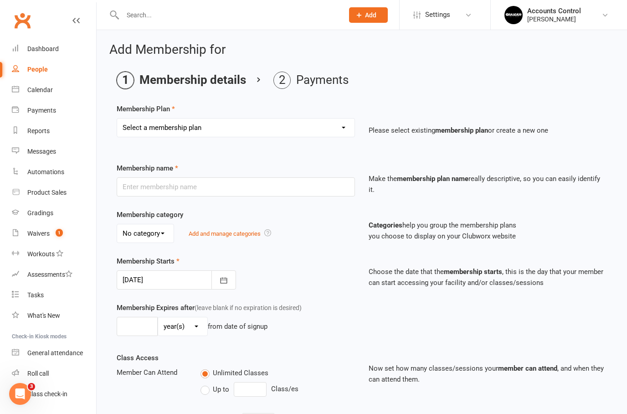
select select "7"
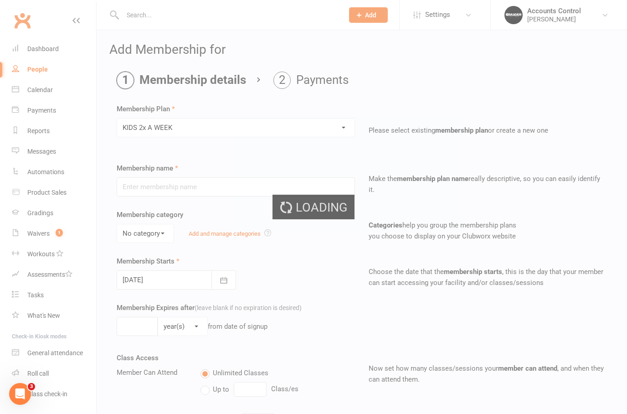
type input "KIDS 2x A WEEK"
select select "0"
type input "0"
type input "2"
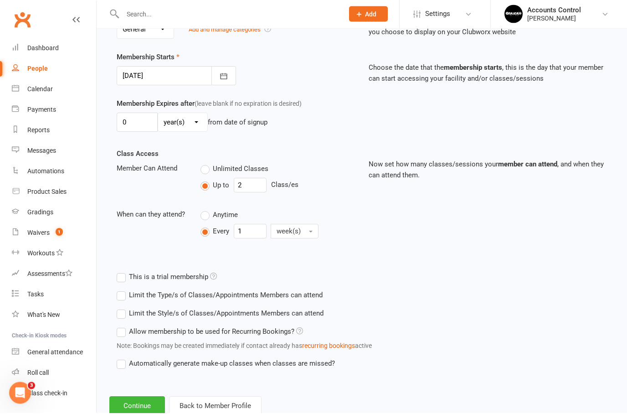
scroll to position [202, 0]
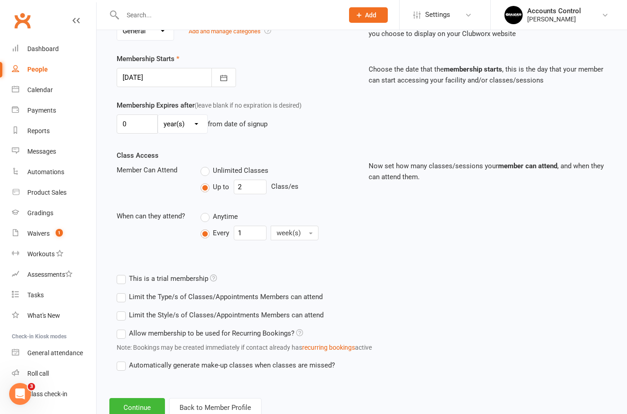
drag, startPoint x: 142, startPoint y: 205, endPoint x: 142, endPoint y: 407, distance: 202.5
click at [142, 407] on div "Add Membership for Membership details Payments Membership Plan Select a members…" at bounding box center [362, 129] width 531 height 602
click at [141, 407] on button "Continue" at bounding box center [137, 407] width 56 height 19
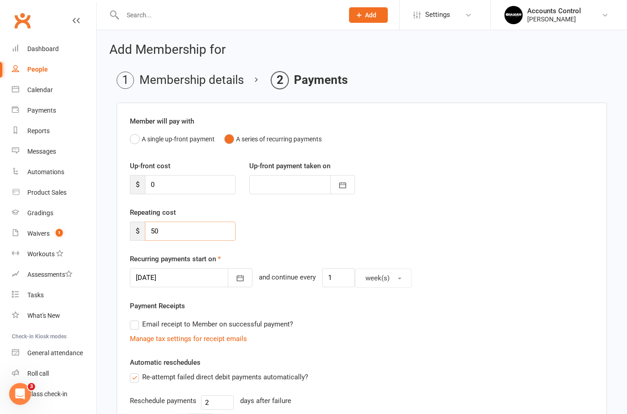
drag, startPoint x: 187, startPoint y: 233, endPoint x: 112, endPoint y: 234, distance: 75.2
click at [112, 233] on main "Membership details Payments Member will pay with A single up-front payment A se…" at bounding box center [361, 335] width 505 height 527
type input "5"
type input "42.75"
click at [236, 279] on icon "button" at bounding box center [240, 278] width 9 height 9
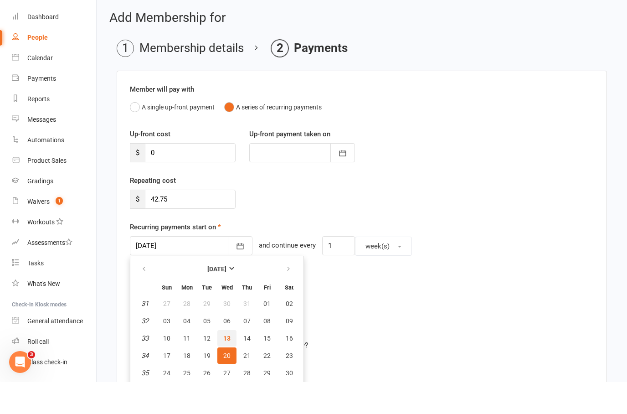
scroll to position [32, 0]
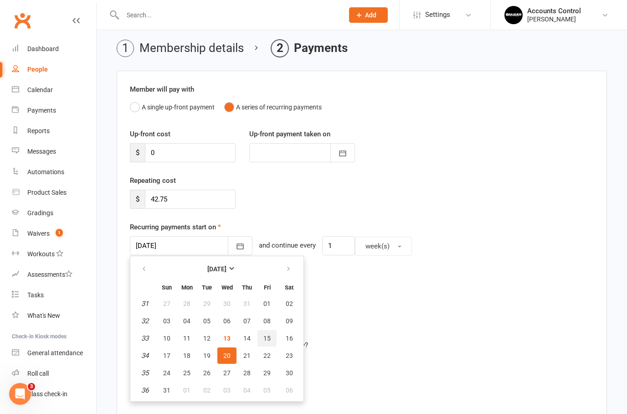
click at [267, 336] on span "15" at bounding box center [267, 338] width 7 height 7
type input "[DATE]"
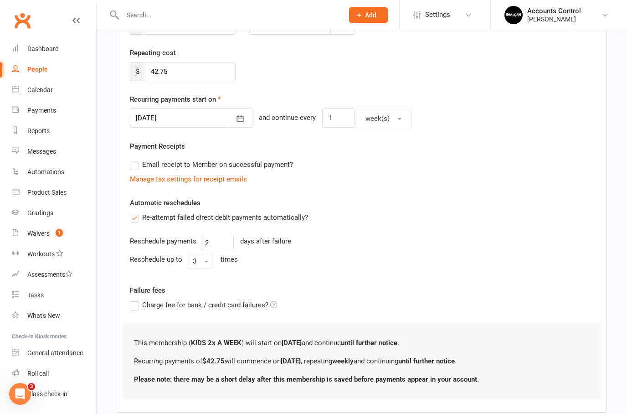
scroll to position [183, 0]
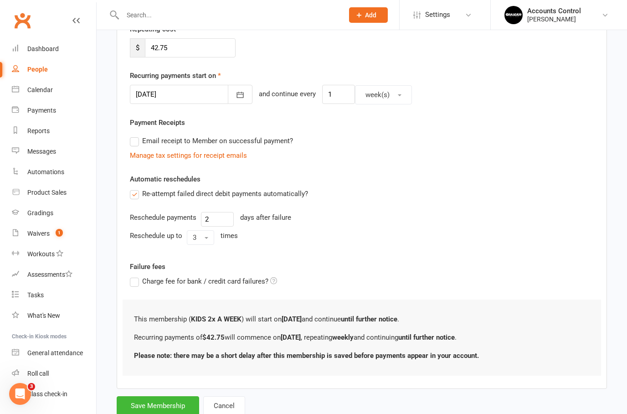
click at [151, 409] on button "Save Membership" at bounding box center [158, 405] width 83 height 19
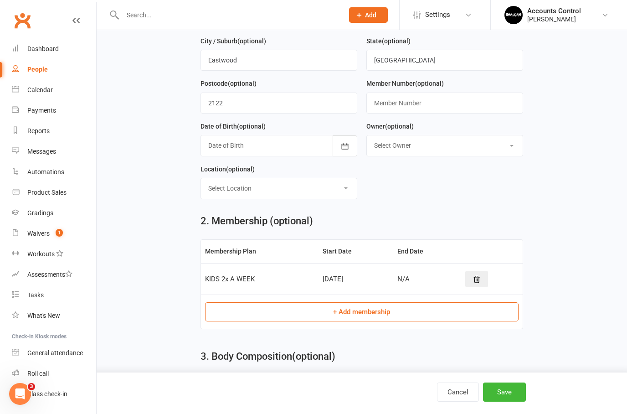
scroll to position [391, 0]
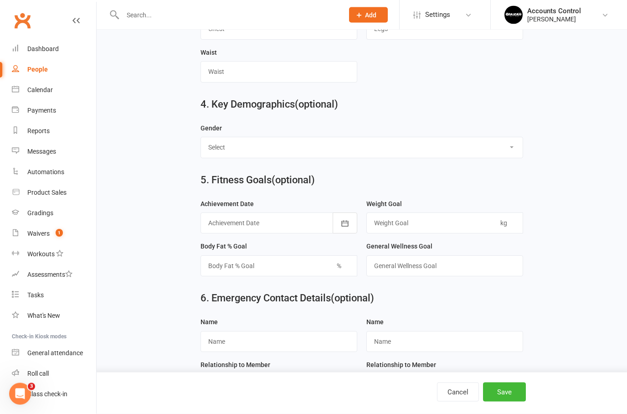
click at [506, 402] on button "Save" at bounding box center [504, 392] width 43 height 19
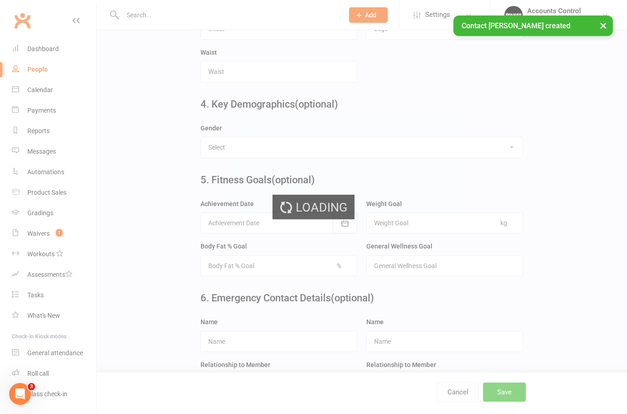
scroll to position [0, 0]
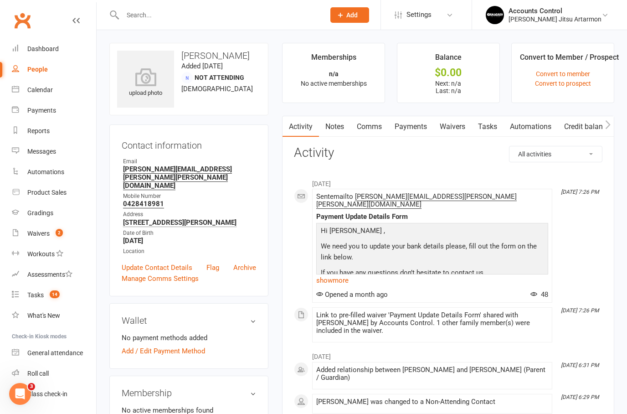
click at [447, 132] on link "Waivers" at bounding box center [453, 126] width 38 height 21
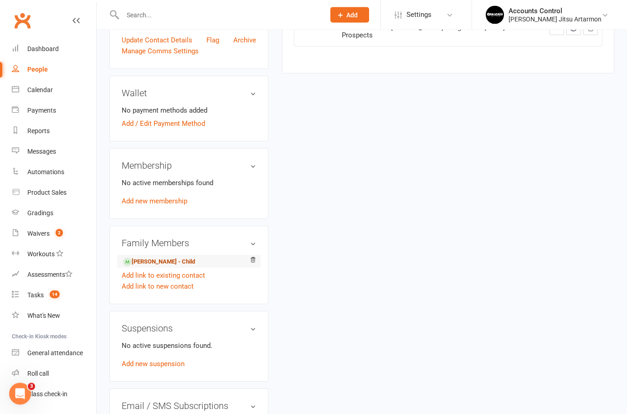
scroll to position [228, 0]
click at [155, 257] on link "[PERSON_NAME] - Child" at bounding box center [159, 262] width 72 height 10
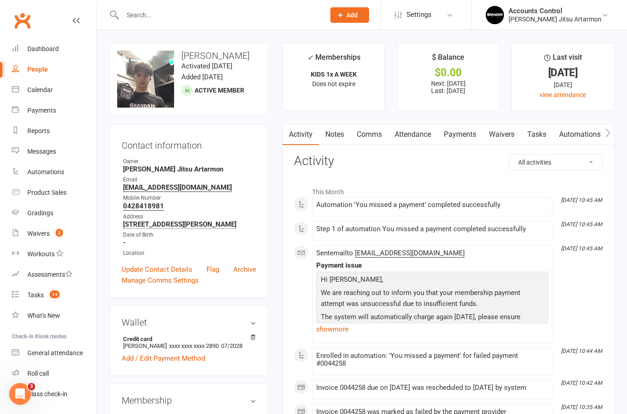
click at [467, 137] on link "Payments" at bounding box center [460, 134] width 45 height 21
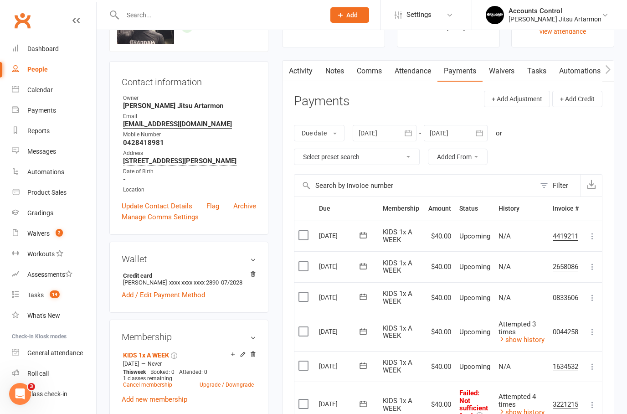
scroll to position [61, 0]
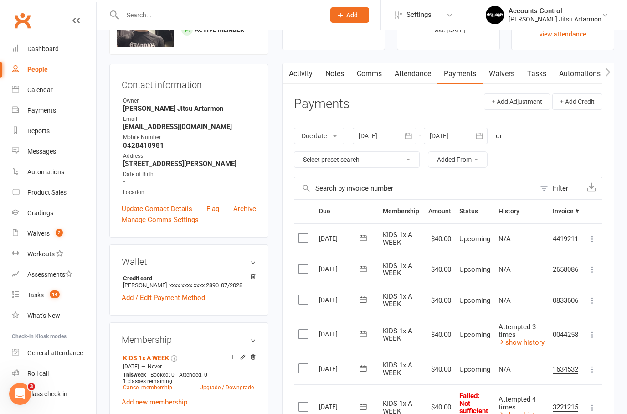
click at [497, 73] on link "Waivers" at bounding box center [502, 73] width 38 height 21
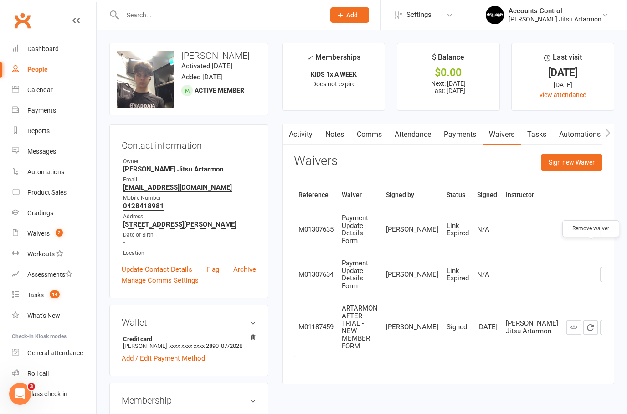
click at [601, 267] on button "button" at bounding box center [608, 274] width 15 height 15
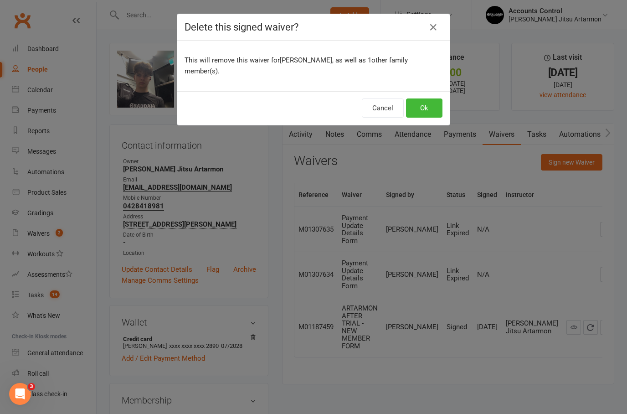
click at [419, 111] on button "Ok" at bounding box center [424, 107] width 36 height 19
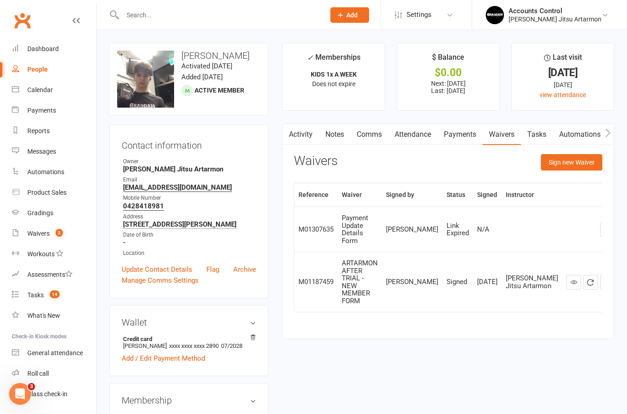
click at [456, 136] on link "Payments" at bounding box center [460, 134] width 45 height 21
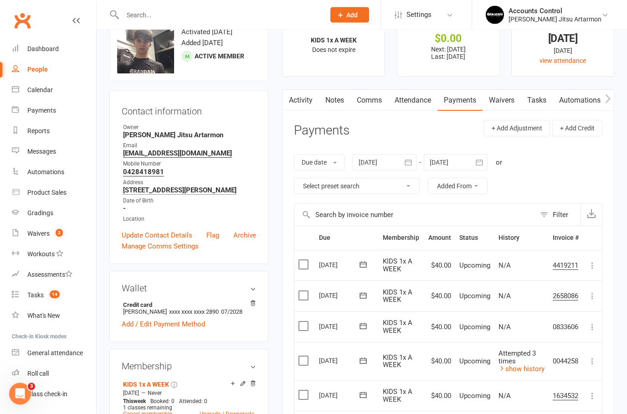
scroll to position [34, 0]
click at [375, 157] on div at bounding box center [385, 162] width 64 height 16
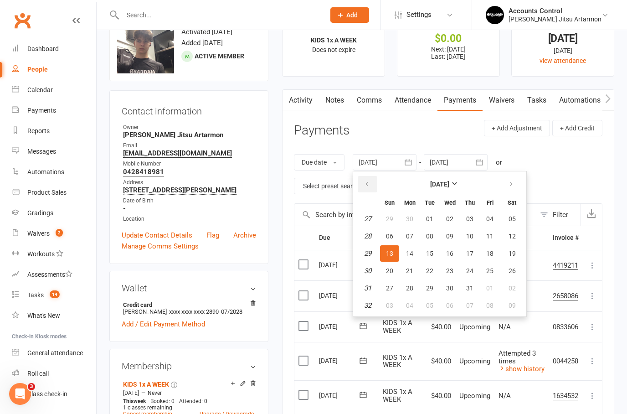
click at [365, 189] on button "button" at bounding box center [368, 184] width 20 height 16
click at [509, 217] on button "03" at bounding box center [512, 219] width 23 height 16
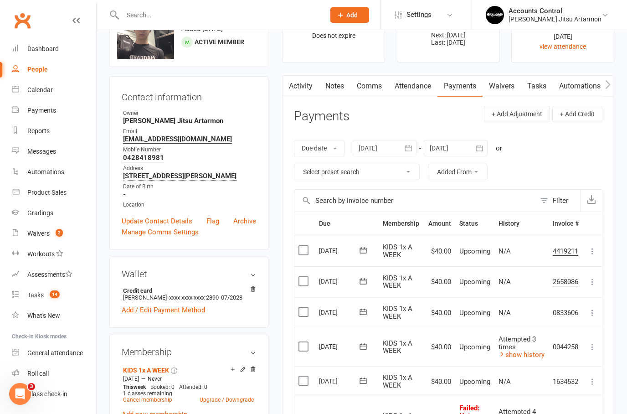
scroll to position [0, 0]
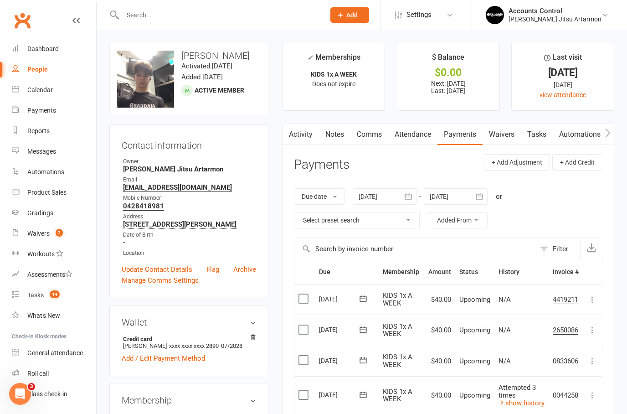
click at [380, 199] on div at bounding box center [385, 196] width 64 height 16
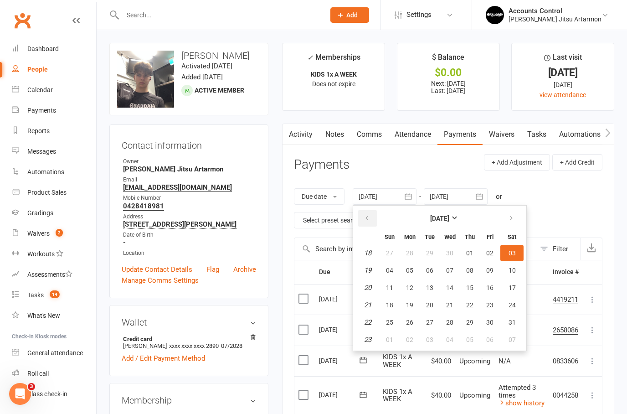
click at [369, 217] on icon "button" at bounding box center [367, 218] width 6 height 7
click at [365, 218] on button "button" at bounding box center [368, 218] width 20 height 16
click at [487, 252] on span "28" at bounding box center [490, 252] width 7 height 7
type input "[DATE]"
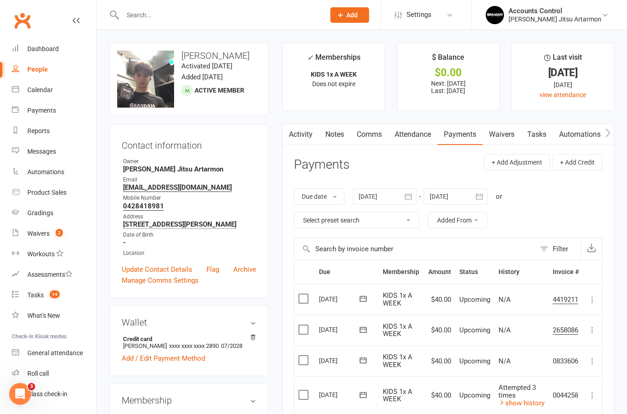
click at [507, 129] on link "Waivers" at bounding box center [502, 134] width 38 height 21
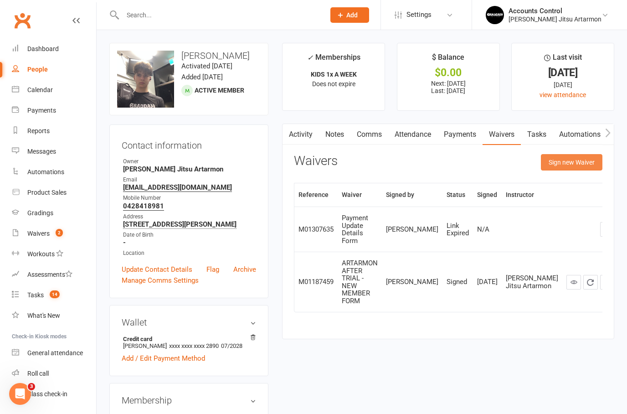
click at [569, 164] on button "Sign new Waiver" at bounding box center [572, 162] width 62 height 16
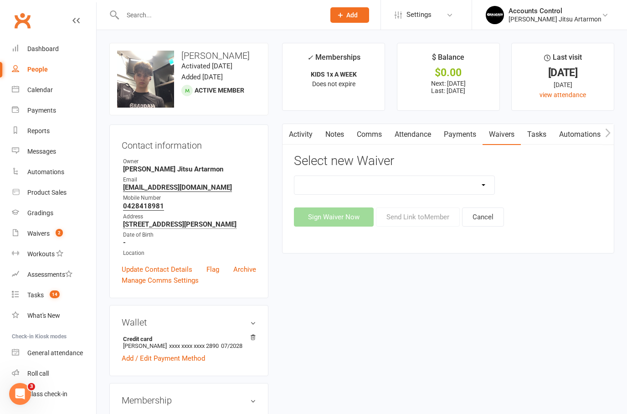
select select "10936"
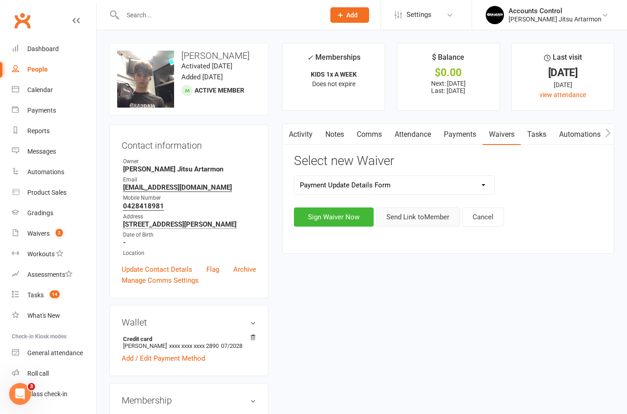
click at [405, 215] on button "Send Link to Member" at bounding box center [418, 216] width 84 height 19
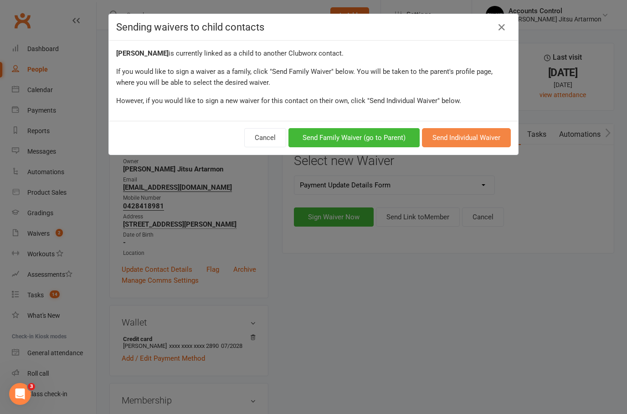
click at [456, 142] on button "Send Individual Waiver" at bounding box center [466, 137] width 89 height 19
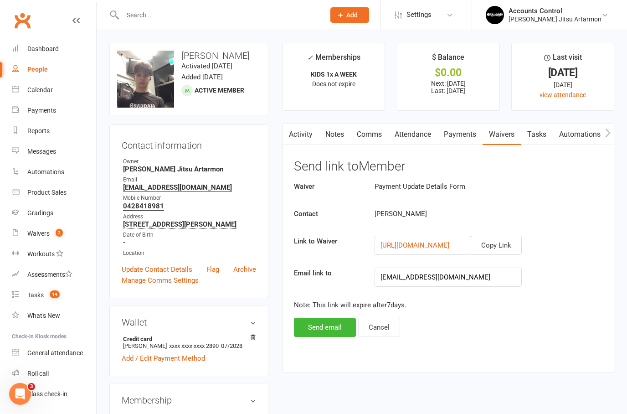
click at [327, 328] on button "Send email" at bounding box center [325, 327] width 62 height 19
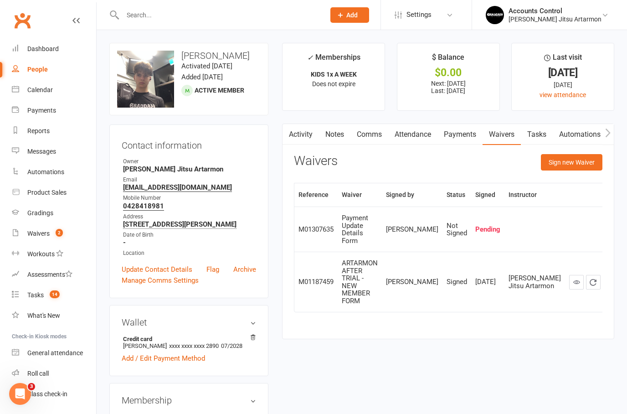
click at [469, 136] on link "Payments" at bounding box center [460, 134] width 45 height 21
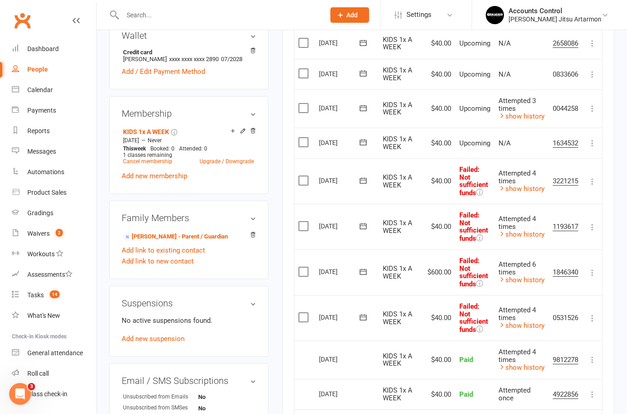
scroll to position [286, 0]
click at [595, 141] on icon at bounding box center [592, 144] width 9 height 9
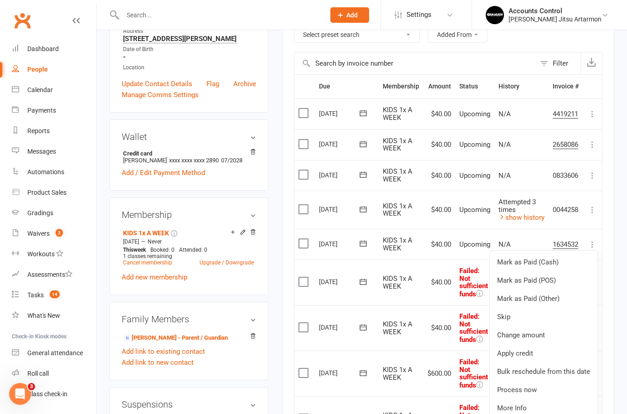
scroll to position [0, 0]
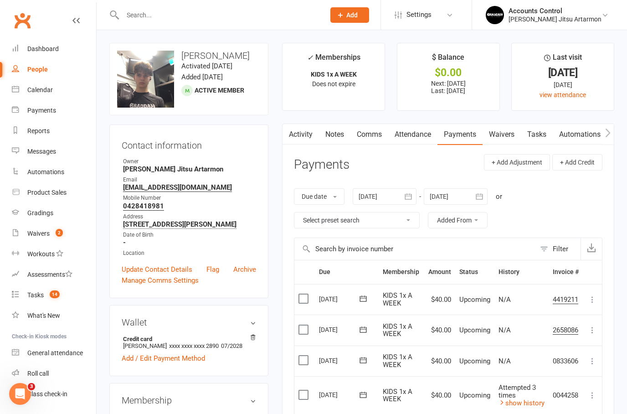
click at [497, 138] on link "Waivers" at bounding box center [502, 134] width 38 height 21
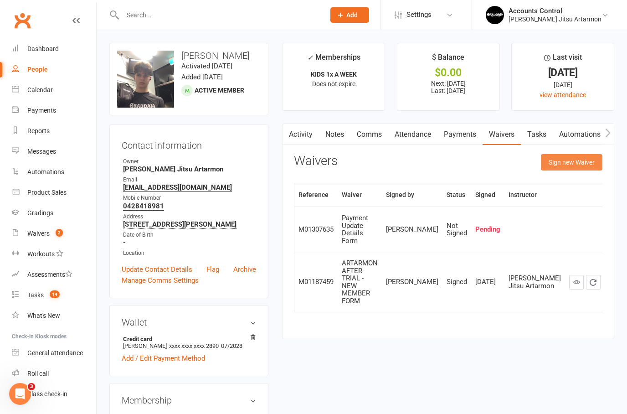
click at [573, 161] on button "Sign new Waiver" at bounding box center [572, 162] width 62 height 16
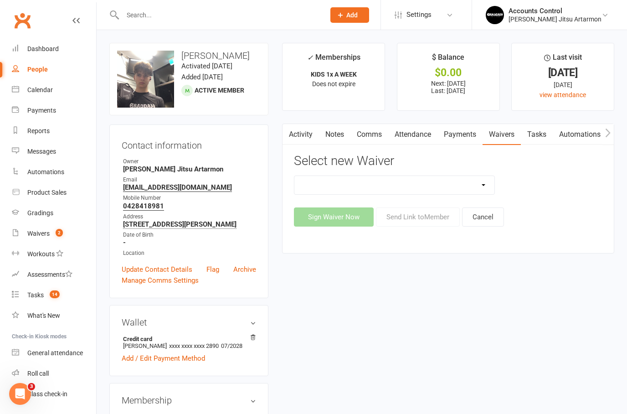
select select "13583"
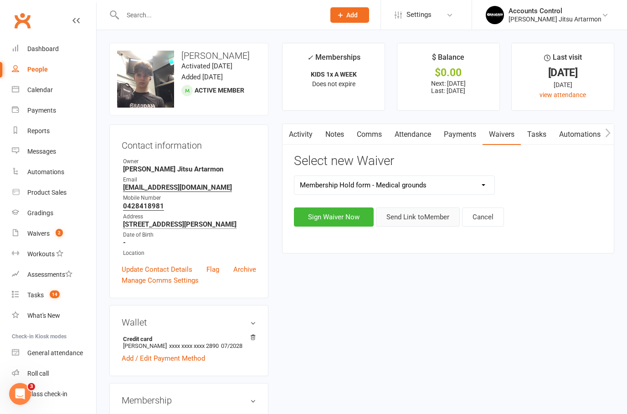
click at [396, 221] on button "Send Link to Member" at bounding box center [418, 216] width 84 height 19
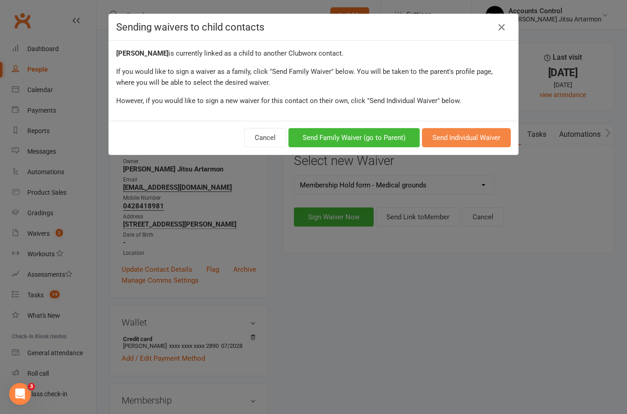
click at [480, 139] on button "Send Individual Waiver" at bounding box center [466, 137] width 89 height 19
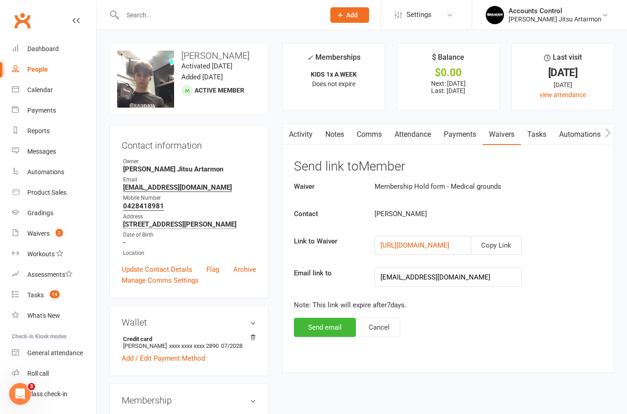
click at [316, 330] on button "Send email" at bounding box center [325, 327] width 62 height 19
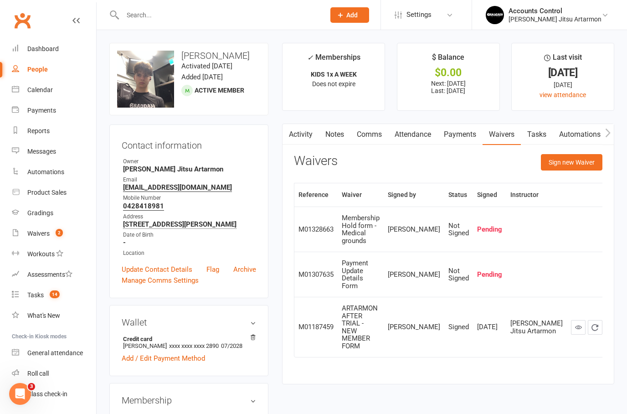
click at [38, 53] on link "Dashboard" at bounding box center [54, 49] width 84 height 21
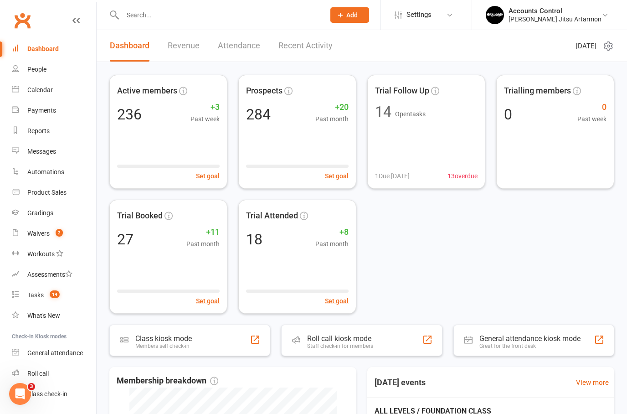
click at [205, 14] on input "text" at bounding box center [219, 15] width 199 height 13
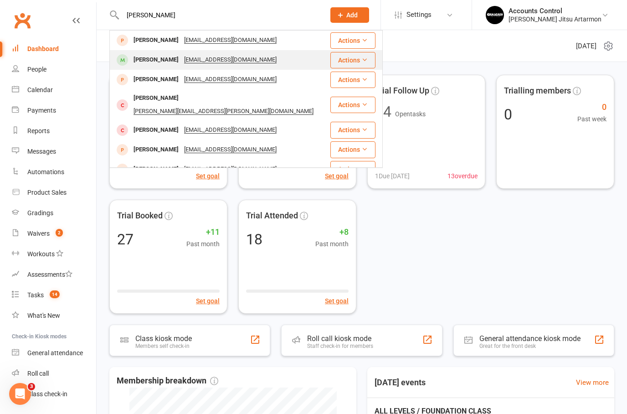
type input "Lucas"
click at [142, 59] on div "Lucas Longley" at bounding box center [156, 59] width 51 height 13
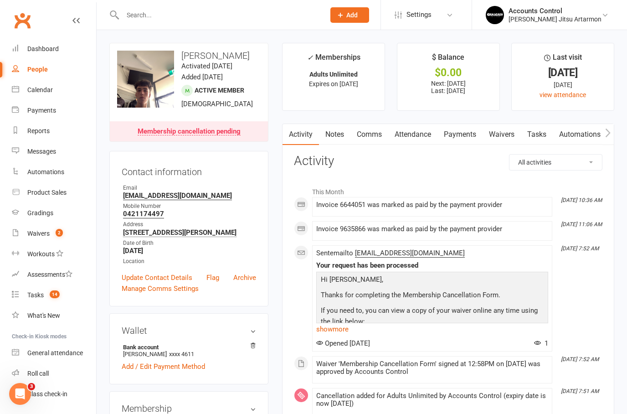
click at [134, 10] on input "text" at bounding box center [219, 15] width 199 height 13
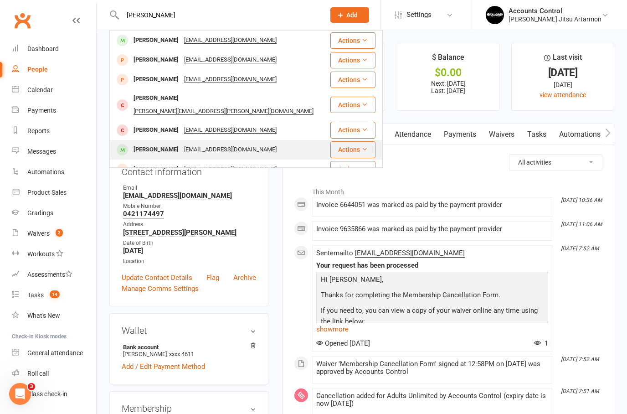
type input "Lucas ja"
click at [170, 143] on div "Lucas Jaramillo Saavedra" at bounding box center [156, 149] width 51 height 13
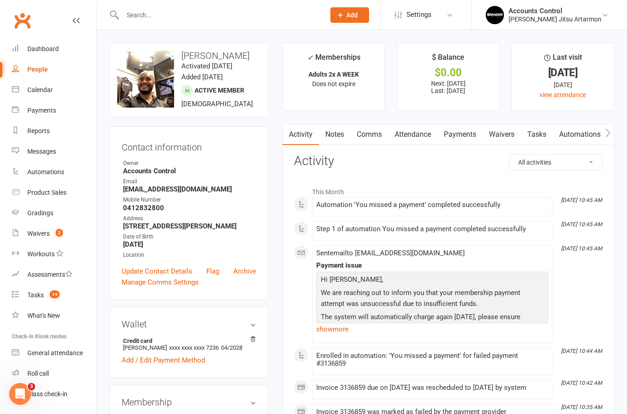
click at [468, 137] on link "Payments" at bounding box center [460, 134] width 45 height 21
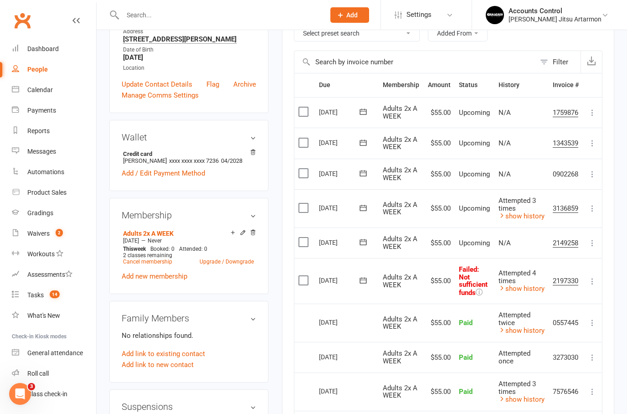
scroll to position [233, 0]
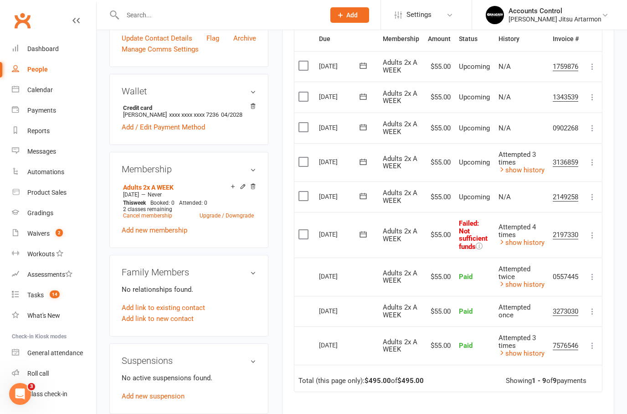
click at [359, 230] on icon at bounding box center [363, 234] width 9 height 9
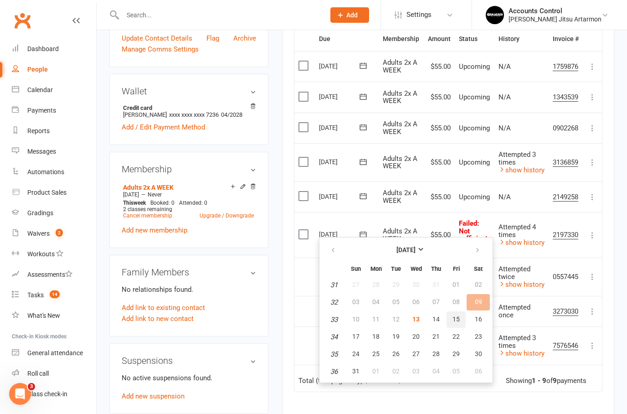
drag, startPoint x: 457, startPoint y: 325, endPoint x: 302, endPoint y: 199, distance: 200.0
click at [457, 325] on button "15" at bounding box center [456, 319] width 19 height 16
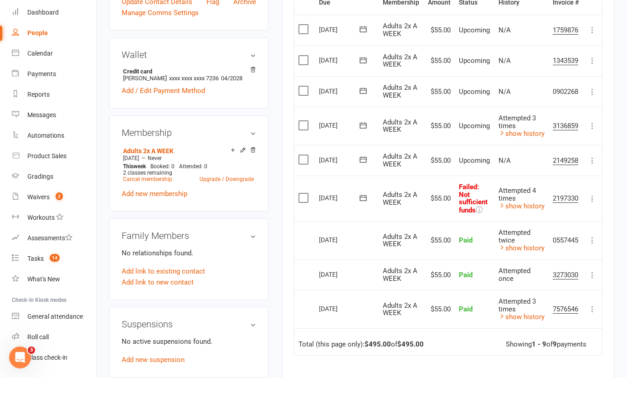
scroll to position [269, 0]
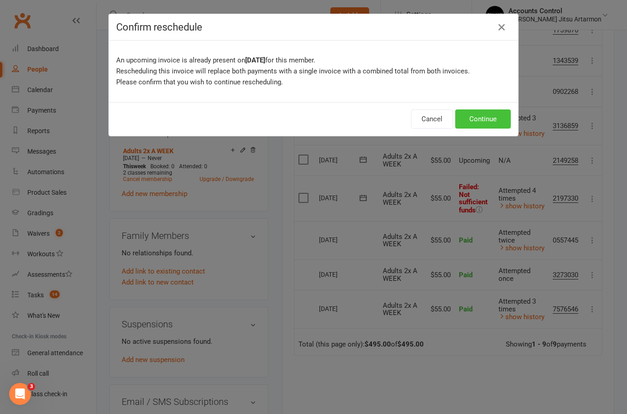
click at [497, 126] on button "Continue" at bounding box center [484, 118] width 56 height 19
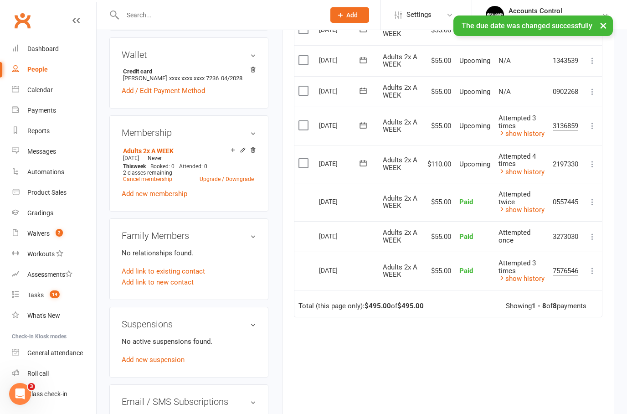
click at [214, 19] on input "text" at bounding box center [219, 15] width 199 height 13
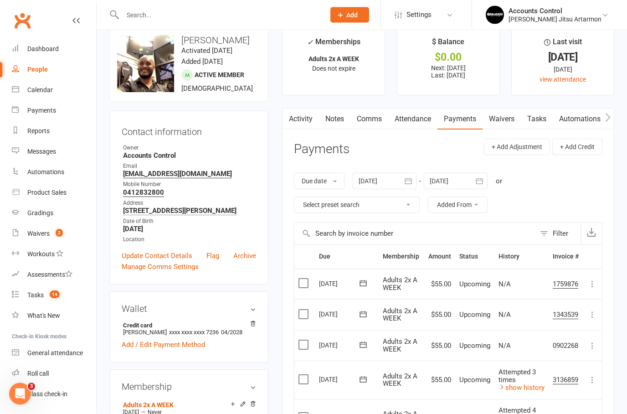
scroll to position [0, 0]
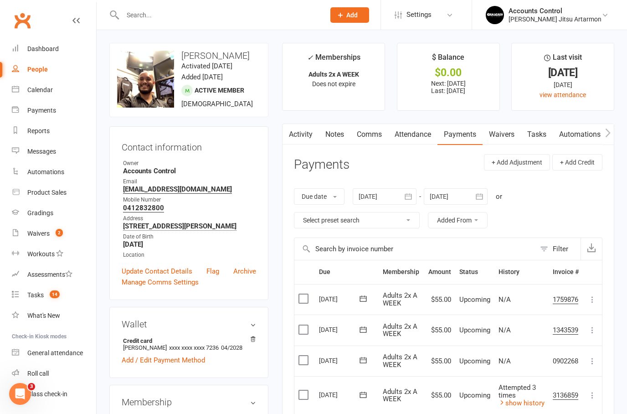
click at [294, 137] on button "button" at bounding box center [288, 134] width 11 height 21
click at [298, 126] on link "Activity" at bounding box center [301, 134] width 36 height 21
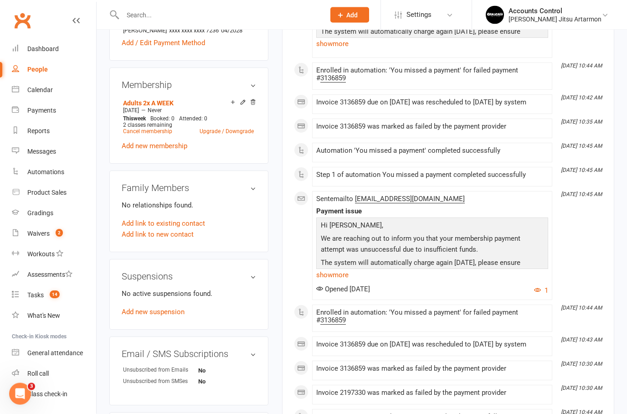
scroll to position [317, 0]
click at [241, 15] on input "text" at bounding box center [219, 15] width 199 height 13
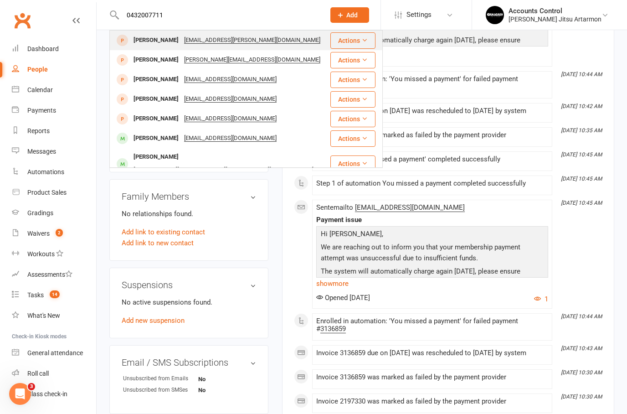
scroll to position [308, 0]
type input "0432007711"
click at [149, 44] on div "Lawrence Woo" at bounding box center [156, 40] width 51 height 13
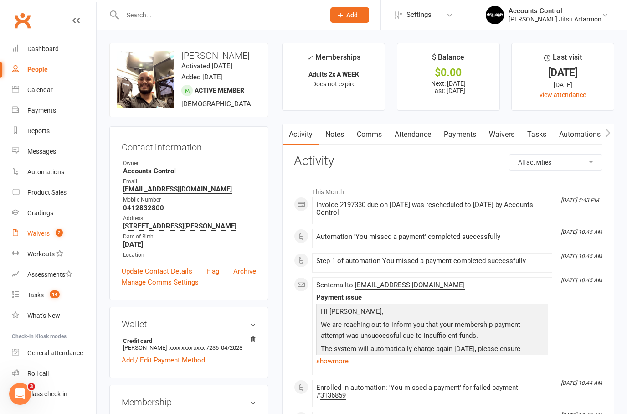
click at [46, 226] on link "Waivers 2" at bounding box center [54, 233] width 84 height 21
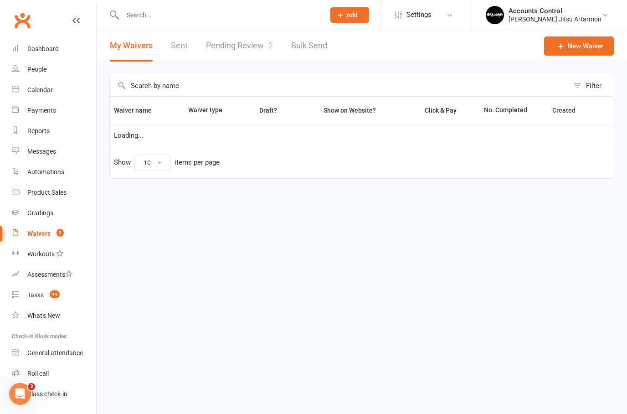
select select "50"
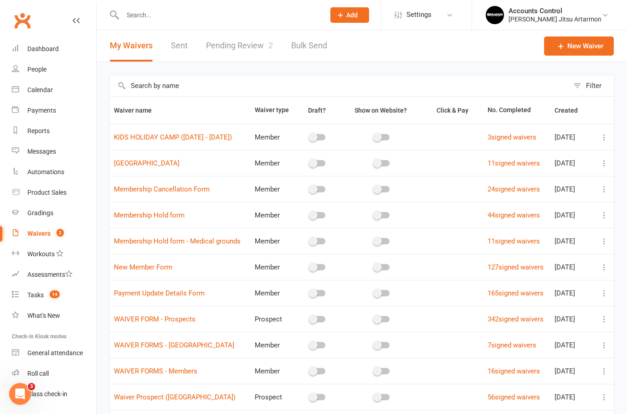
click at [248, 37] on link "Pending Review 2" at bounding box center [239, 45] width 67 height 31
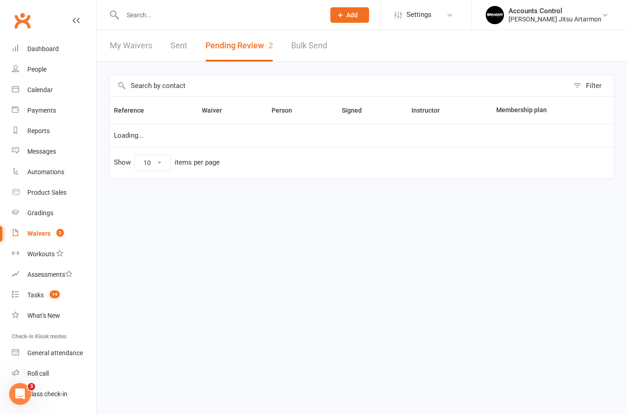
select select "50"
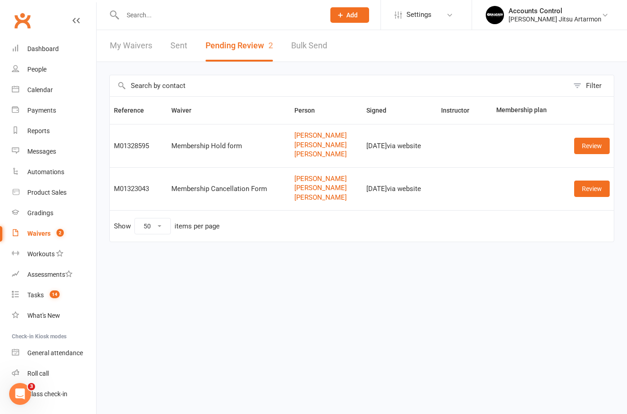
select select "50"
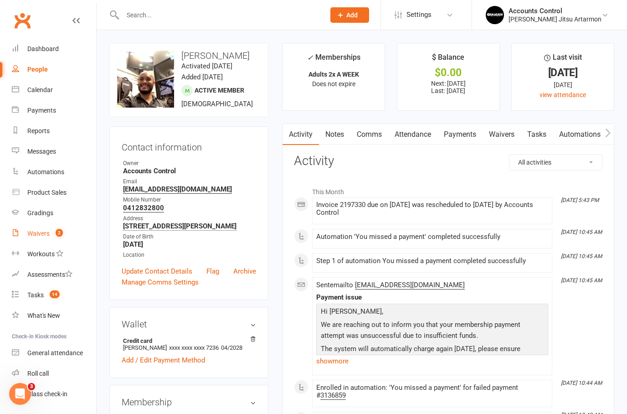
click at [42, 233] on div "Waivers" at bounding box center [38, 233] width 22 height 7
select select "50"
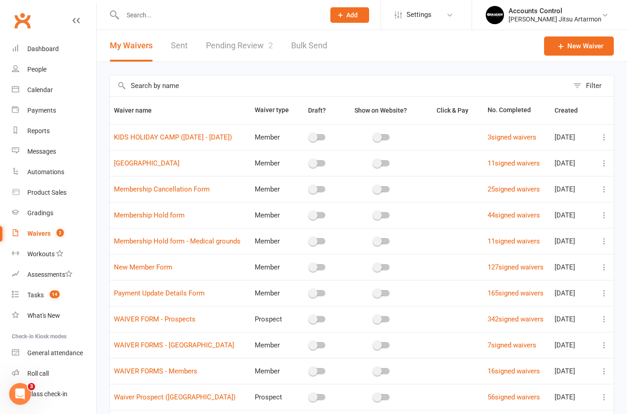
click at [234, 49] on link "Pending Review 2" at bounding box center [239, 45] width 67 height 31
select select "50"
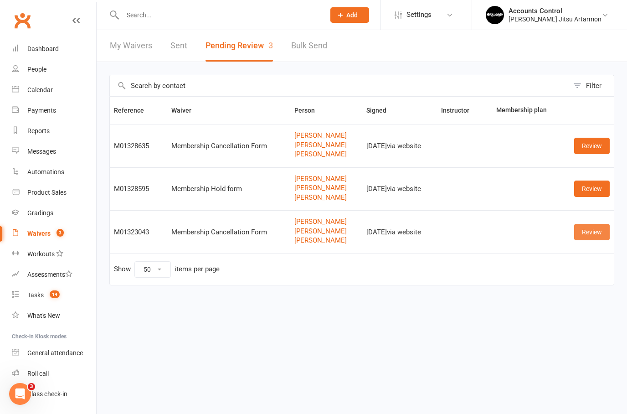
click at [598, 232] on link "Review" at bounding box center [593, 232] width 36 height 16
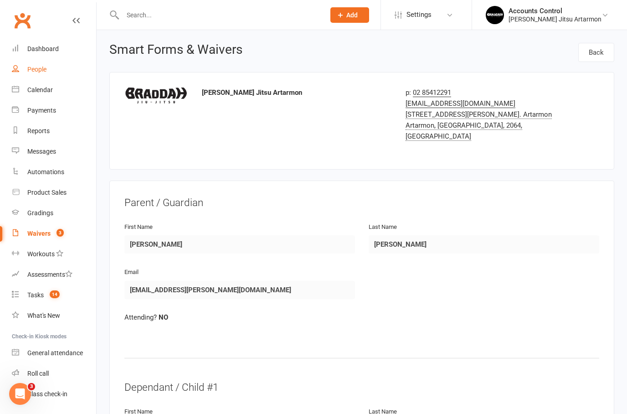
click at [29, 66] on div "People" at bounding box center [36, 69] width 19 height 7
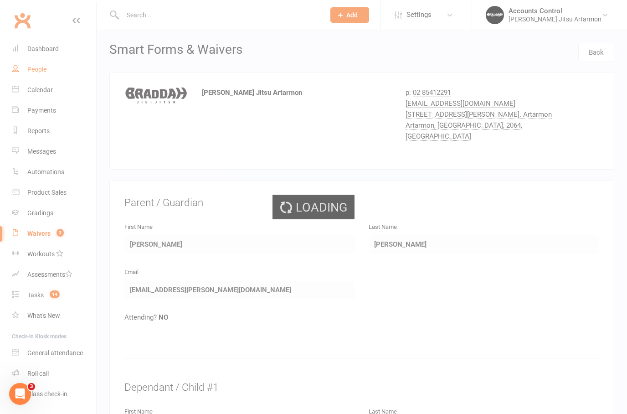
select select "100"
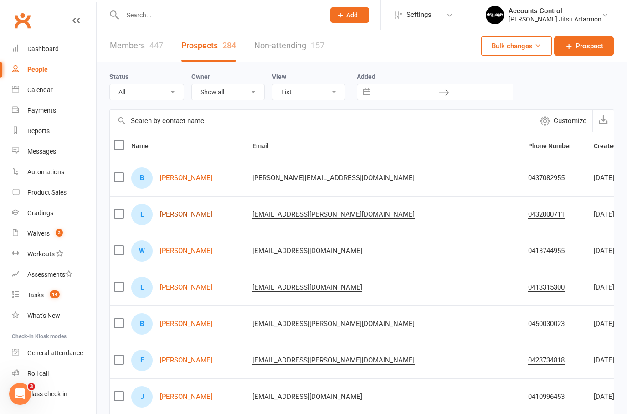
click at [174, 213] on link "Lawrence Woo" at bounding box center [186, 215] width 52 height 8
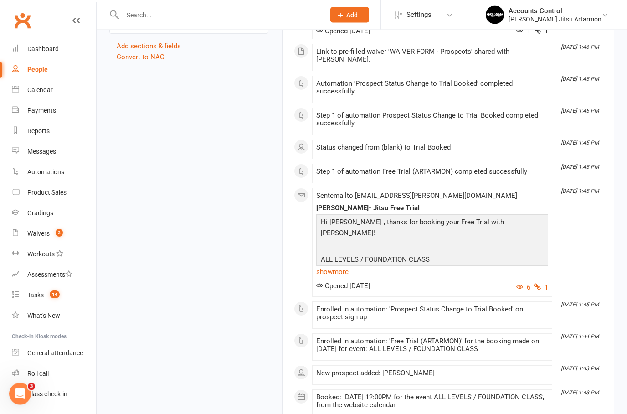
scroll to position [696, 0]
click at [339, 278] on link "show more" at bounding box center [432, 271] width 232 height 13
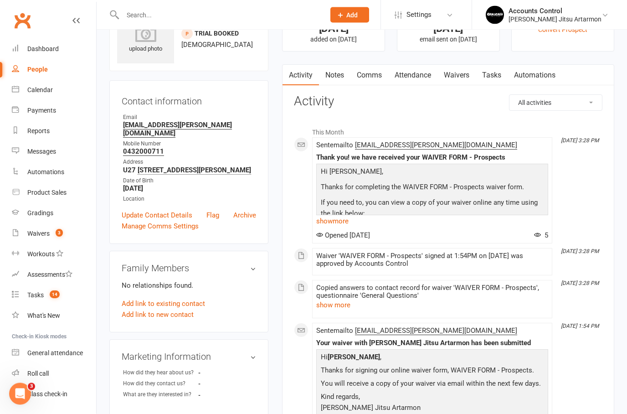
scroll to position [0, 0]
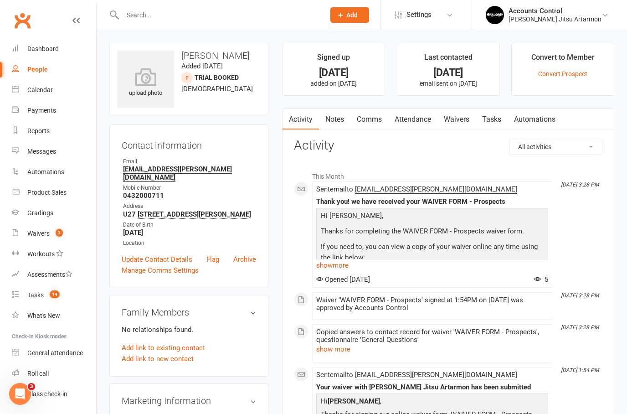
click at [151, 12] on input "text" at bounding box center [219, 15] width 199 height 13
click at [180, 14] on input "text" at bounding box center [219, 15] width 199 height 13
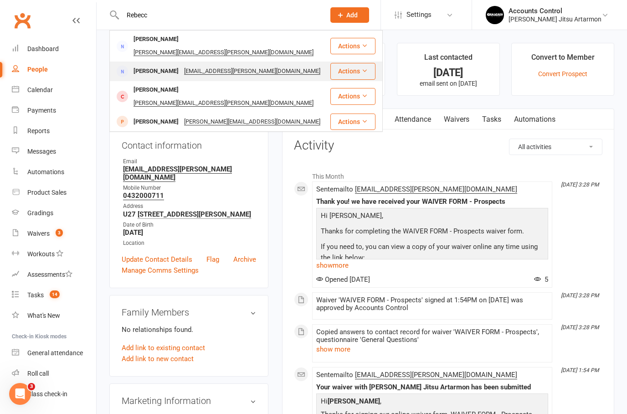
type input "Rebecc"
click at [151, 65] on div "rebecca flanagan" at bounding box center [156, 71] width 51 height 13
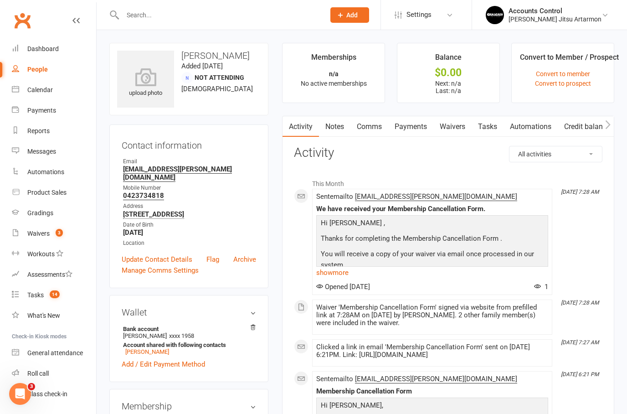
click at [234, 21] on input "text" at bounding box center [219, 15] width 199 height 13
type input "I"
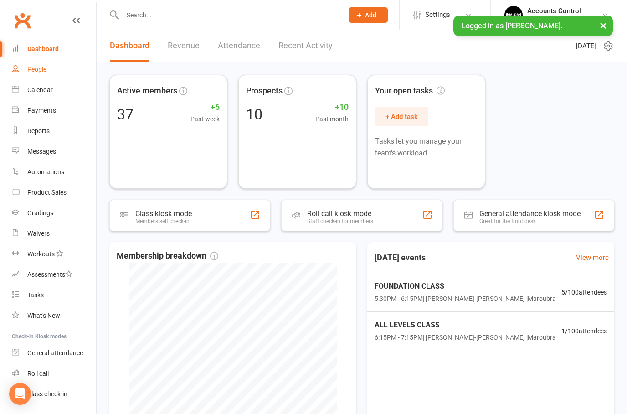
click at [34, 68] on div "People" at bounding box center [36, 69] width 19 height 7
select select "100"
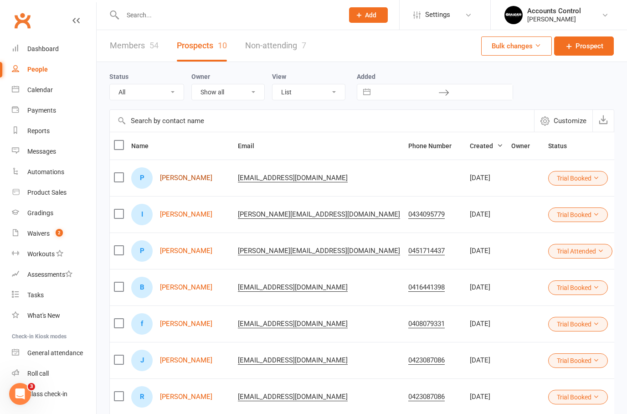
click at [181, 176] on link "[PERSON_NAME]" at bounding box center [186, 178] width 52 height 8
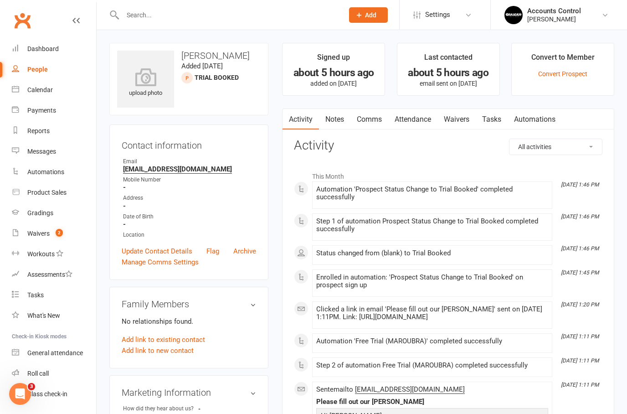
click at [459, 113] on link "Waivers" at bounding box center [457, 119] width 38 height 21
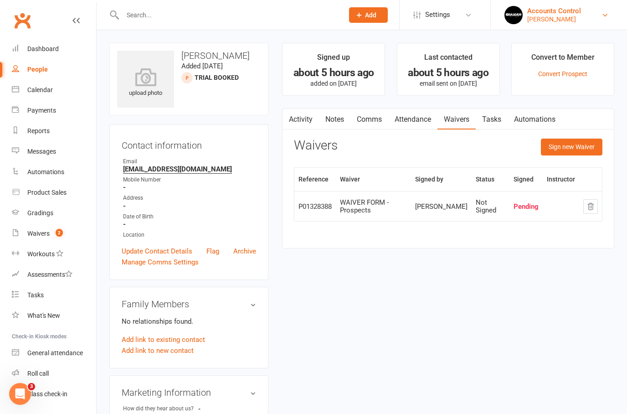
click at [565, 19] on div "[PERSON_NAME]" at bounding box center [555, 19] width 54 height 8
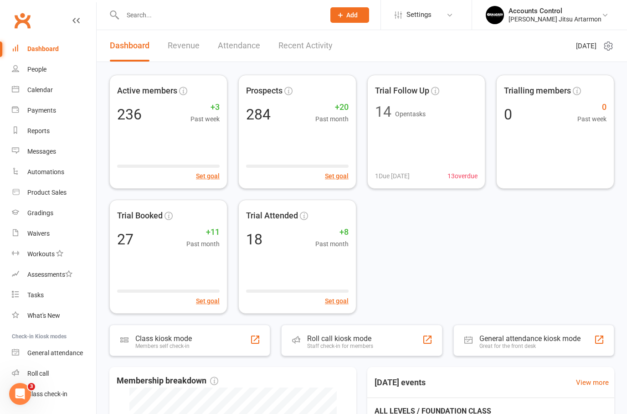
click at [177, 14] on input "text" at bounding box center [219, 15] width 199 height 13
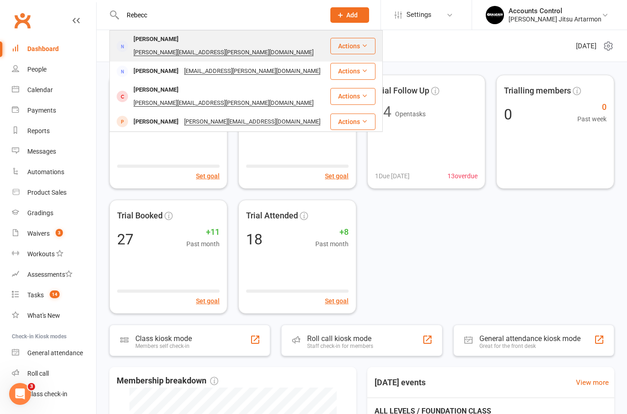
type input "Rebecc"
click at [150, 38] on div "[PERSON_NAME]" at bounding box center [156, 39] width 51 height 13
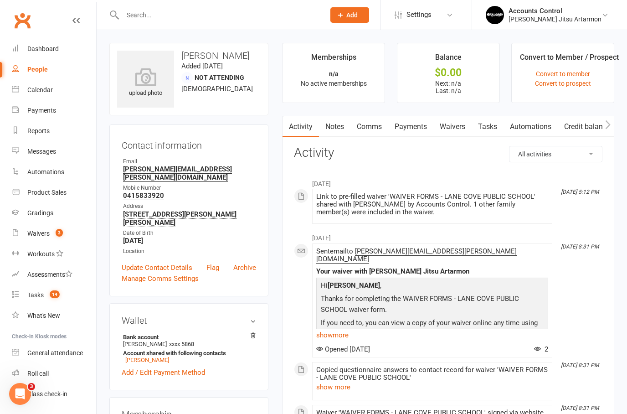
click at [186, 20] on input "text" at bounding box center [219, 15] width 199 height 13
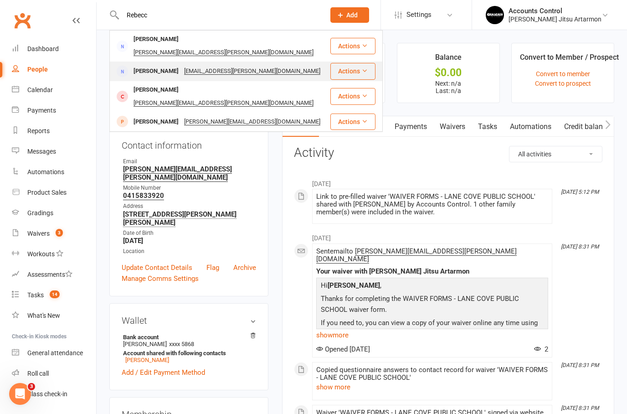
type input "Rebecc"
click at [155, 65] on div "[PERSON_NAME]" at bounding box center [156, 71] width 51 height 13
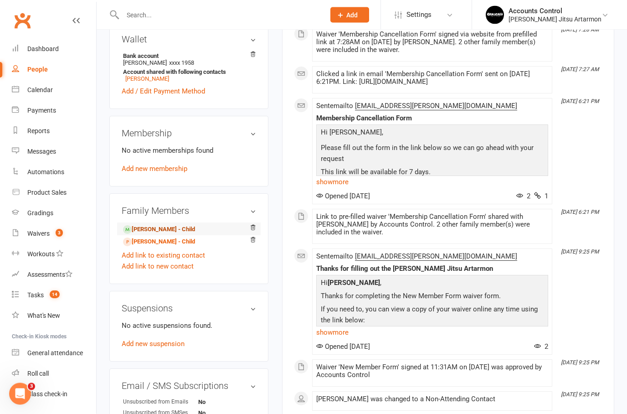
scroll to position [273, 0]
click at [158, 225] on link "[PERSON_NAME] - Child" at bounding box center [159, 230] width 72 height 10
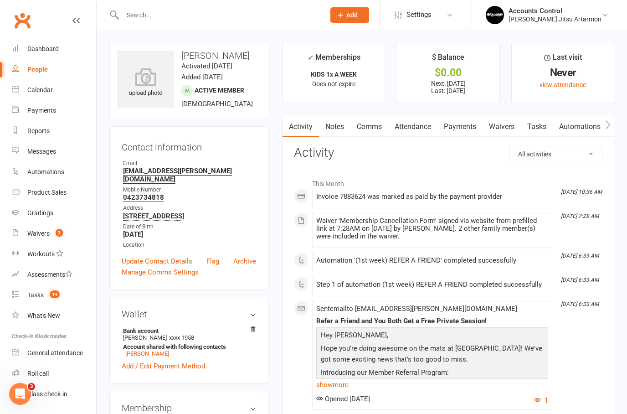
click at [462, 124] on link "Payments" at bounding box center [460, 126] width 45 height 21
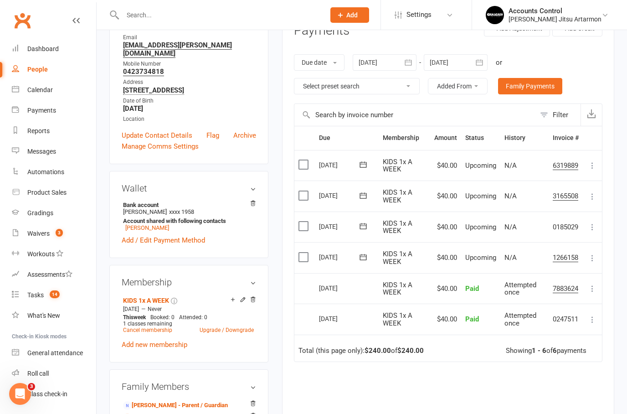
scroll to position [142, 0]
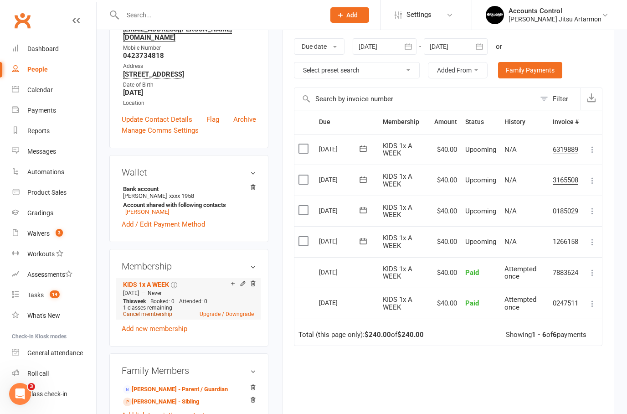
click at [147, 311] on link "Cancel membership" at bounding box center [147, 314] width 49 height 6
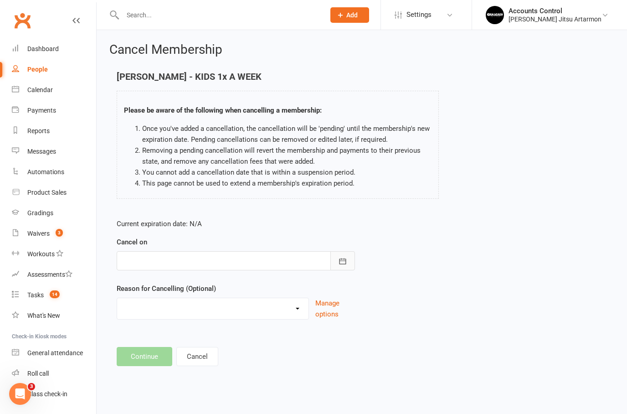
click at [344, 251] on button "button" at bounding box center [343, 260] width 25 height 19
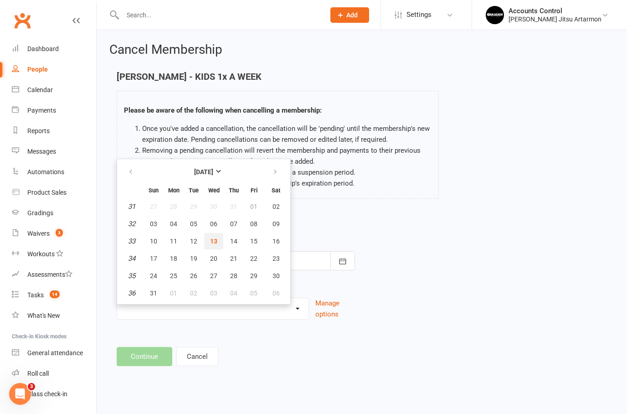
click at [212, 241] on span "13" at bounding box center [213, 241] width 7 height 7
type input "[DATE]"
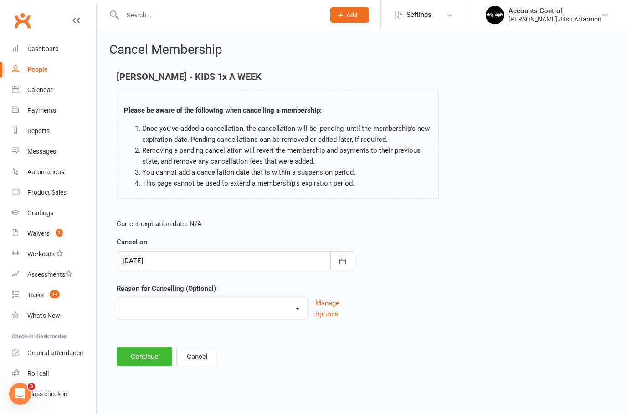
click at [238, 312] on select "Holiday Injury Other reason" at bounding box center [213, 307] width 192 height 18
select select "2"
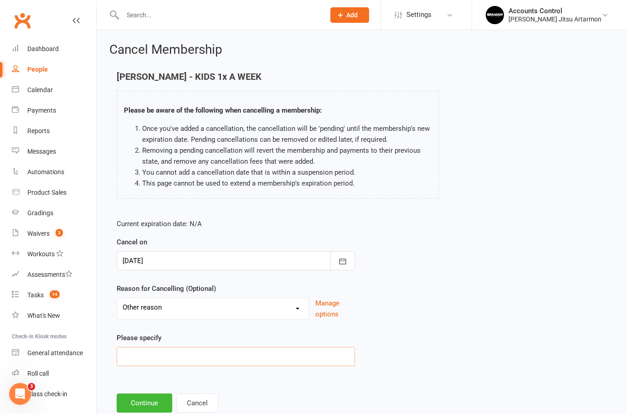
click at [187, 357] on input at bounding box center [236, 356] width 238 height 19
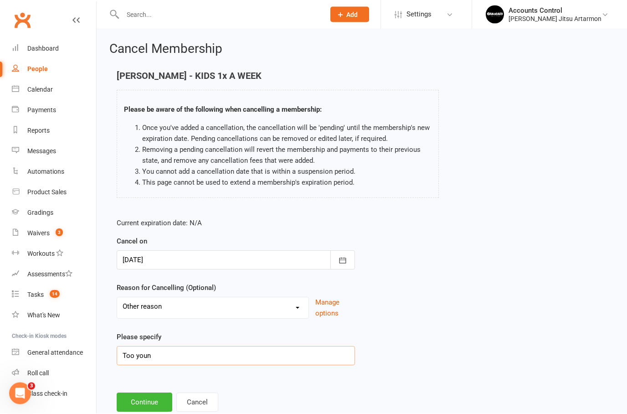
type input "Too young"
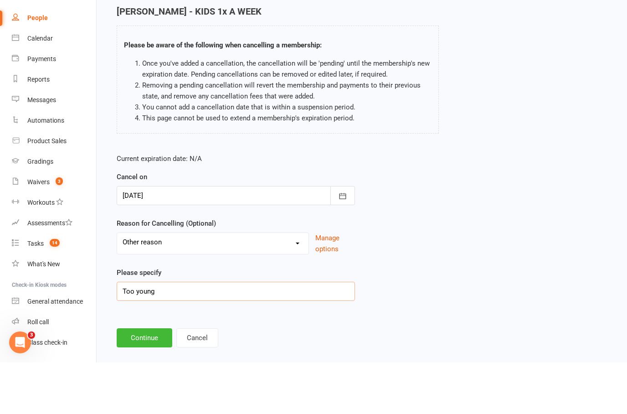
scroll to position [34, 0]
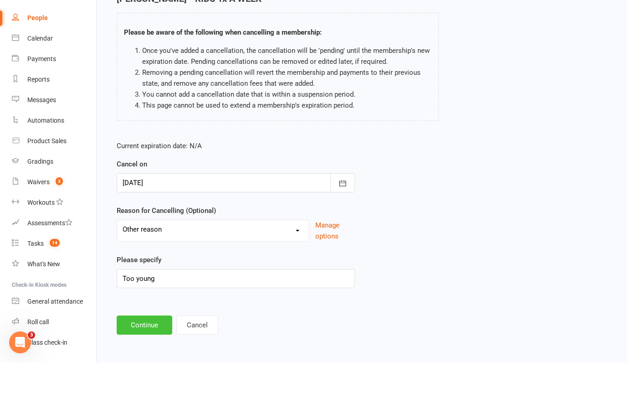
click at [138, 367] on button "Continue" at bounding box center [145, 376] width 56 height 19
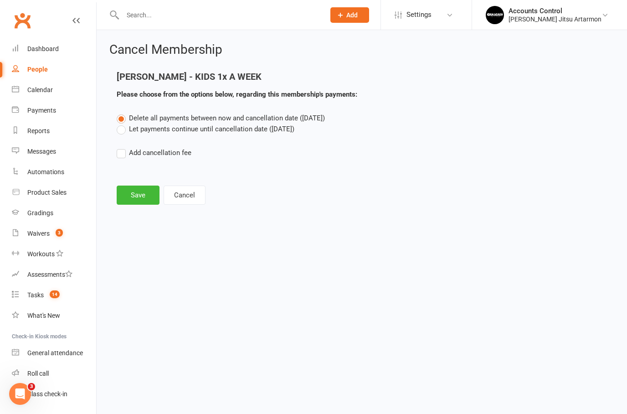
click at [122, 129] on label "Let payments continue until cancellation date ([DATE])" at bounding box center [206, 129] width 178 height 11
click at [122, 124] on input "Let payments continue until cancellation date ([DATE])" at bounding box center [120, 124] width 6 height 0
click at [131, 189] on button "Save" at bounding box center [138, 195] width 43 height 19
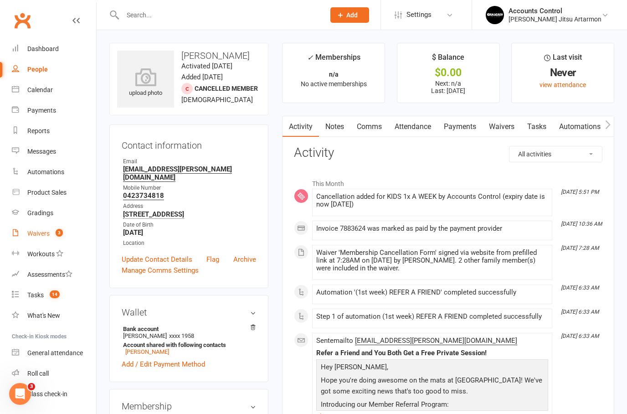
click at [34, 237] on div "Waivers" at bounding box center [38, 233] width 22 height 7
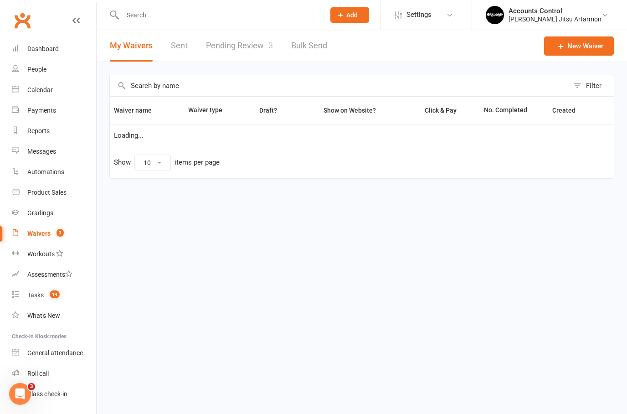
select select "50"
click at [248, 53] on link "Pending Review 3" at bounding box center [239, 45] width 67 height 31
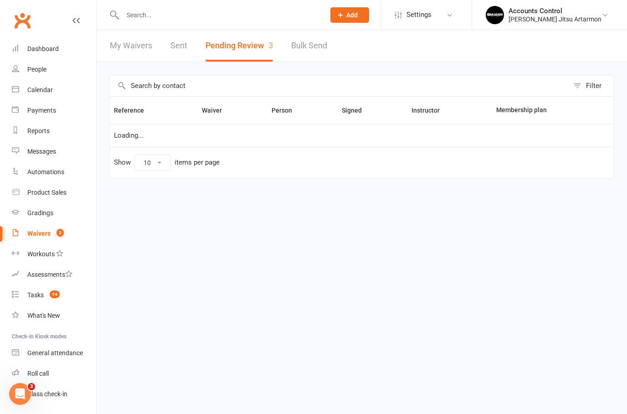
select select "50"
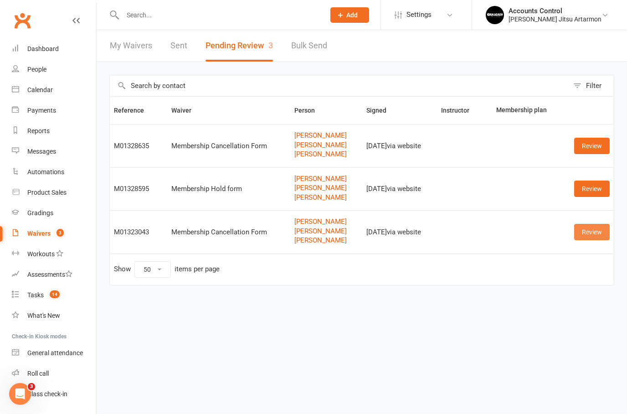
click at [587, 232] on link "Review" at bounding box center [593, 232] width 36 height 16
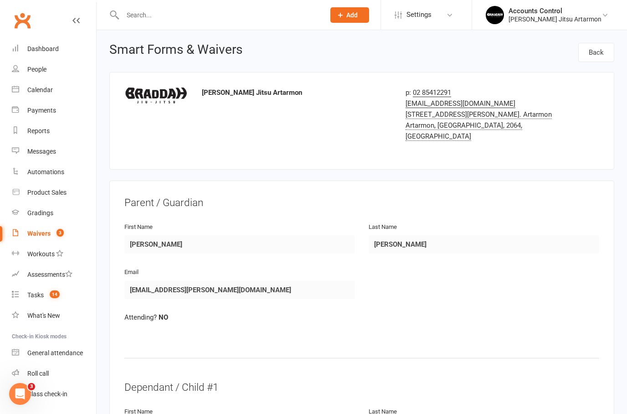
click at [190, 19] on input "text" at bounding box center [219, 15] width 199 height 13
paste input "[EMAIL_ADDRESS][DOMAIN_NAME]"
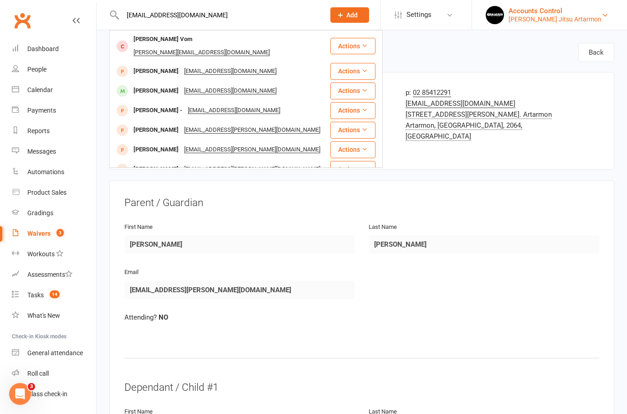
type input "[EMAIL_ADDRESS][DOMAIN_NAME]"
click at [579, 12] on div "Accounts Control" at bounding box center [555, 11] width 93 height 8
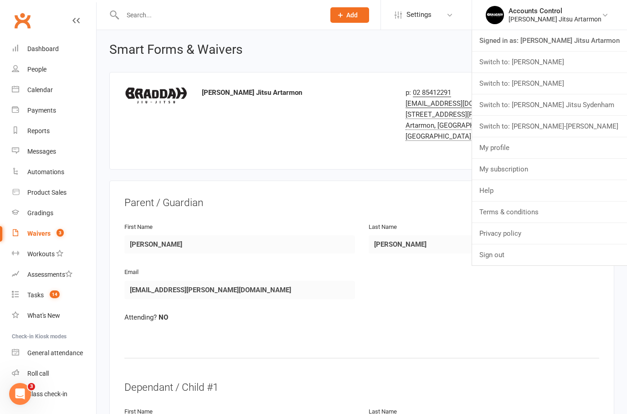
click at [151, 18] on input "text" at bounding box center [219, 15] width 199 height 13
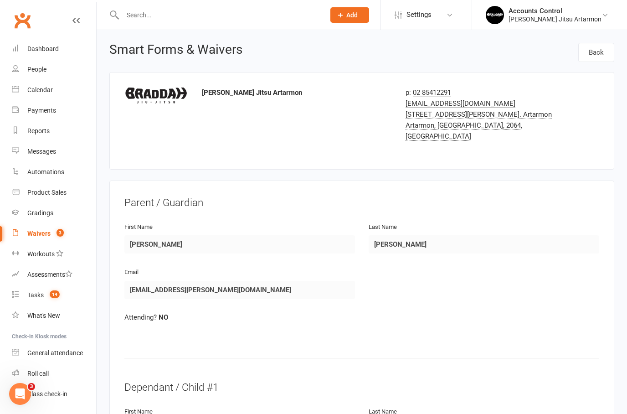
paste input "[EMAIL_ADDRESS][DOMAIN_NAME]"
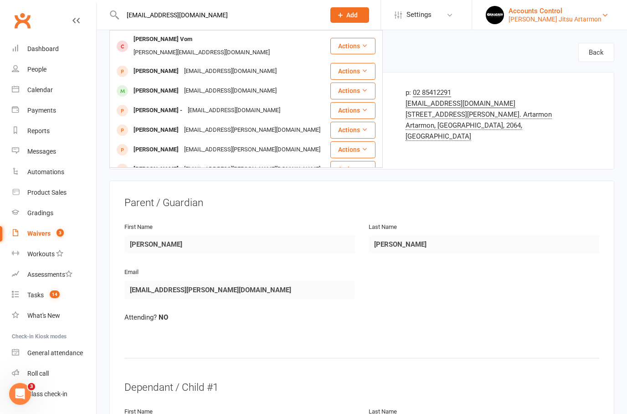
type input "[EMAIL_ADDRESS][DOMAIN_NAME]"
click at [585, 13] on div "Accounts Control" at bounding box center [555, 11] width 93 height 8
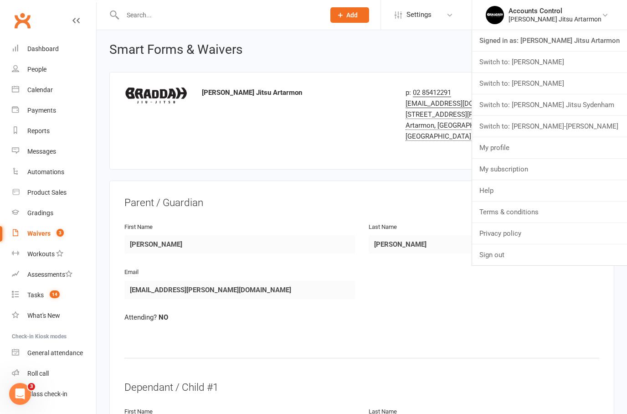
click at [562, 102] on link "Switch to: [PERSON_NAME] Jitsu Sydenham" at bounding box center [549, 104] width 155 height 21
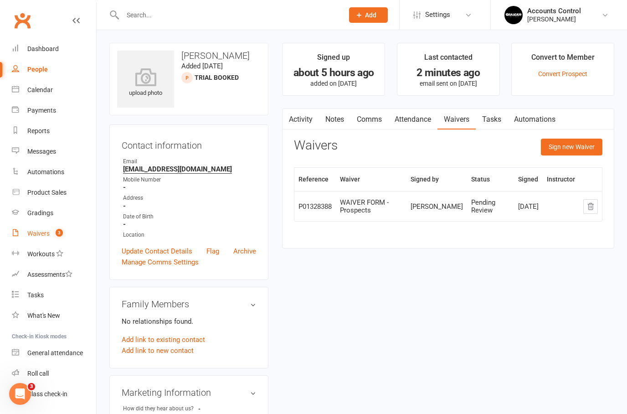
click at [38, 229] on link "Waivers 3" at bounding box center [54, 233] width 84 height 21
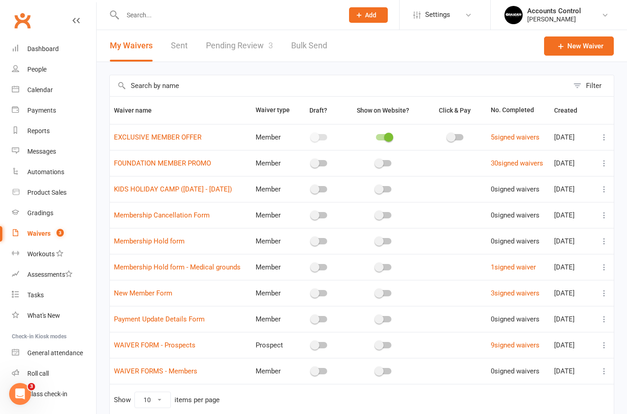
click at [231, 50] on link "Pending Review 3" at bounding box center [239, 45] width 67 height 31
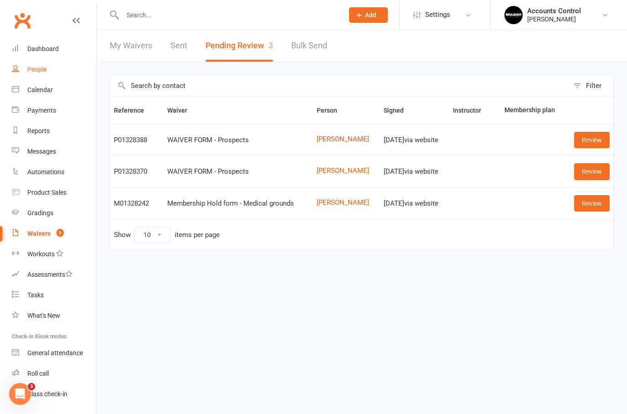
click at [40, 67] on div "People" at bounding box center [36, 69] width 19 height 7
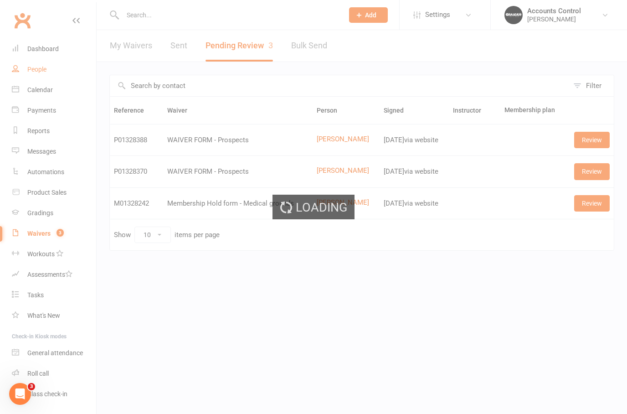
select select "100"
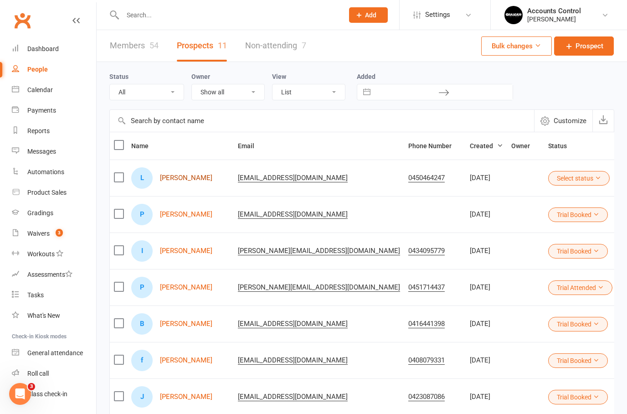
click at [179, 175] on link "[PERSON_NAME]" at bounding box center [186, 178] width 52 height 8
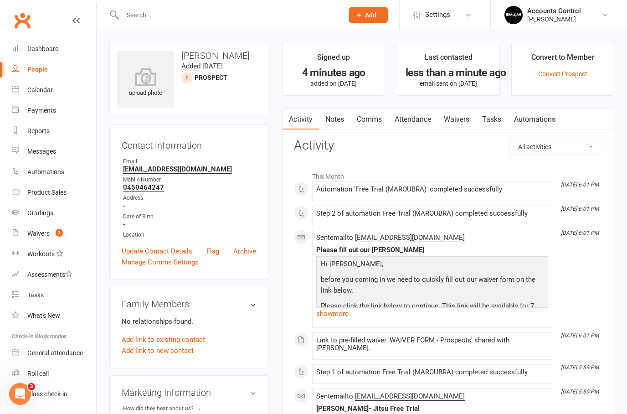
click at [448, 118] on link "Waivers" at bounding box center [457, 119] width 38 height 21
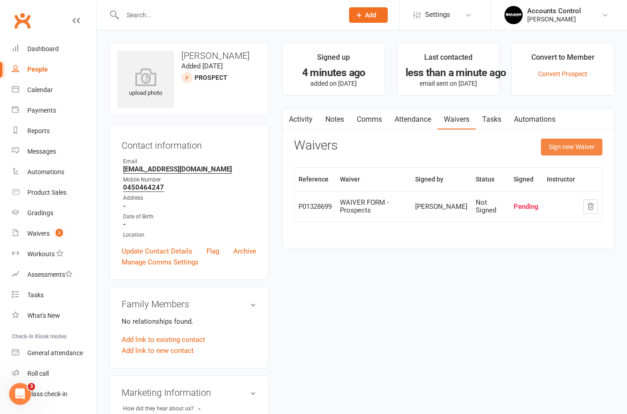
click at [575, 145] on button "Sign new Waiver" at bounding box center [572, 147] width 62 height 16
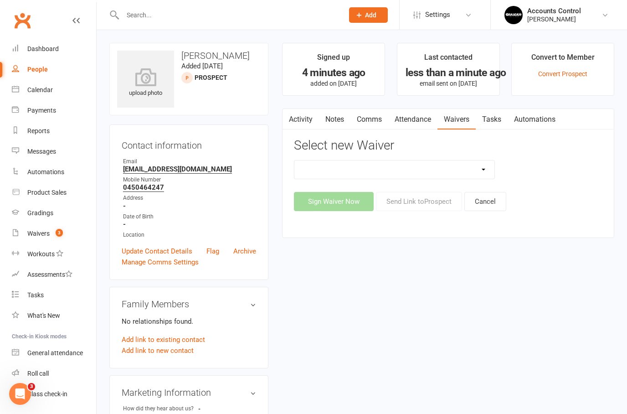
click at [487, 165] on select "EXCLUSIVE MEMBER OFFER FOUNDATION MEMBER PROMO KIDS HOLIDAY CAMP ([DATE] - [DAT…" at bounding box center [395, 170] width 200 height 18
select select "14313"
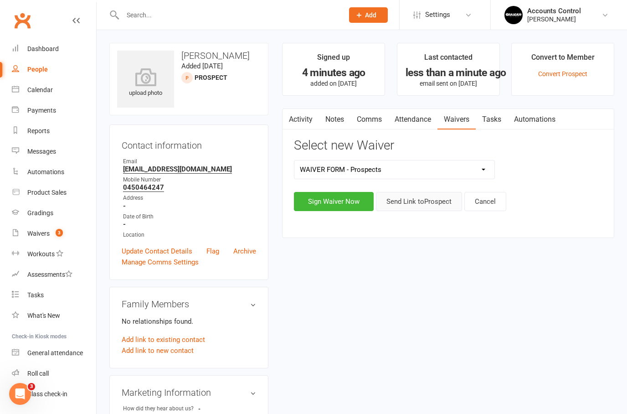
click at [425, 198] on button "Send Link to [GEOGRAPHIC_DATA]" at bounding box center [419, 201] width 86 height 19
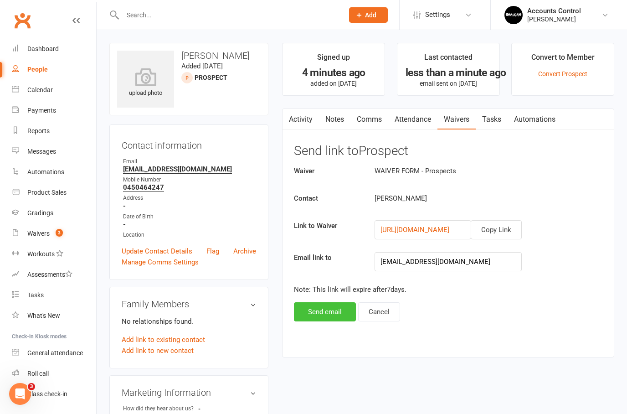
click at [317, 309] on button "Send email" at bounding box center [325, 311] width 62 height 19
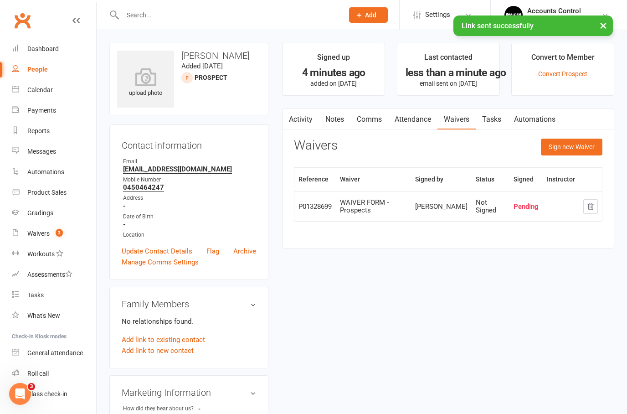
click at [36, 70] on div "People" at bounding box center [37, 69] width 21 height 7
select select "100"
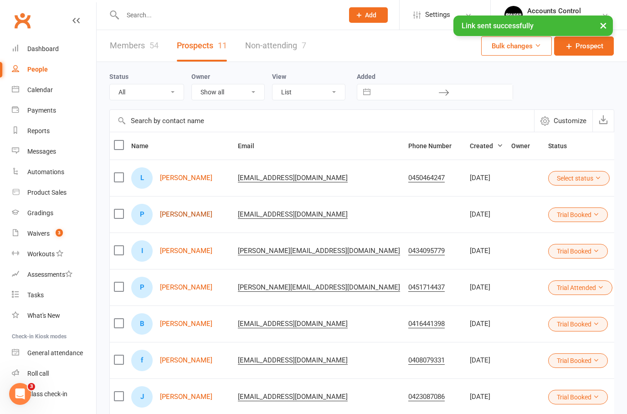
click at [176, 211] on link "[PERSON_NAME]" at bounding box center [186, 215] width 52 height 8
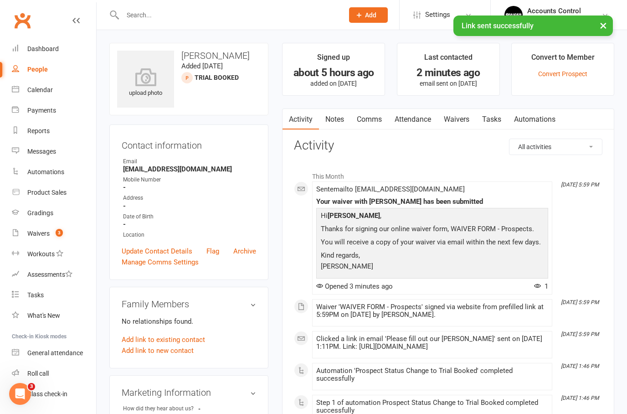
click at [456, 119] on link "Waivers" at bounding box center [457, 119] width 38 height 21
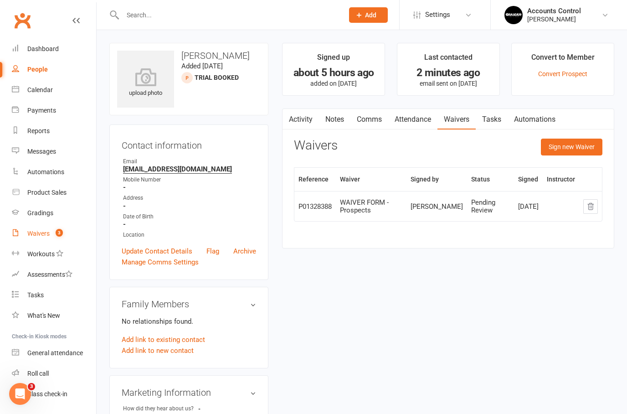
click at [48, 235] on div "Waivers" at bounding box center [38, 233] width 22 height 7
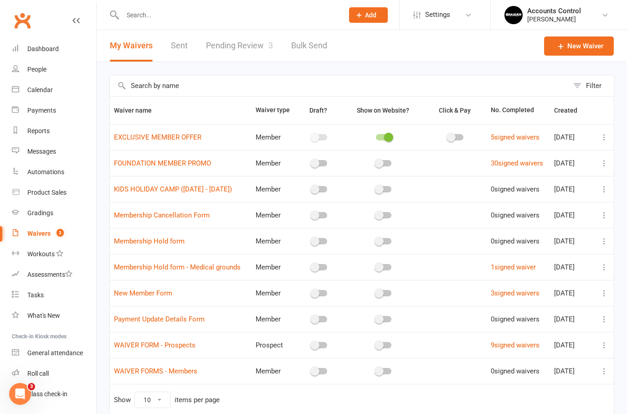
click at [249, 47] on link "Pending Review 3" at bounding box center [239, 45] width 67 height 31
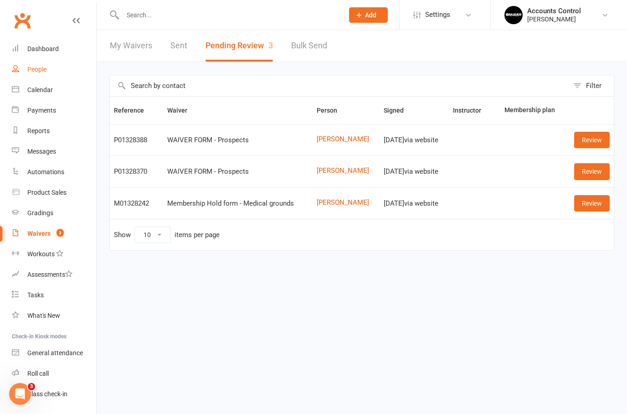
click at [37, 73] on div "People" at bounding box center [36, 69] width 19 height 7
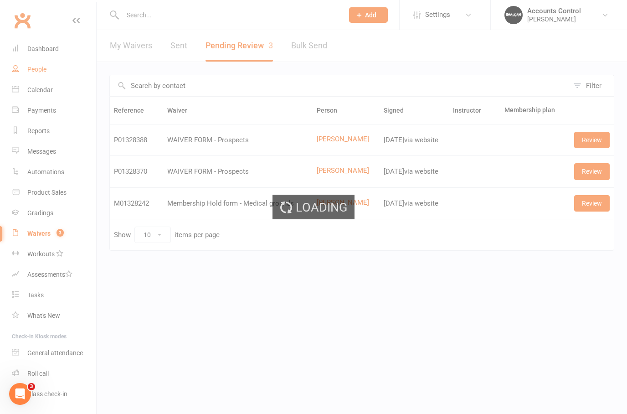
select select "100"
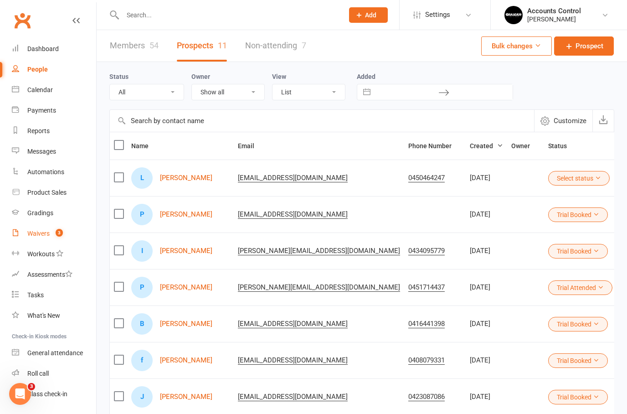
click at [39, 232] on div "Waivers" at bounding box center [38, 233] width 22 height 7
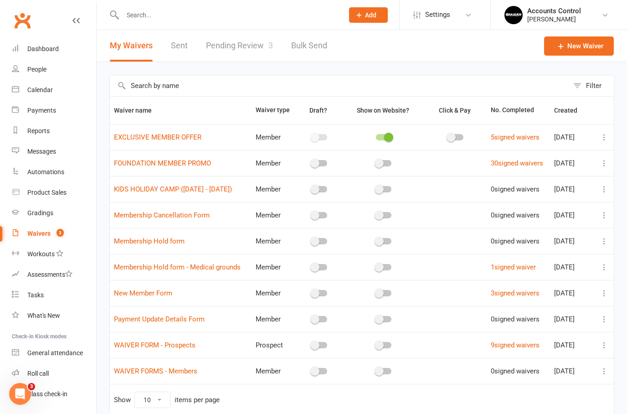
click at [238, 41] on link "Pending Review 3" at bounding box center [239, 45] width 67 height 31
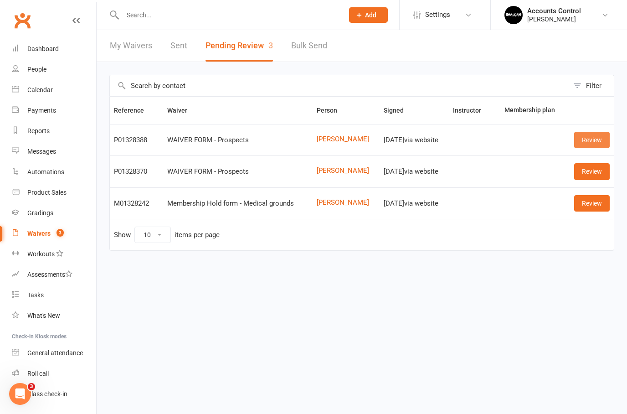
click at [602, 139] on link "Review" at bounding box center [593, 140] width 36 height 16
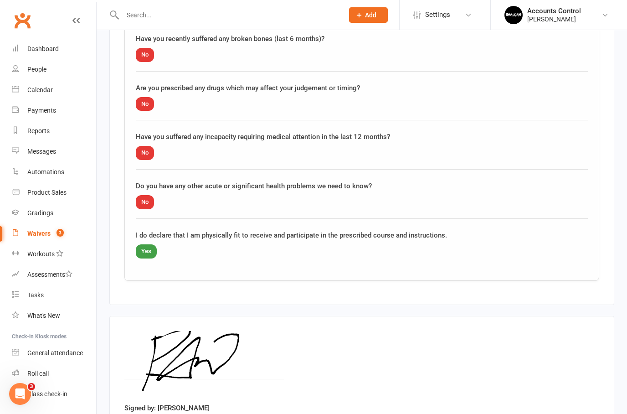
scroll to position [906, 0]
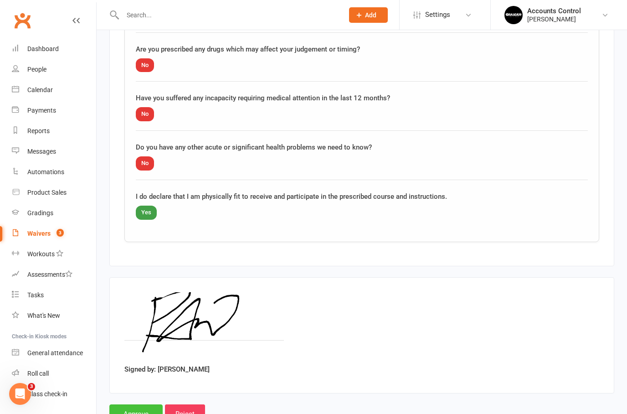
click at [130, 404] on input "Approve" at bounding box center [135, 413] width 53 height 19
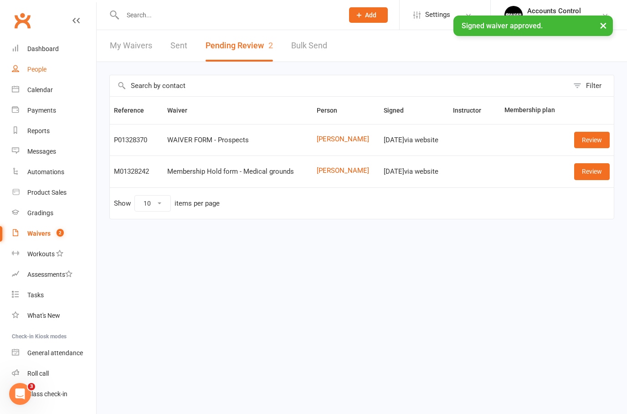
click at [33, 65] on link "People" at bounding box center [54, 69] width 84 height 21
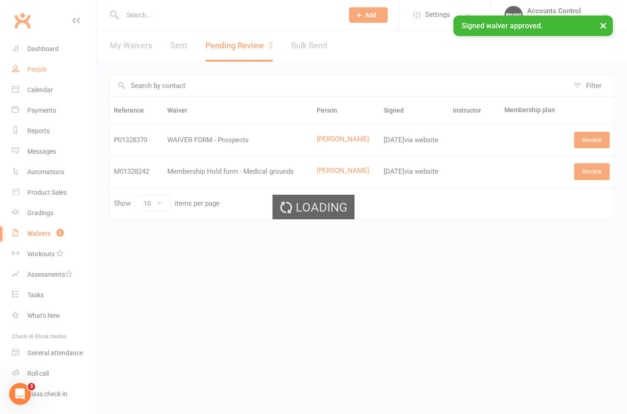
select select "100"
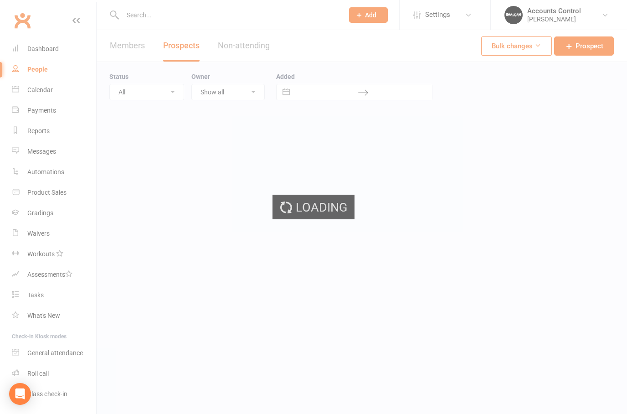
select select "100"
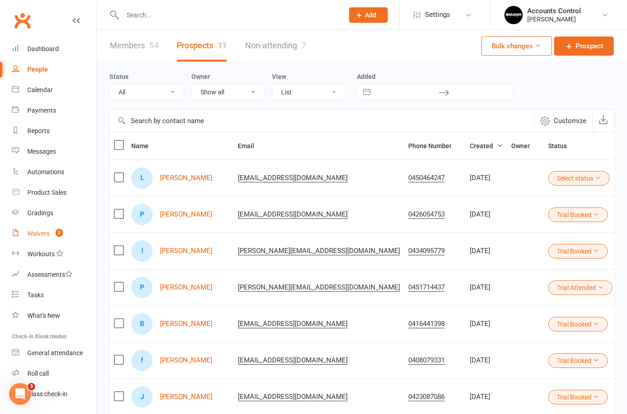
click at [36, 231] on div "Waivers" at bounding box center [38, 233] width 22 height 7
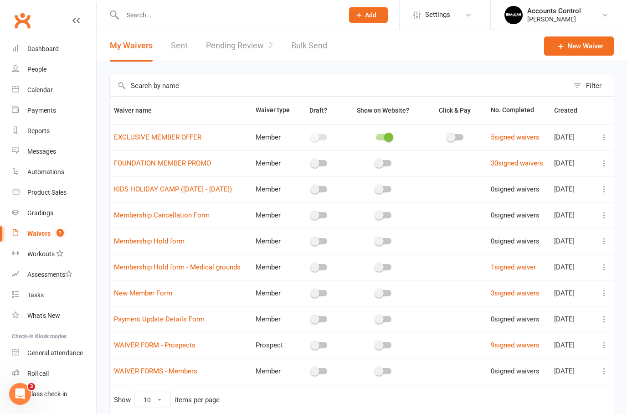
click at [239, 46] on link "Pending Review 2" at bounding box center [239, 45] width 67 height 31
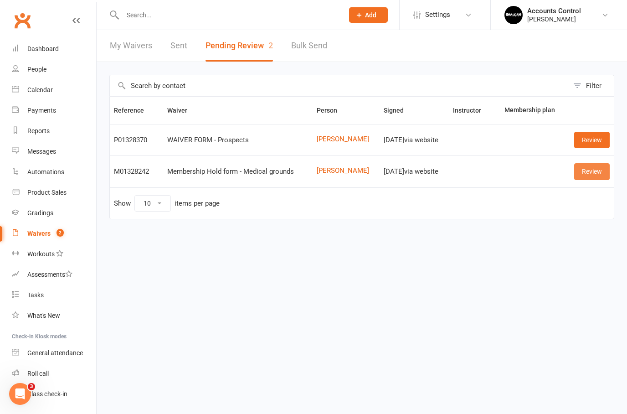
click at [594, 176] on link "Review" at bounding box center [593, 171] width 36 height 16
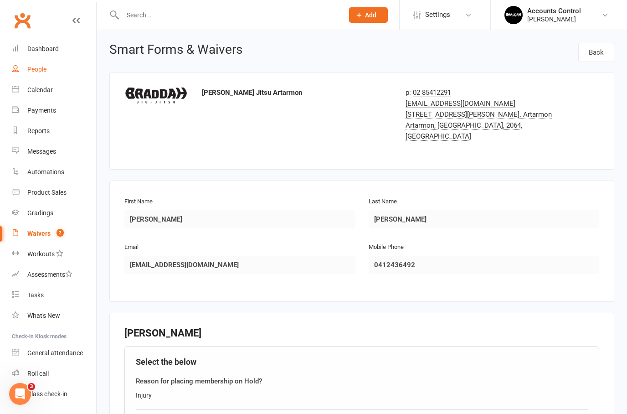
click at [43, 73] on div "People" at bounding box center [36, 69] width 19 height 7
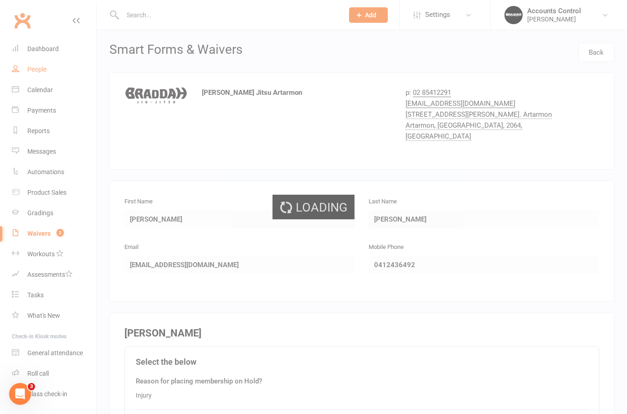
select select "100"
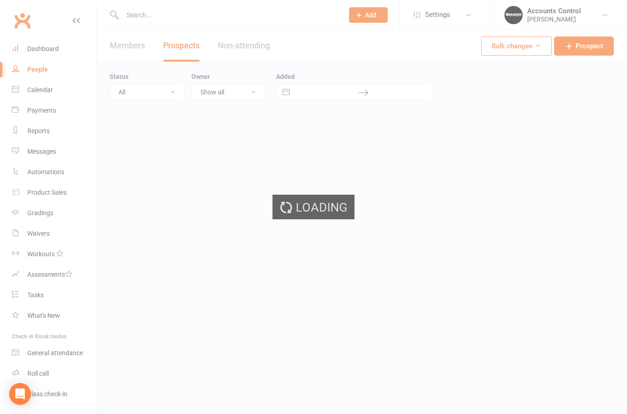
select select "100"
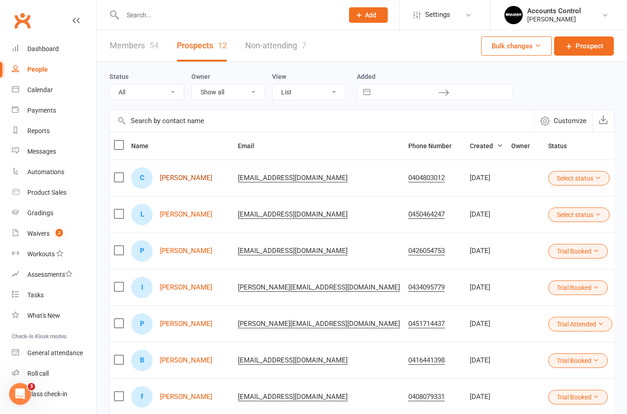
click at [181, 175] on link "[PERSON_NAME]" at bounding box center [186, 178] width 52 height 8
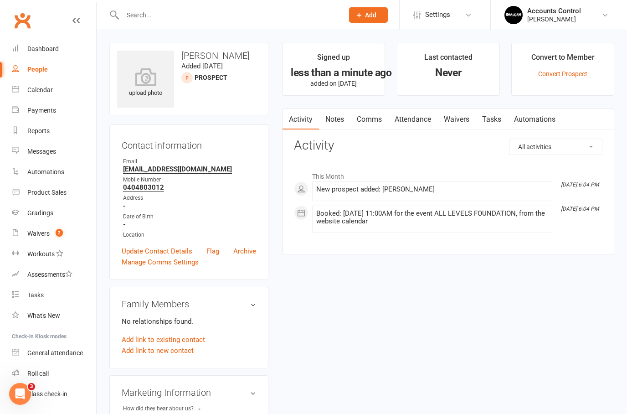
click at [461, 122] on link "Waivers" at bounding box center [457, 119] width 38 height 21
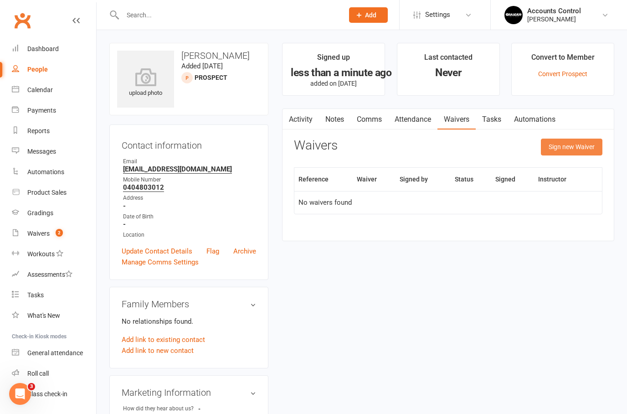
click at [577, 147] on button "Sign new Waiver" at bounding box center [572, 147] width 62 height 16
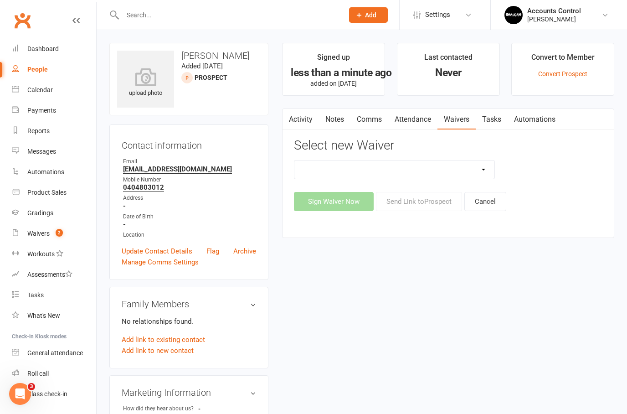
click at [493, 167] on select "EXCLUSIVE MEMBER OFFER FOUNDATION MEMBER PROMO KIDS HOLIDAY CAMP ([DATE] - [DAT…" at bounding box center [395, 170] width 200 height 18
select select "14313"
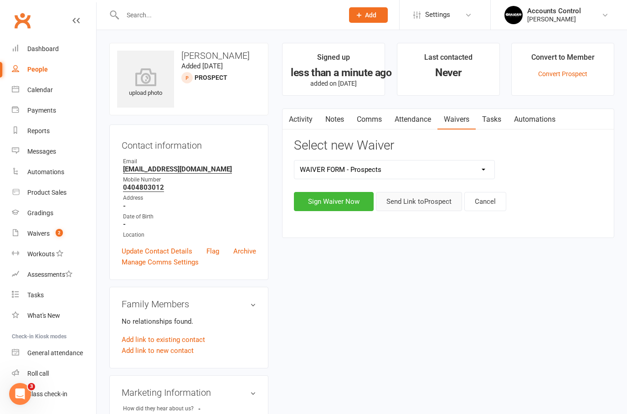
click at [420, 197] on button "Send Link to [GEOGRAPHIC_DATA]" at bounding box center [419, 201] width 86 height 19
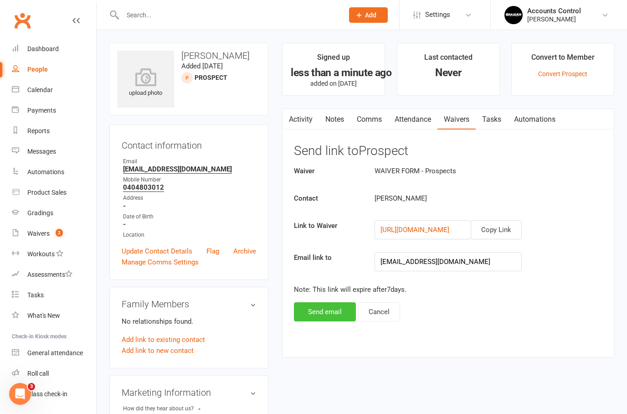
click at [327, 308] on button "Send email" at bounding box center [325, 311] width 62 height 19
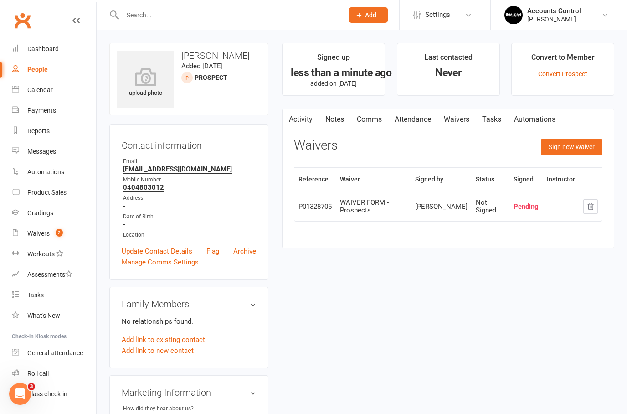
click at [225, 6] on div at bounding box center [223, 15] width 228 height 30
click at [202, 10] on input "text" at bounding box center [229, 15] width 218 height 13
paste input "[EMAIL_ADDRESS][DOMAIN_NAME]"
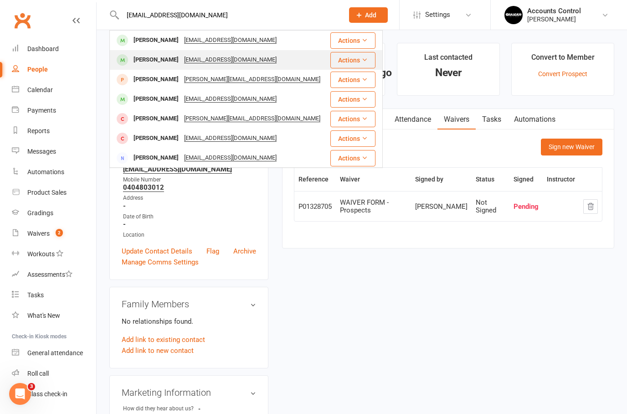
type input "[EMAIL_ADDRESS][DOMAIN_NAME]"
click at [140, 54] on div "[PERSON_NAME]" at bounding box center [156, 59] width 51 height 13
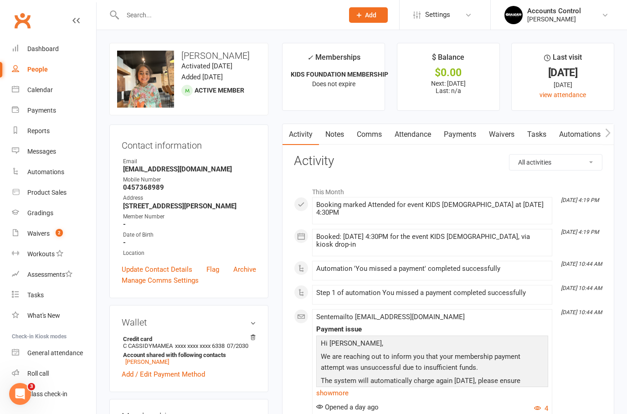
click at [468, 136] on link "Payments" at bounding box center [460, 134] width 45 height 21
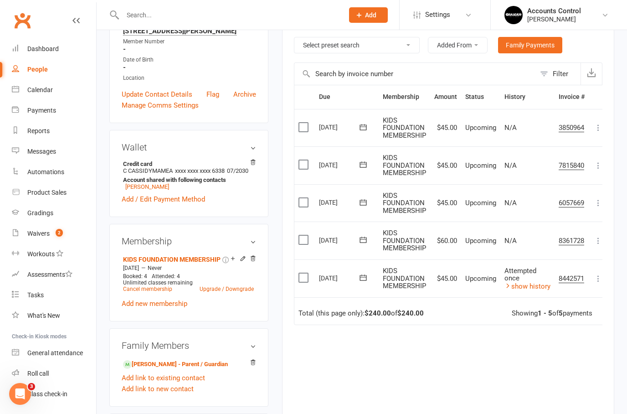
scroll to position [163, 0]
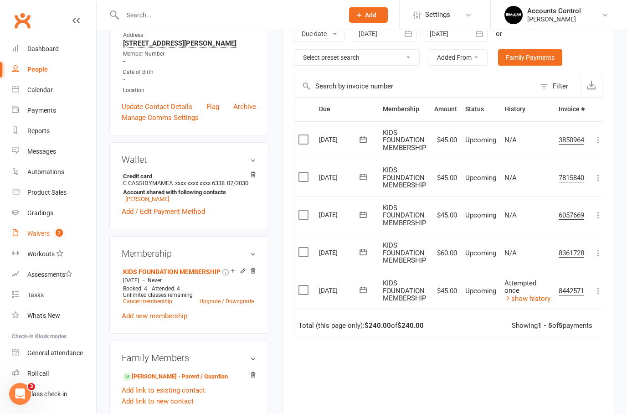
click at [32, 242] on link "Waivers 2" at bounding box center [54, 233] width 84 height 21
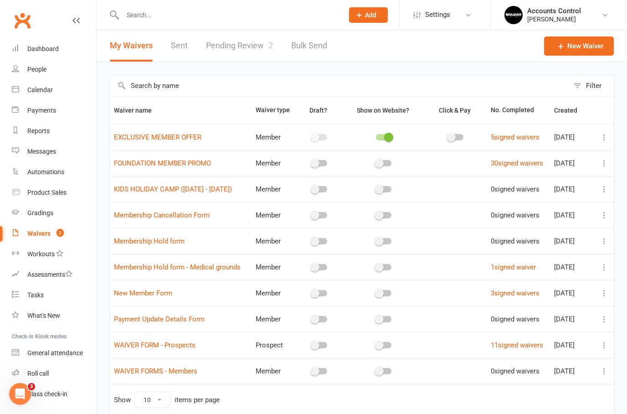
click at [236, 47] on link "Pending Review 2" at bounding box center [239, 45] width 67 height 31
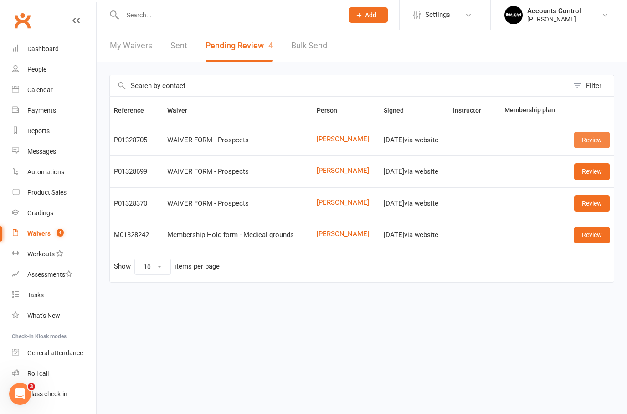
click at [604, 140] on link "Review" at bounding box center [593, 140] width 36 height 16
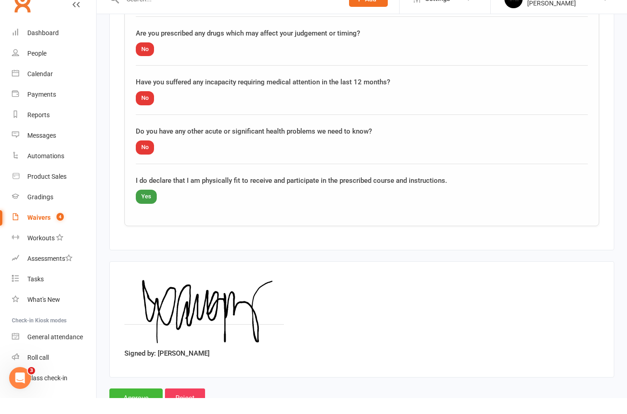
scroll to position [906, 0]
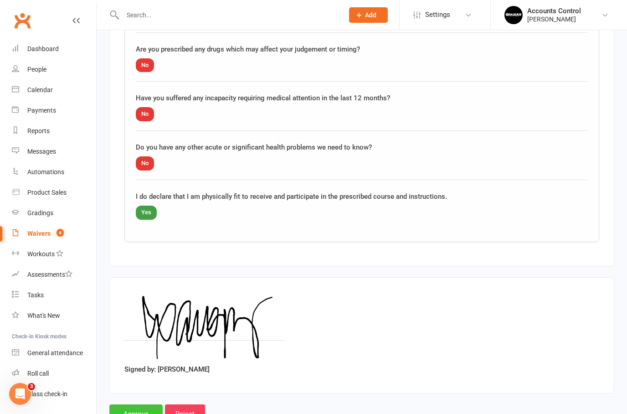
click at [130, 404] on input "Approve" at bounding box center [135, 413] width 53 height 19
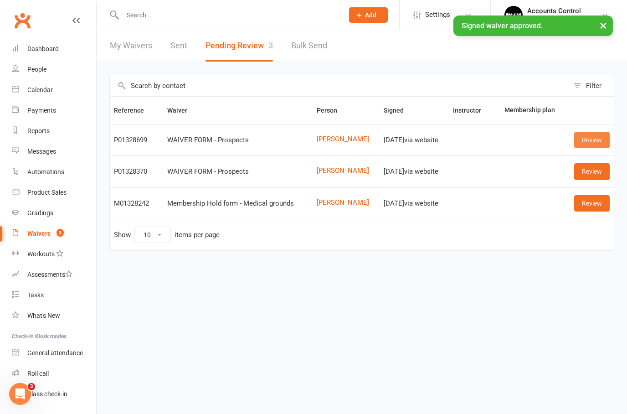
click at [598, 138] on link "Review" at bounding box center [593, 140] width 36 height 16
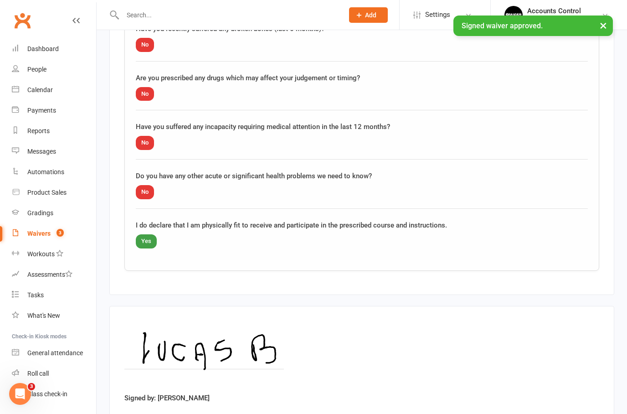
scroll to position [906, 0]
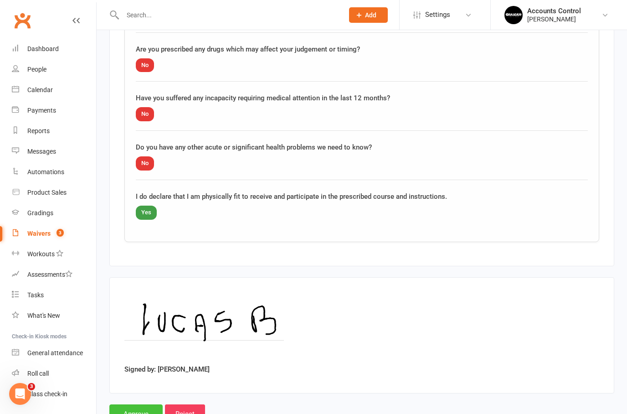
click at [136, 404] on input "Approve" at bounding box center [135, 413] width 53 height 19
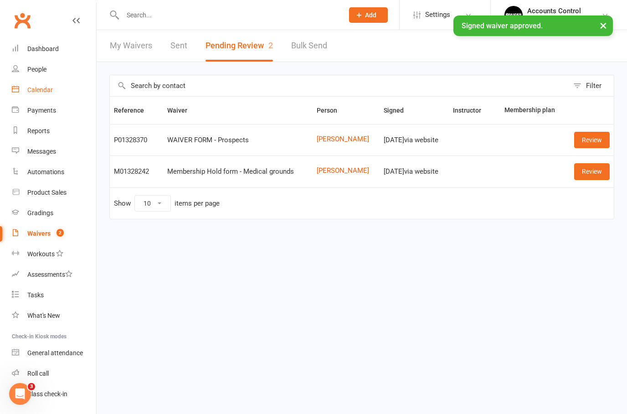
click at [37, 92] on div "Calendar" at bounding box center [40, 89] width 26 height 7
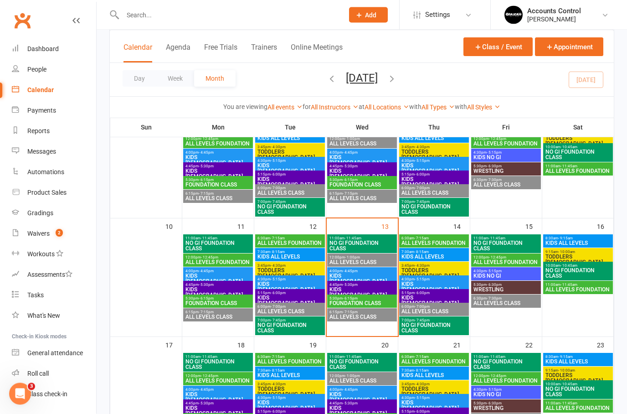
scroll to position [203, 0]
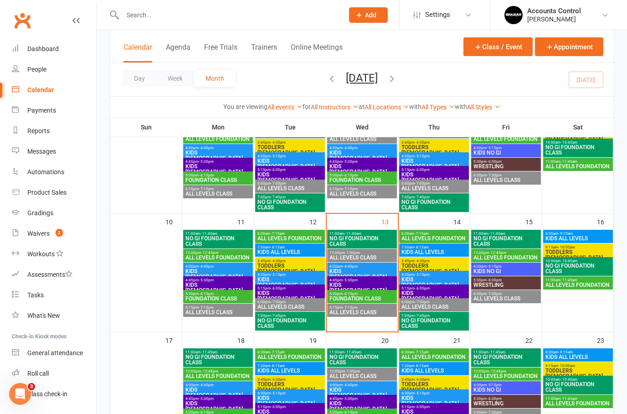
click at [359, 300] on span "FOUNDATION CLASS" at bounding box center [362, 298] width 66 height 5
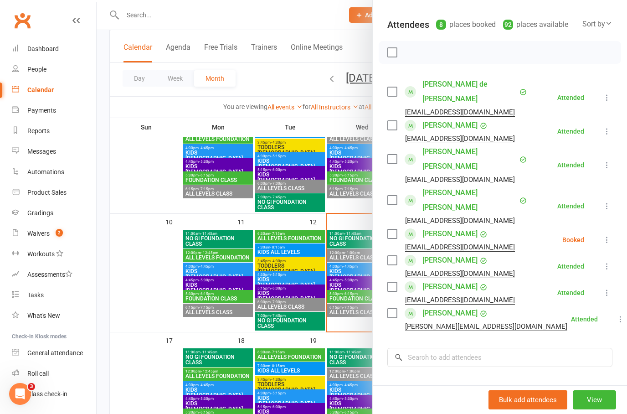
scroll to position [91, 0]
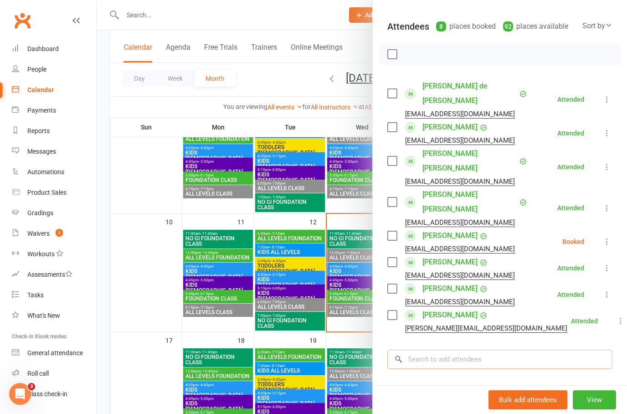
click at [472, 350] on input "search" at bounding box center [500, 359] width 225 height 19
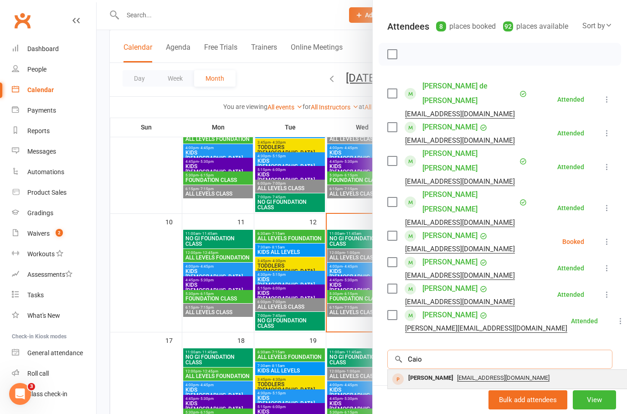
type input "Caio"
click at [422, 372] on div "[PERSON_NAME]" at bounding box center [431, 378] width 52 height 13
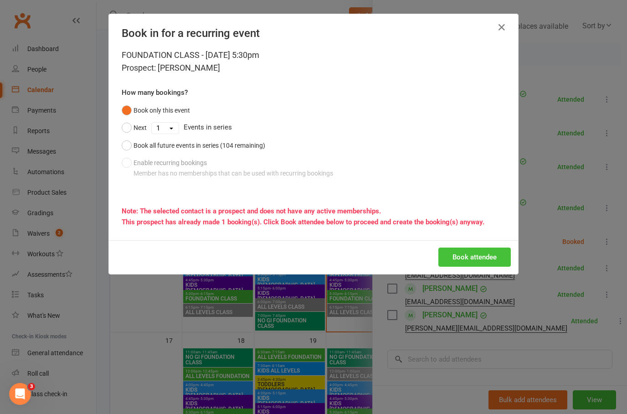
click at [487, 251] on button "Book attendee" at bounding box center [475, 257] width 73 height 19
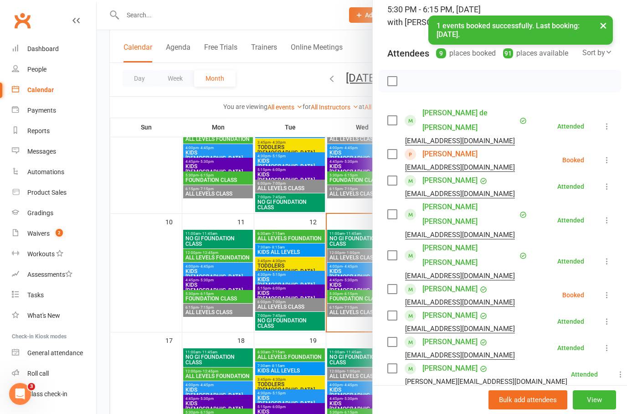
scroll to position [60, 0]
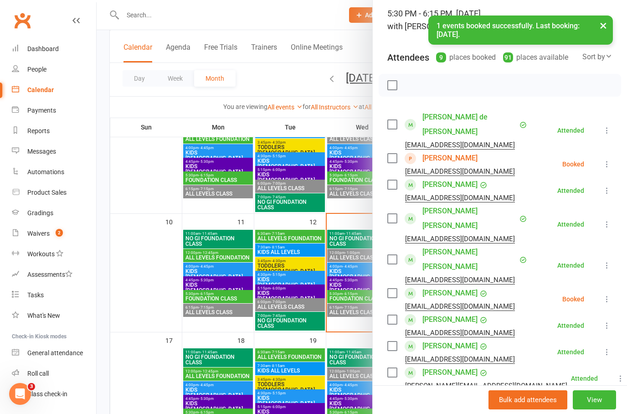
click at [608, 159] on button at bounding box center [607, 164] width 11 height 11
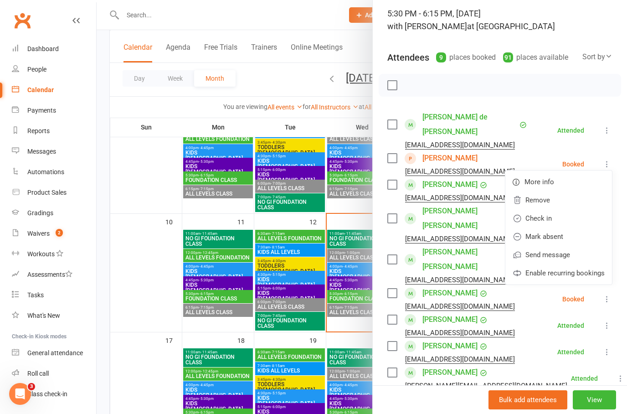
click at [496, 339] on li "[PERSON_NAME] [PERSON_NAME][EMAIL_ADDRESS][DOMAIN_NAME] Attended More info Remo…" at bounding box center [500, 352] width 225 height 26
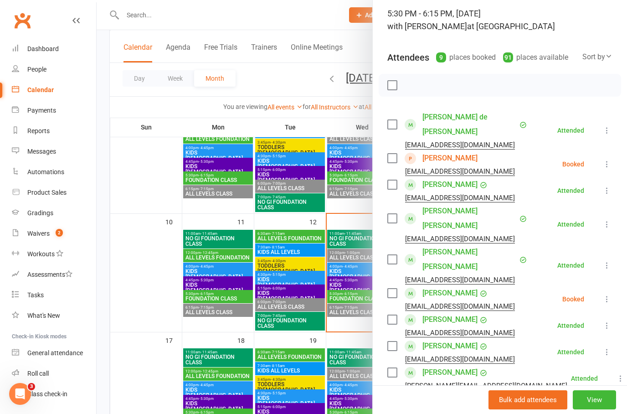
click at [610, 295] on icon at bounding box center [607, 299] width 9 height 9
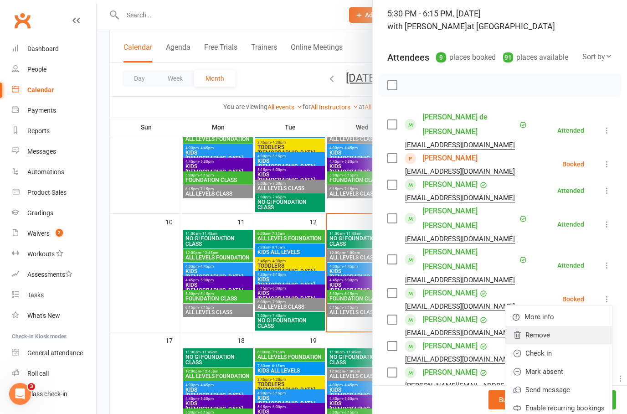
click at [542, 326] on link "Remove" at bounding box center [559, 335] width 107 height 18
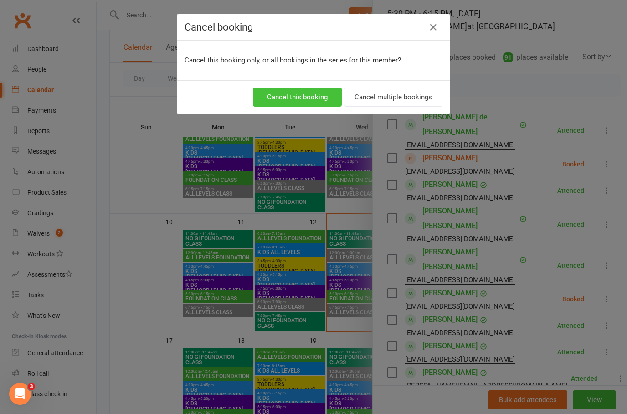
click at [305, 96] on button "Cancel this booking" at bounding box center [297, 97] width 89 height 19
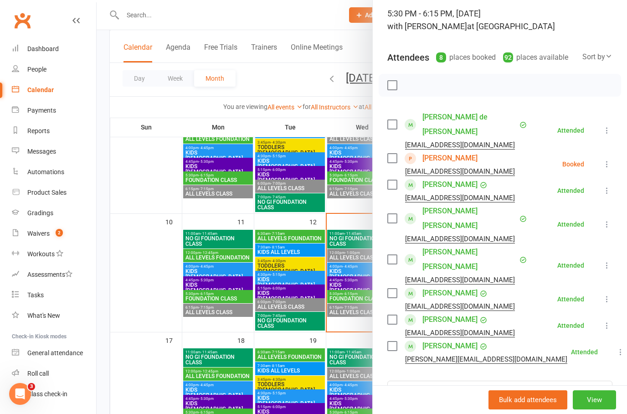
click at [607, 160] on icon at bounding box center [607, 164] width 9 height 9
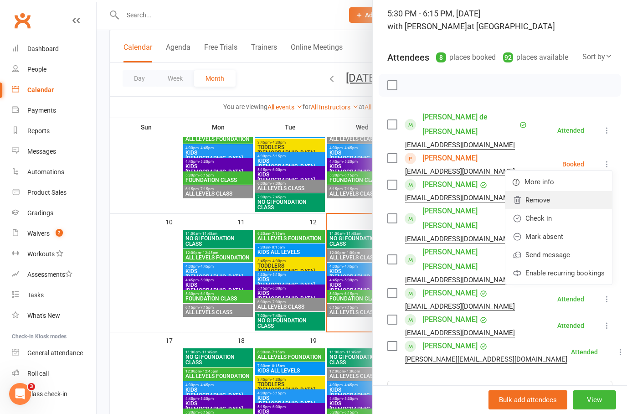
click at [552, 191] on link "Remove" at bounding box center [559, 200] width 107 height 18
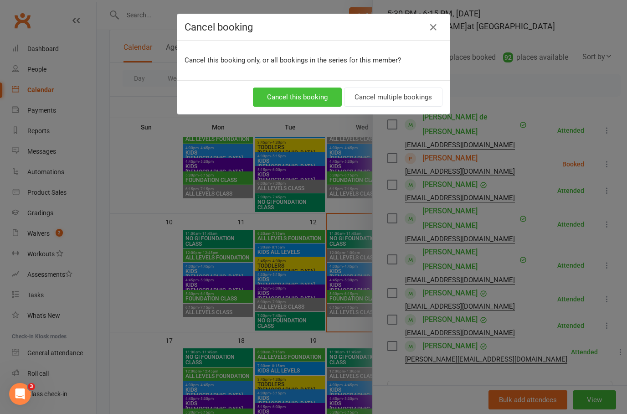
click at [313, 93] on button "Cancel this booking" at bounding box center [297, 97] width 89 height 19
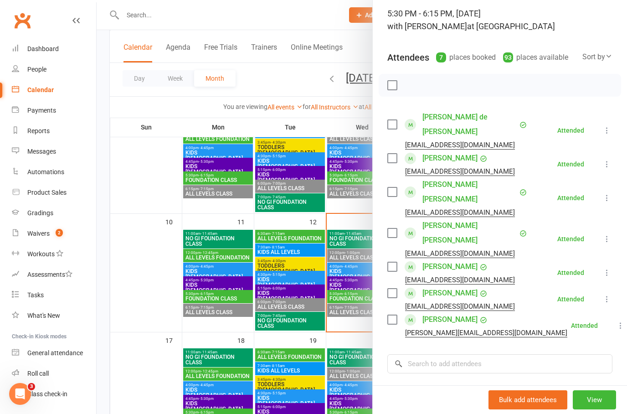
click at [344, 319] on div at bounding box center [362, 207] width 531 height 414
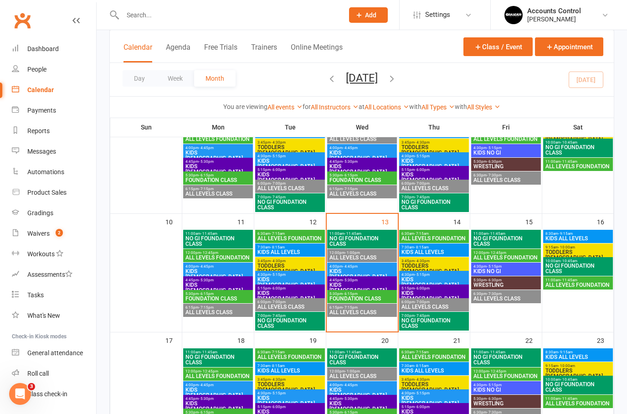
click at [352, 312] on span "ALL LEVELS CLASS" at bounding box center [362, 312] width 66 height 5
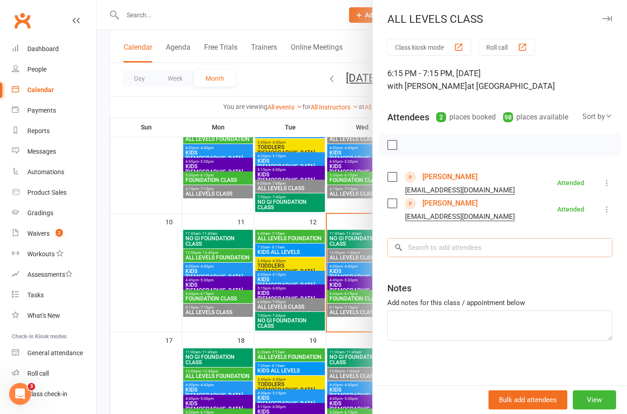
click at [458, 240] on input "search" at bounding box center [500, 247] width 225 height 19
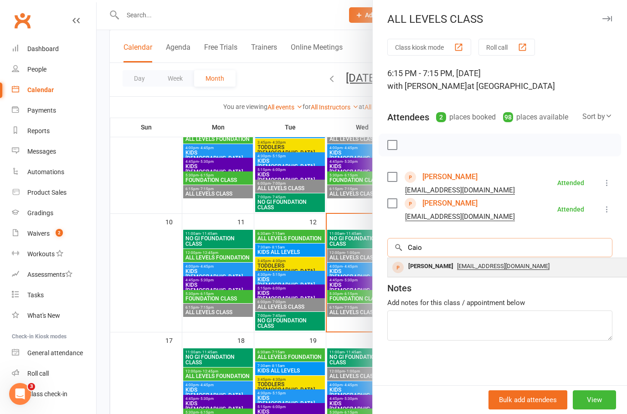
type input "Caio"
click at [437, 270] on div "[PERSON_NAME]" at bounding box center [431, 266] width 52 height 13
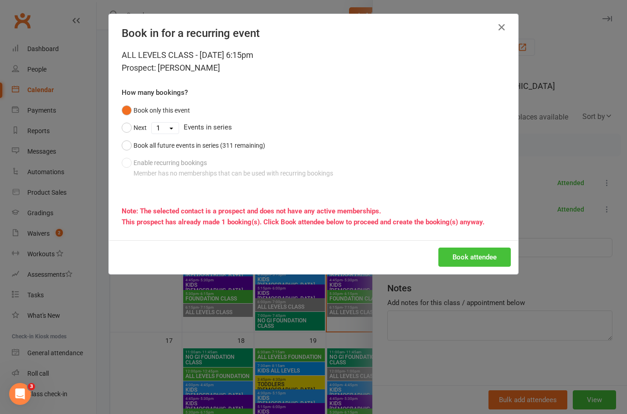
click at [485, 256] on button "Book attendee" at bounding box center [475, 257] width 73 height 19
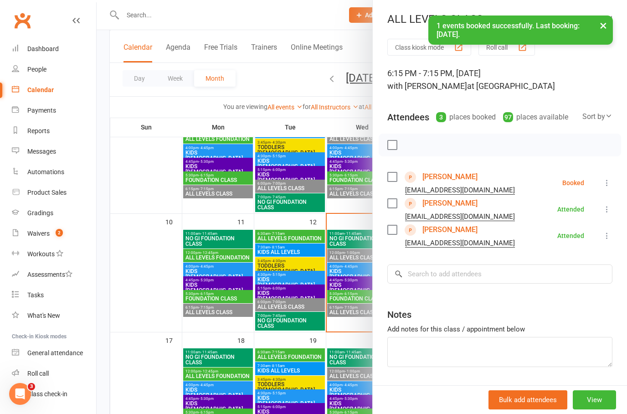
click at [165, 327] on div at bounding box center [362, 207] width 531 height 414
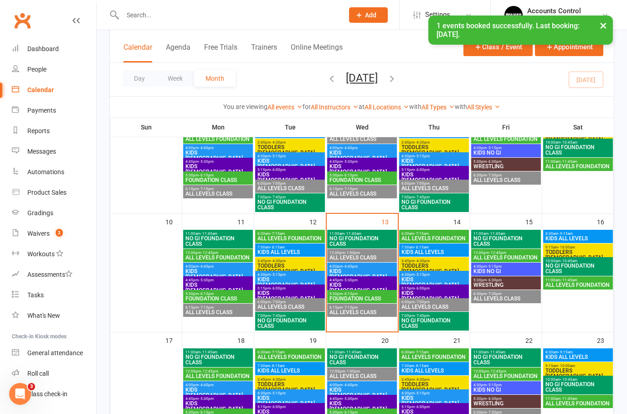
click at [435, 230] on div "6:30am - 7:15am ALL LEVELS FOUNDATION" at bounding box center [434, 236] width 70 height 13
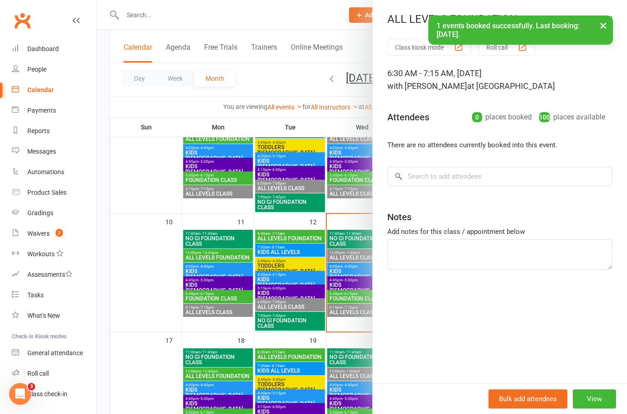
click at [332, 327] on div at bounding box center [362, 207] width 531 height 414
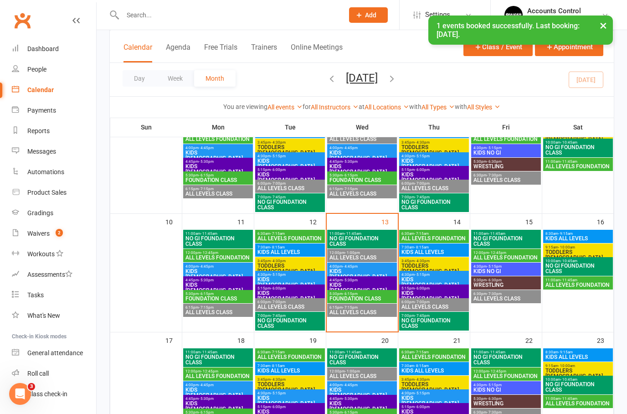
click at [428, 237] on span "ALL LEVELS FOUNDATION" at bounding box center [434, 238] width 66 height 5
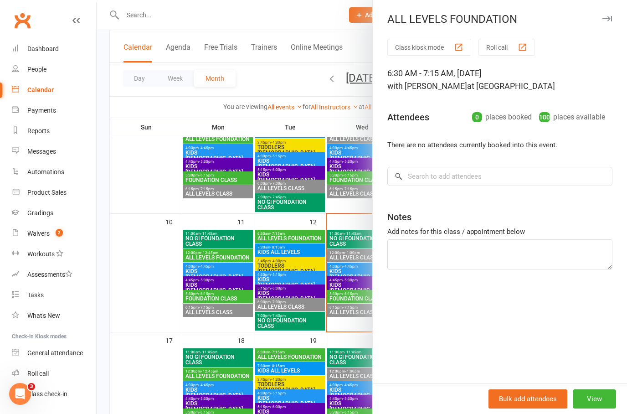
click at [323, 331] on div at bounding box center [362, 207] width 531 height 414
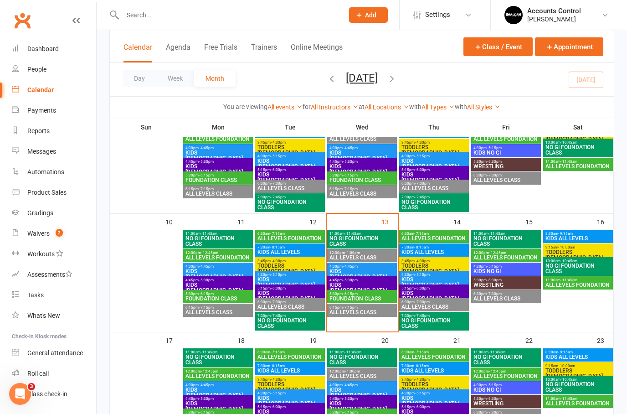
click at [428, 309] on span "ALL LEVELS CLASS" at bounding box center [434, 306] width 66 height 5
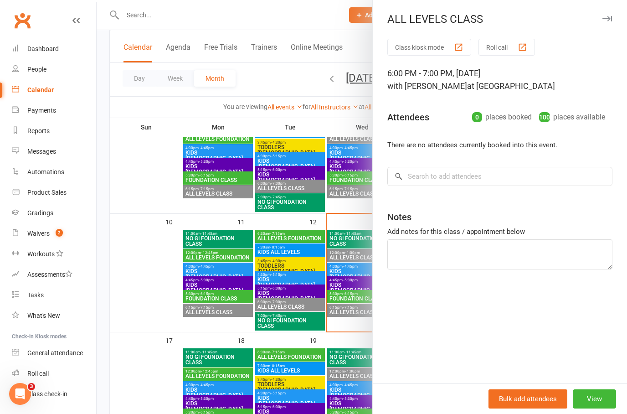
click at [339, 336] on div at bounding box center [362, 207] width 531 height 414
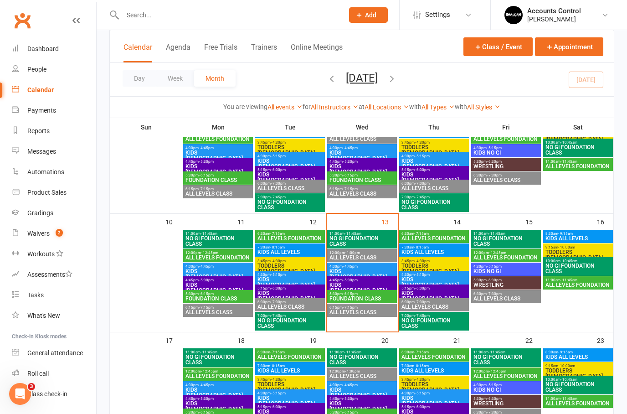
click at [424, 324] on span "NO GI FOUNDATION CLASS" at bounding box center [434, 323] width 66 height 11
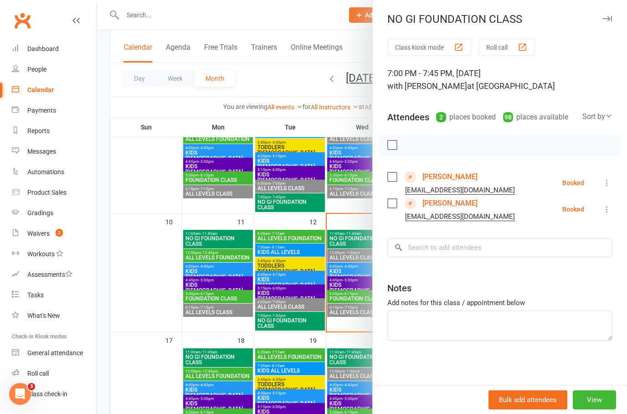
click at [328, 323] on div at bounding box center [362, 207] width 531 height 414
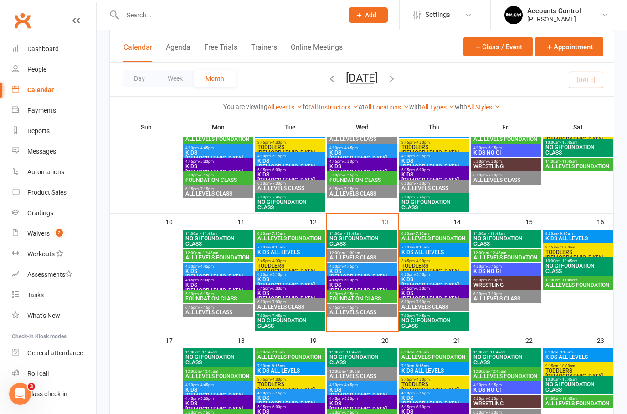
click at [576, 285] on span "ALL LEVELS FOUNDATION" at bounding box center [578, 284] width 66 height 5
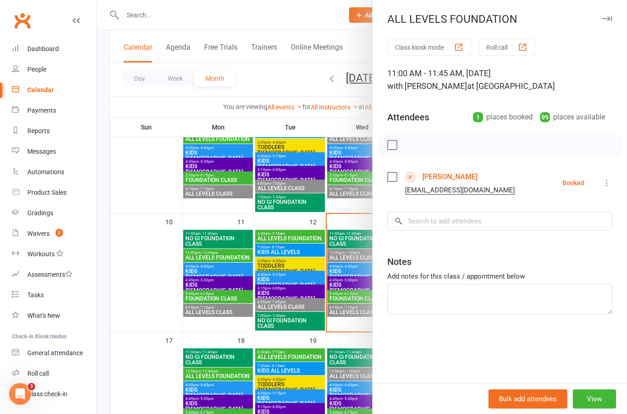
click at [606, 181] on icon at bounding box center [607, 182] width 9 height 9
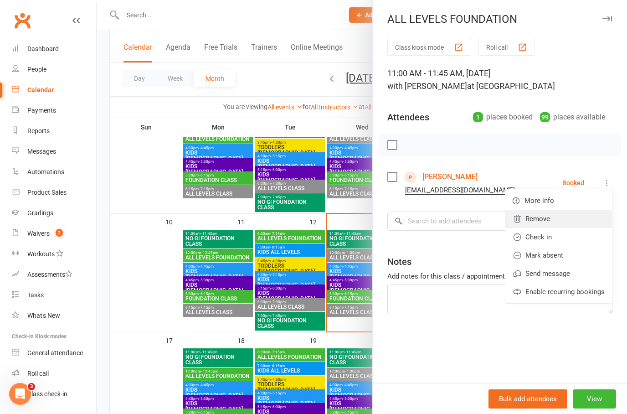
click at [545, 225] on link "Remove" at bounding box center [559, 219] width 107 height 18
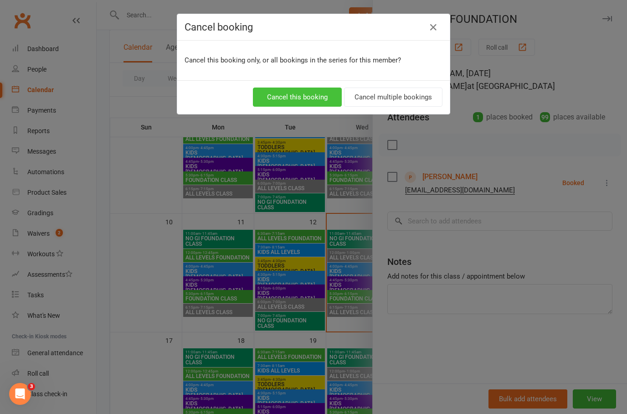
click at [304, 98] on button "Cancel this booking" at bounding box center [297, 97] width 89 height 19
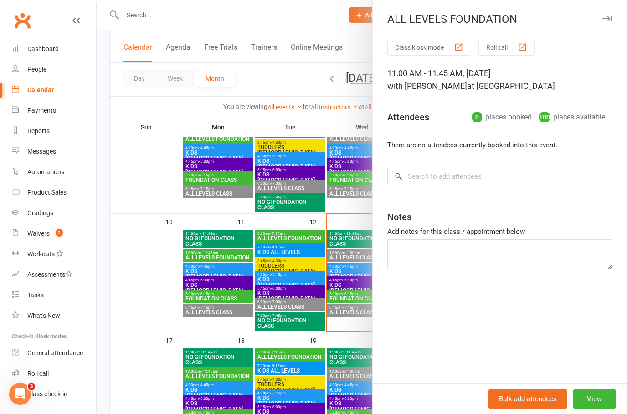
click at [147, 249] on div at bounding box center [362, 207] width 531 height 414
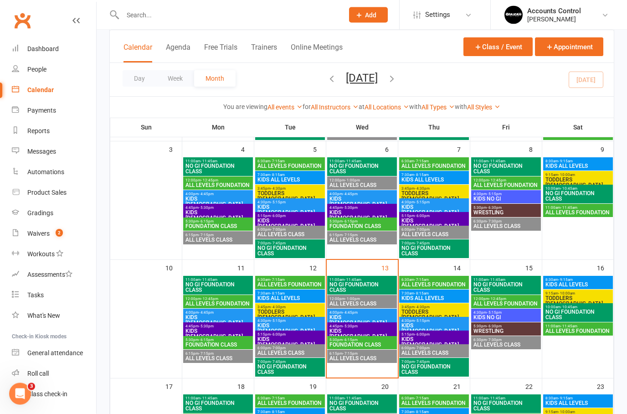
scroll to position [0, 0]
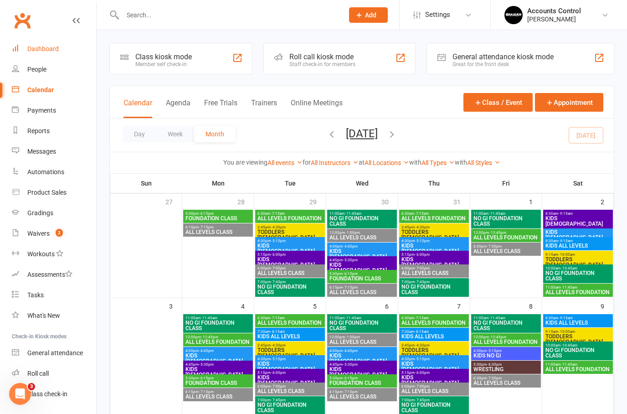
click at [36, 53] on link "Dashboard" at bounding box center [54, 49] width 84 height 21
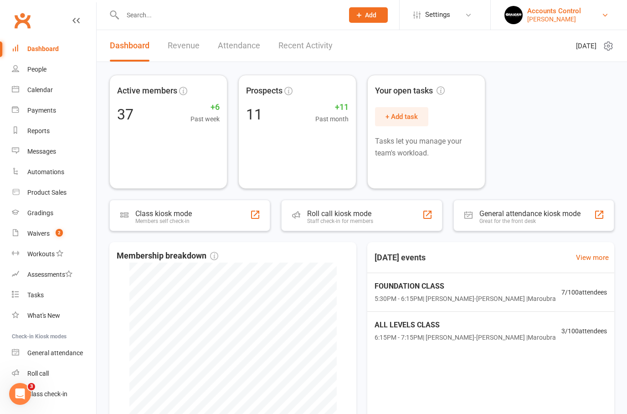
click at [581, 12] on div "Accounts Control" at bounding box center [555, 11] width 54 height 8
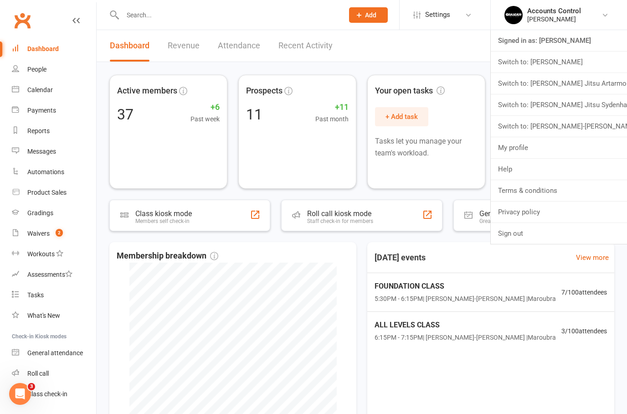
click at [78, 9] on div "Clubworx" at bounding box center [48, 26] width 96 height 34
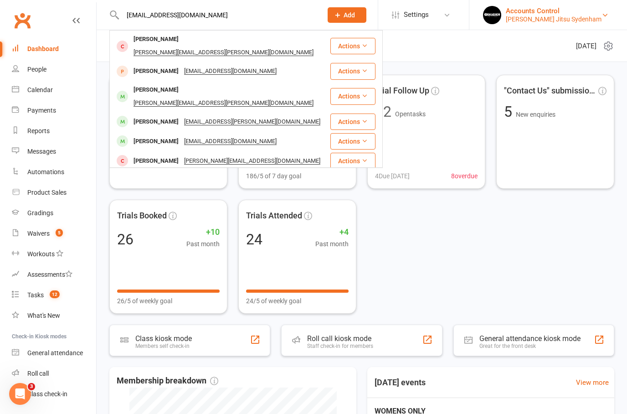
type input "[EMAIL_ADDRESS][DOMAIN_NAME]"
click at [591, 16] on div "[PERSON_NAME] Jitsu Sydenham" at bounding box center [554, 19] width 96 height 8
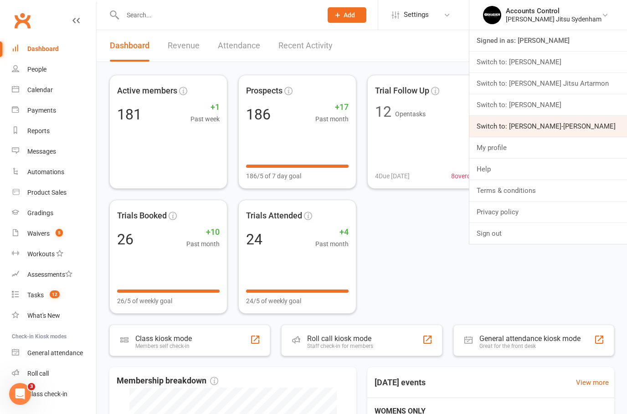
click at [572, 126] on link "Switch to: [PERSON_NAME]-[PERSON_NAME]" at bounding box center [549, 126] width 158 height 21
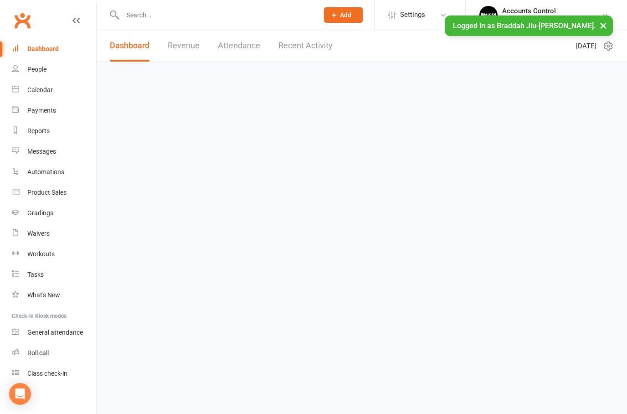
drag, startPoint x: 0, startPoint y: 0, endPoint x: 133, endPoint y: 16, distance: 133.6
click at [133, 16] on input "text" at bounding box center [216, 15] width 192 height 13
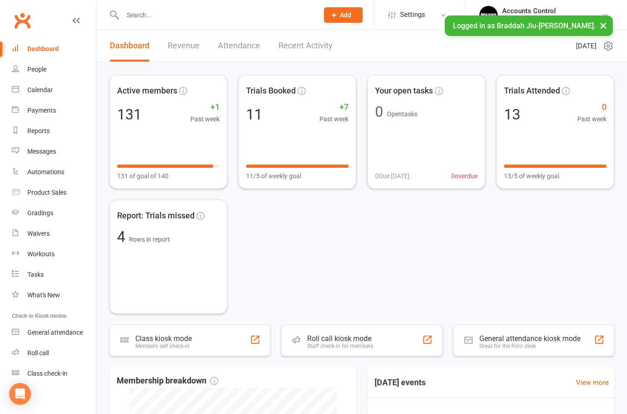
paste input "[EMAIL_ADDRESS][DOMAIN_NAME]"
type input "[EMAIL_ADDRESS][DOMAIN_NAME]"
